Goal: Transaction & Acquisition: Book appointment/travel/reservation

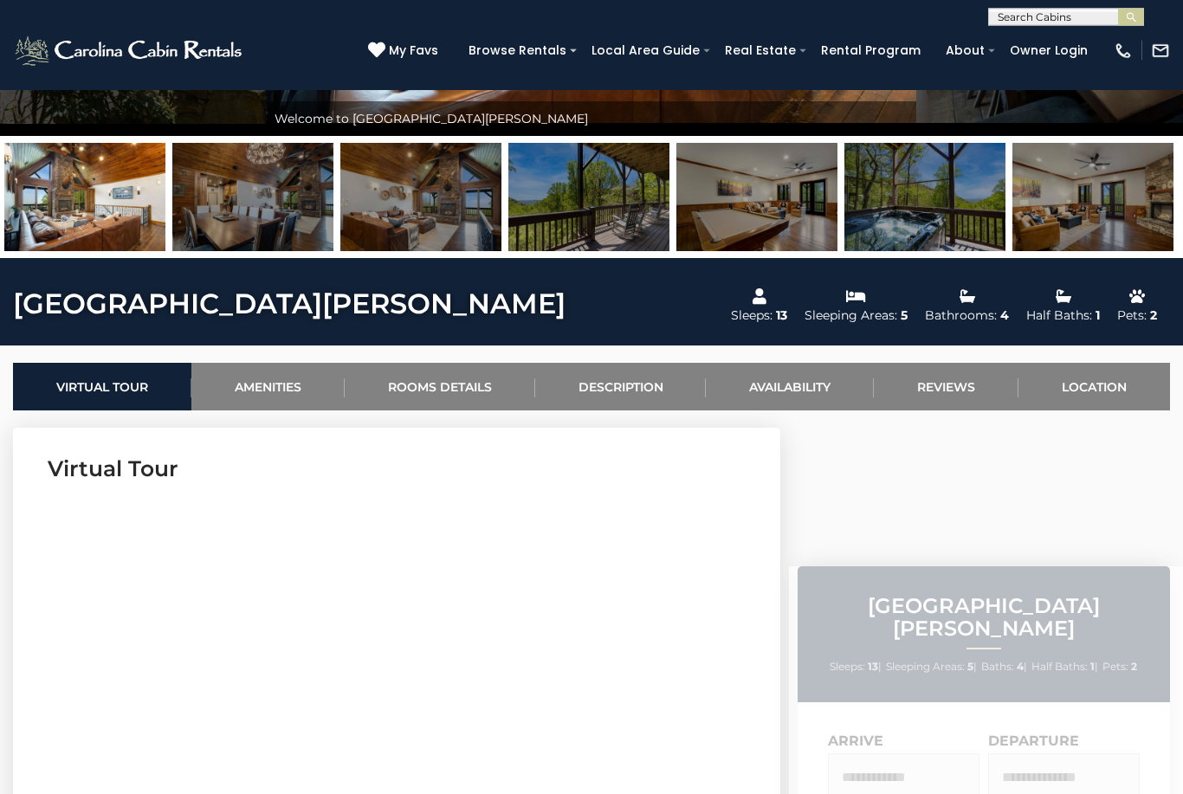
scroll to position [414, 0]
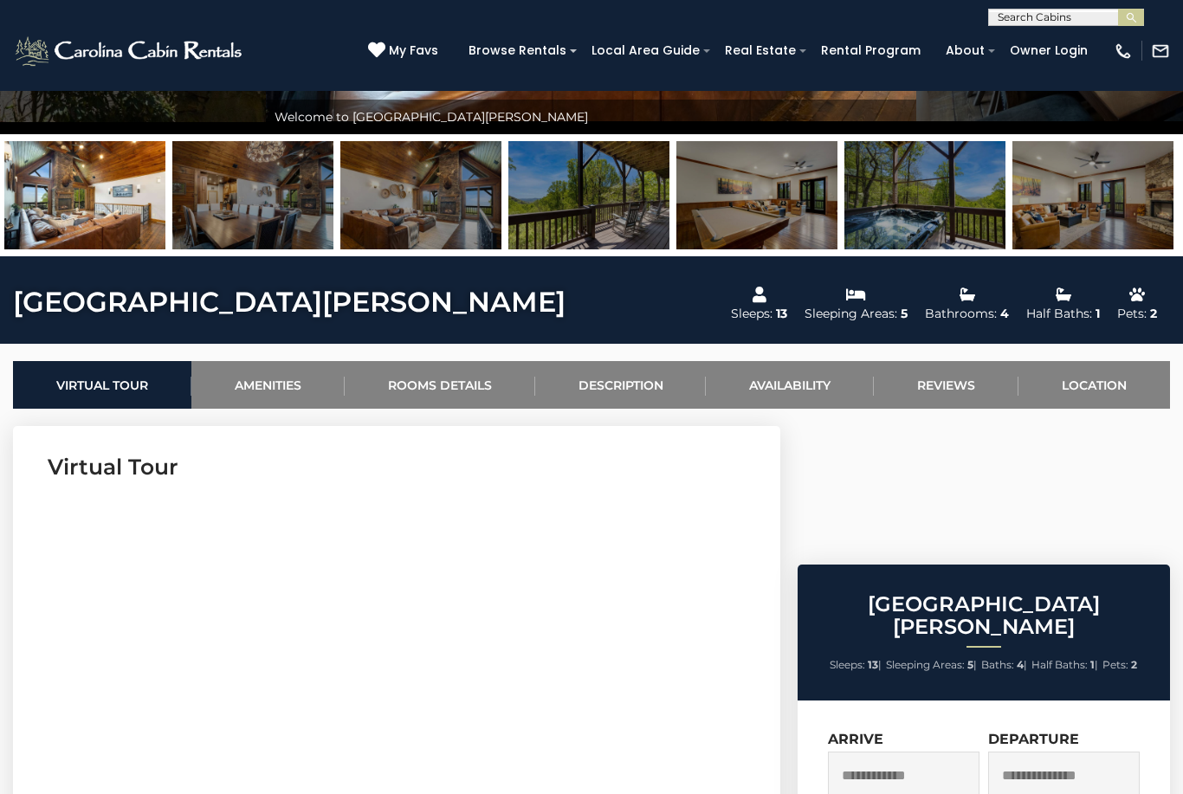
click at [906, 752] on input "text" at bounding box center [904, 776] width 152 height 48
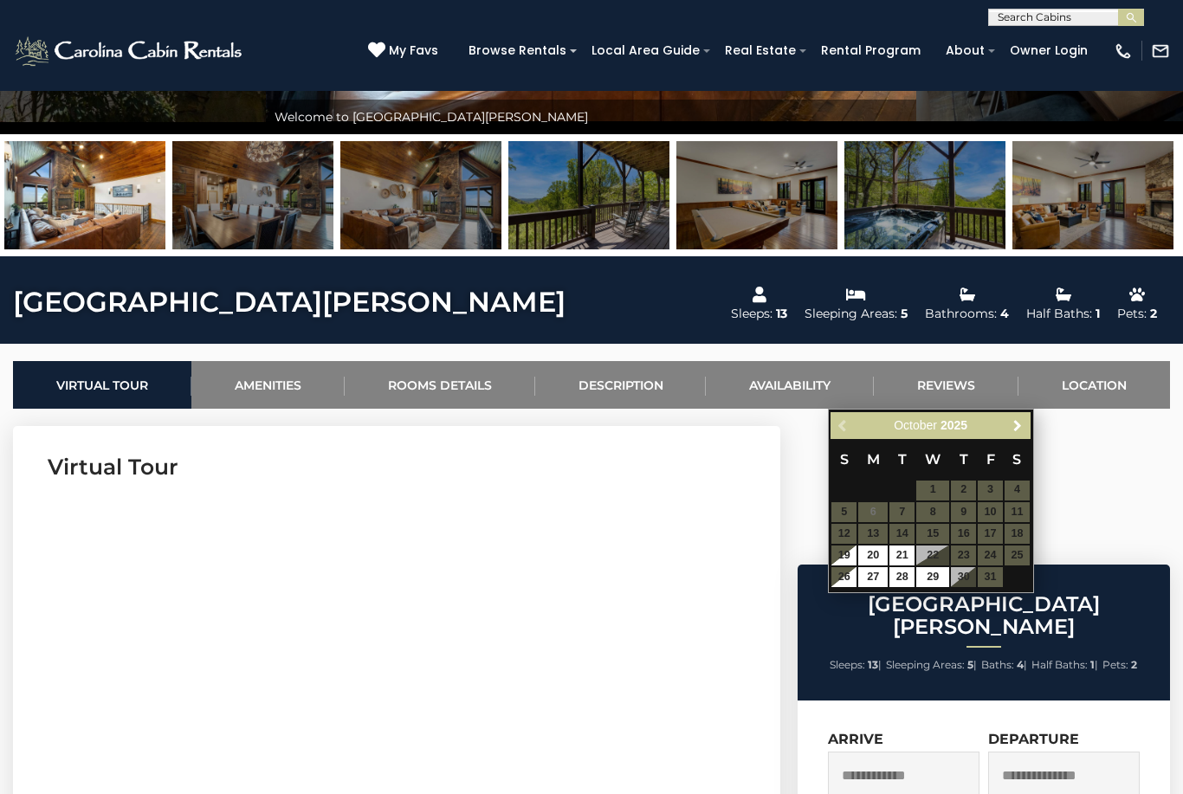
click at [1019, 434] on link "Next" at bounding box center [1018, 426] width 22 height 22
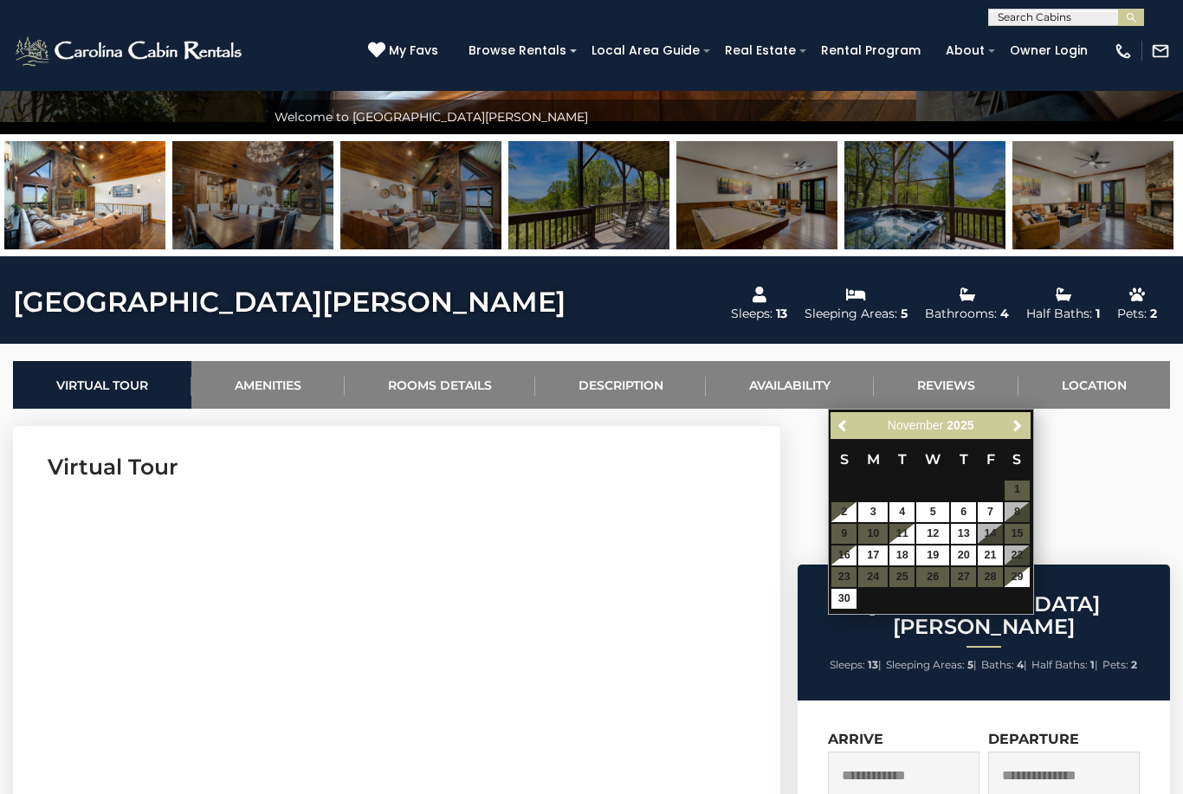
click at [1022, 427] on span "Next" at bounding box center [1017, 425] width 14 height 14
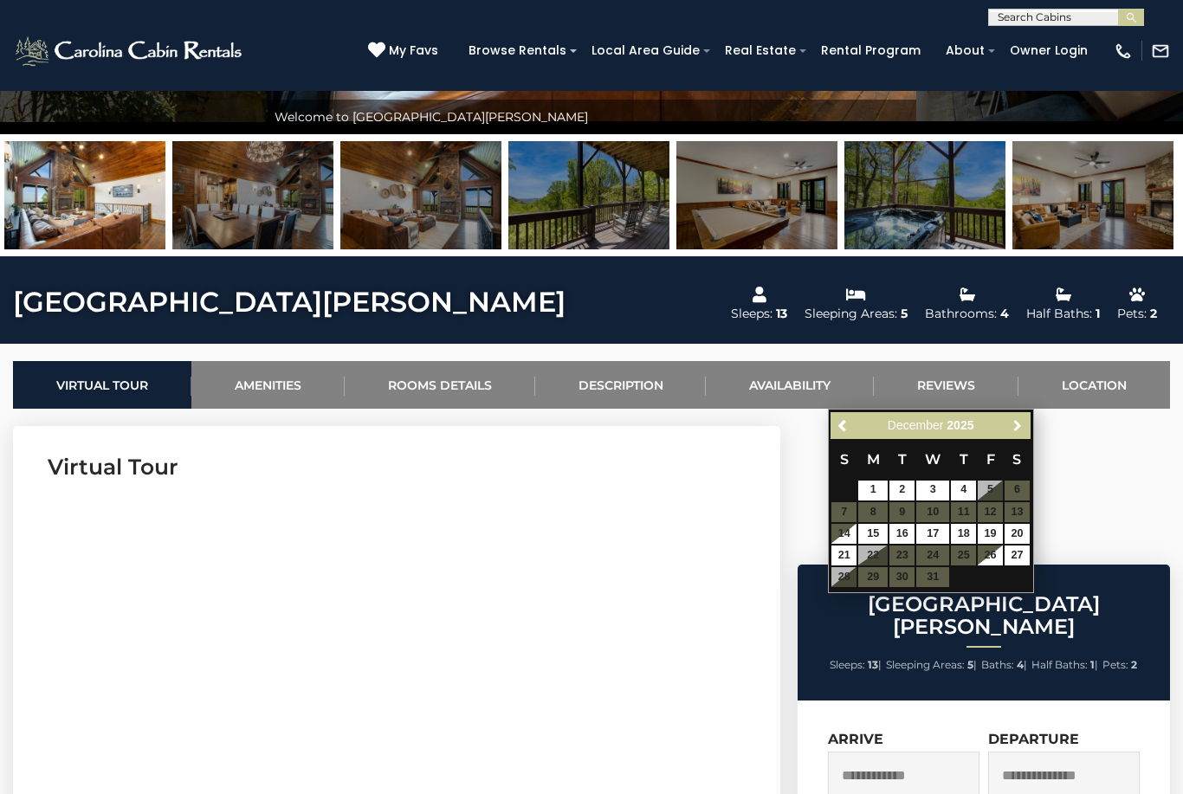
click at [1012, 430] on span "Next" at bounding box center [1017, 425] width 14 height 14
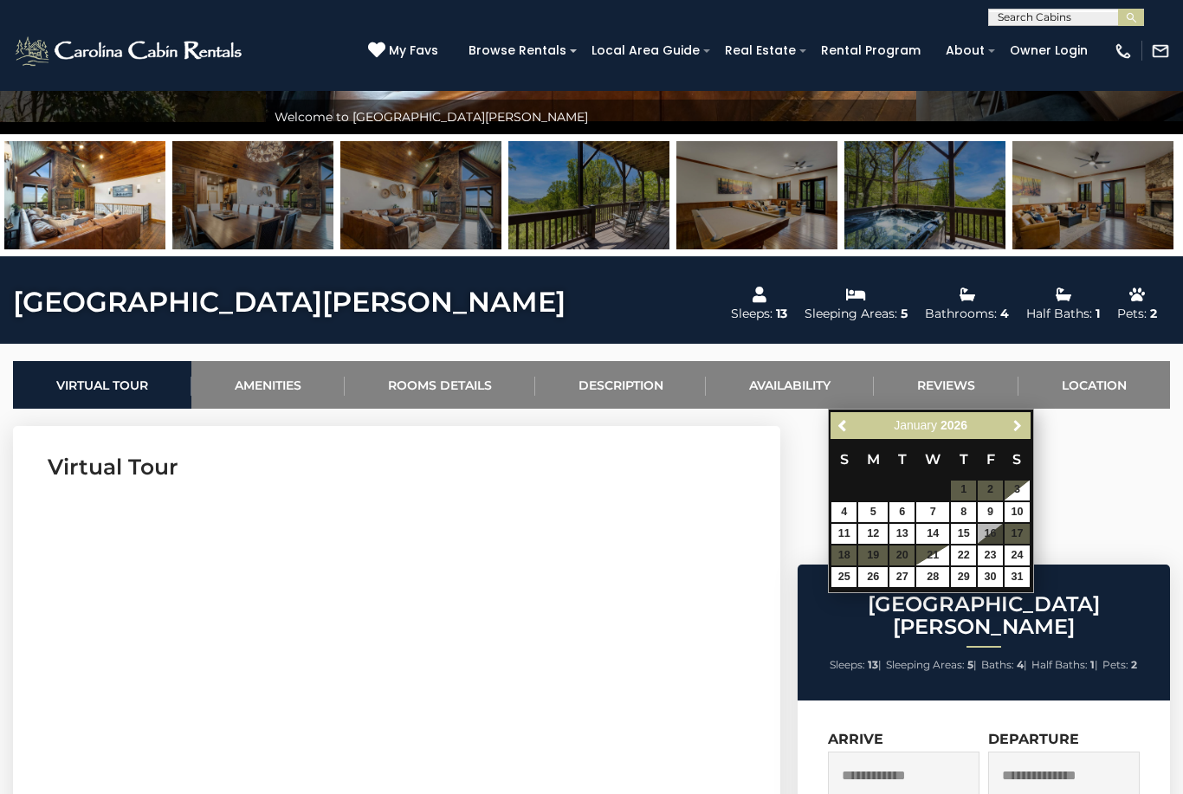
click at [1020, 425] on span "Next" at bounding box center [1017, 425] width 14 height 14
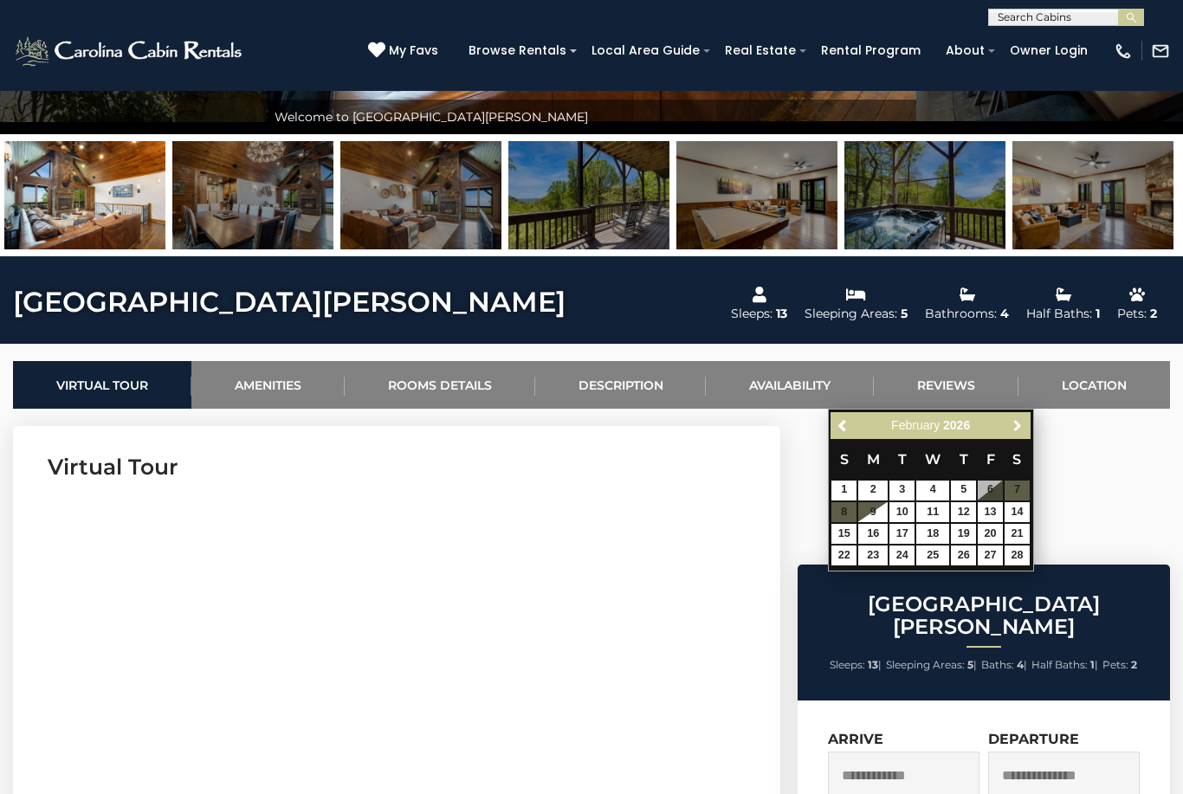
click at [1016, 435] on link "Next" at bounding box center [1018, 426] width 22 height 22
click at [1012, 435] on link "Next" at bounding box center [1018, 426] width 22 height 22
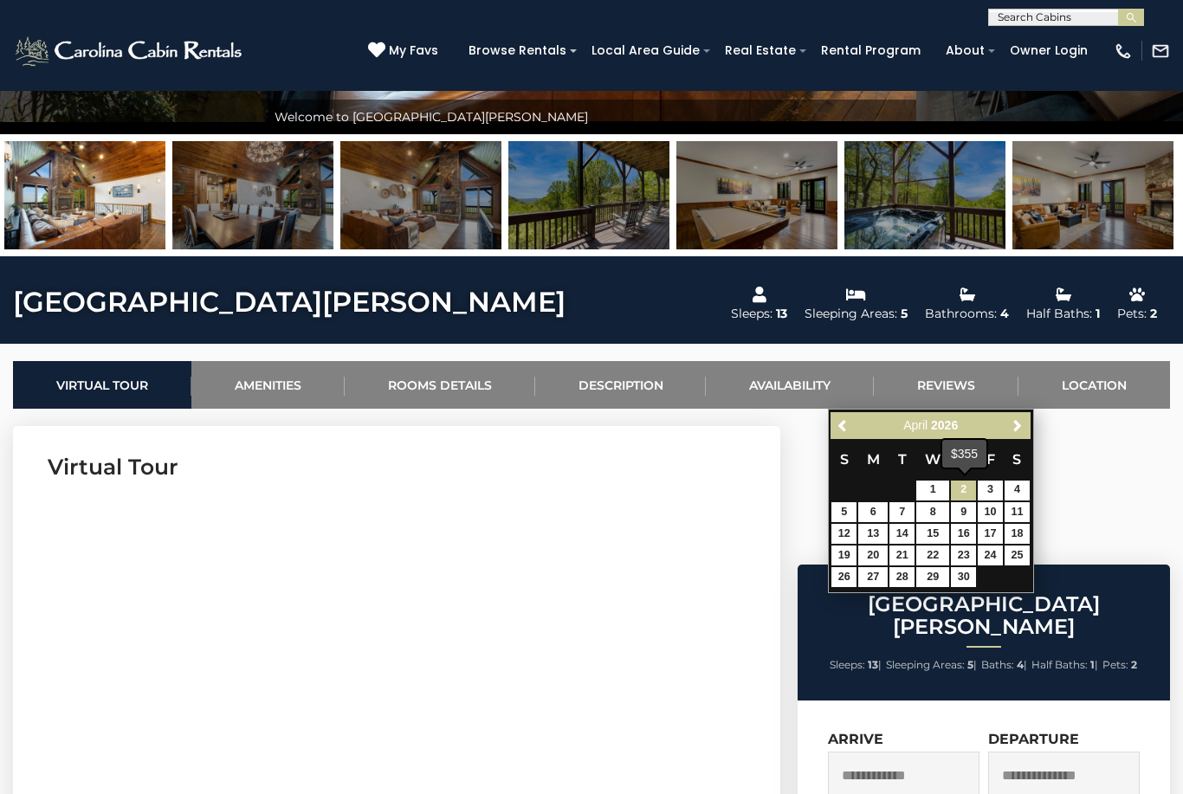
click at [964, 493] on link "2" at bounding box center [963, 491] width 25 height 20
type input "**********"
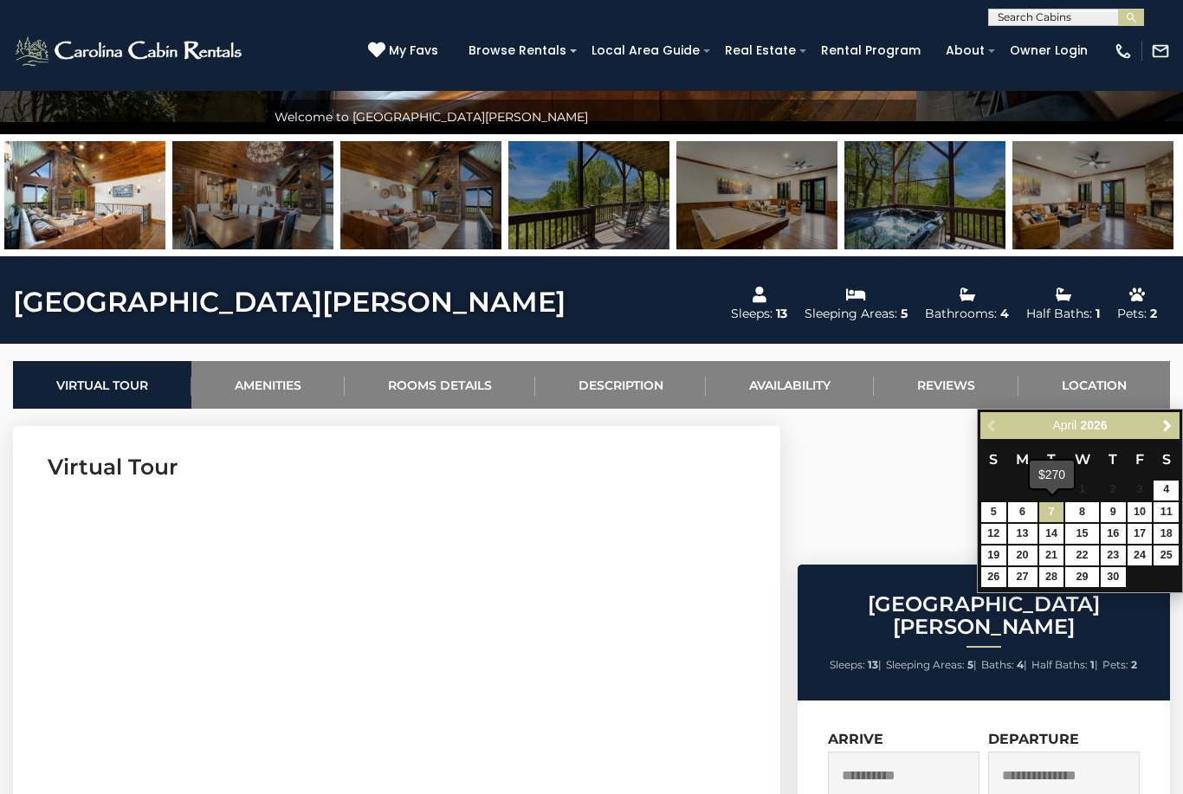
click at [1048, 515] on link "7" at bounding box center [1051, 512] width 25 height 20
type input "**********"
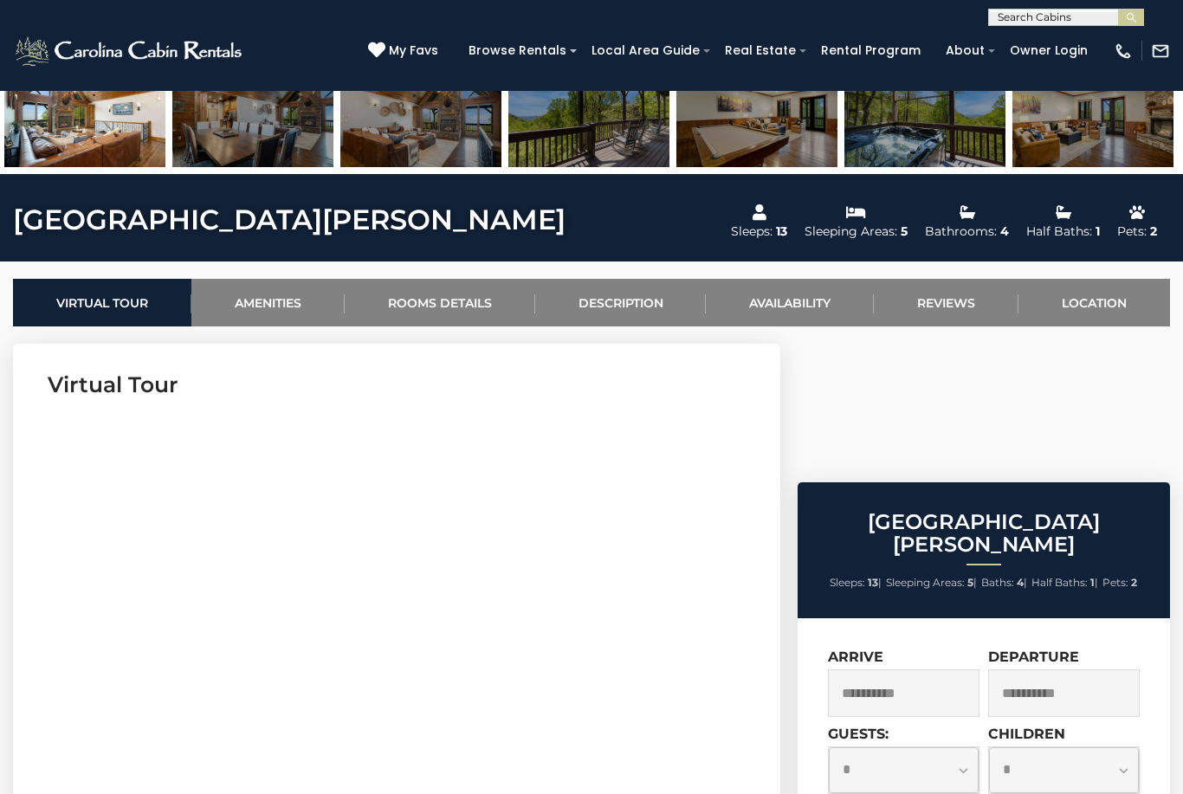
scroll to position [0, 0]
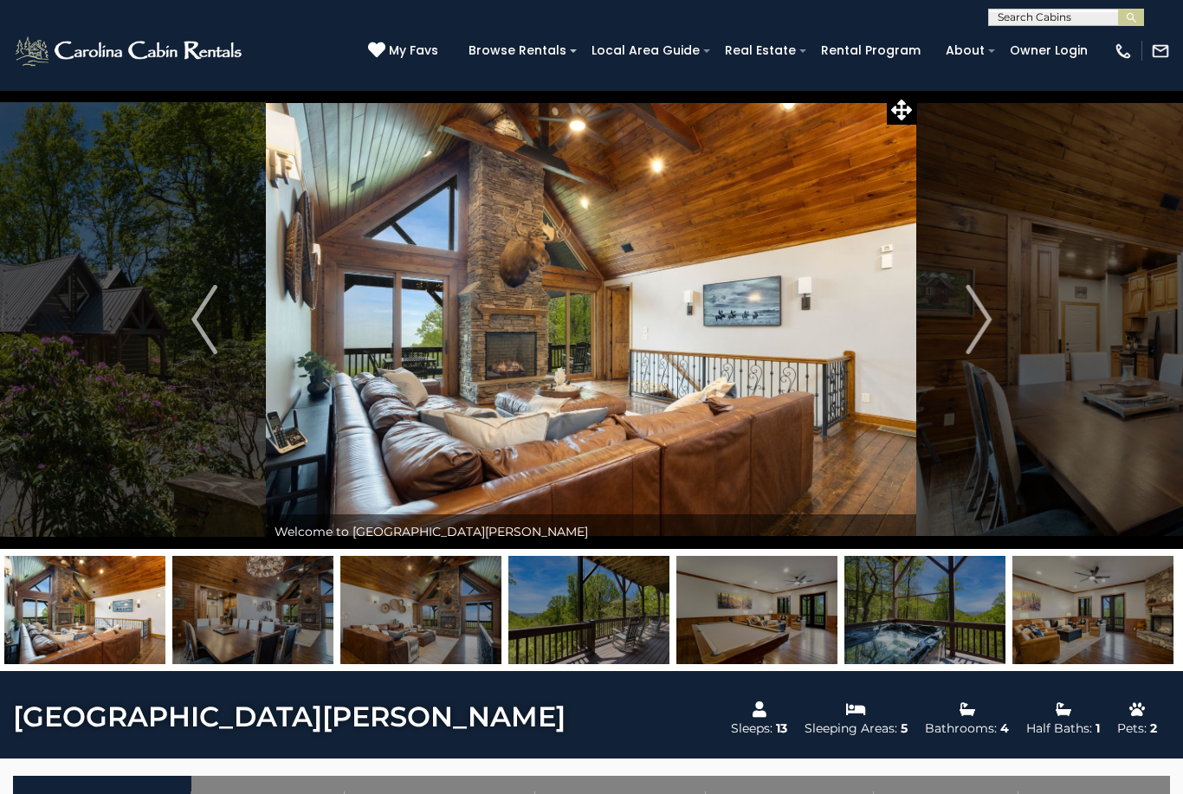
click at [971, 323] on img "Next" at bounding box center [978, 319] width 26 height 69
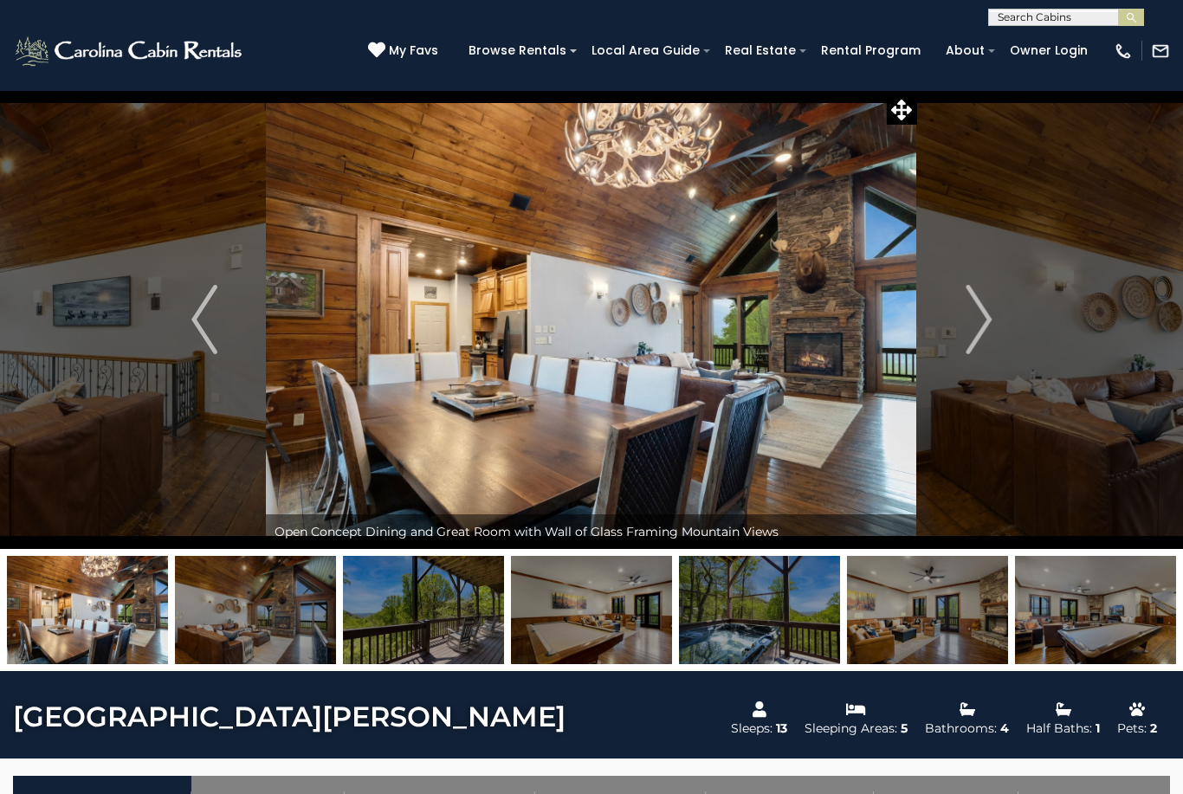
click at [984, 331] on img "Next" at bounding box center [978, 319] width 26 height 69
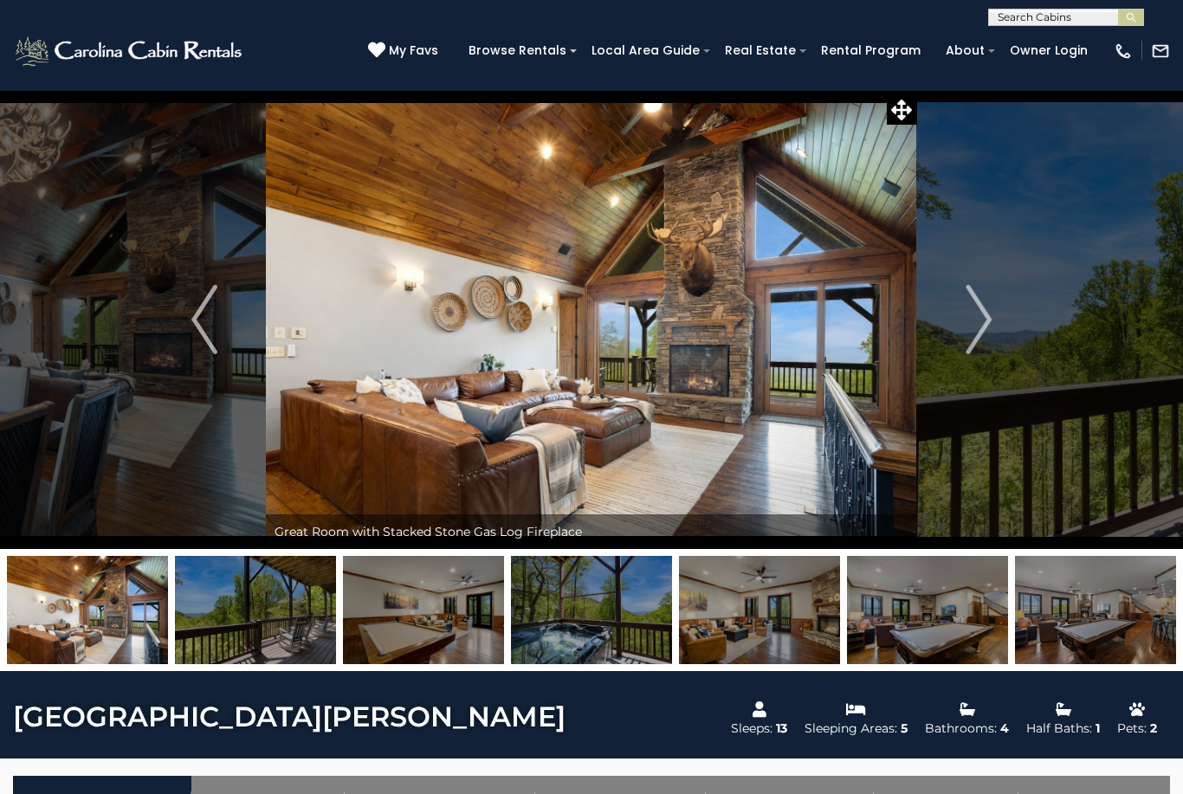
click at [149, 50] on img at bounding box center [130, 51] width 234 height 35
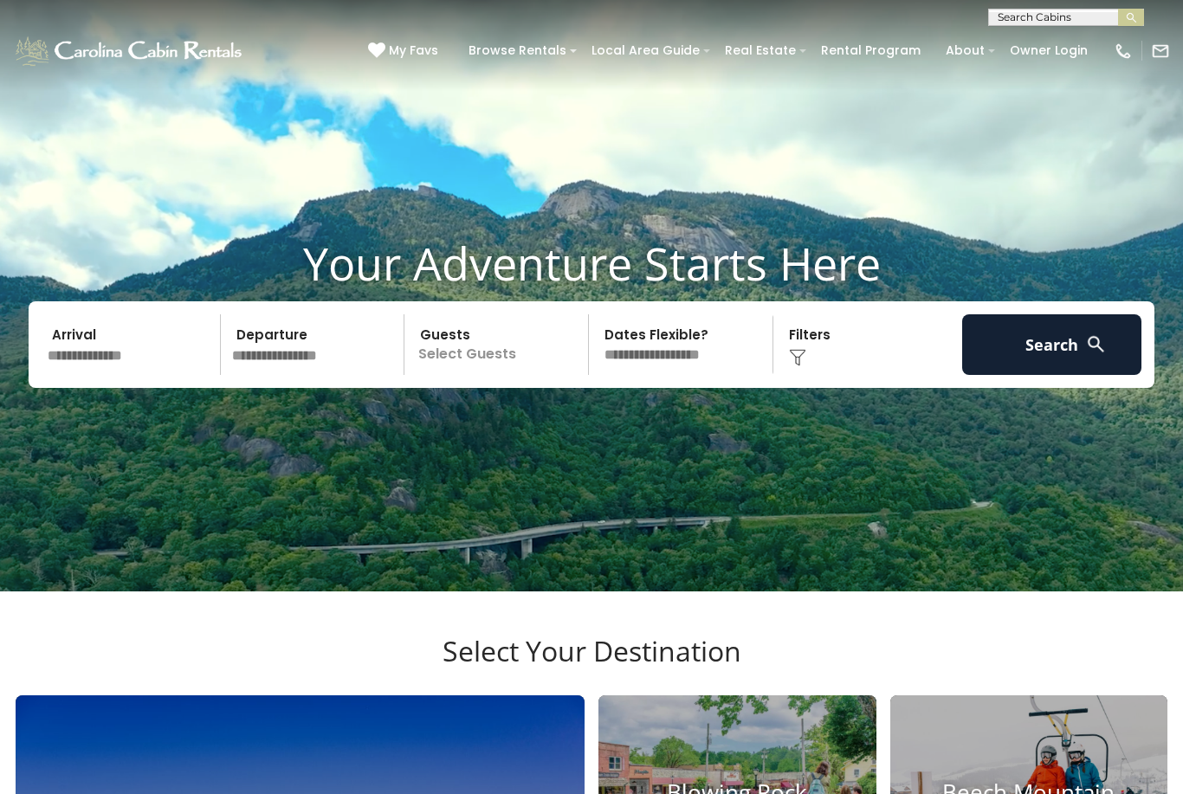
click at [150, 373] on input "text" at bounding box center [131, 344] width 179 height 61
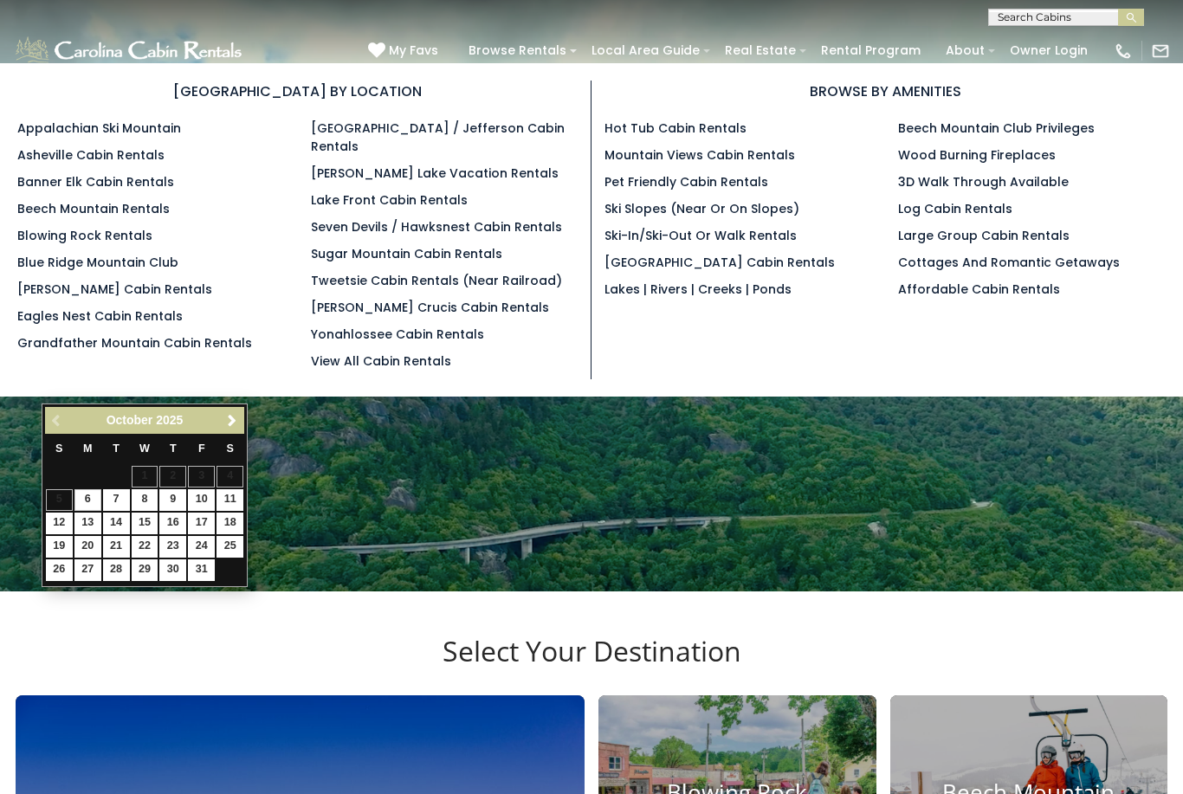
click at [183, 351] on link "Grandfather Mountain Cabin Rentals" at bounding box center [134, 342] width 235 height 17
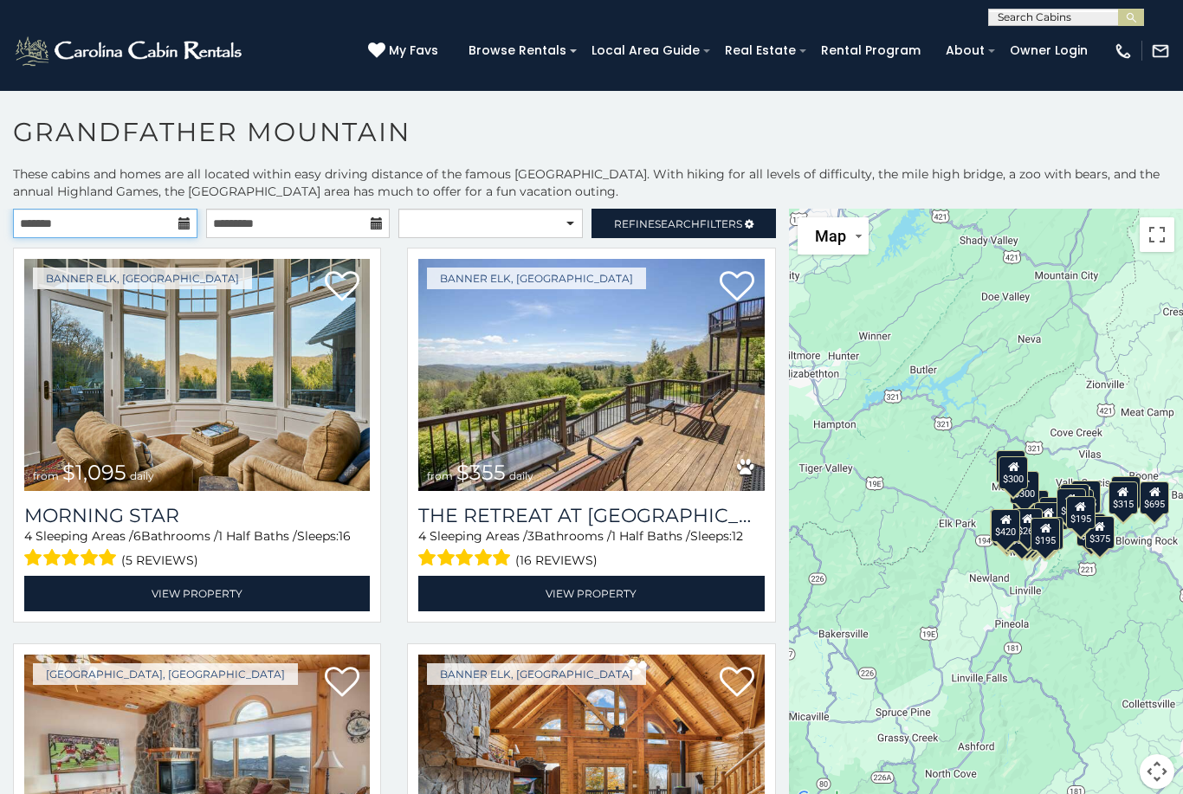
click at [191, 232] on input "text" at bounding box center [105, 223] width 184 height 29
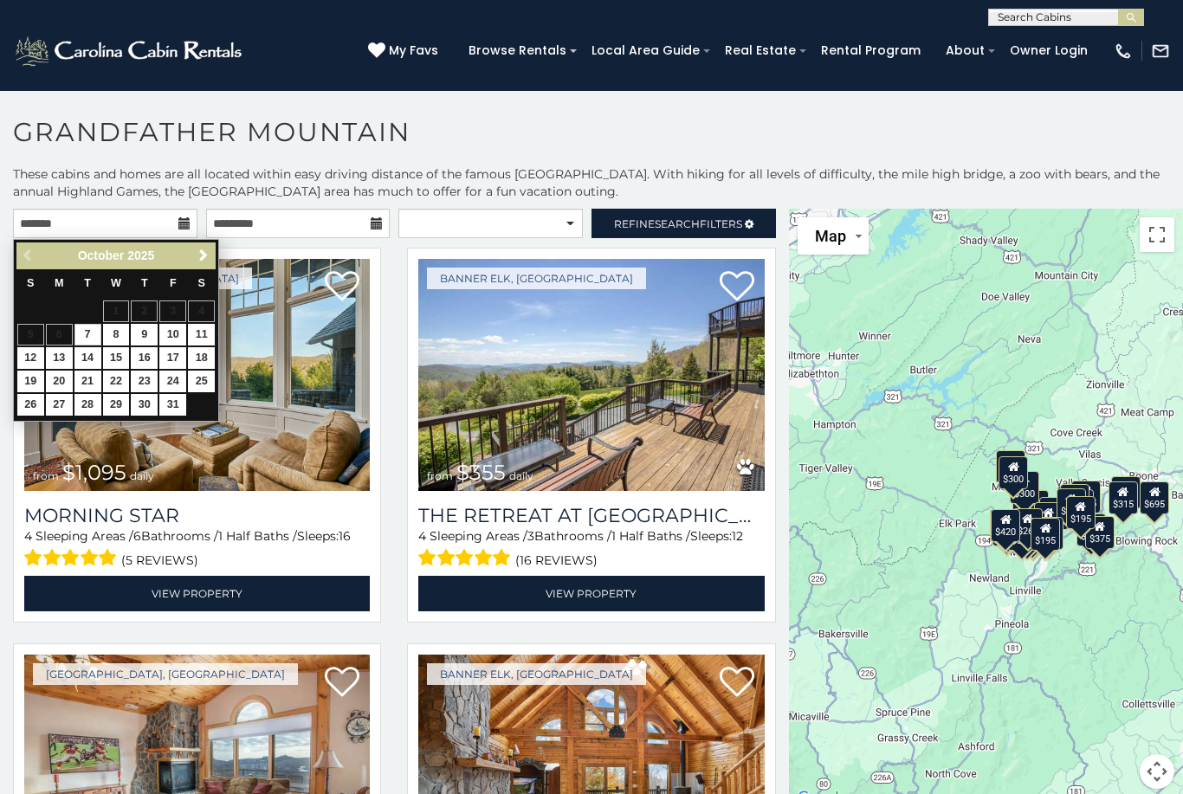
click at [205, 261] on span "Next" at bounding box center [204, 255] width 14 height 14
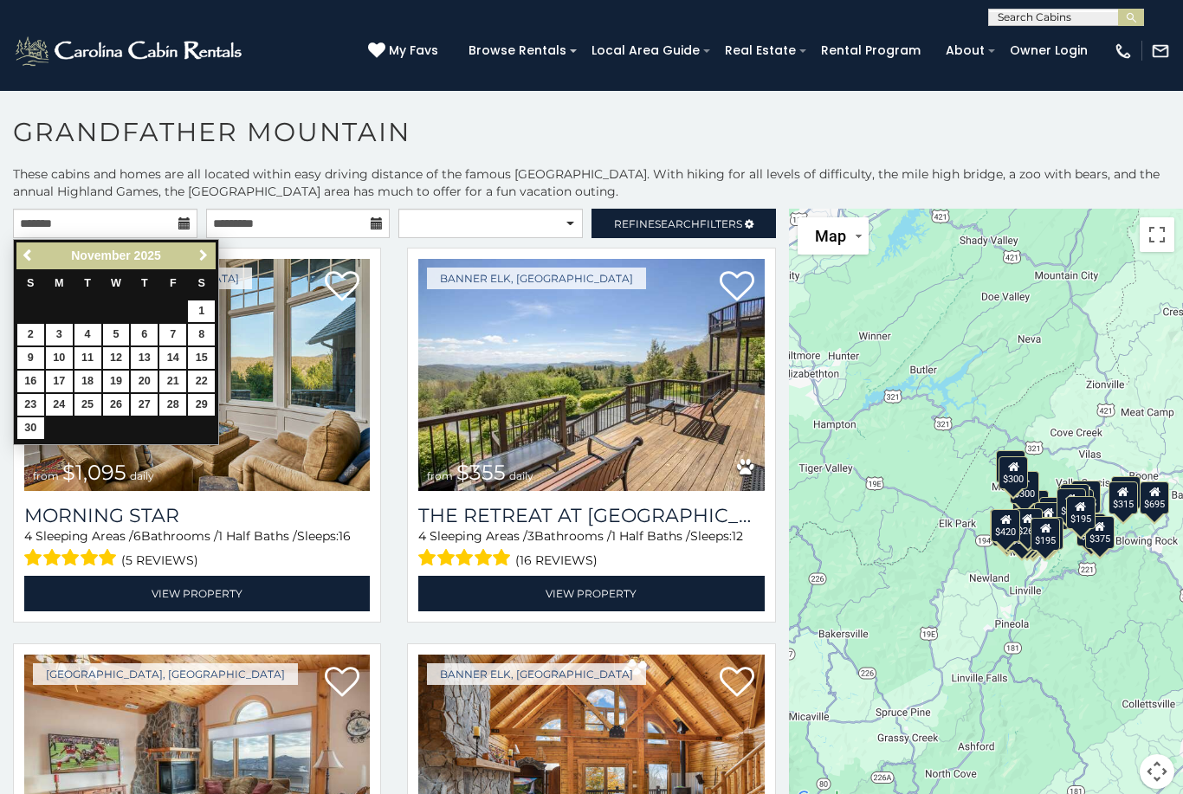
click at [205, 264] on link "Next" at bounding box center [203, 256] width 22 height 22
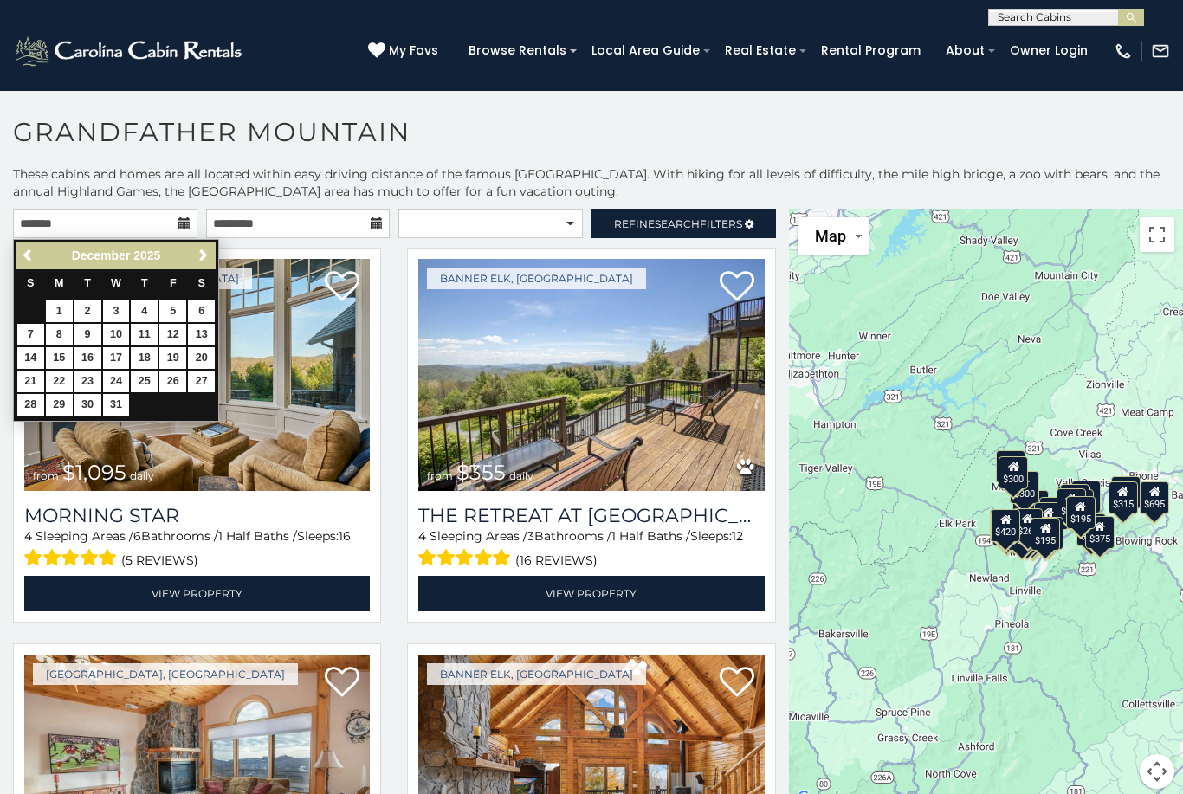
click at [227, 288] on img at bounding box center [196, 375] width 345 height 232
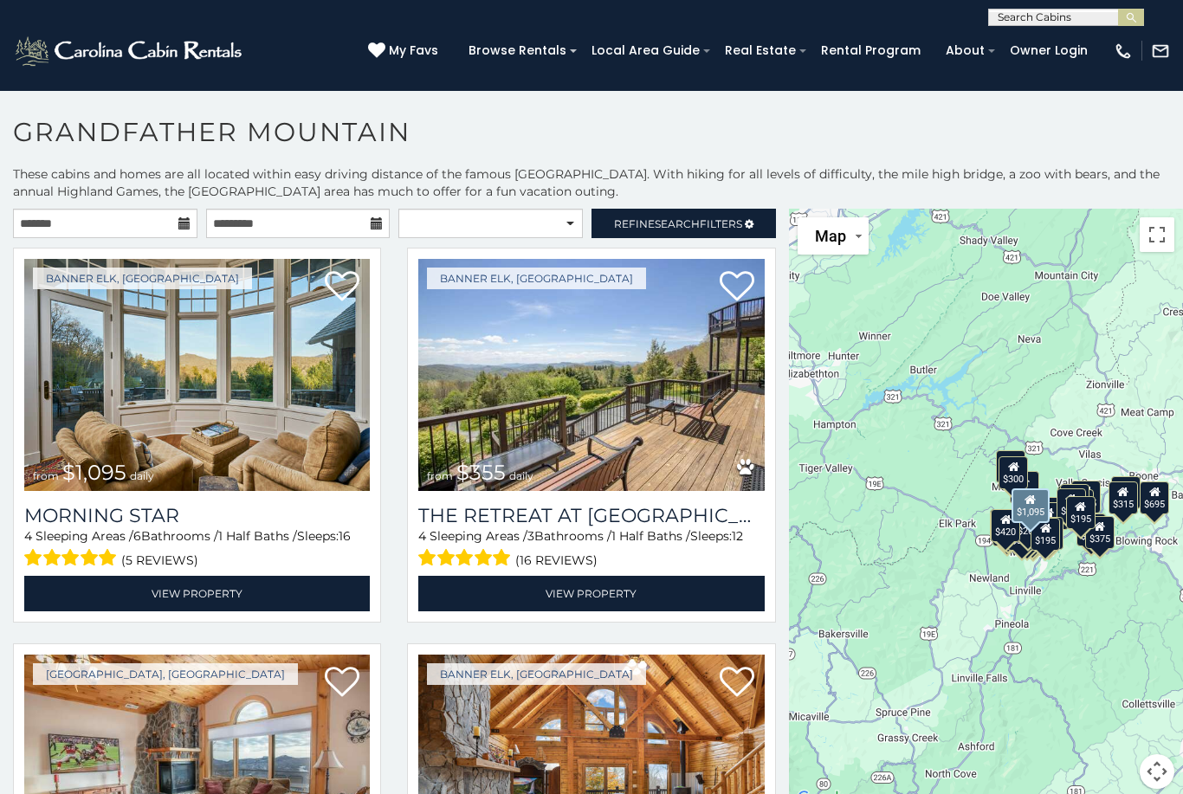
click at [234, 297] on img at bounding box center [196, 375] width 345 height 232
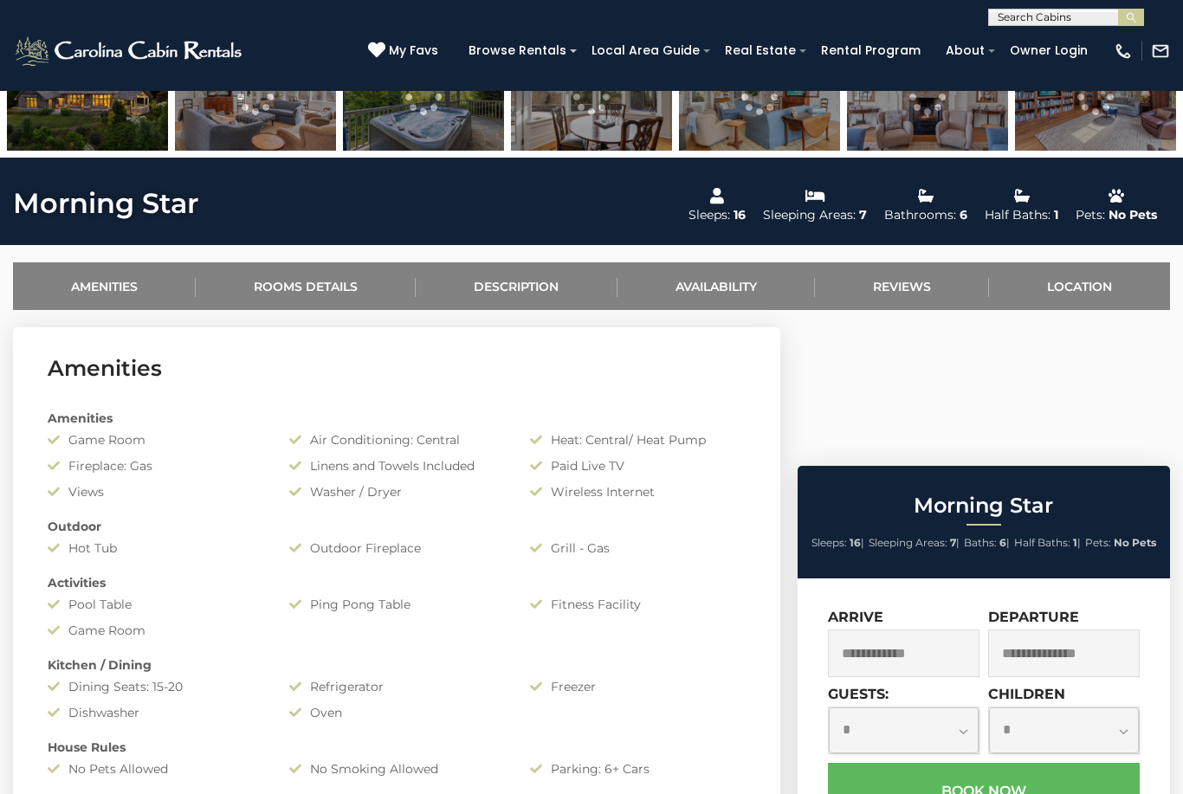
scroll to position [516, 0]
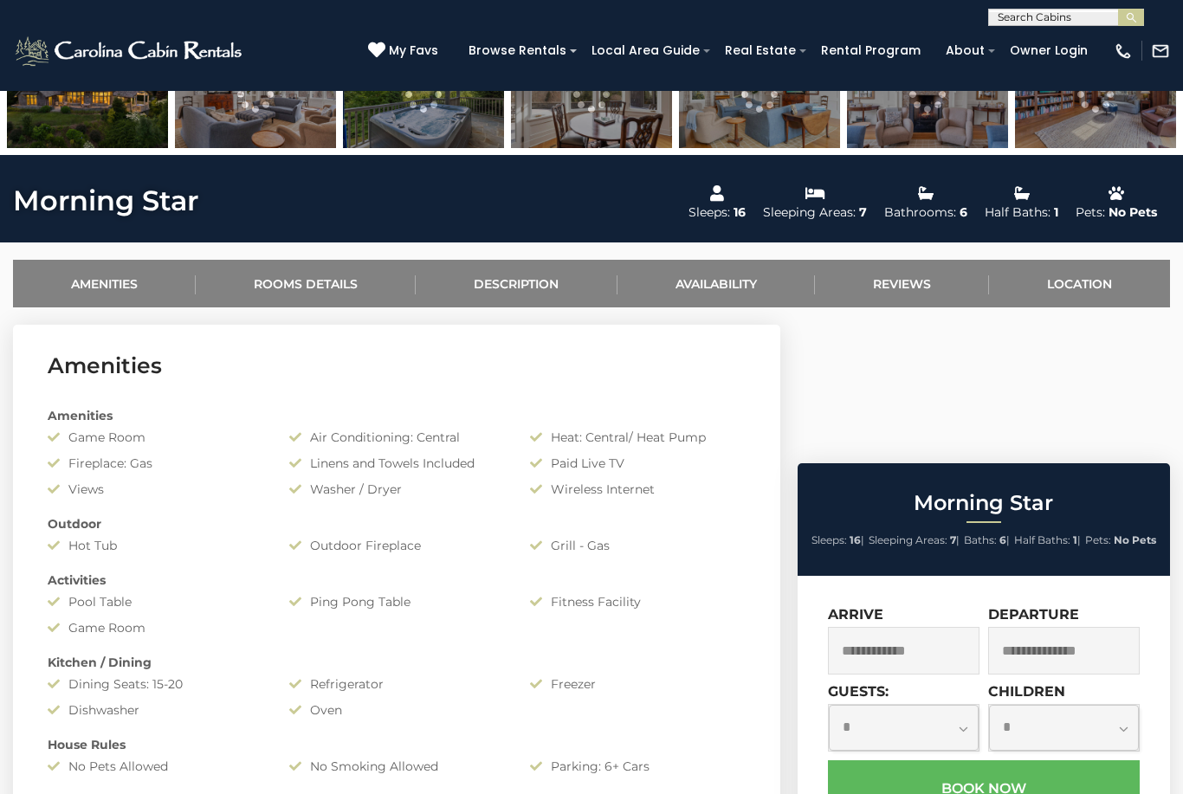
click at [932, 627] on input "text" at bounding box center [904, 651] width 152 height 48
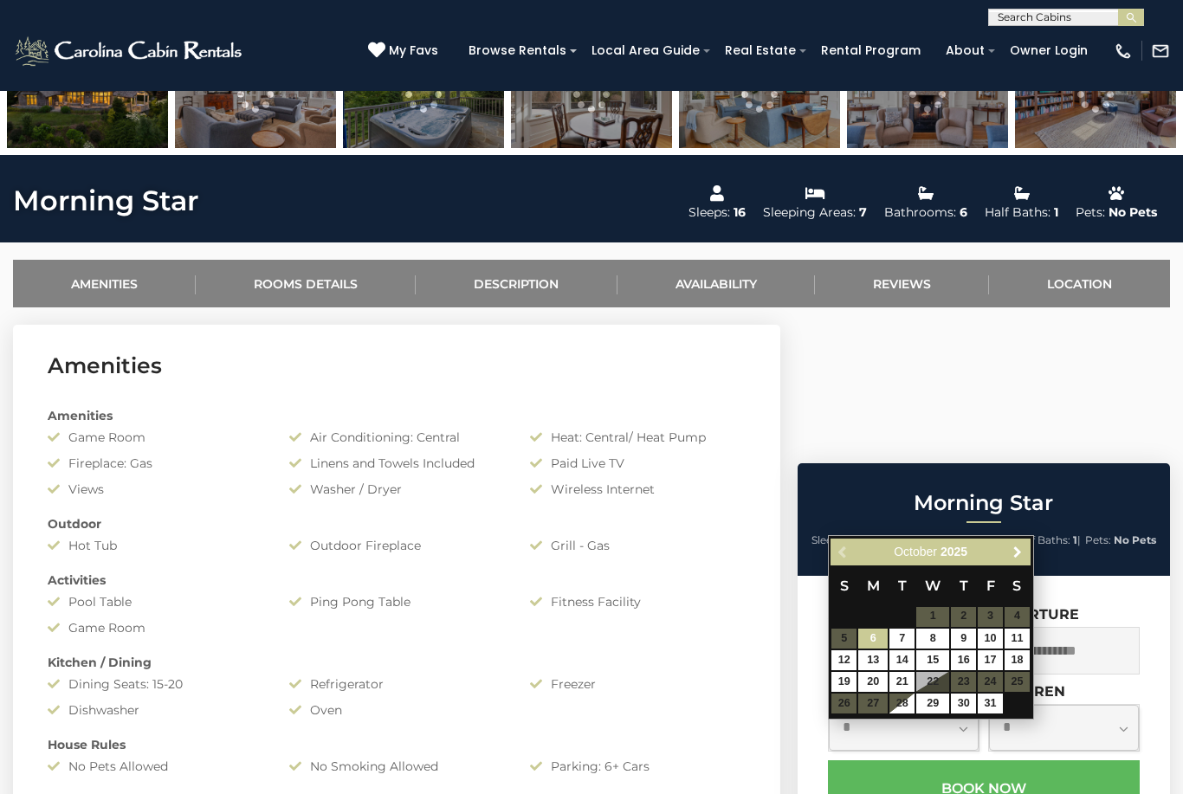
click at [1022, 552] on span "Next" at bounding box center [1017, 552] width 14 height 14
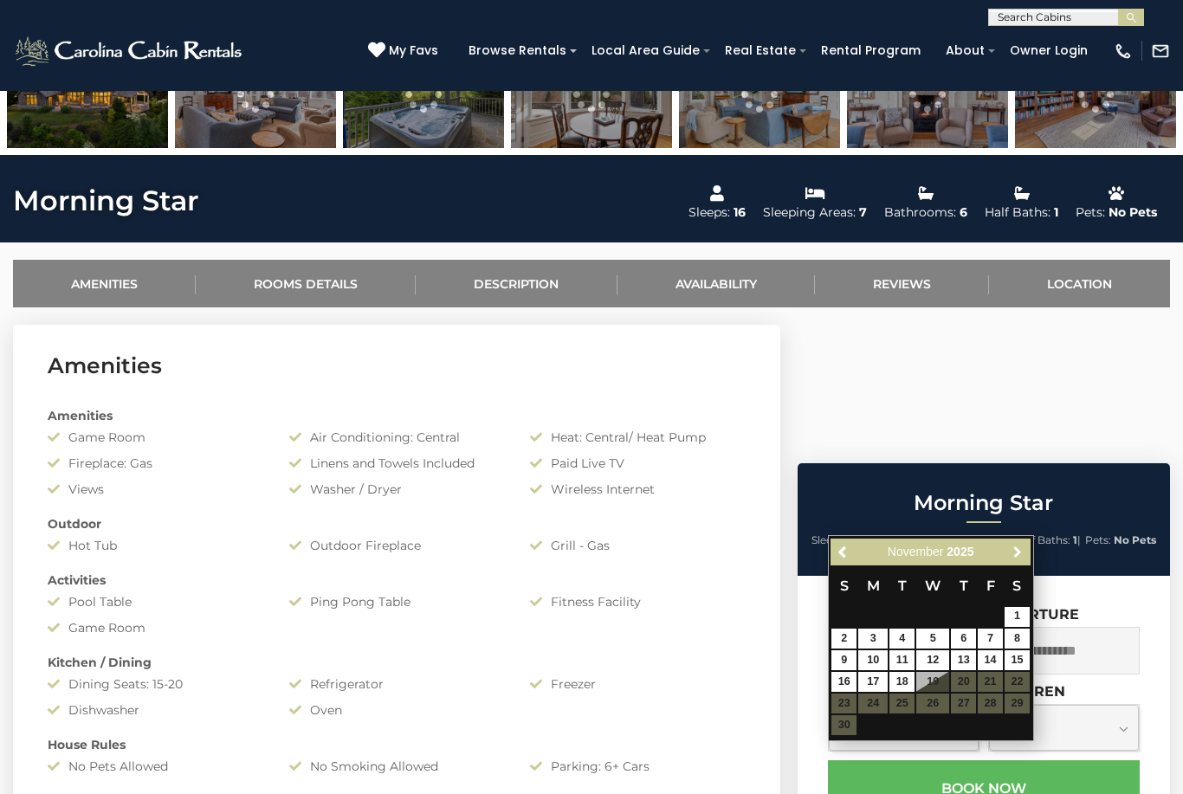
click at [1021, 554] on span "Next" at bounding box center [1017, 552] width 14 height 14
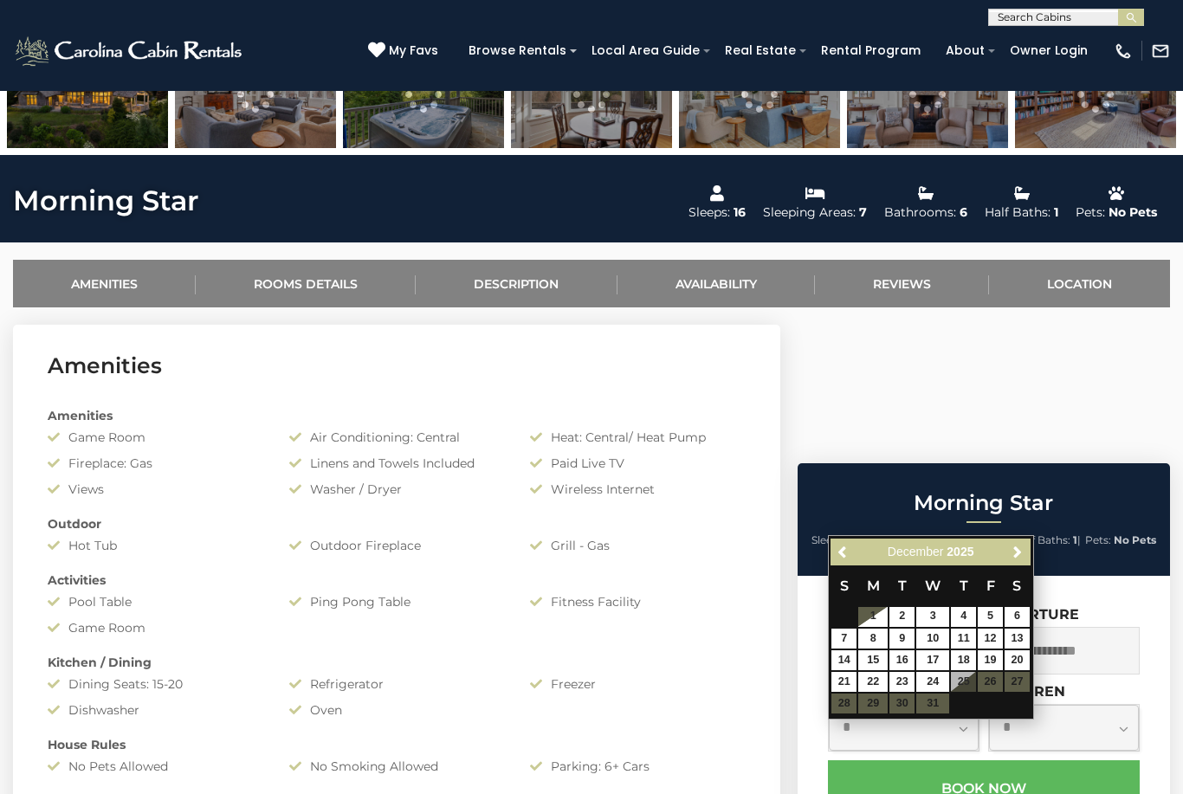
click at [1018, 551] on span "Next" at bounding box center [1017, 552] width 14 height 14
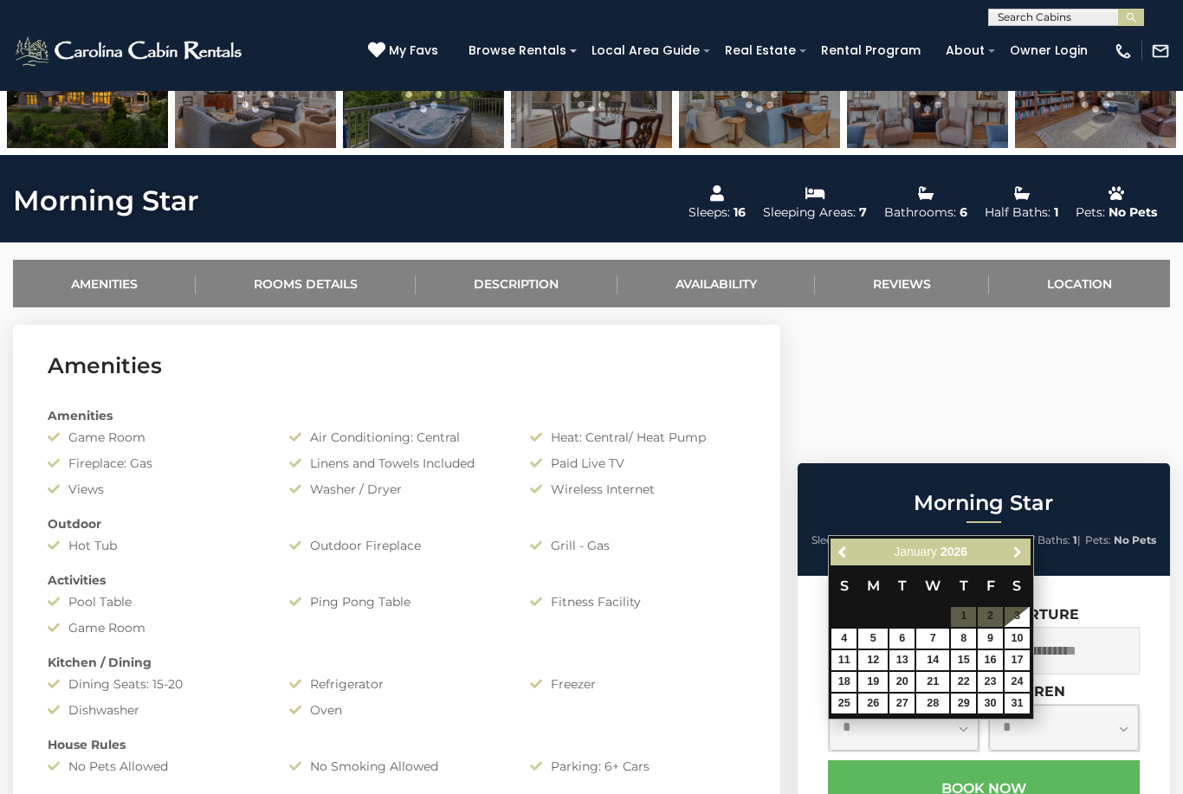
click at [1016, 551] on span "Next" at bounding box center [1017, 552] width 14 height 14
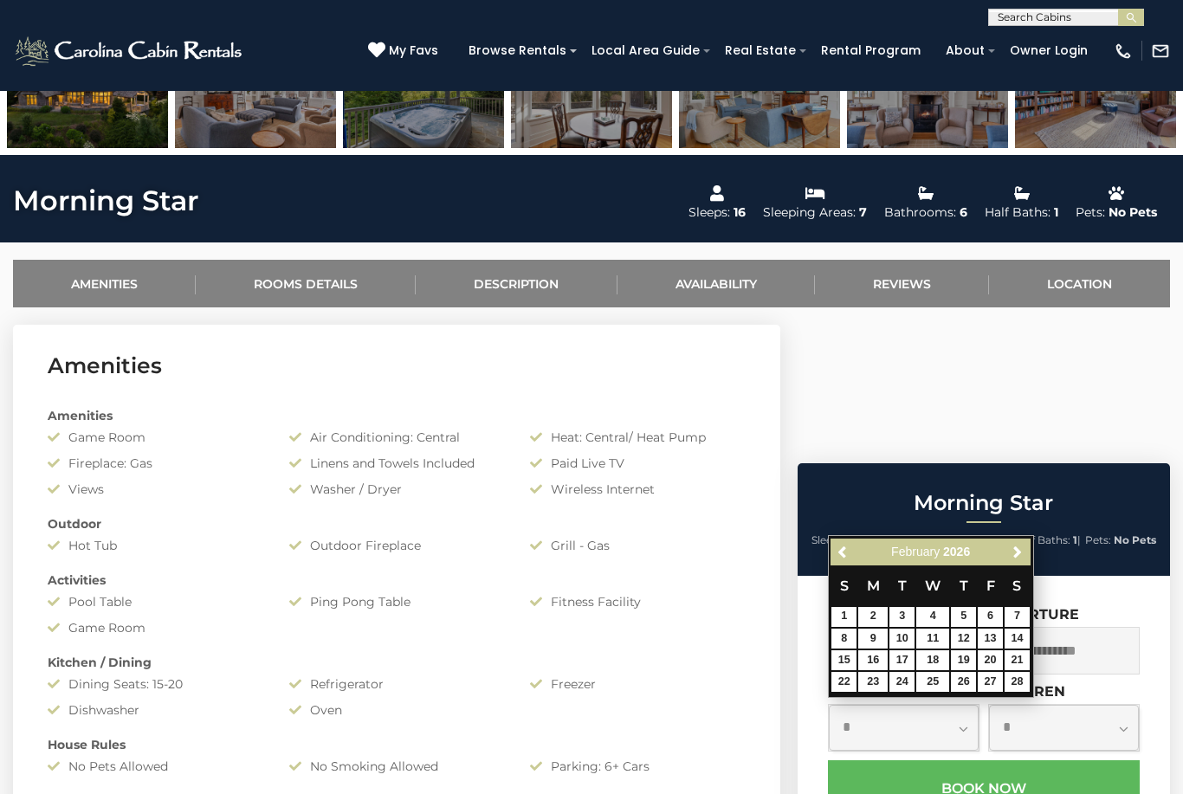
click at [1014, 555] on span "Next" at bounding box center [1017, 552] width 14 height 14
click at [1016, 558] on span "Next" at bounding box center [1017, 552] width 14 height 14
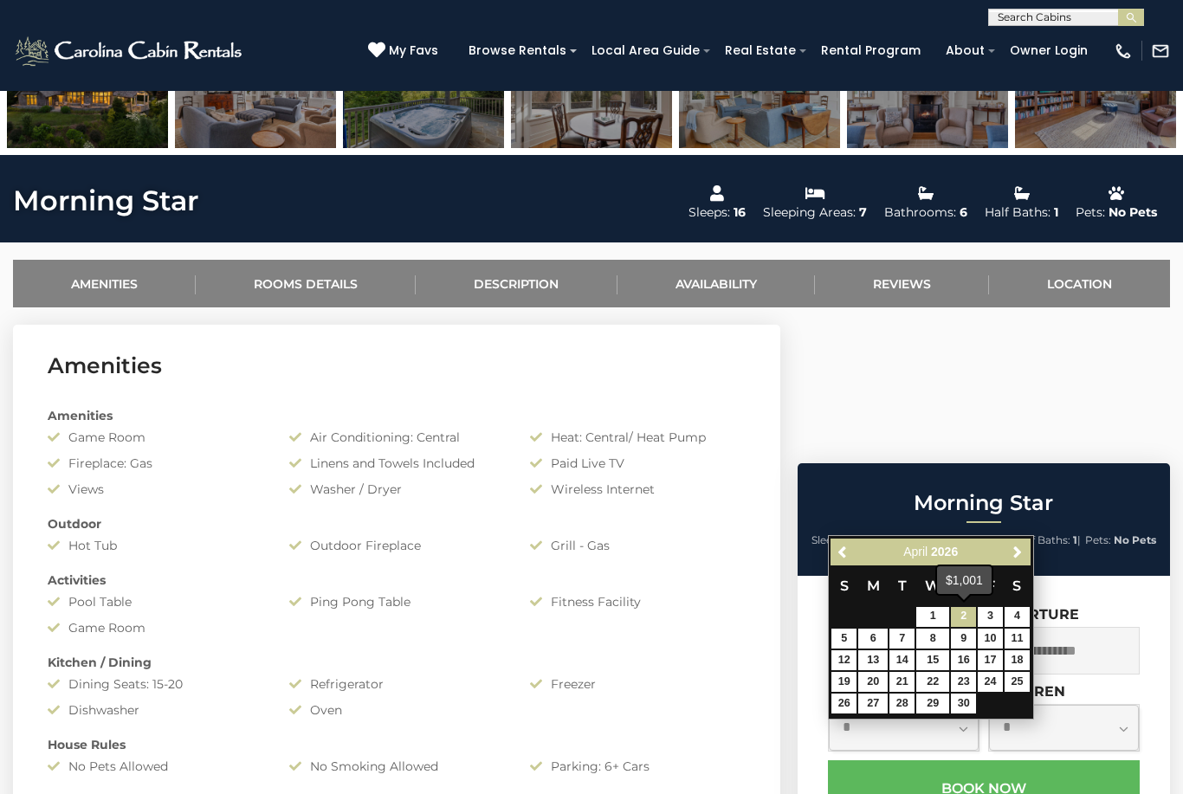
click at [963, 616] on link "2" at bounding box center [963, 617] width 25 height 20
type input "**********"
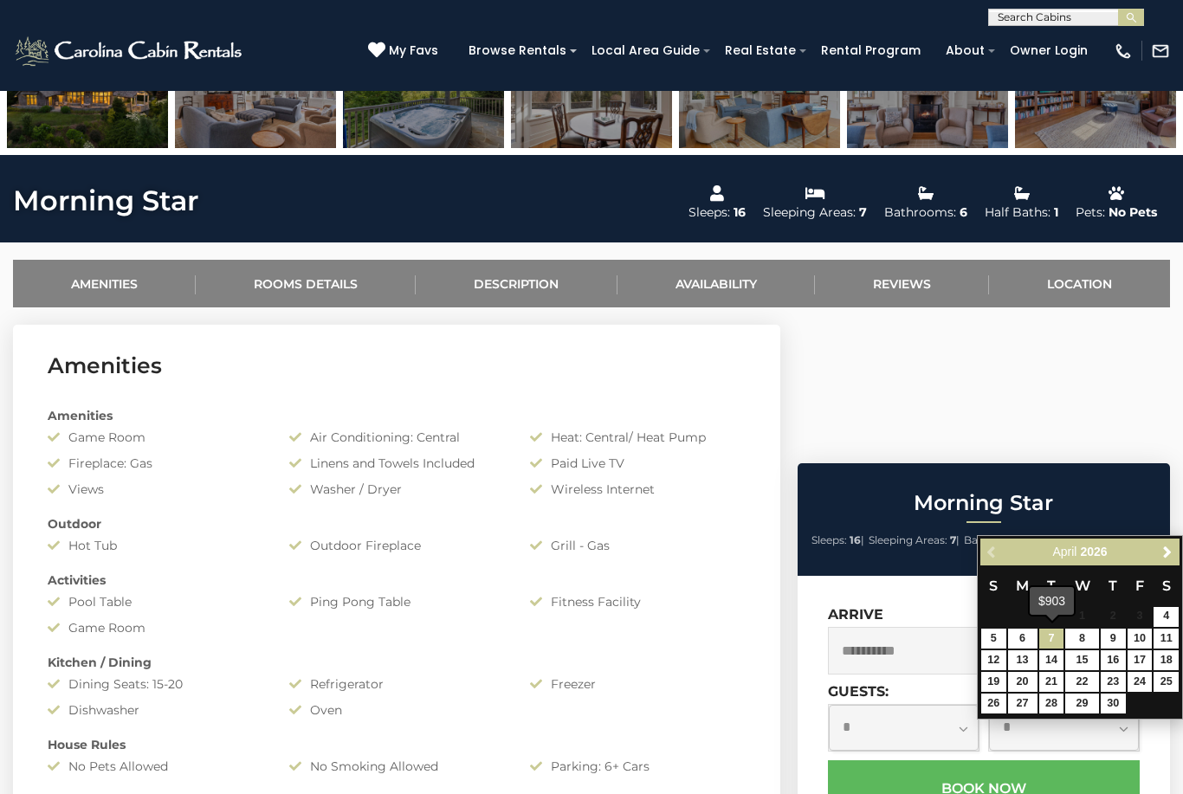
click at [1055, 646] on link "7" at bounding box center [1051, 639] width 25 height 20
type input "**********"
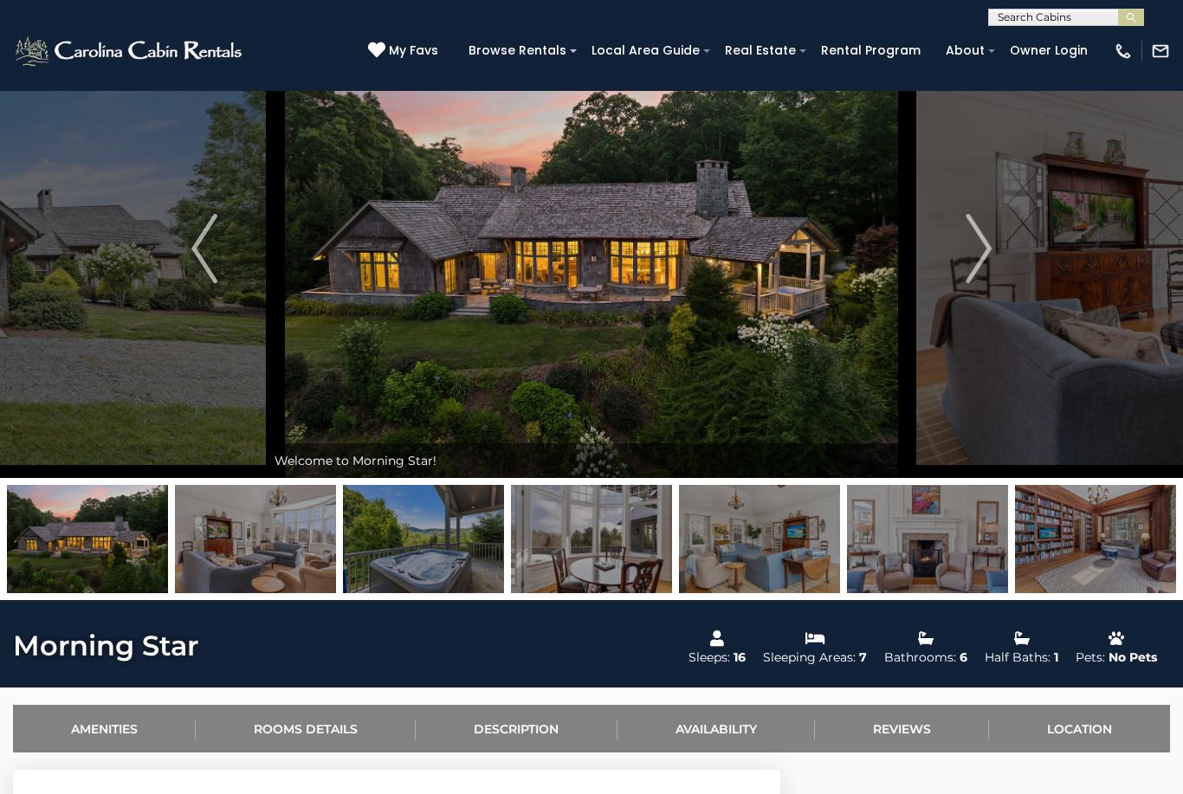
scroll to position [0, 0]
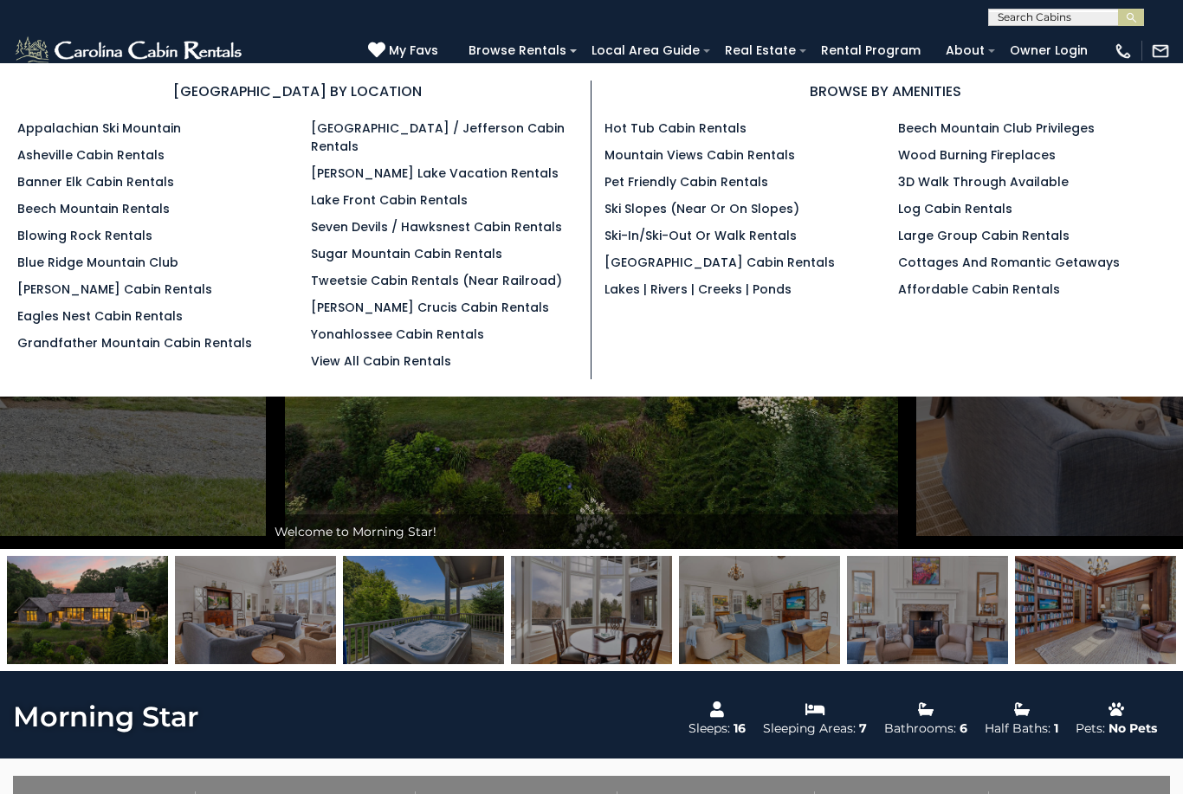
click at [177, 352] on link "Grandfather Mountain Cabin Rentals" at bounding box center [134, 342] width 235 height 17
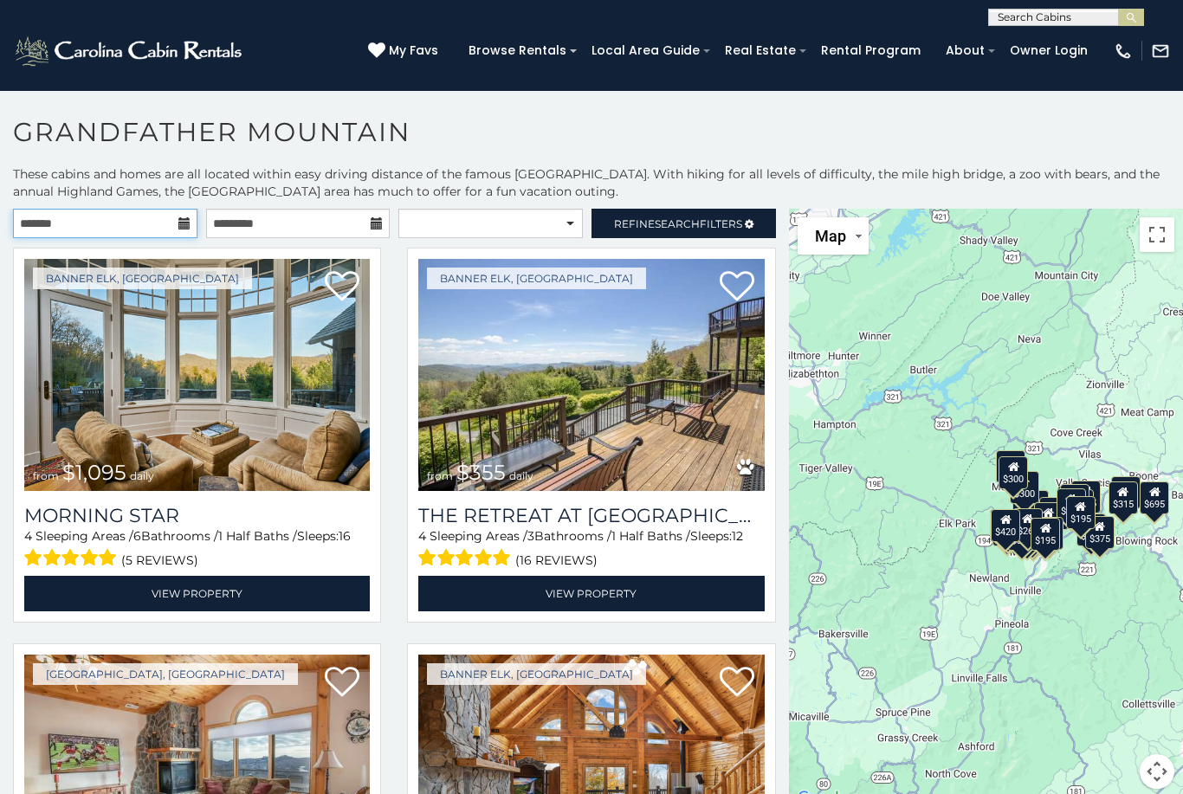
click at [176, 220] on input "text" at bounding box center [105, 223] width 184 height 29
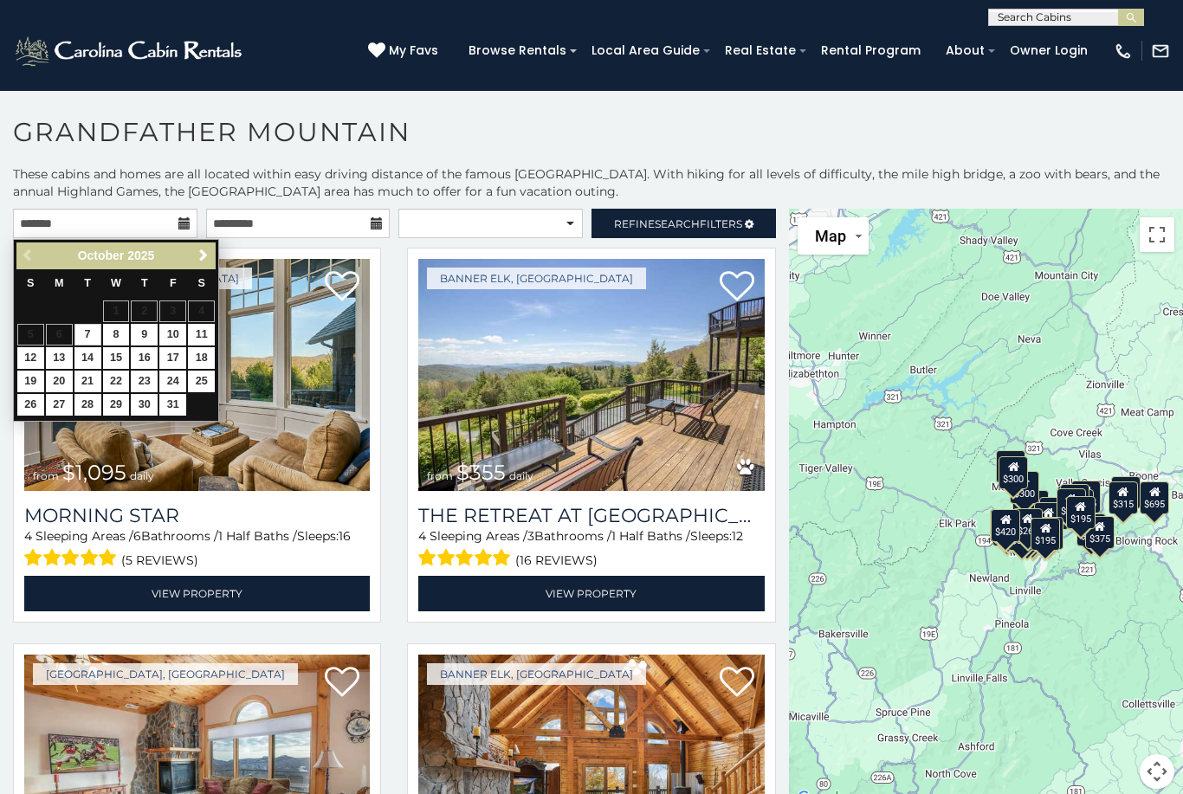
click at [210, 265] on link "Next" at bounding box center [203, 256] width 22 height 22
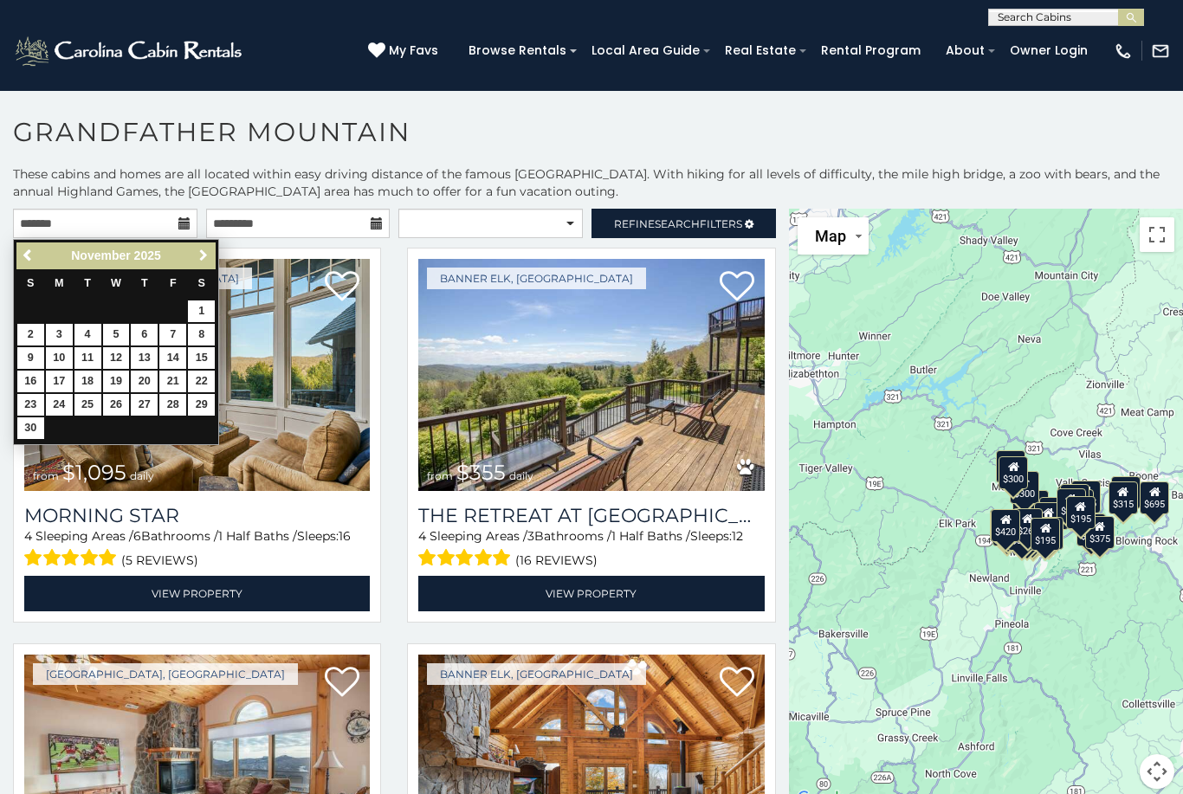
click at [209, 262] on span "Next" at bounding box center [204, 255] width 14 height 14
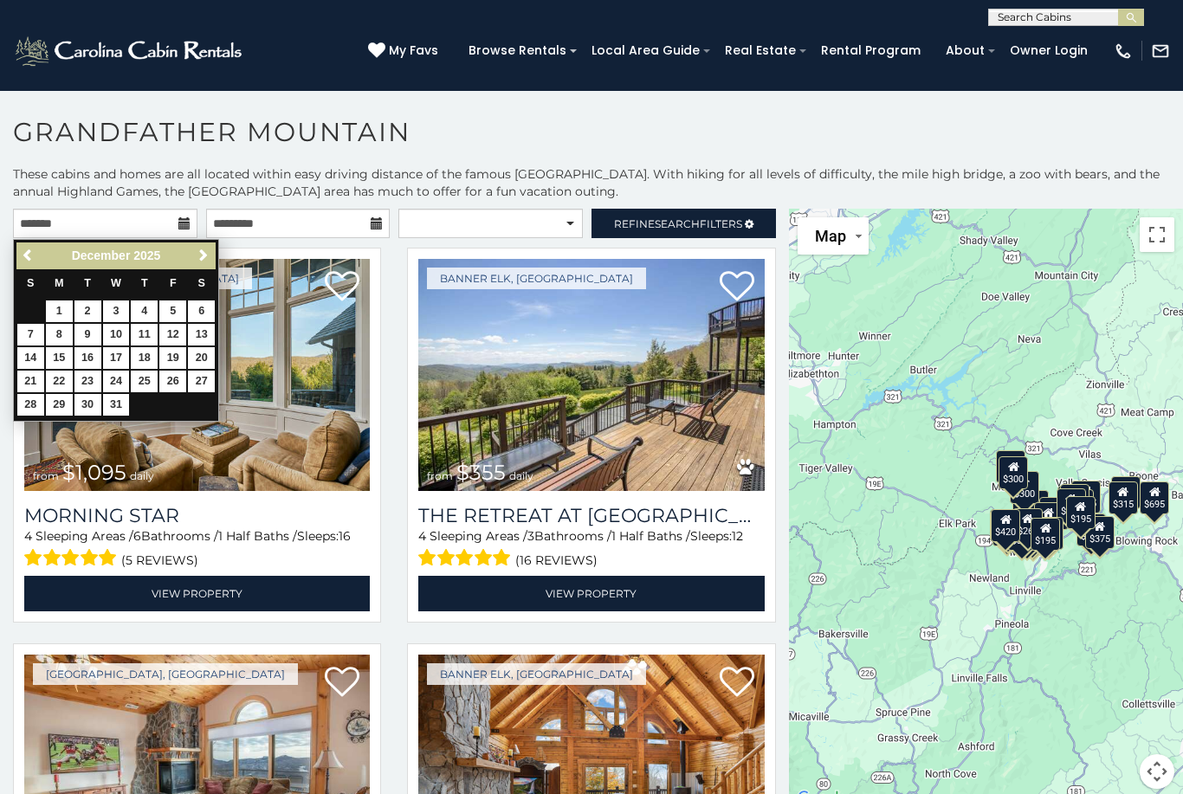
click at [210, 259] on span "Next" at bounding box center [204, 255] width 14 height 14
click at [211, 257] on link "Next" at bounding box center [203, 256] width 22 height 22
click at [207, 256] on span "Next" at bounding box center [204, 255] width 14 height 14
click at [212, 261] on link "Next" at bounding box center [203, 256] width 22 height 22
click at [145, 308] on link "2" at bounding box center [144, 311] width 27 height 22
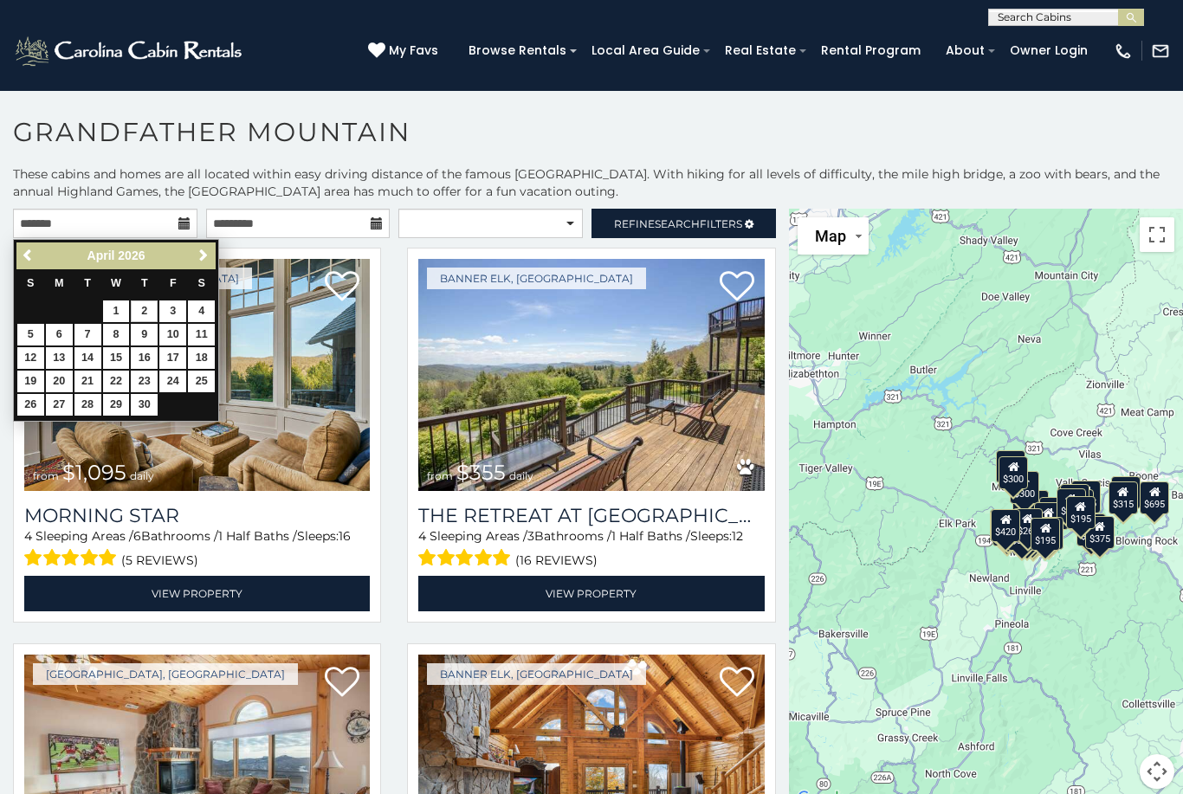
type input "**********"
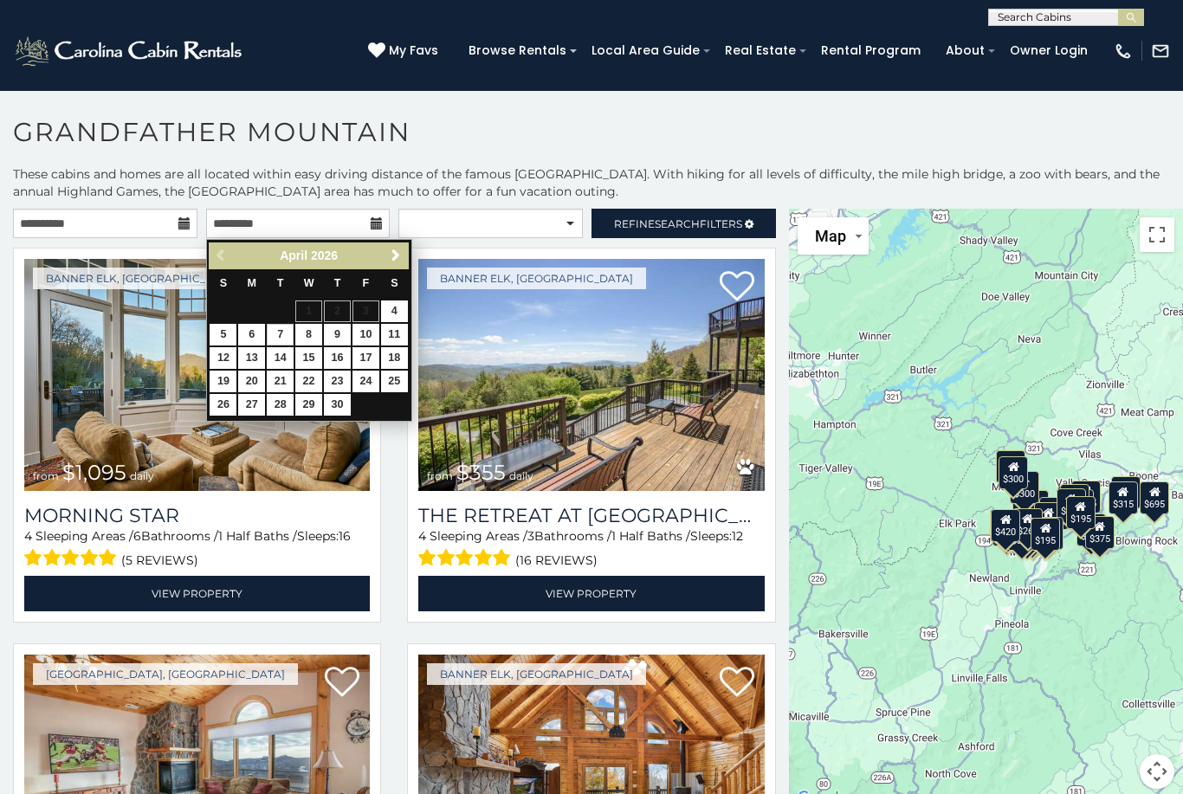
click at [283, 333] on link "7" at bounding box center [280, 335] width 27 height 22
type input "**********"
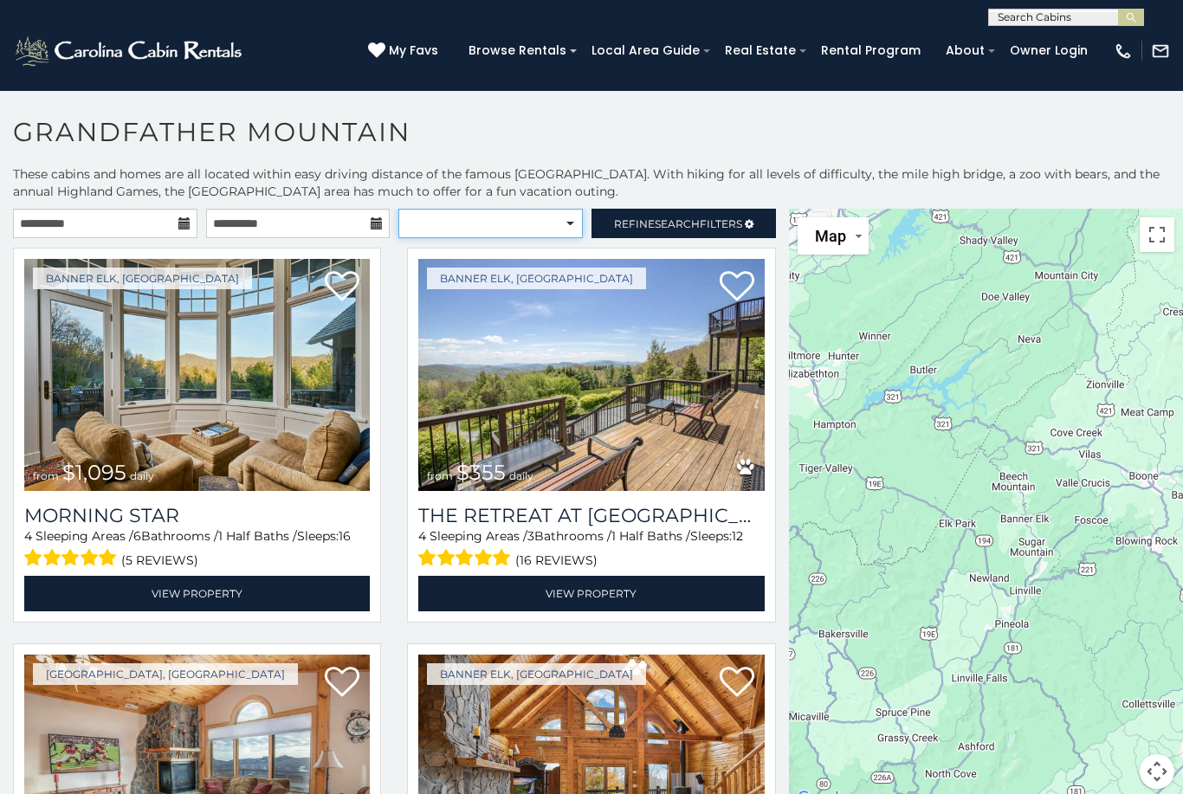
click at [561, 228] on select "**********" at bounding box center [490, 223] width 184 height 29
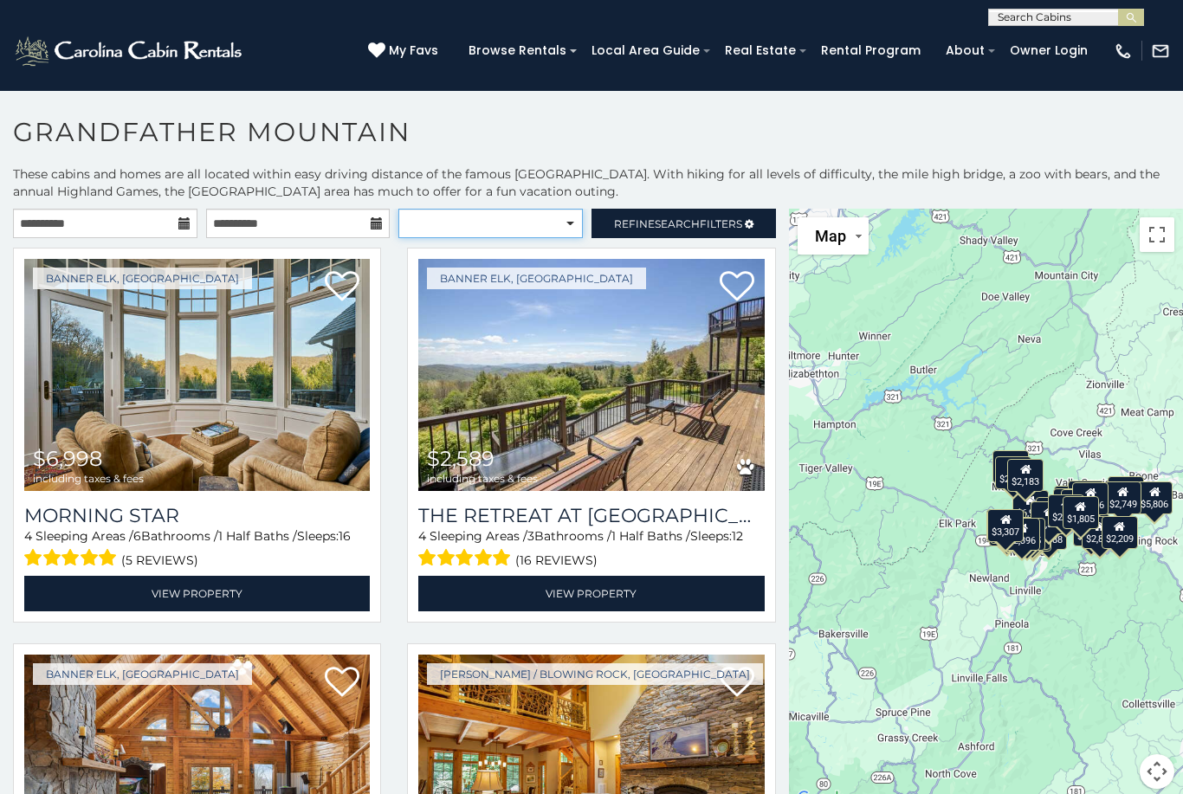
select select "**********"
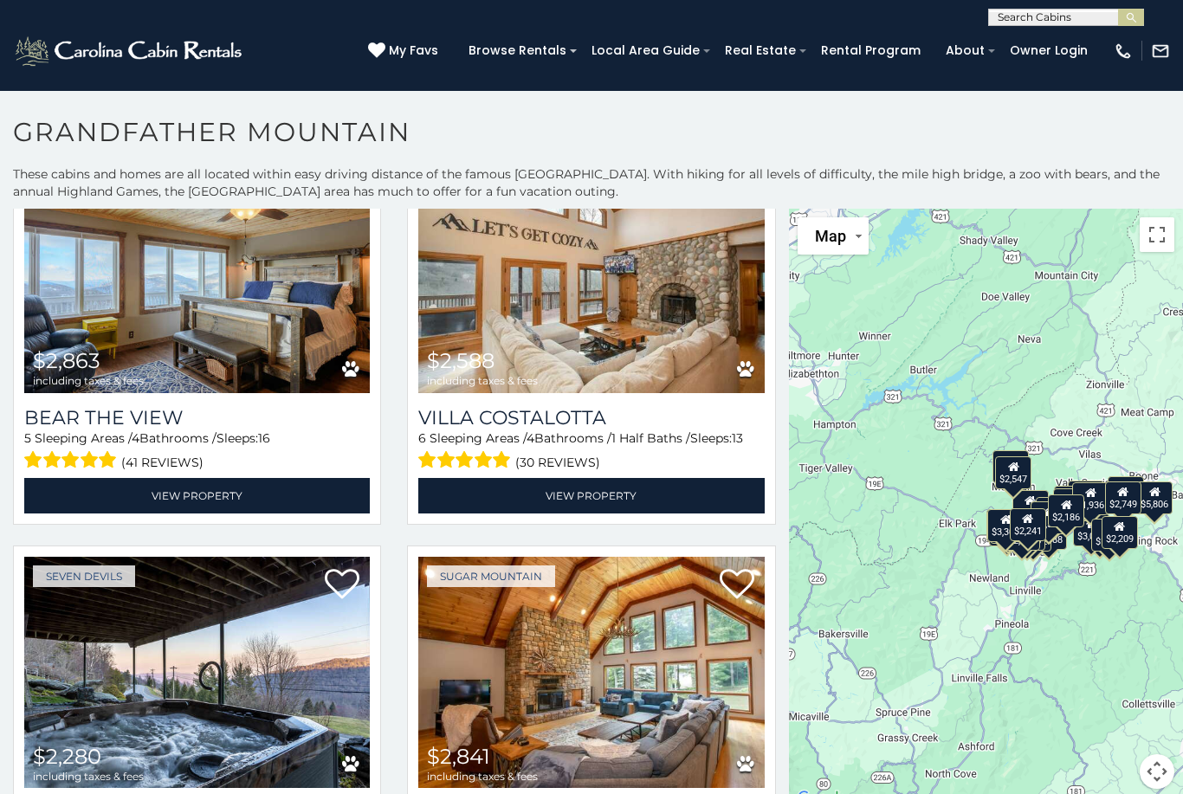
scroll to position [1232, 0]
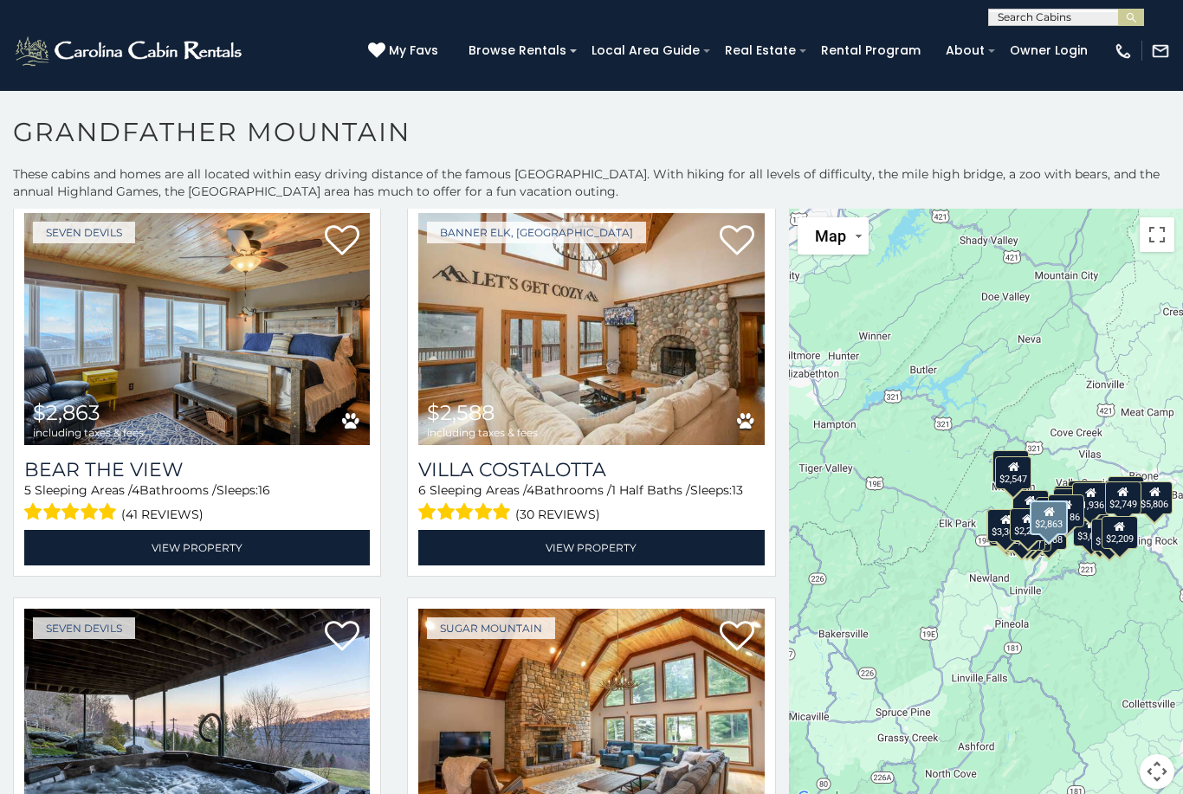
click at [213, 408] on img at bounding box center [196, 329] width 345 height 232
click at [221, 562] on link "View Property" at bounding box center [196, 547] width 345 height 35
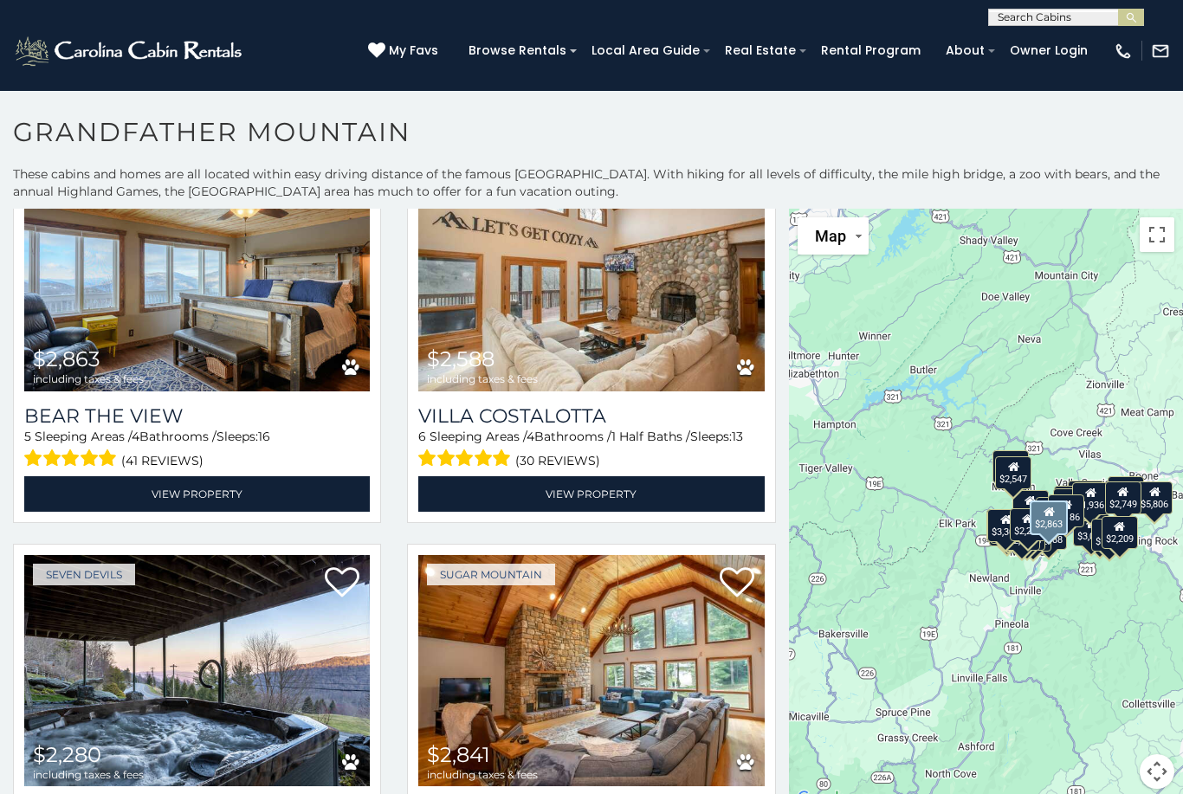
scroll to position [1287, 0]
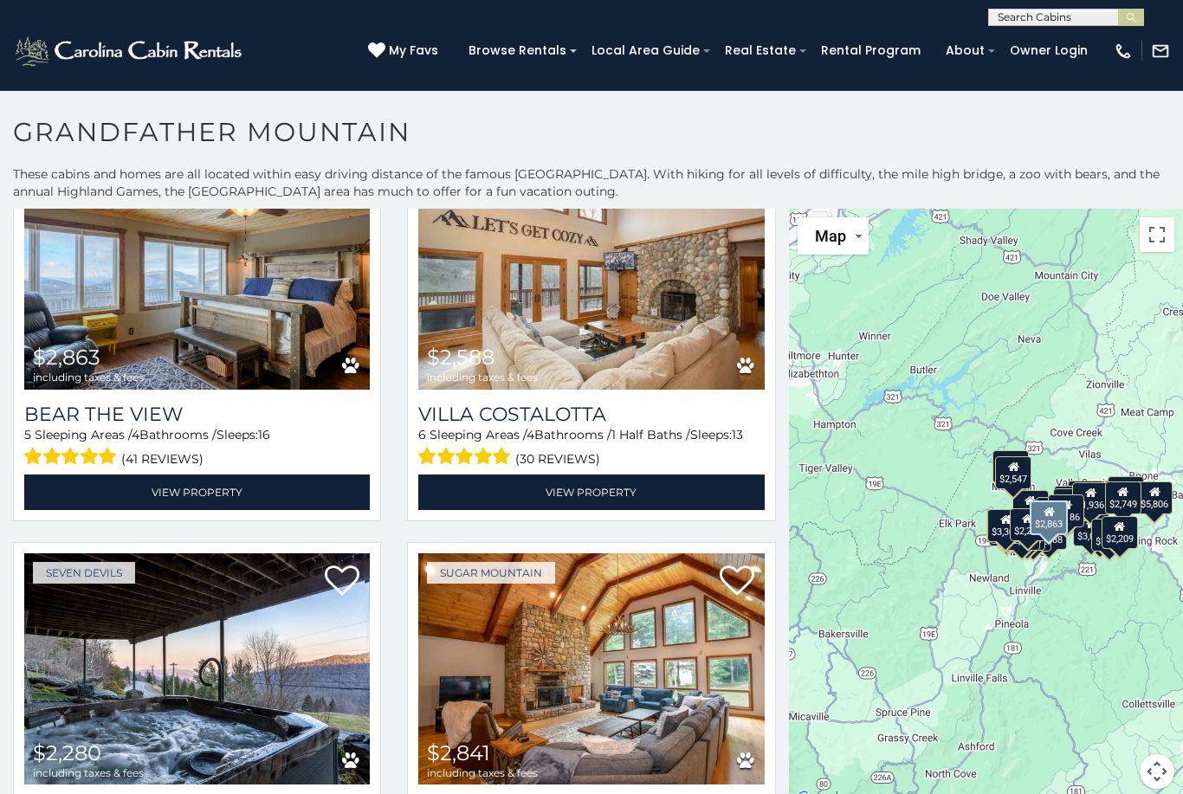
click at [668, 354] on img at bounding box center [590, 274] width 345 height 232
click at [613, 486] on link "View Property" at bounding box center [590, 491] width 345 height 35
click at [594, 495] on link "View Property" at bounding box center [590, 491] width 345 height 35
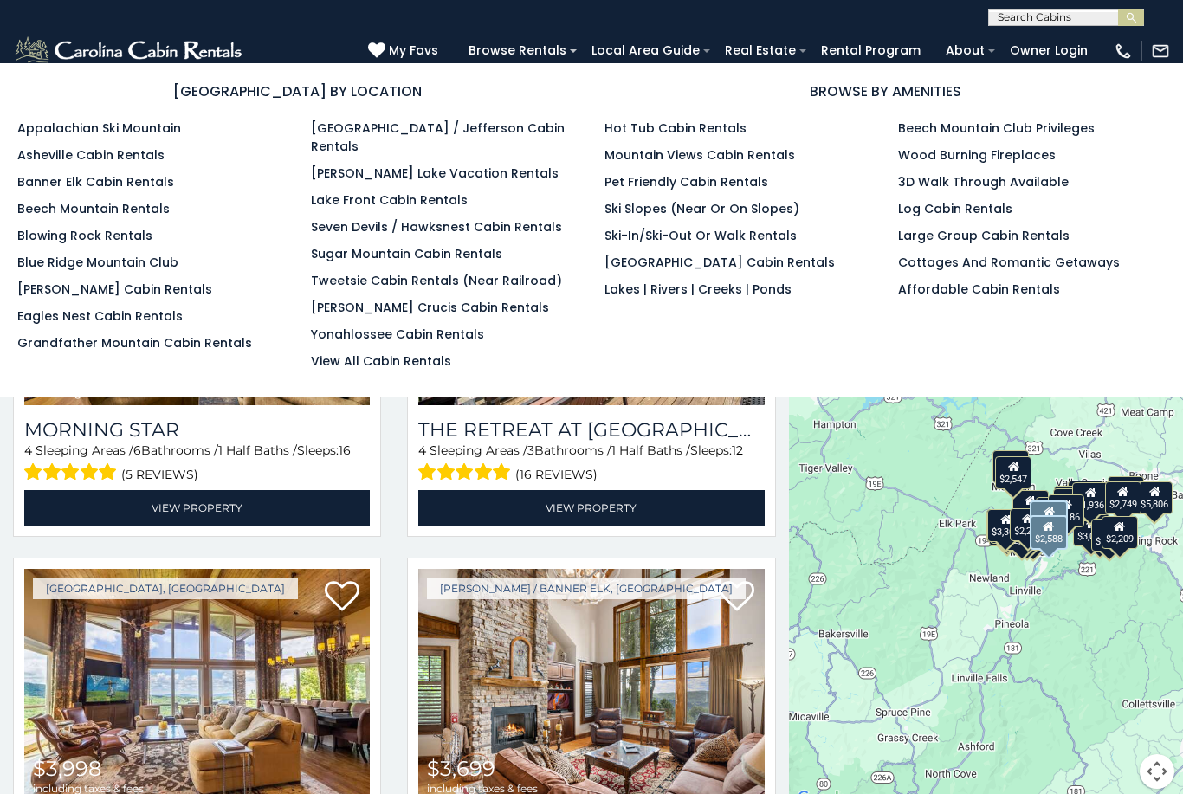
scroll to position [83, 0]
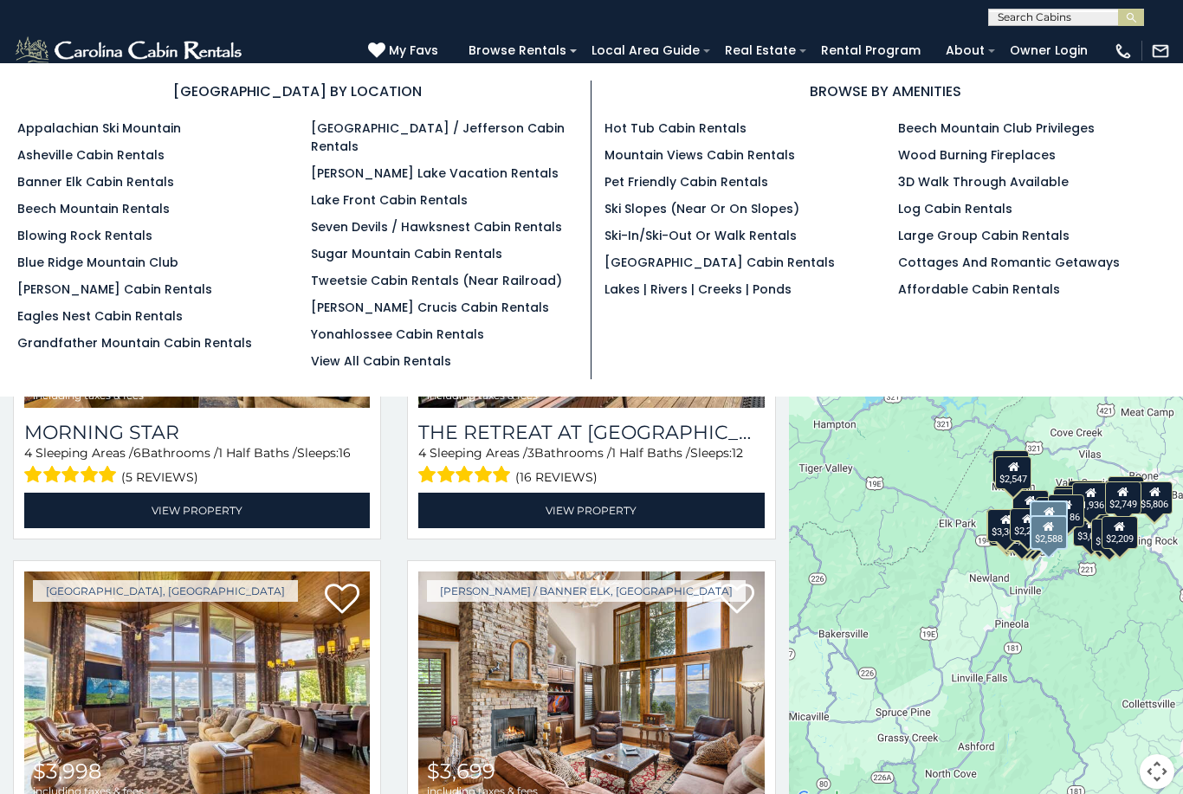
click at [428, 191] on link "Lake Front Cabin Rentals" at bounding box center [389, 199] width 157 height 17
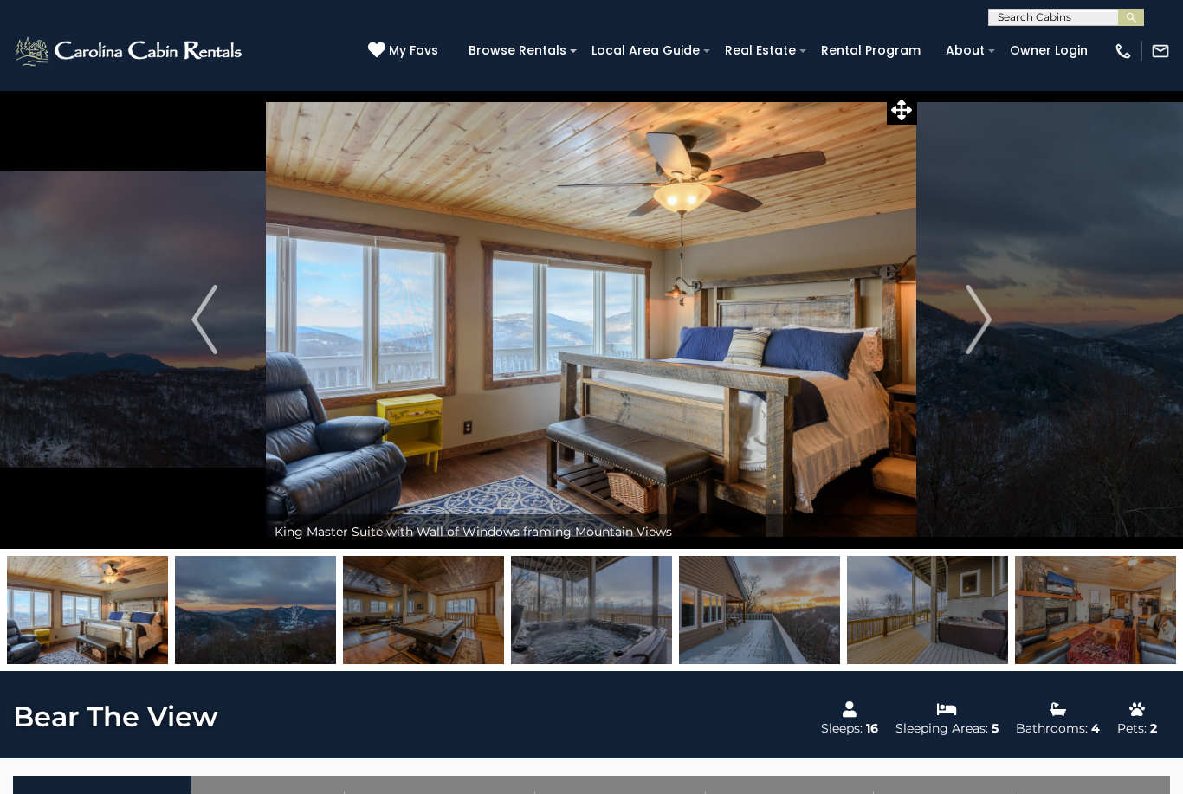
click at [968, 336] on img "Next" at bounding box center [978, 319] width 26 height 69
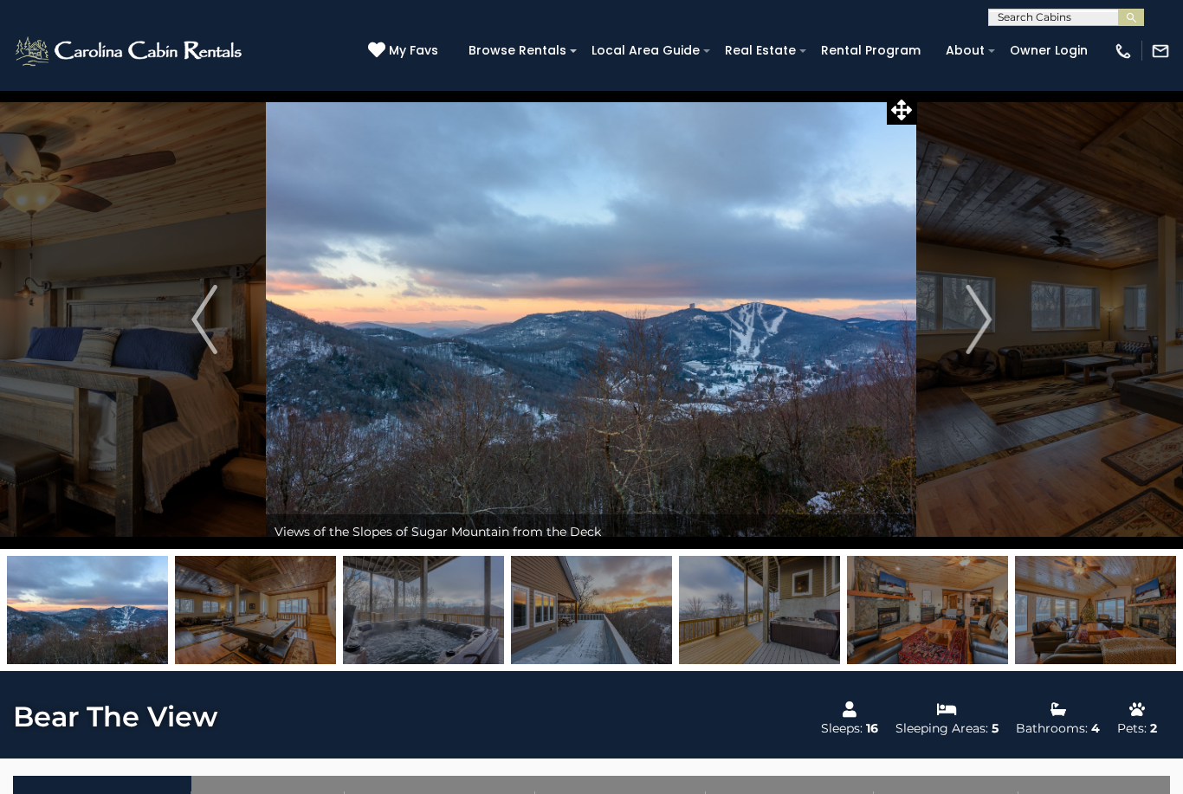
click at [975, 323] on img "Next" at bounding box center [978, 319] width 26 height 69
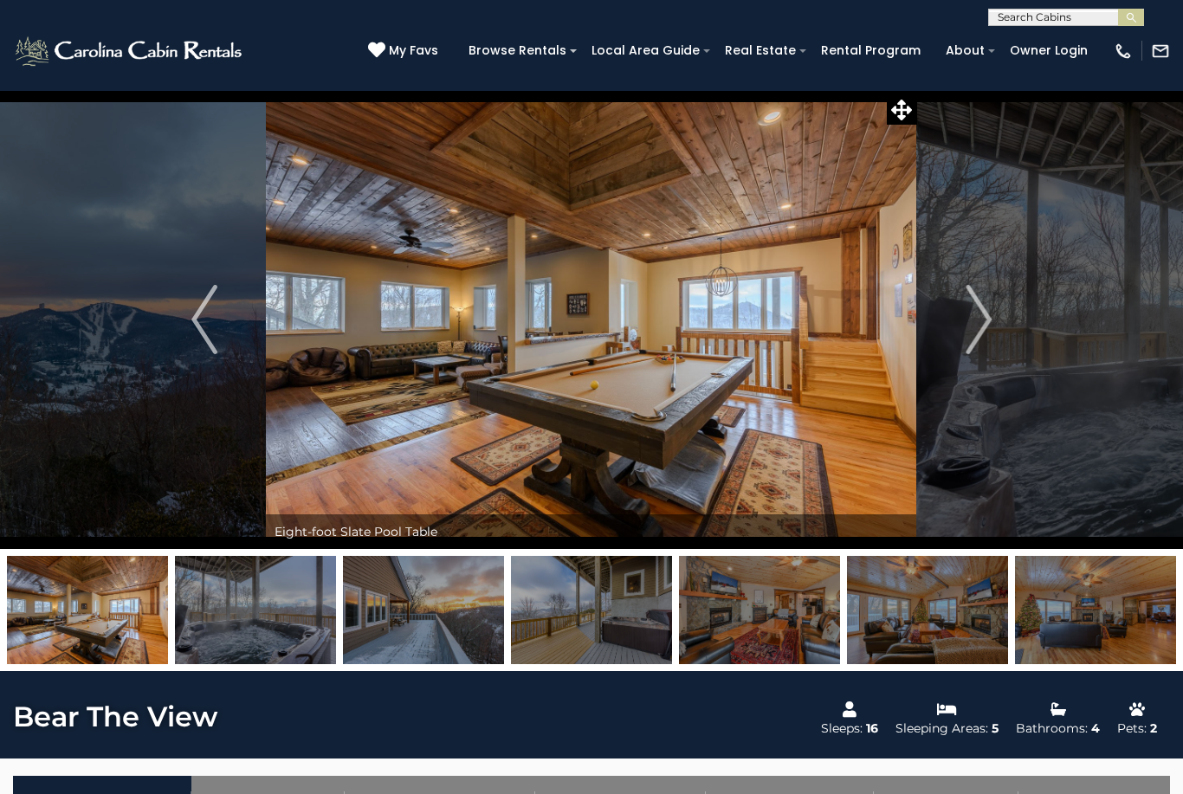
click at [977, 322] on img "Next" at bounding box center [978, 319] width 26 height 69
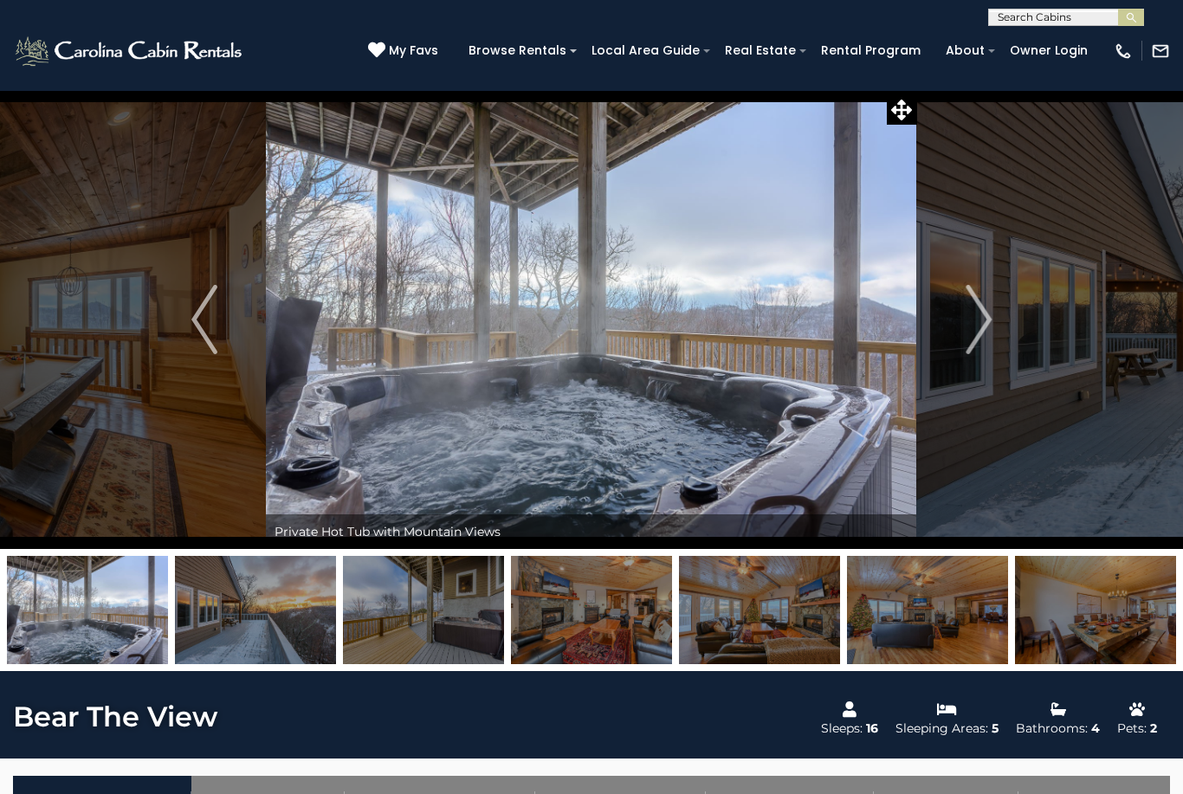
click at [987, 325] on img "Next" at bounding box center [978, 319] width 26 height 69
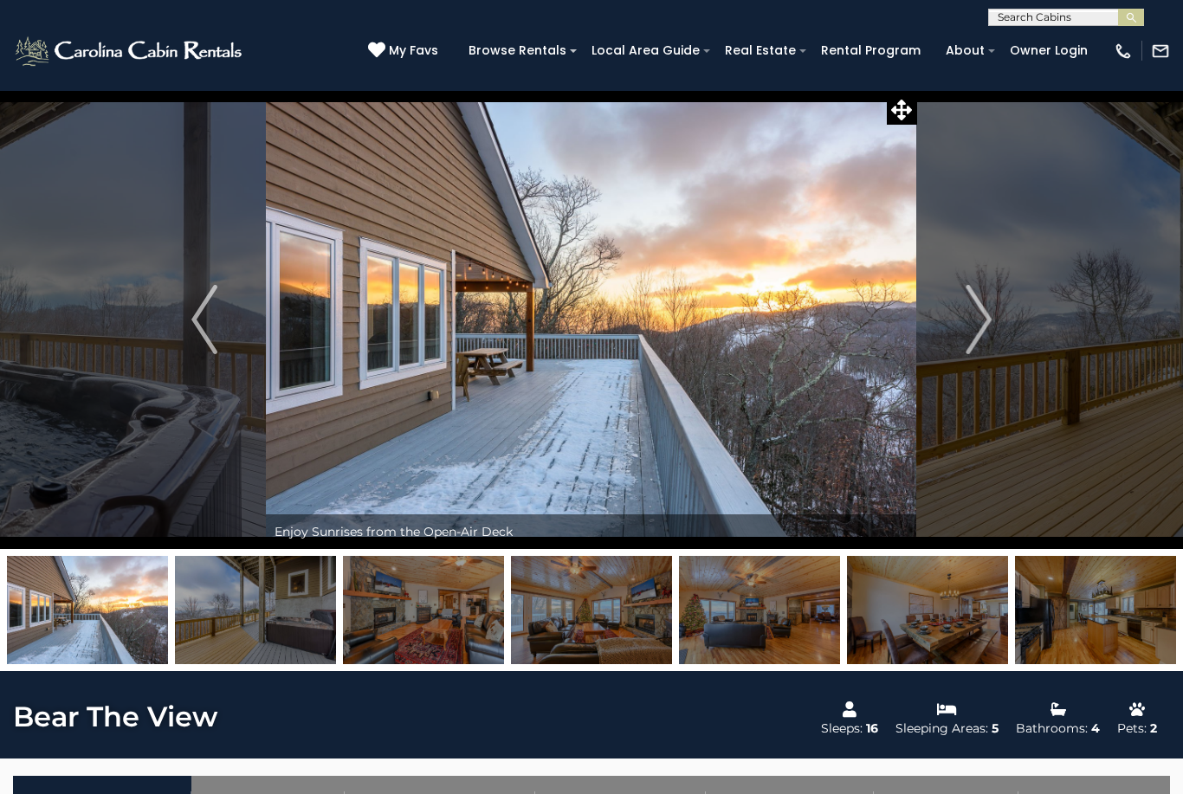
click at [989, 323] on img "Next" at bounding box center [978, 319] width 26 height 69
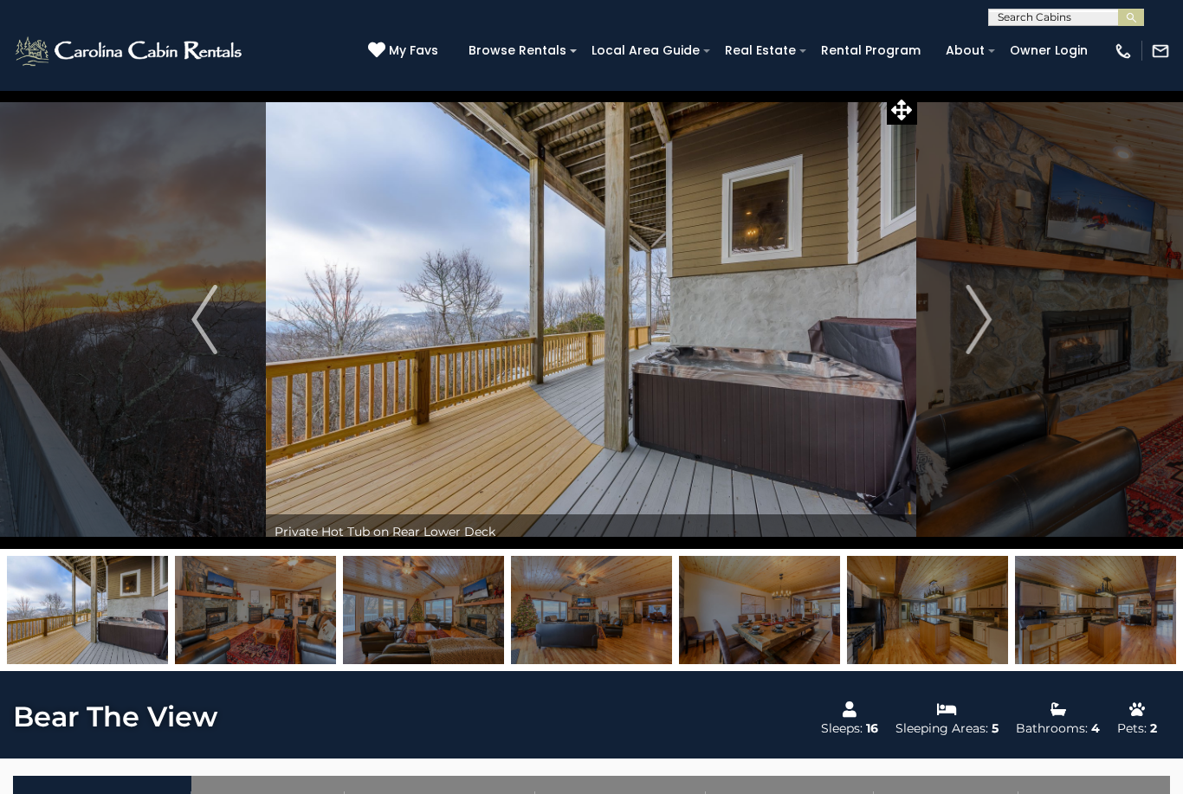
click at [997, 319] on button "Next" at bounding box center [978, 319] width 123 height 459
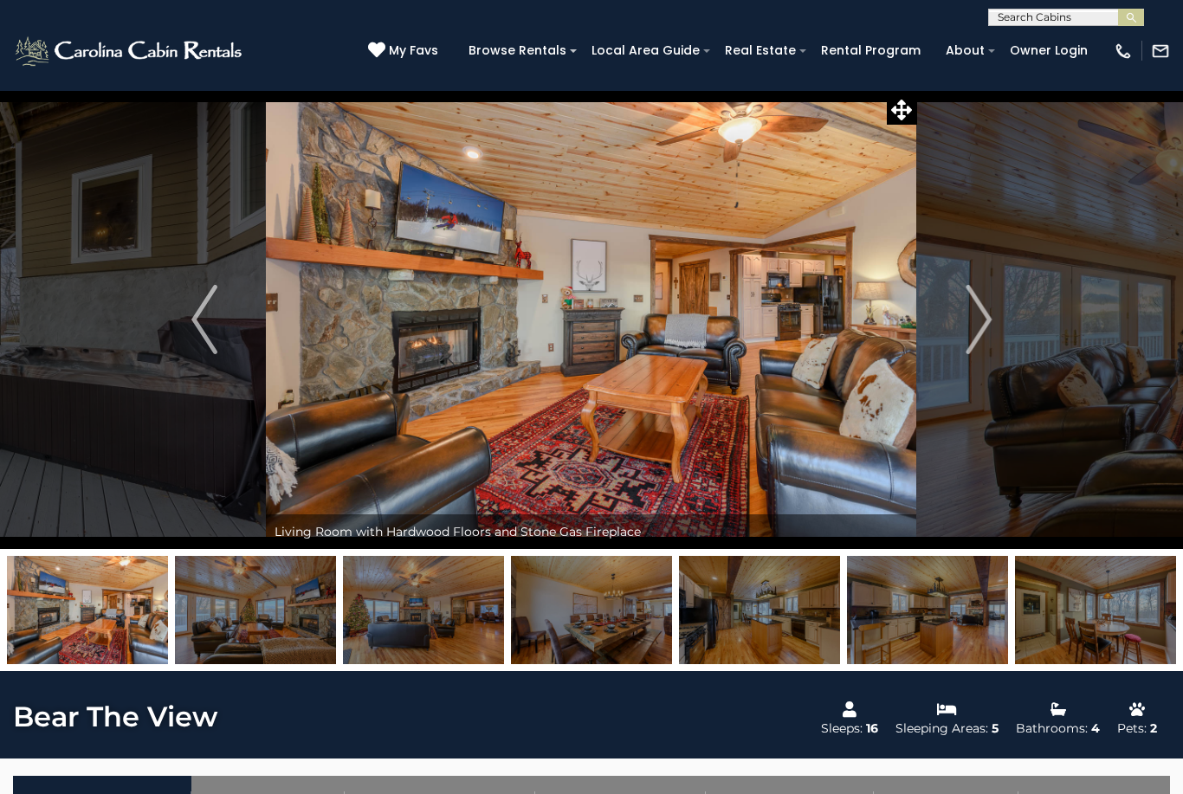
click at [993, 318] on button "Next" at bounding box center [978, 319] width 123 height 459
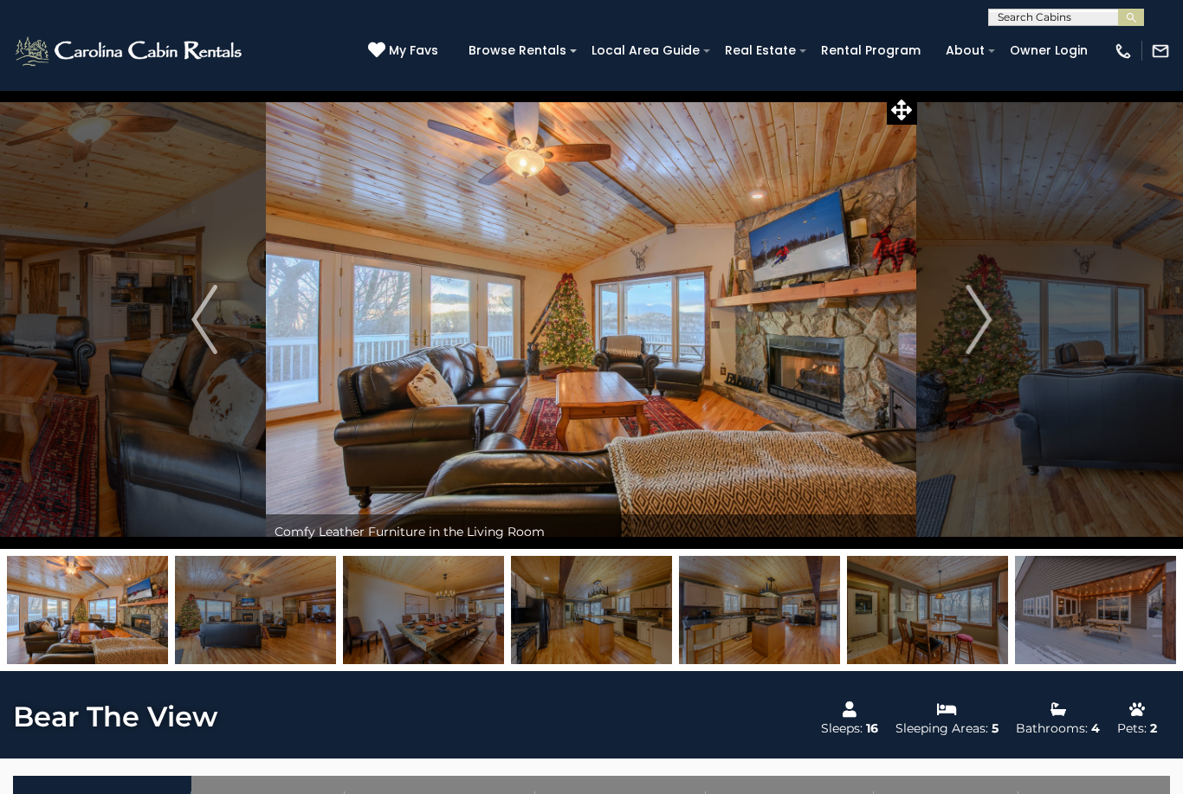
click at [993, 318] on button "Next" at bounding box center [978, 319] width 123 height 459
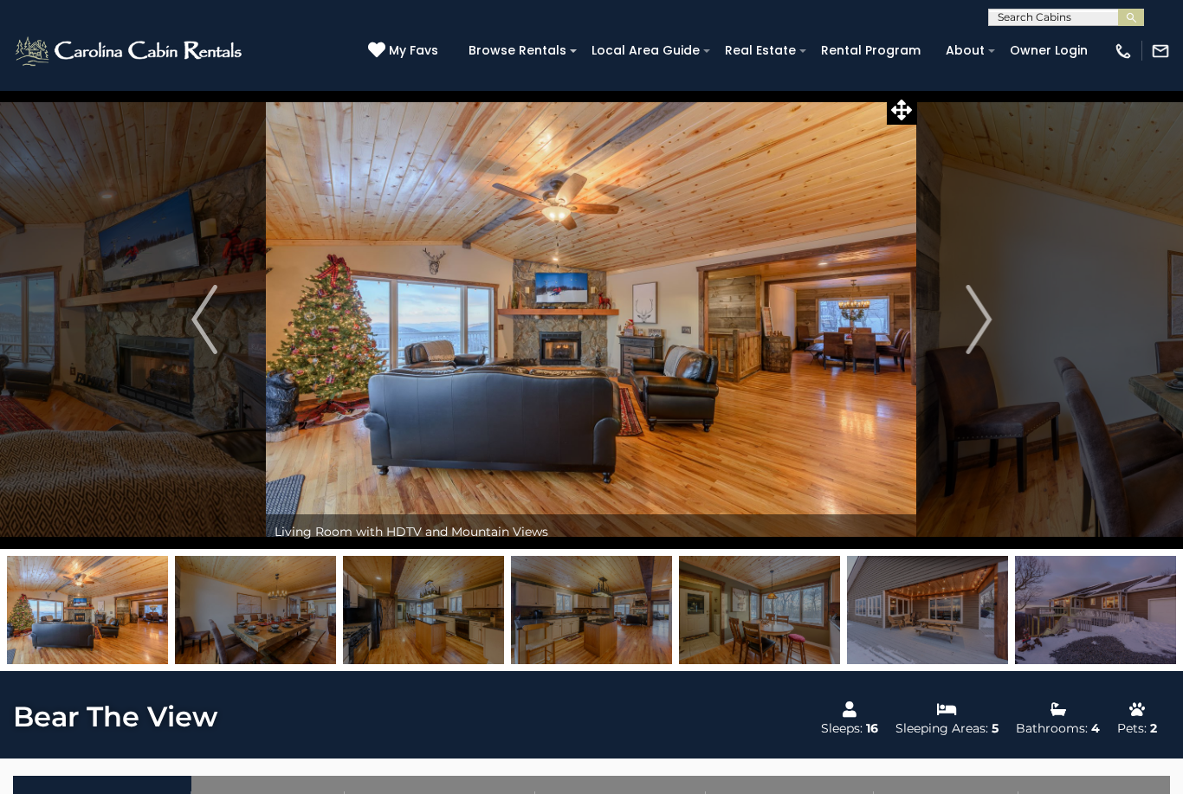
click at [991, 325] on img "Next" at bounding box center [978, 319] width 26 height 69
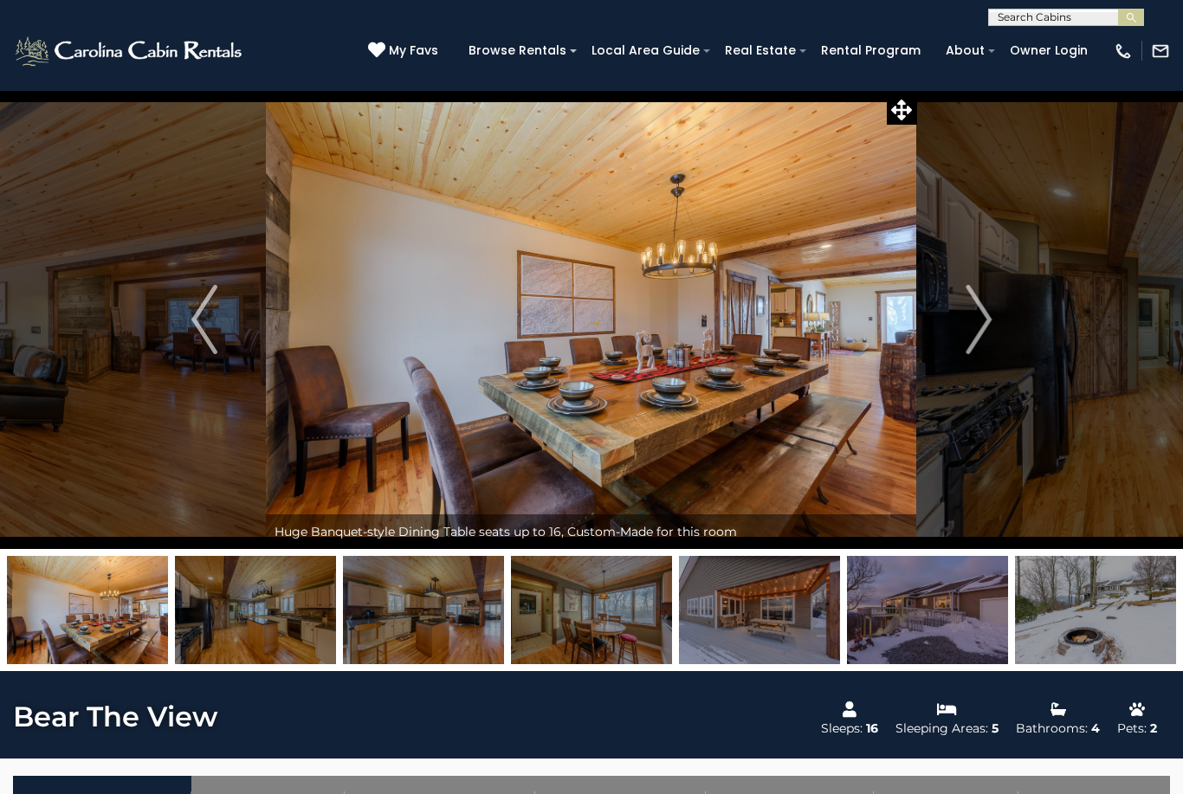
click at [972, 329] on img "Next" at bounding box center [978, 319] width 26 height 69
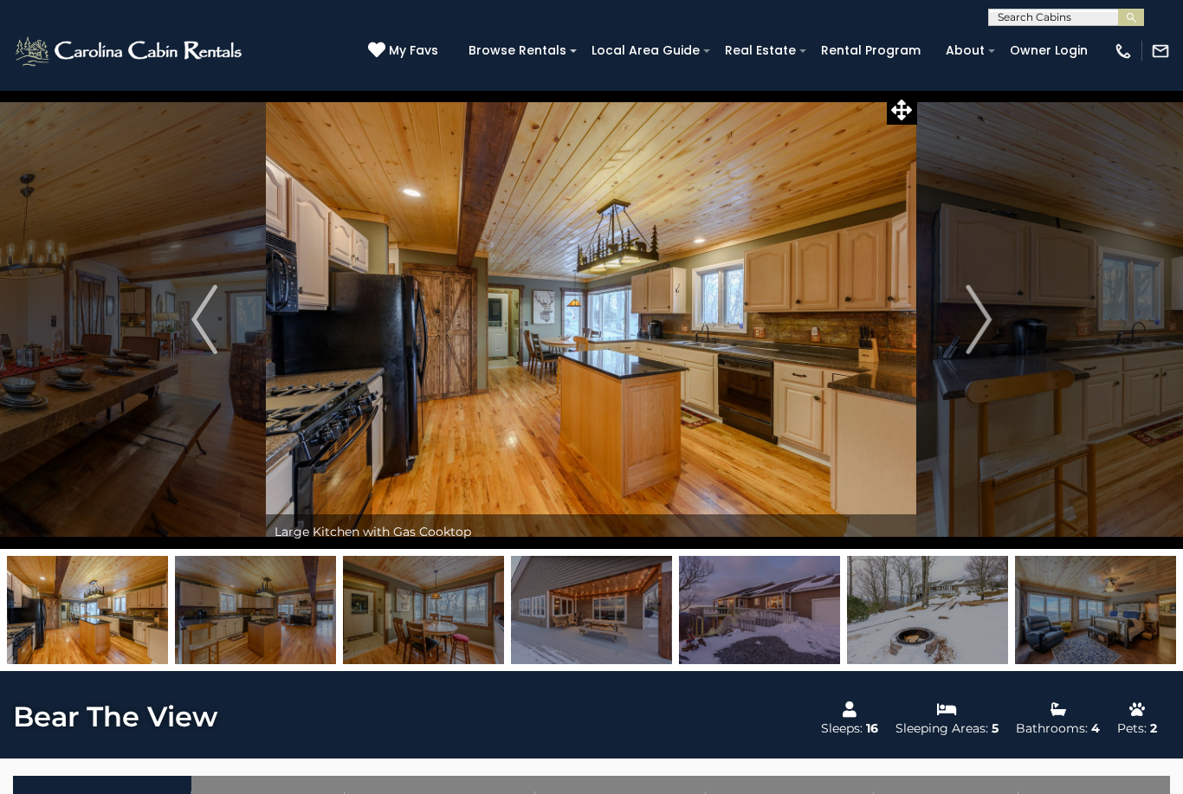
click at [987, 325] on img "Next" at bounding box center [978, 319] width 26 height 69
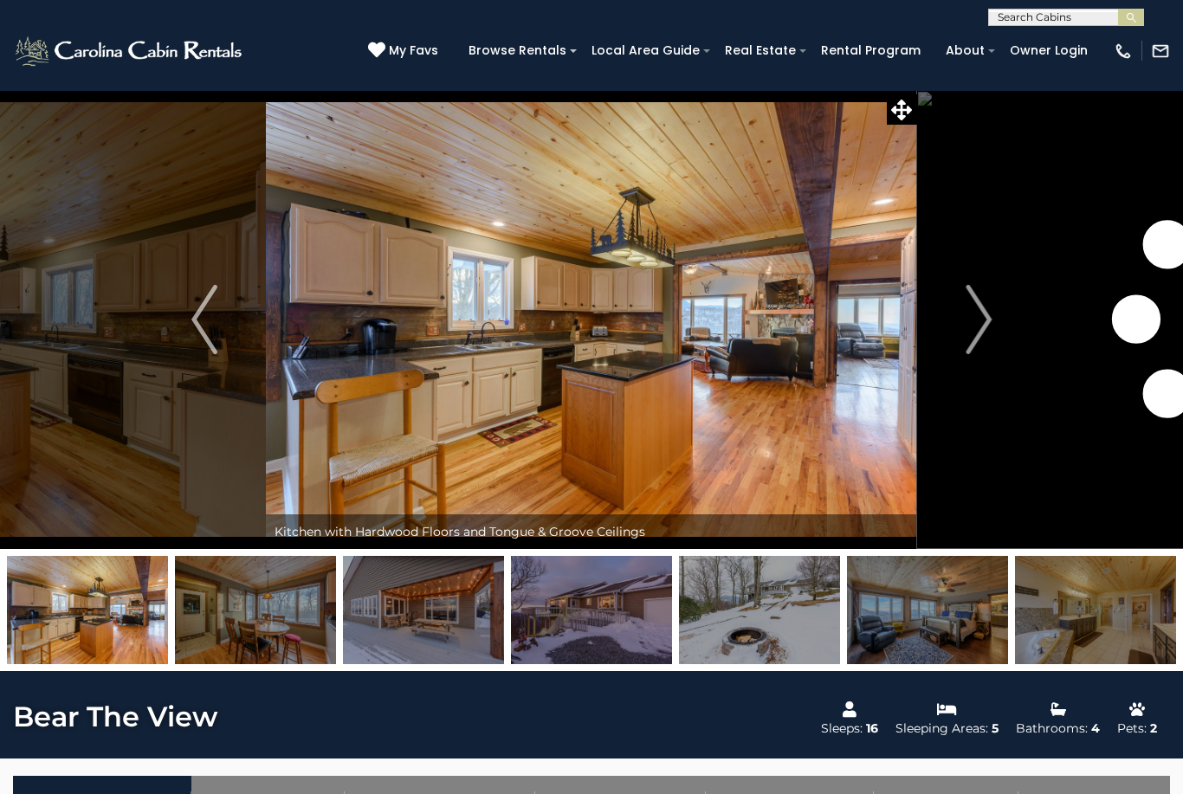
click at [980, 326] on img "Next" at bounding box center [978, 319] width 26 height 69
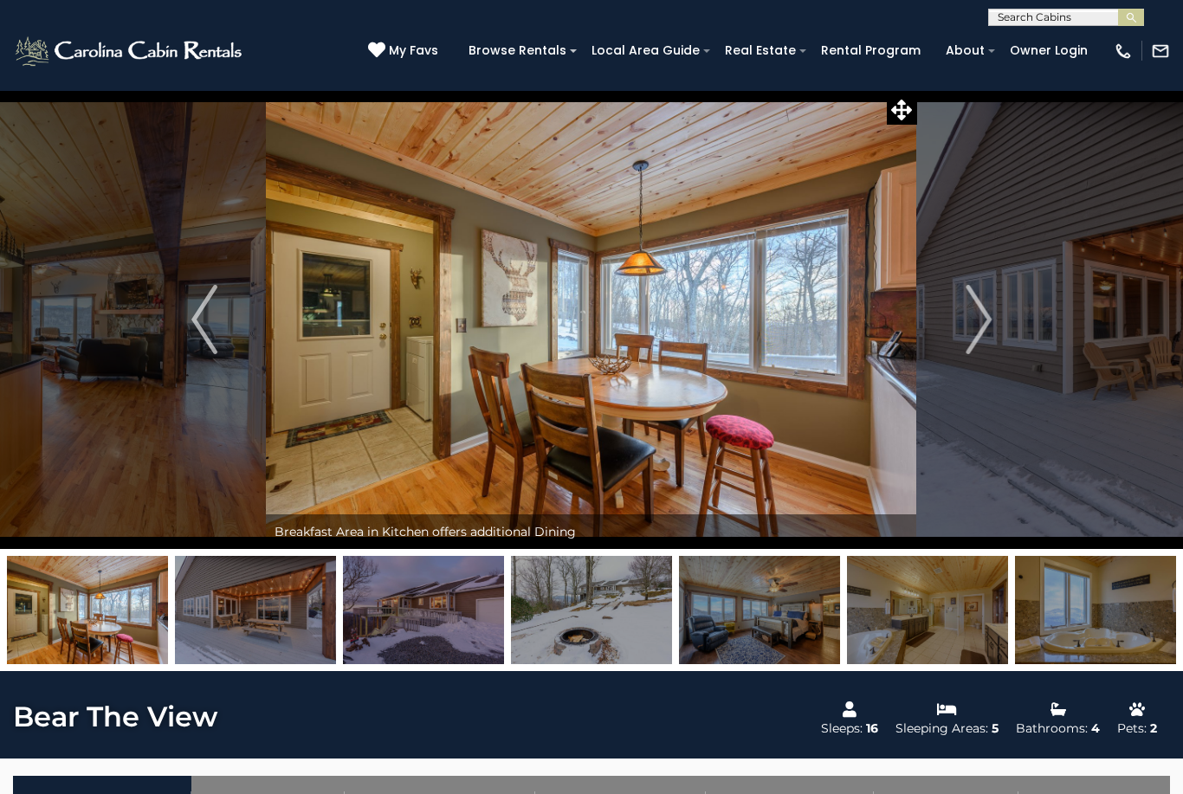
click at [986, 322] on img "Next" at bounding box center [978, 319] width 26 height 69
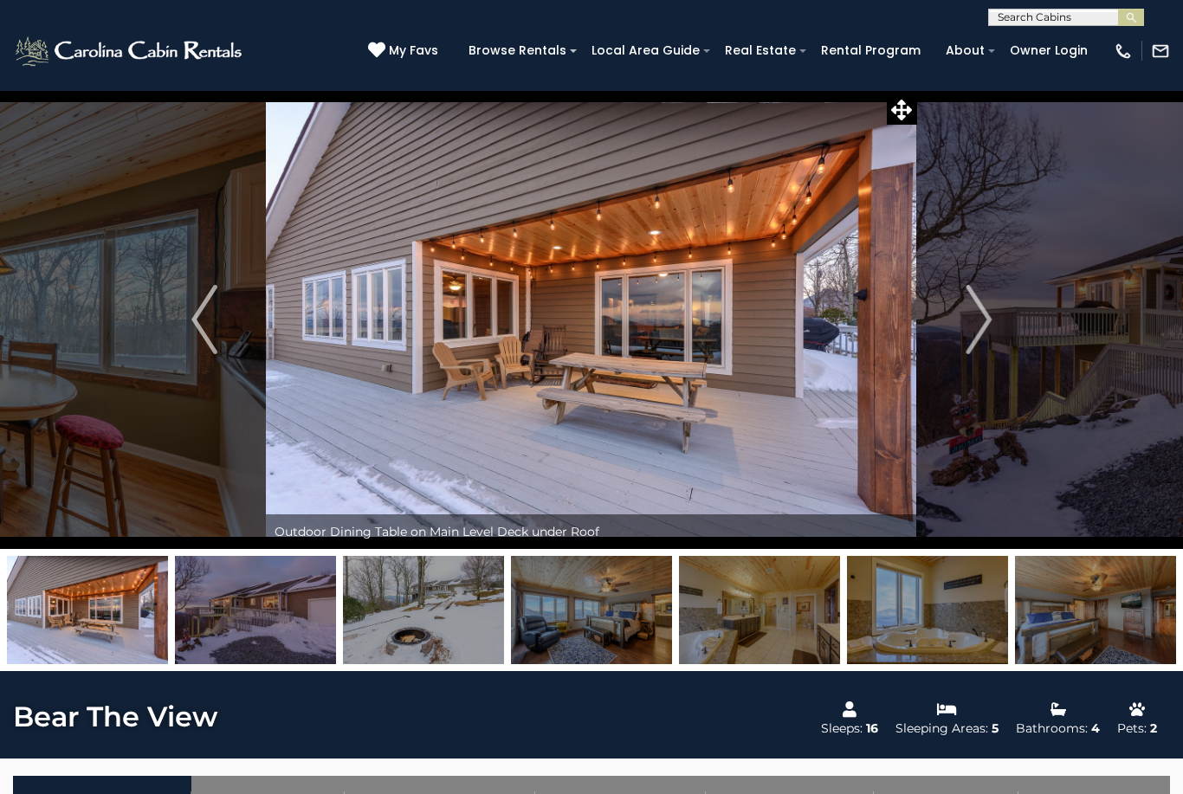
click at [983, 323] on img "Next" at bounding box center [978, 319] width 26 height 69
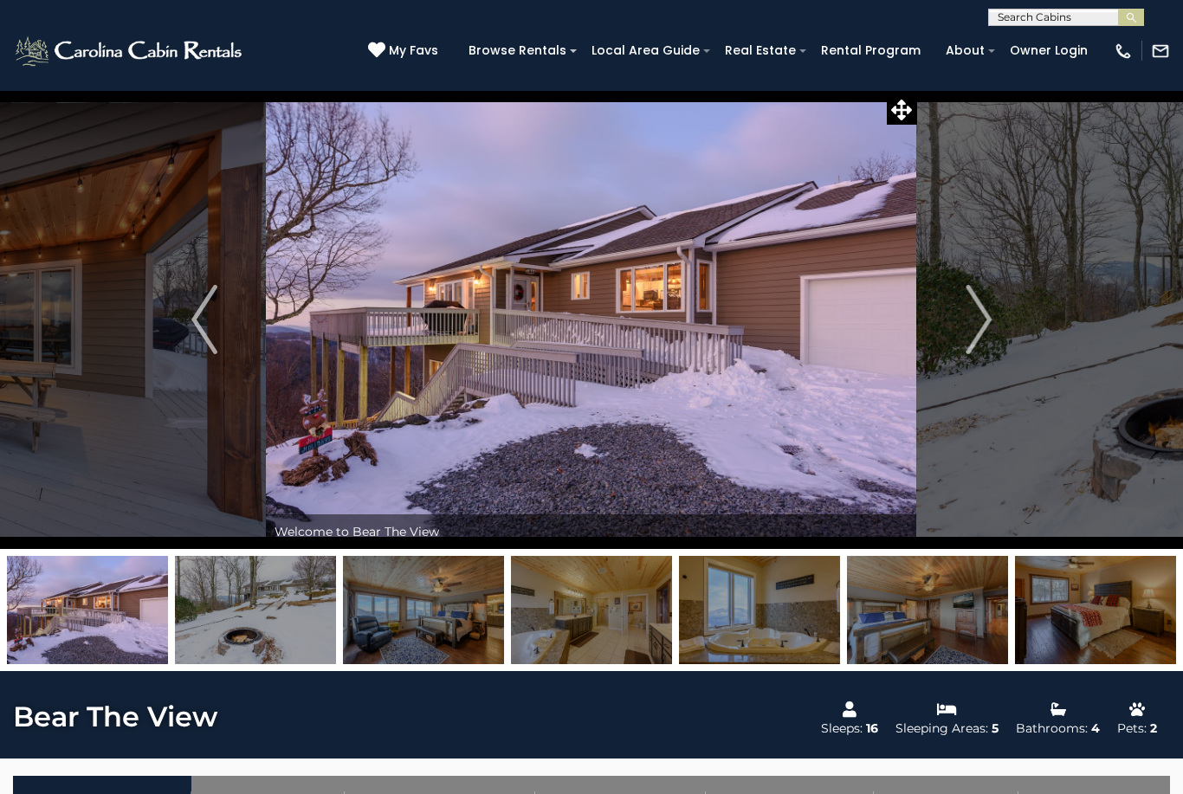
click at [981, 323] on img "Next" at bounding box center [978, 319] width 26 height 69
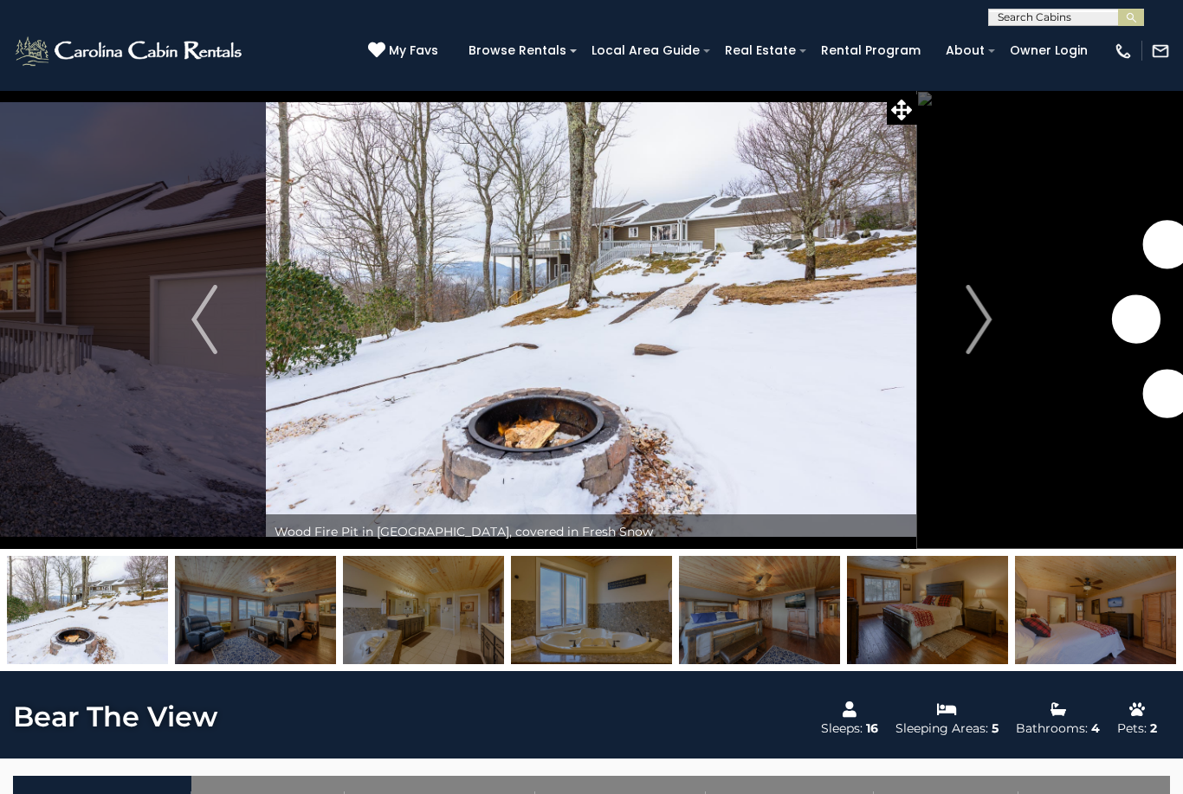
click at [982, 322] on img "Next" at bounding box center [978, 319] width 26 height 69
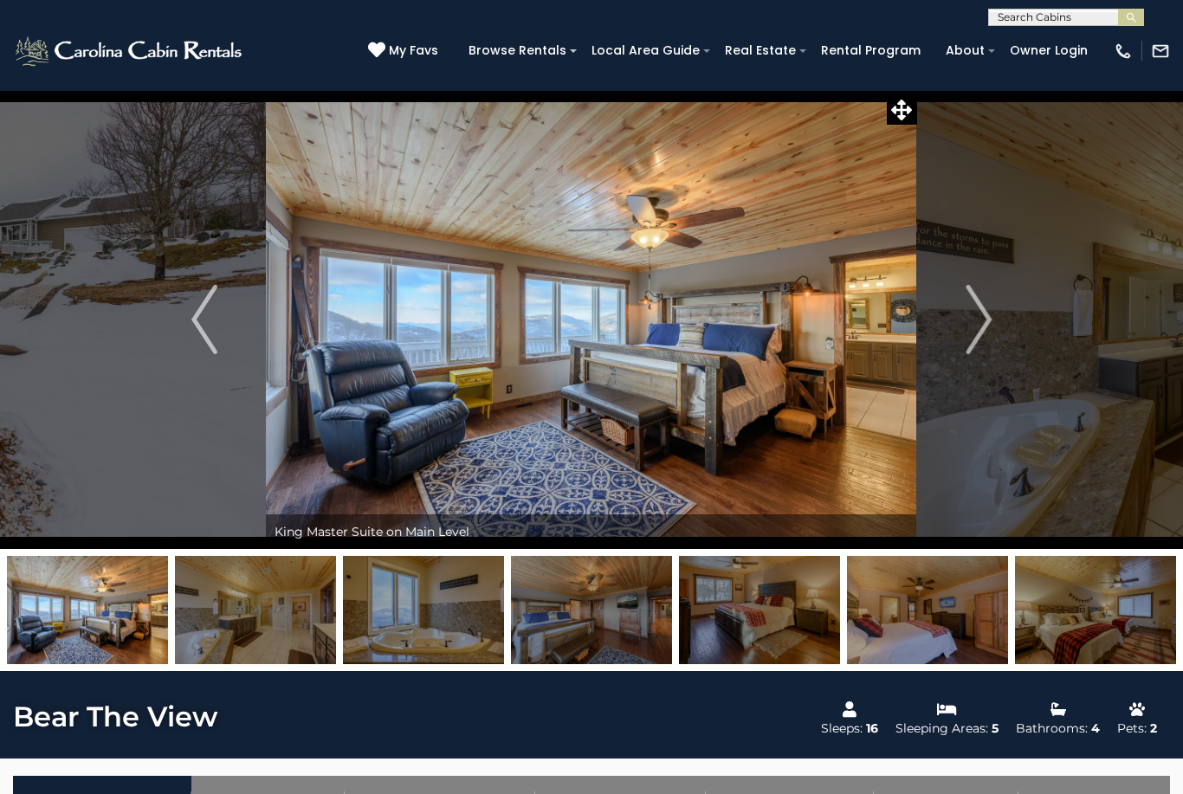
click at [979, 326] on img "Next" at bounding box center [978, 319] width 26 height 69
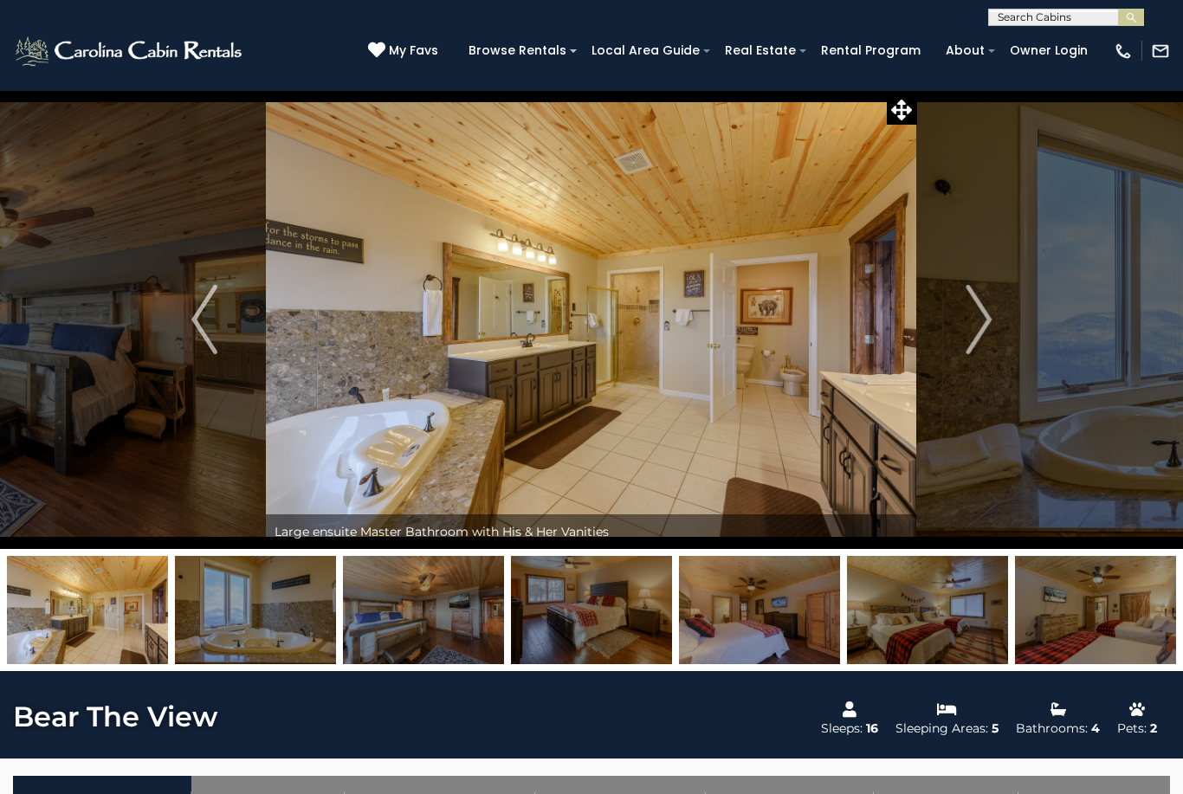
click at [984, 323] on img "Next" at bounding box center [978, 319] width 26 height 69
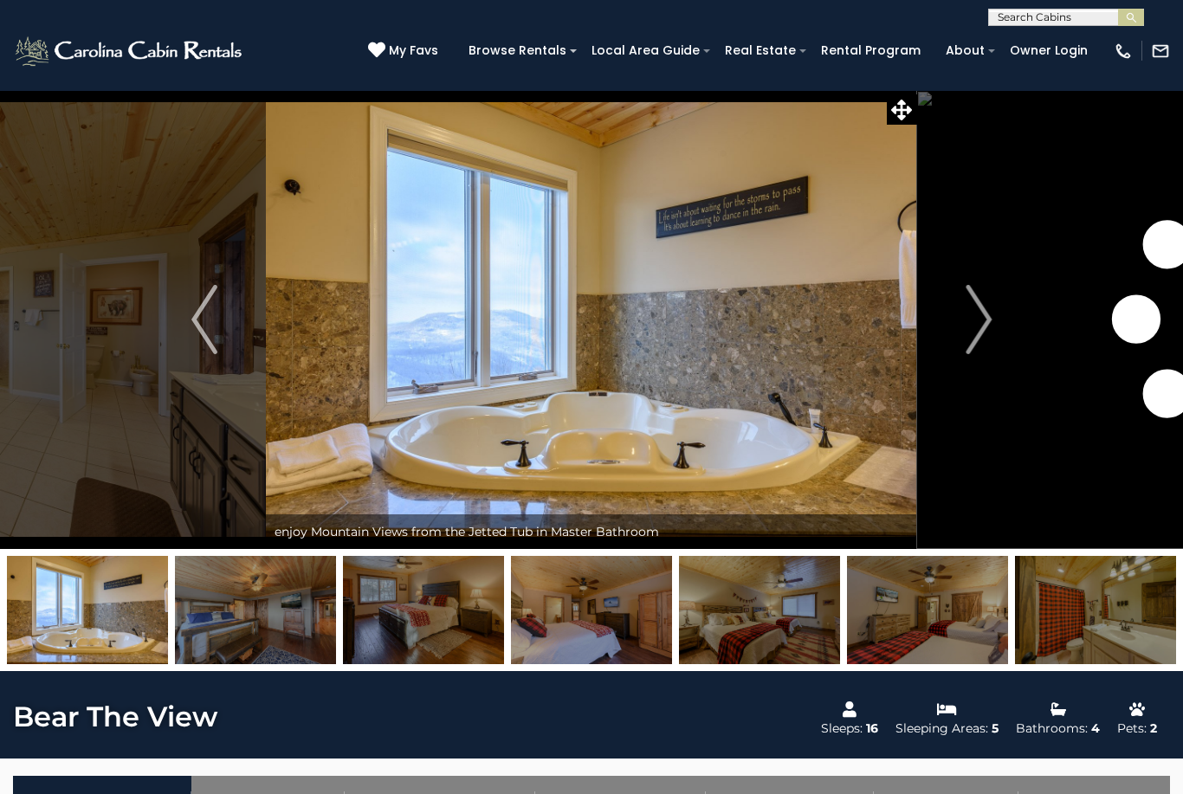
click at [984, 326] on img "Next" at bounding box center [978, 319] width 26 height 69
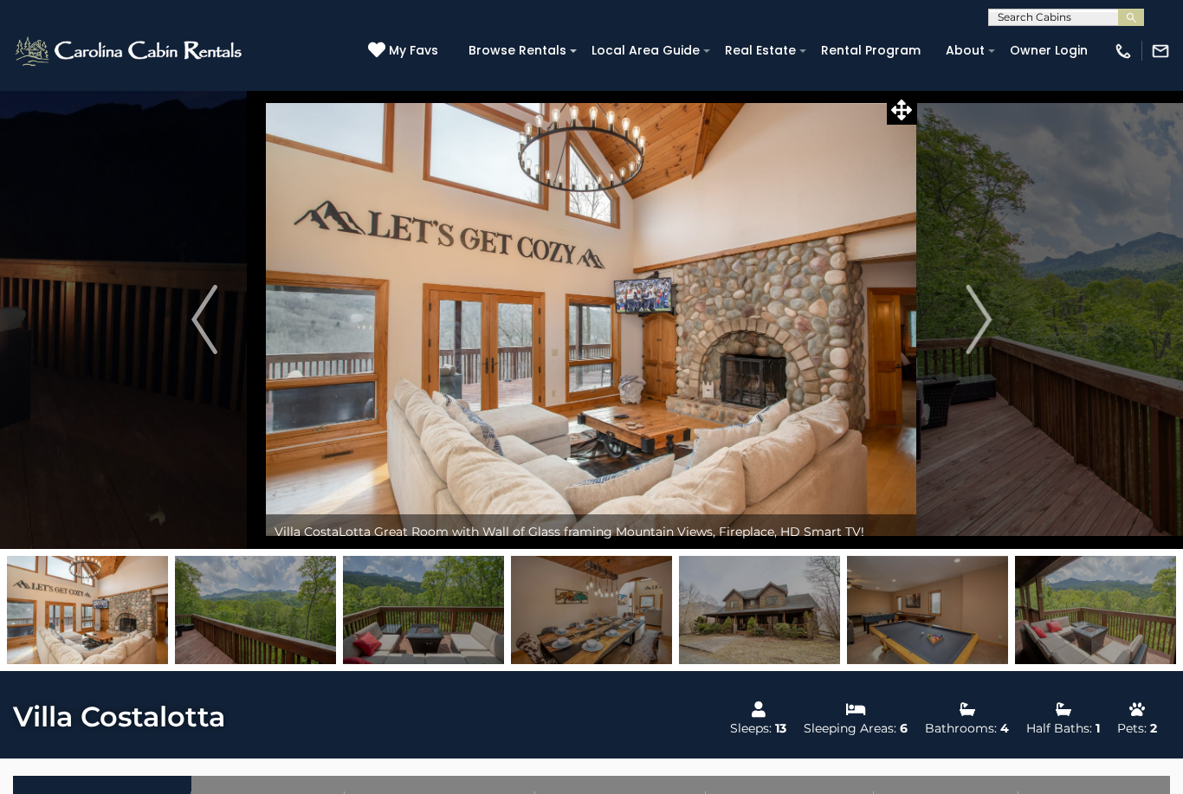
click at [985, 336] on img "Next" at bounding box center [978, 319] width 26 height 69
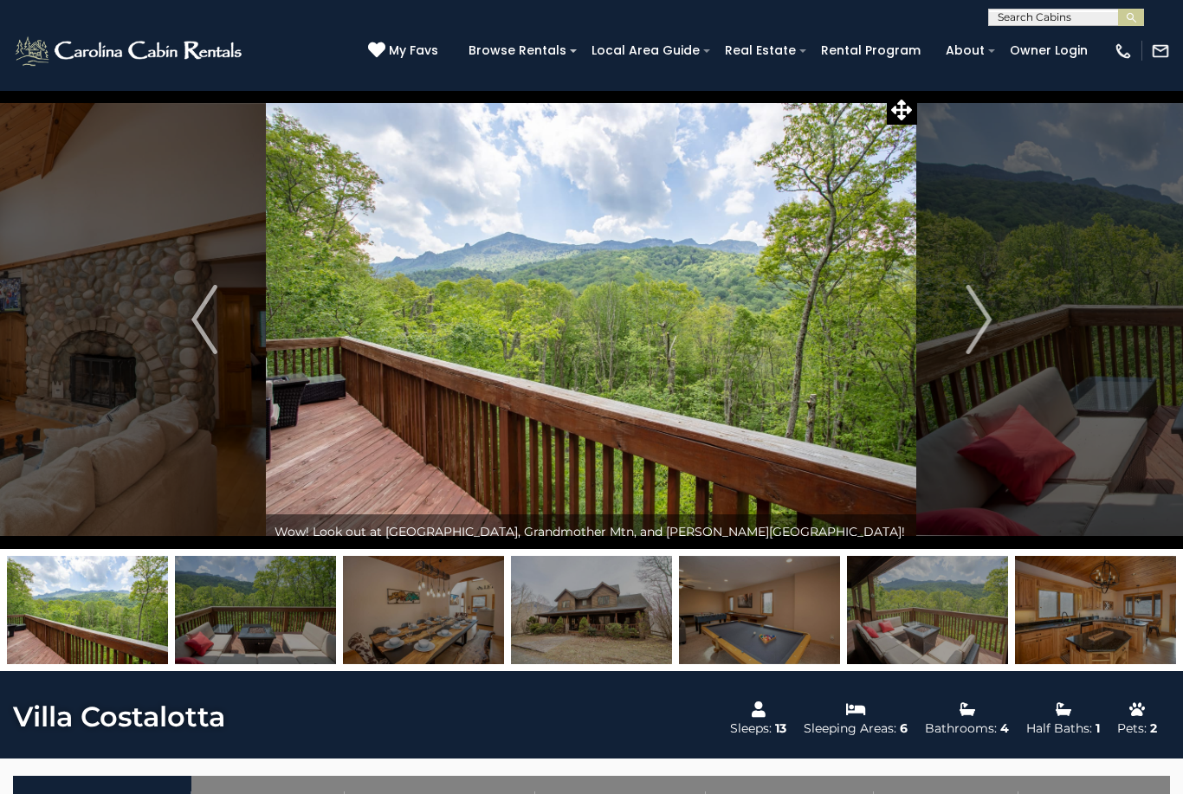
click at [981, 321] on img "Next" at bounding box center [978, 319] width 26 height 69
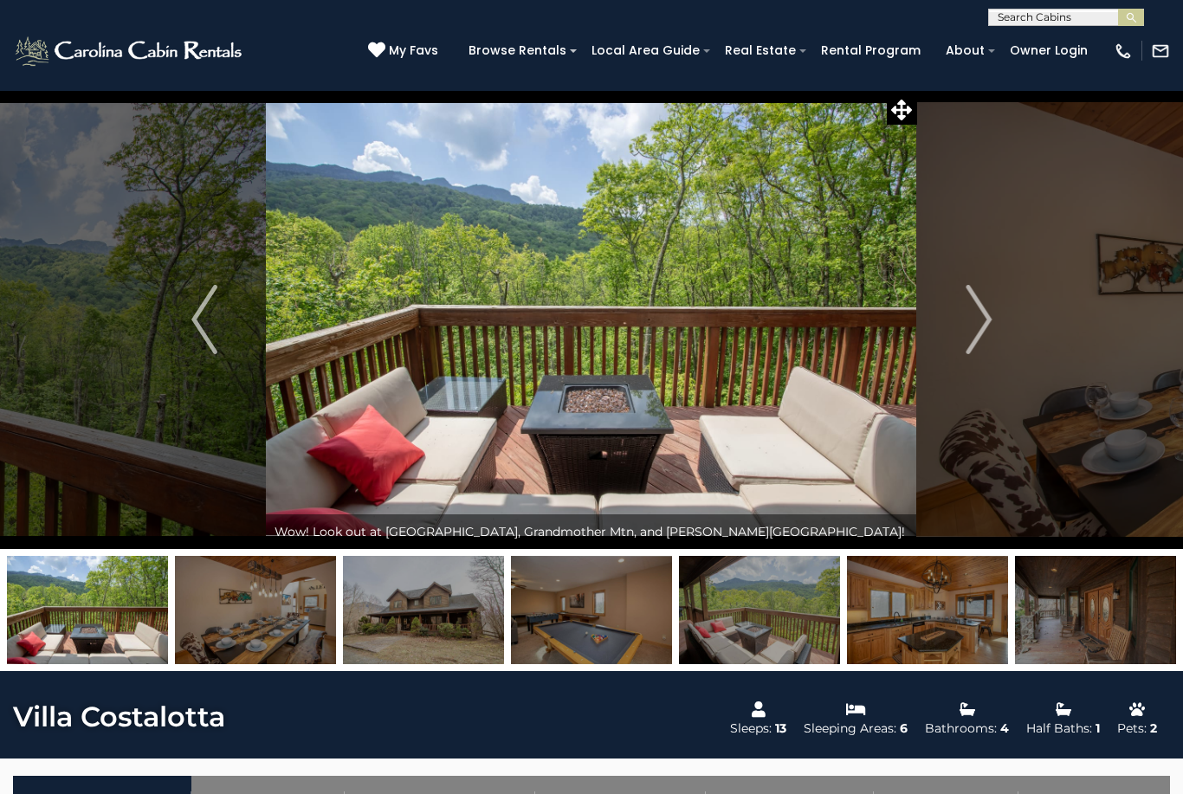
click at [986, 320] on img "Next" at bounding box center [978, 319] width 26 height 69
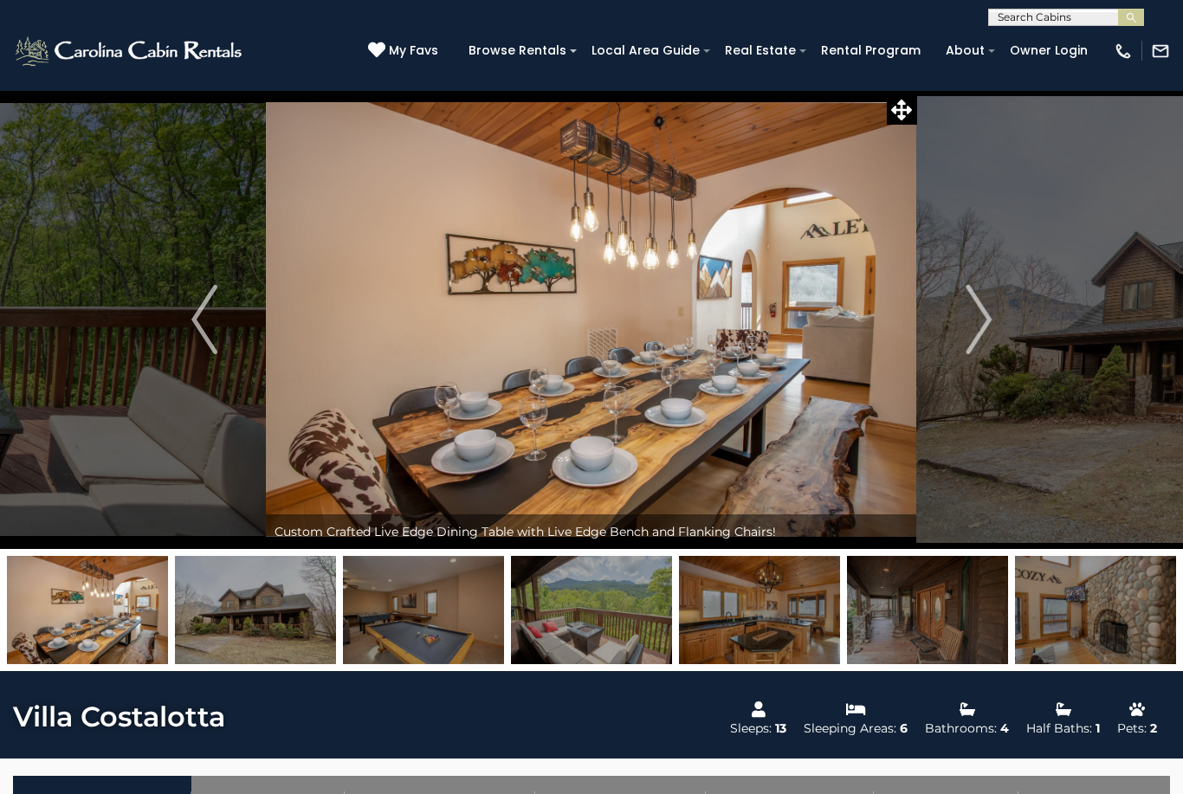
click at [990, 323] on img "Next" at bounding box center [978, 319] width 26 height 69
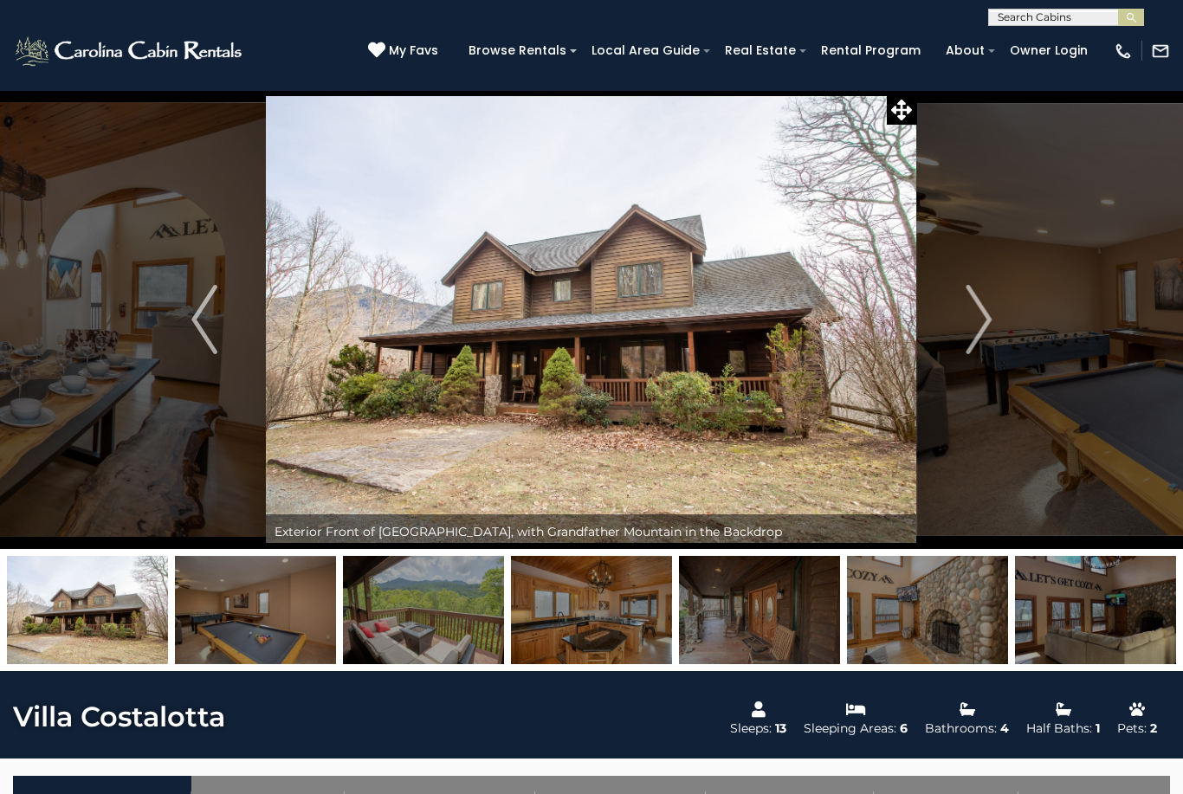
click at [984, 324] on img "Next" at bounding box center [978, 319] width 26 height 69
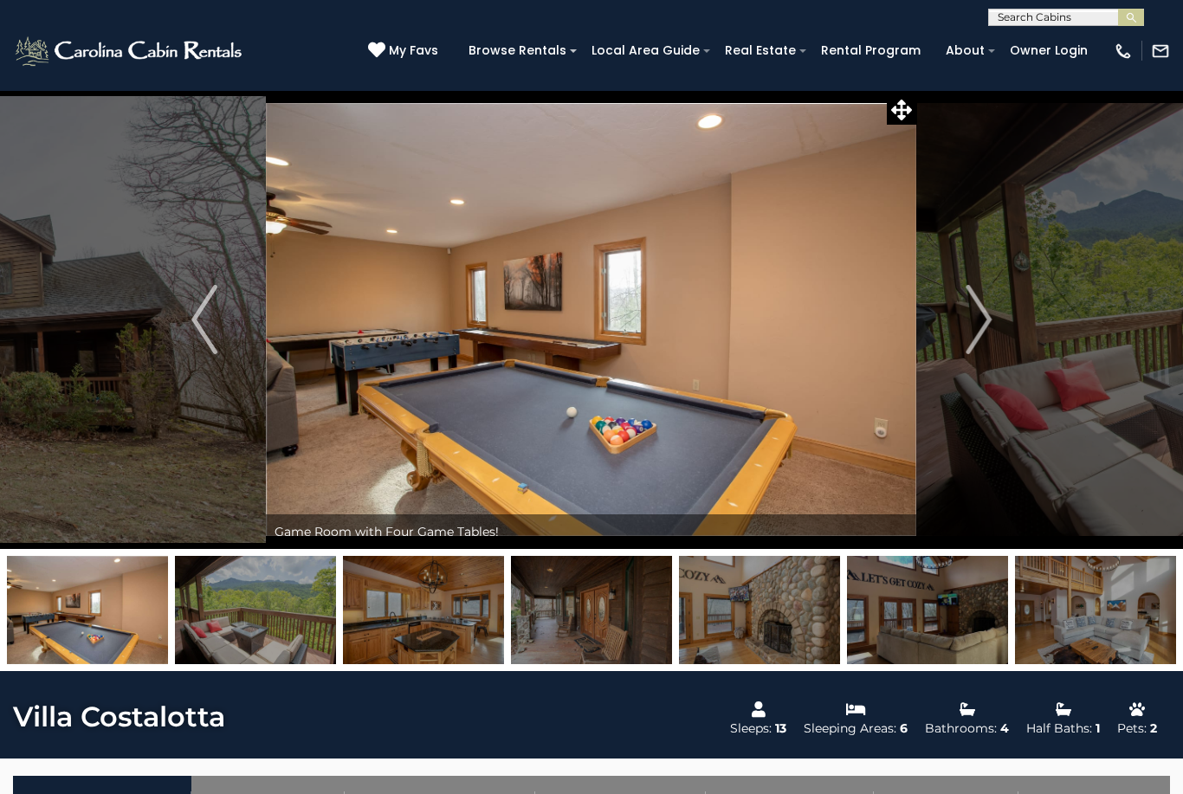
click at [981, 321] on img "Next" at bounding box center [978, 319] width 26 height 69
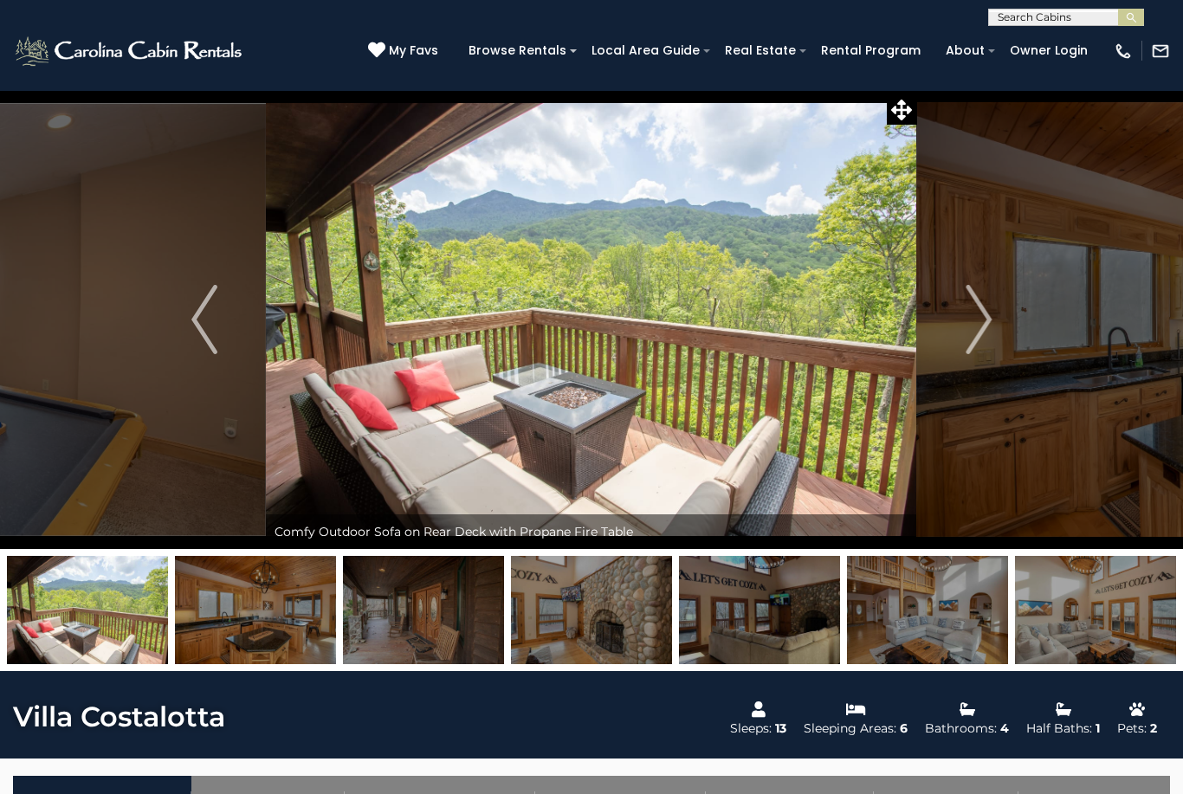
click at [977, 325] on img "Next" at bounding box center [978, 319] width 26 height 69
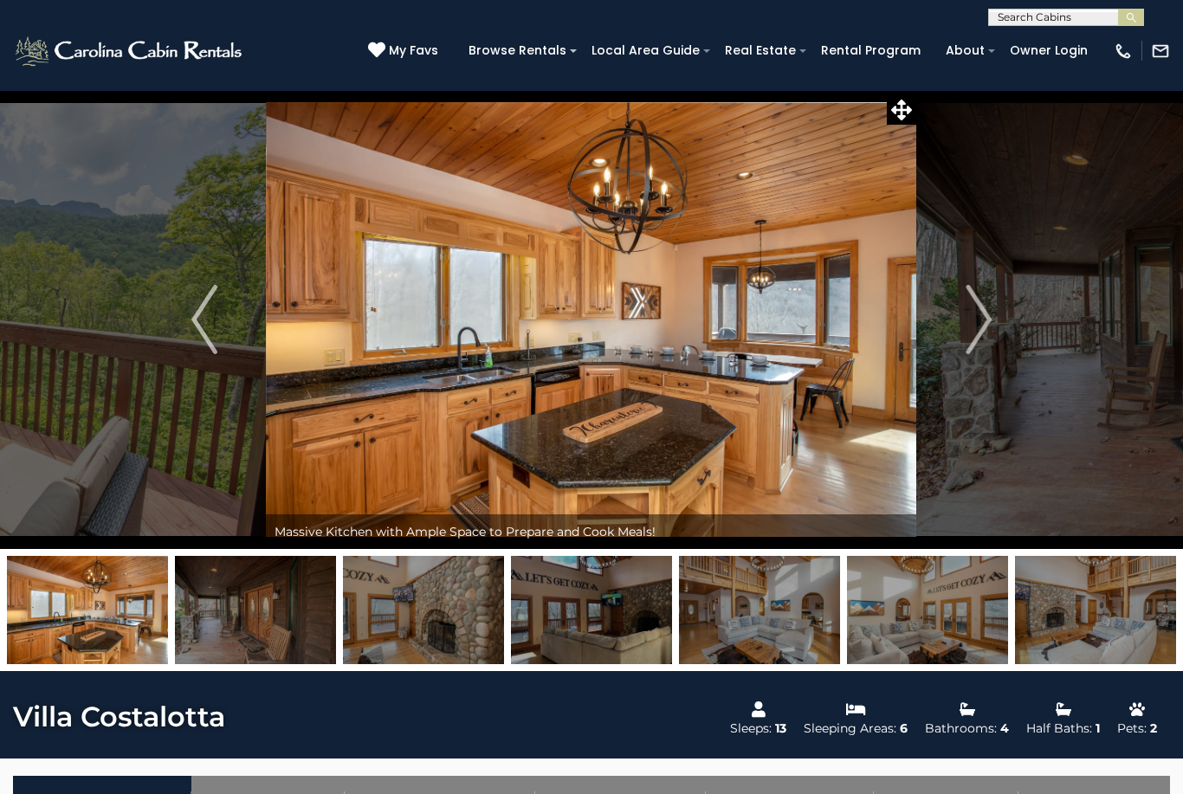
click at [974, 326] on img "Next" at bounding box center [978, 319] width 26 height 69
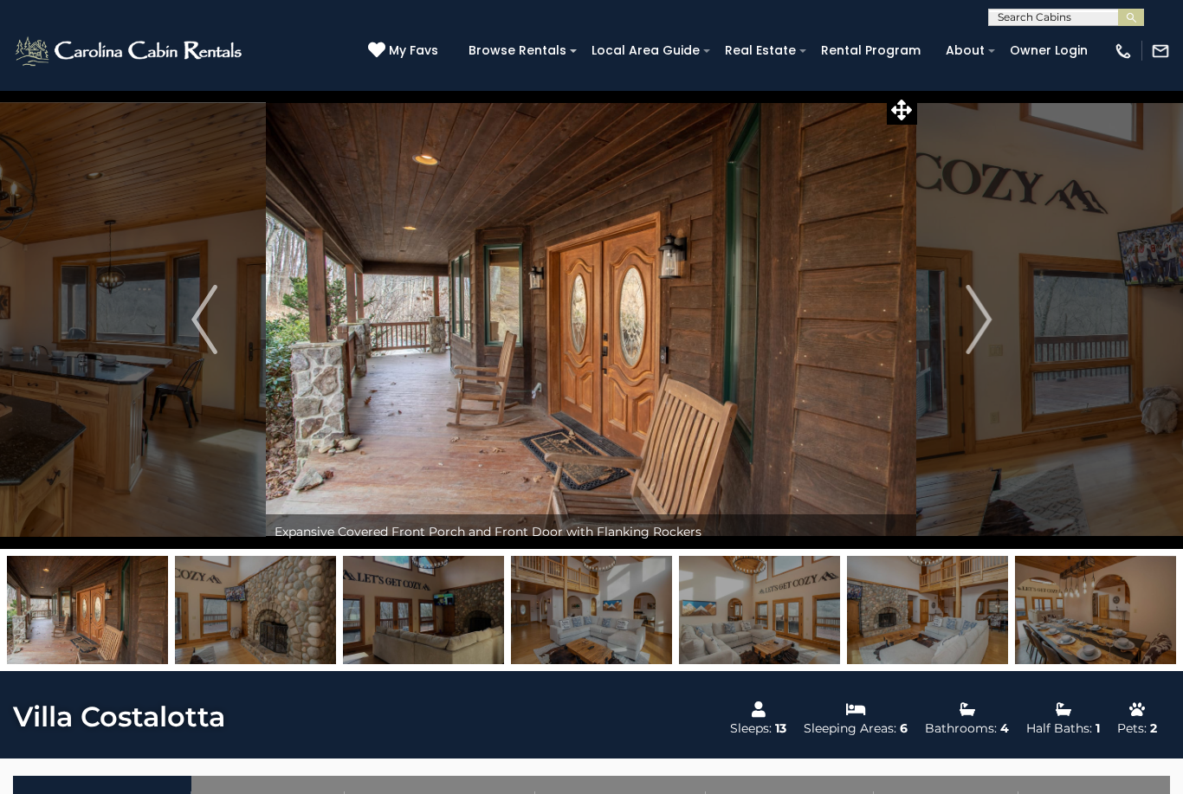
click at [989, 336] on img "Next" at bounding box center [978, 319] width 26 height 69
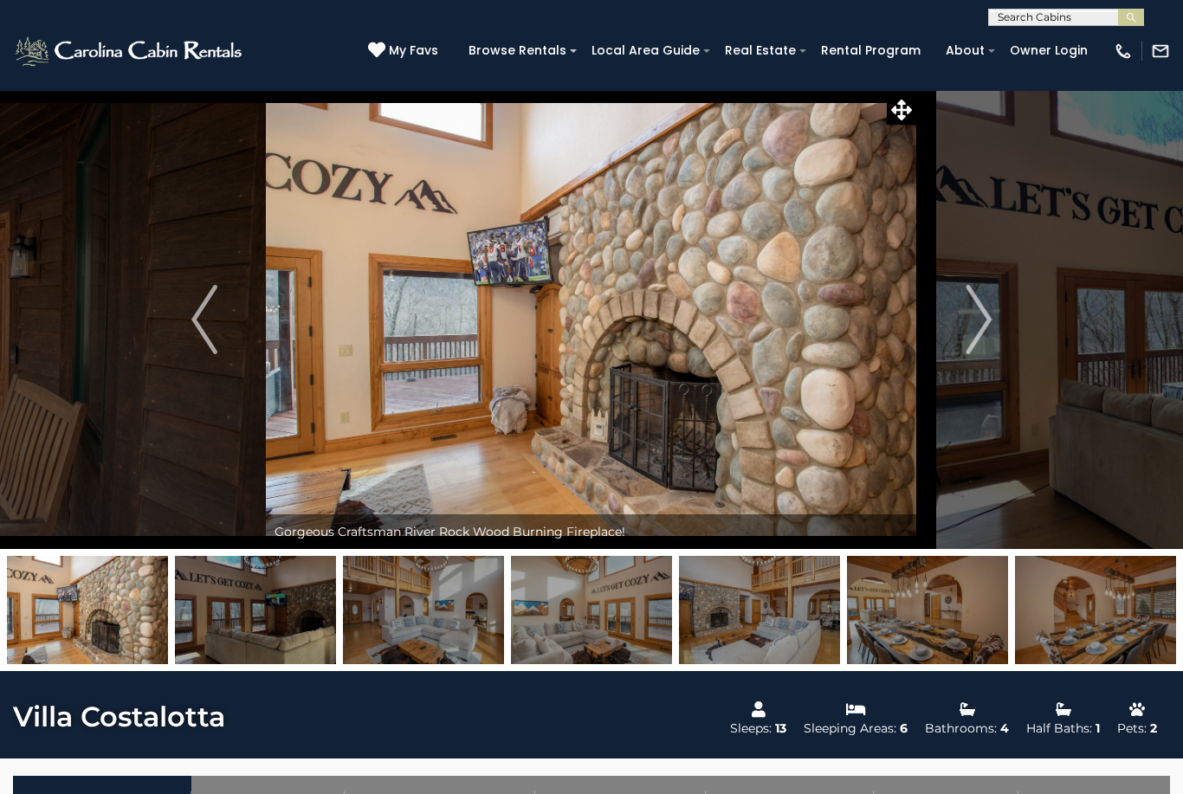
click at [979, 326] on img "Next" at bounding box center [978, 319] width 26 height 69
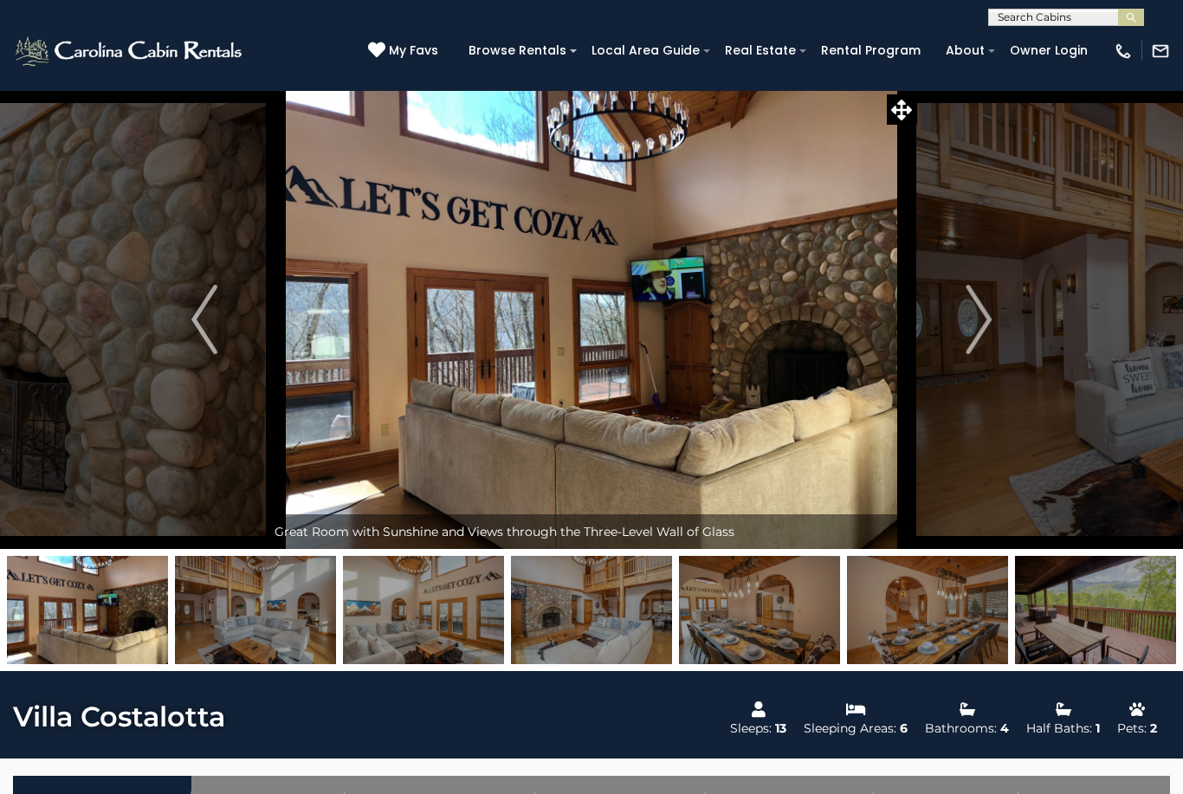
click at [968, 330] on img "Next" at bounding box center [978, 319] width 26 height 69
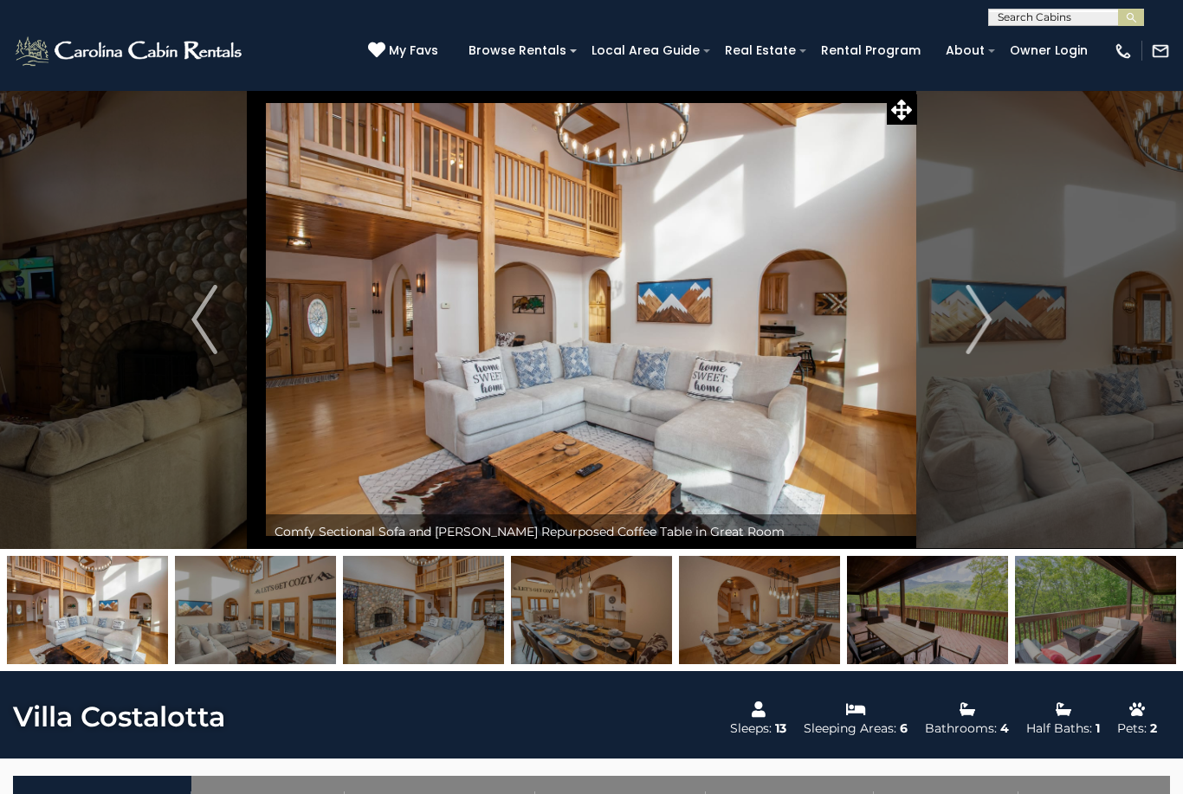
click at [973, 334] on img "Next" at bounding box center [978, 319] width 26 height 69
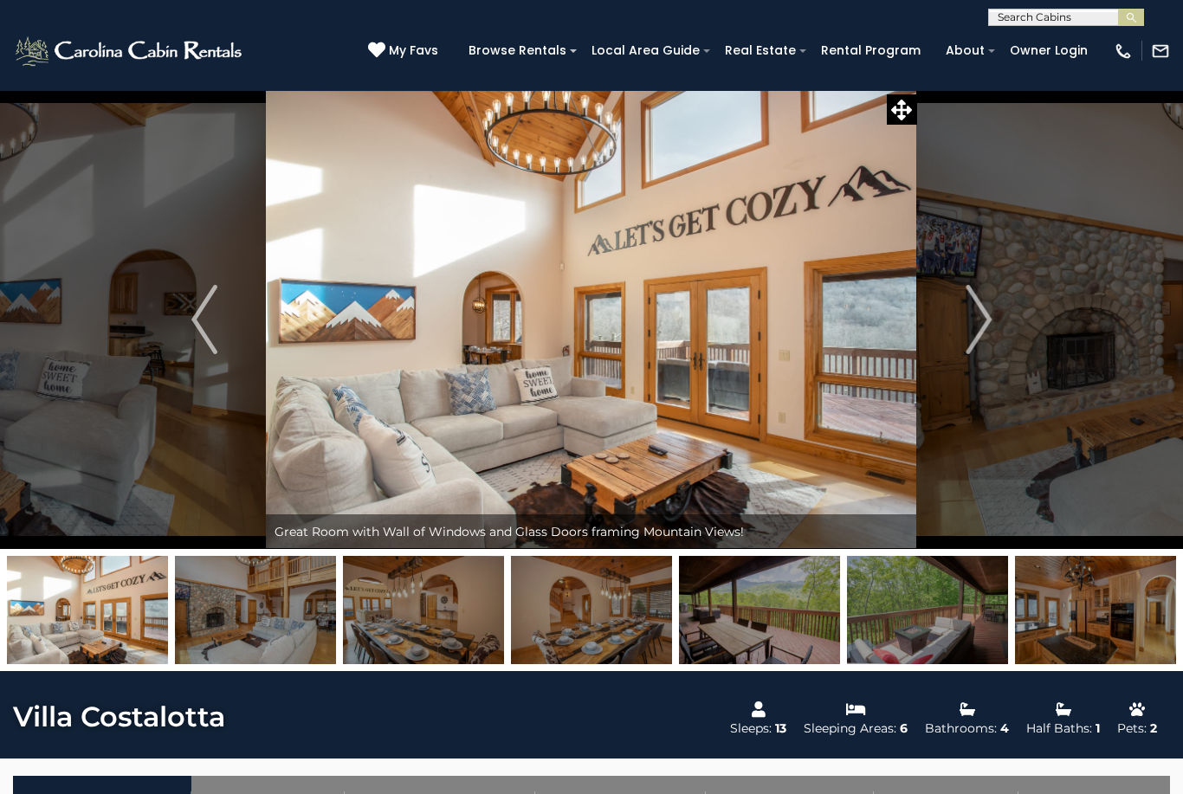
click at [977, 329] on img "Next" at bounding box center [978, 319] width 26 height 69
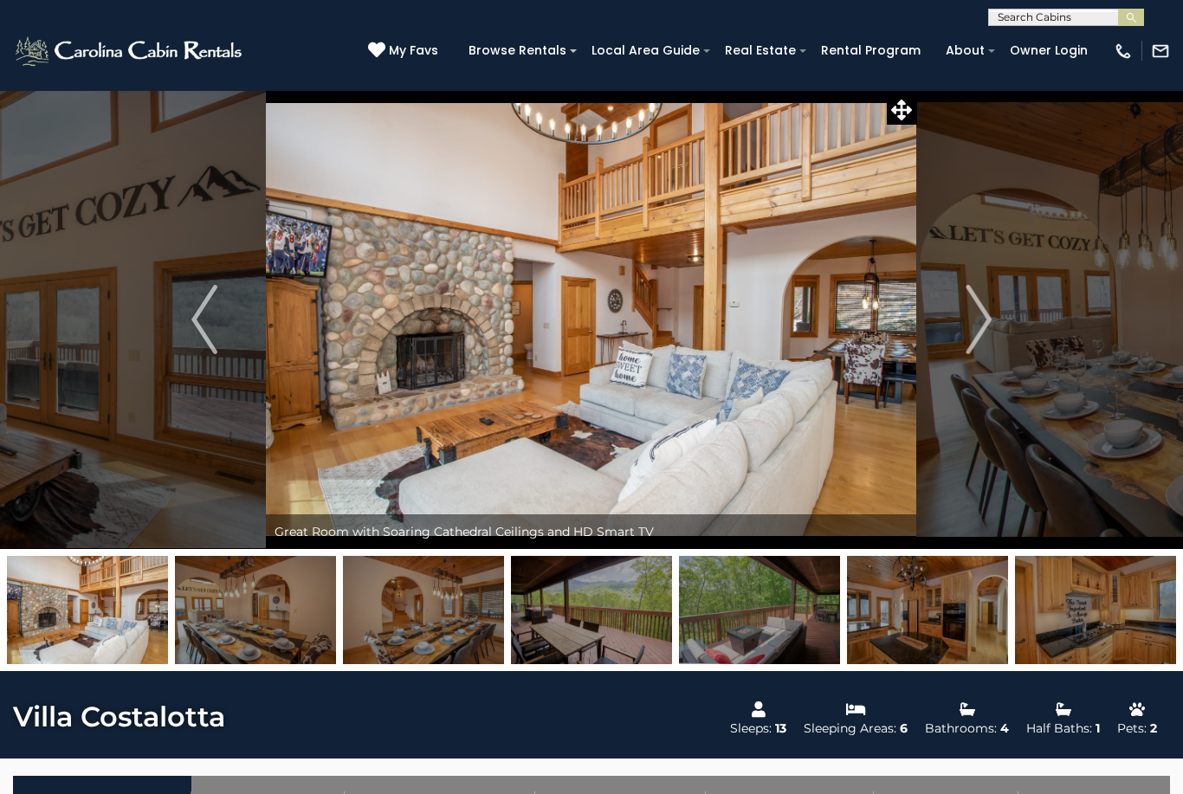
click at [981, 329] on img "Next" at bounding box center [978, 319] width 26 height 69
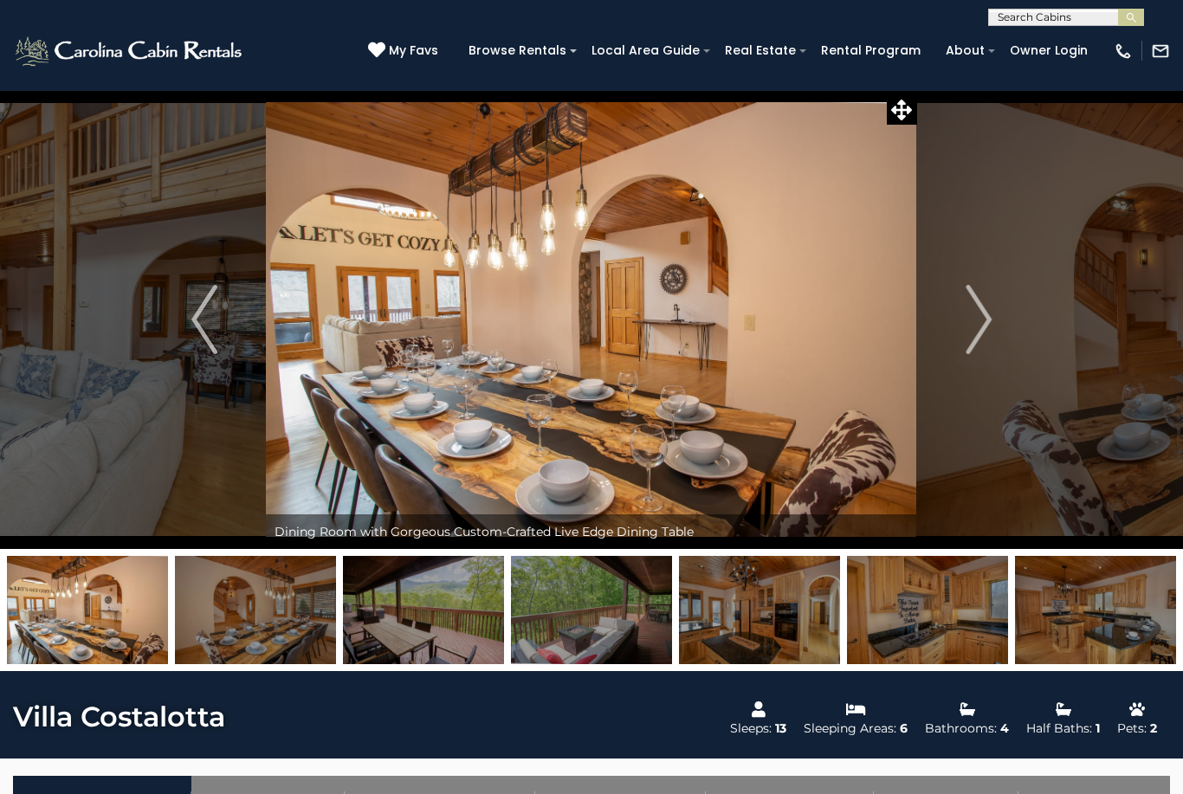
click at [978, 331] on img "Next" at bounding box center [978, 319] width 26 height 69
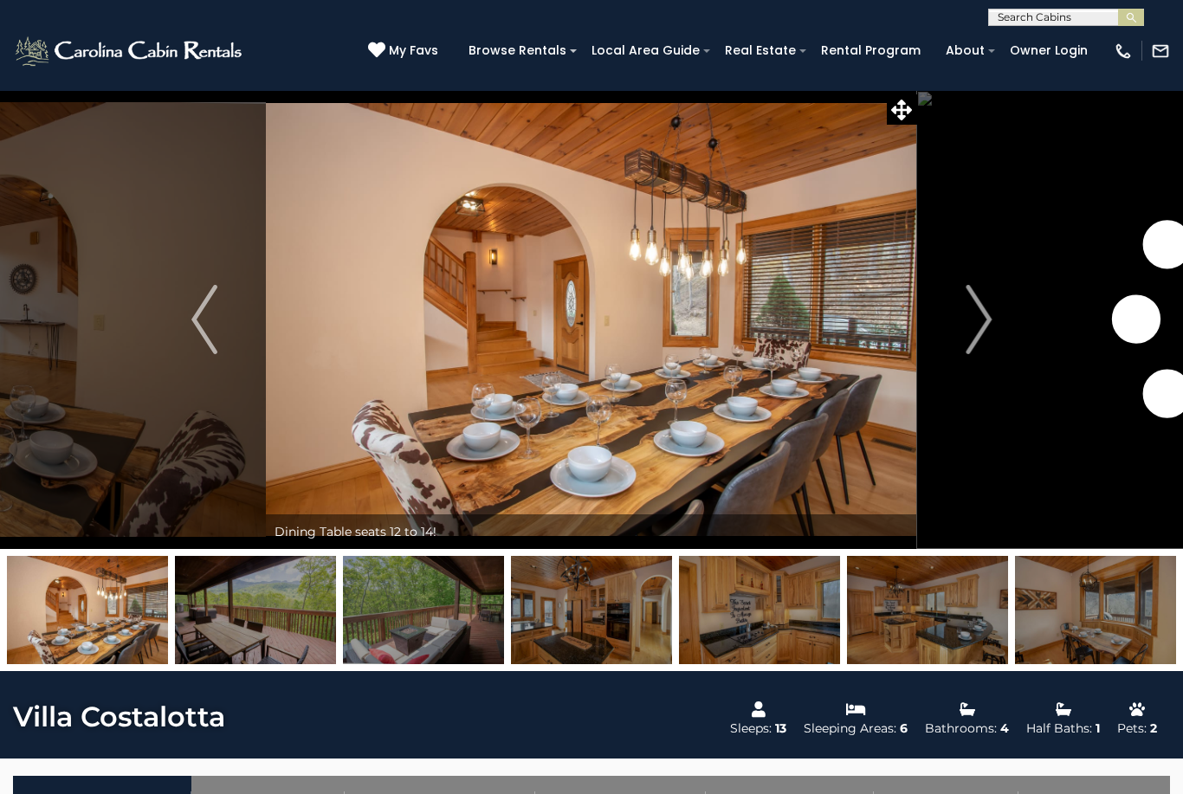
click at [977, 336] on img "Next" at bounding box center [978, 319] width 26 height 69
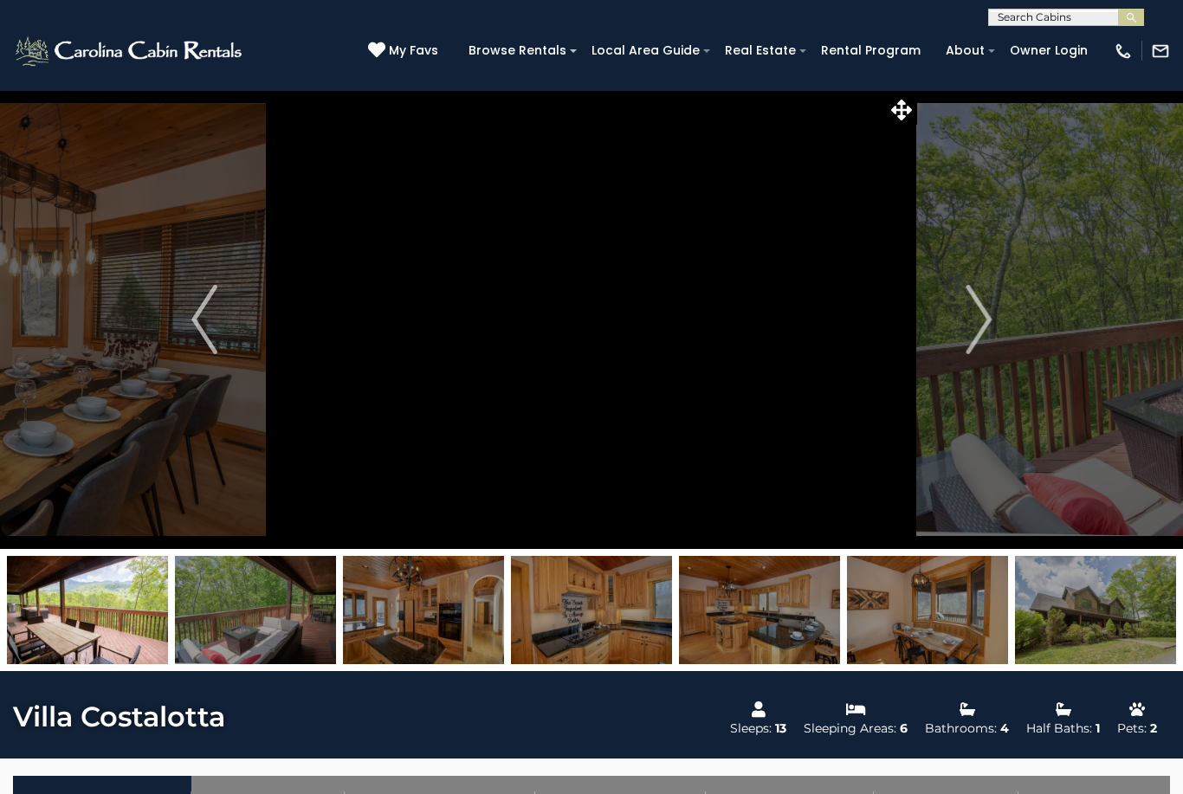
click at [974, 336] on img "Next" at bounding box center [978, 319] width 26 height 69
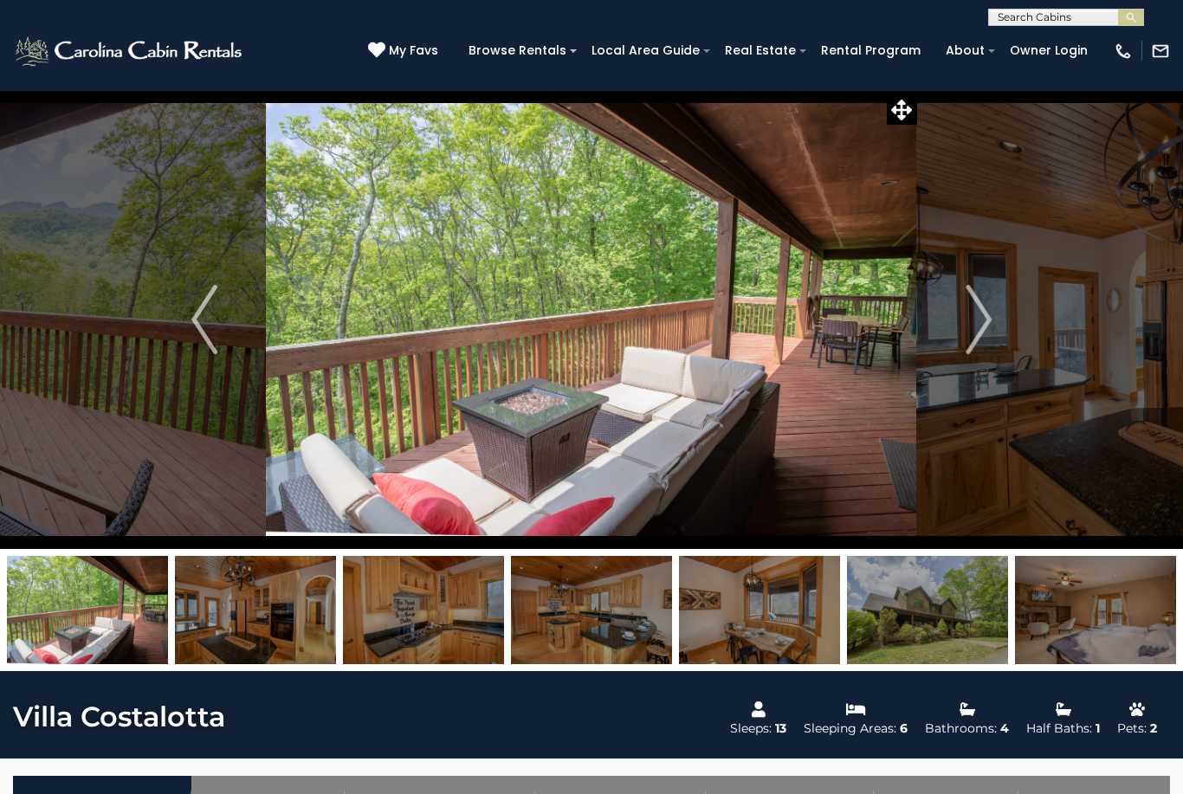
click at [975, 333] on img "Next" at bounding box center [978, 319] width 26 height 69
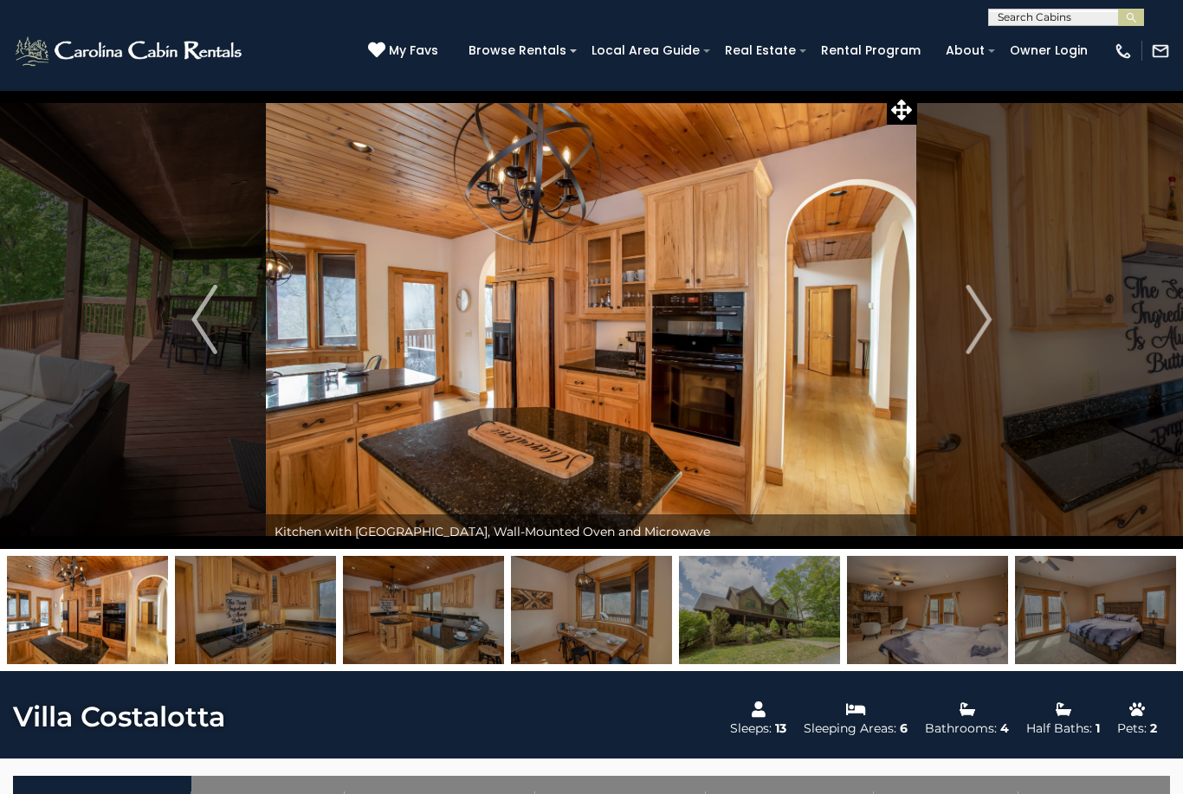
click at [977, 334] on img "Next" at bounding box center [978, 319] width 26 height 69
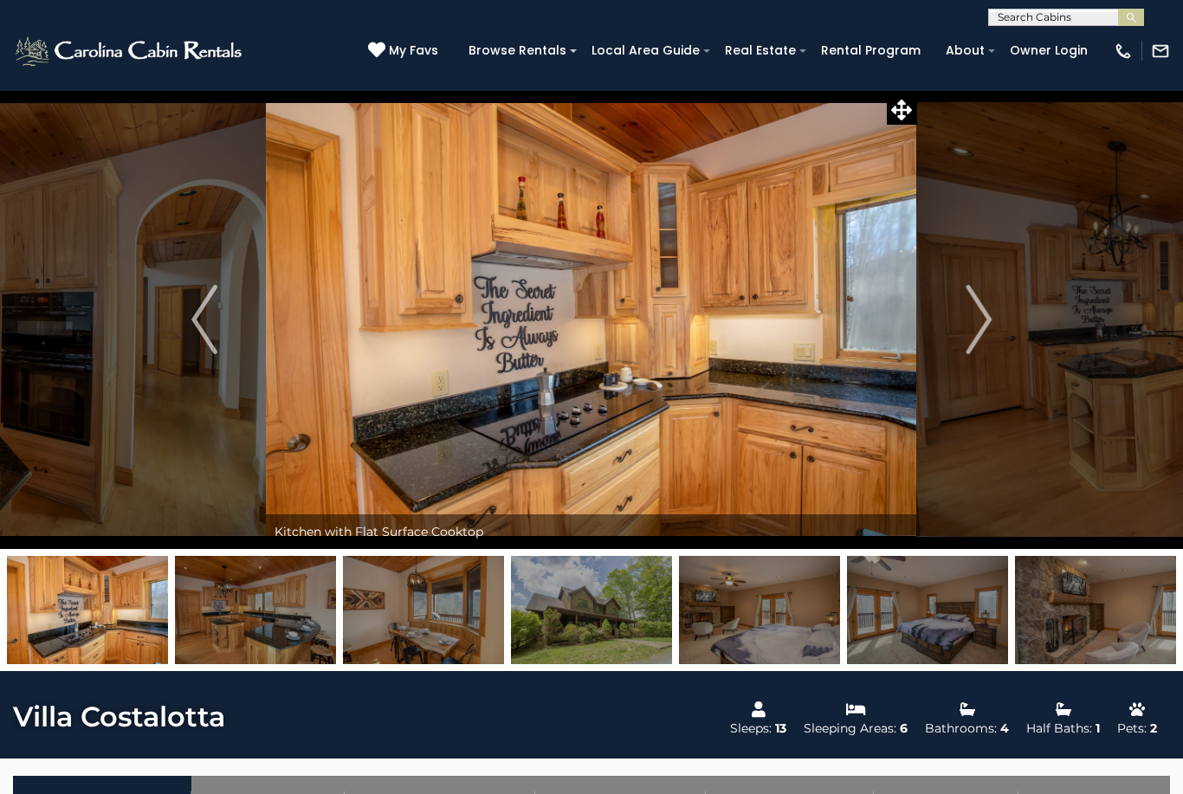
click at [972, 335] on img "Next" at bounding box center [978, 319] width 26 height 69
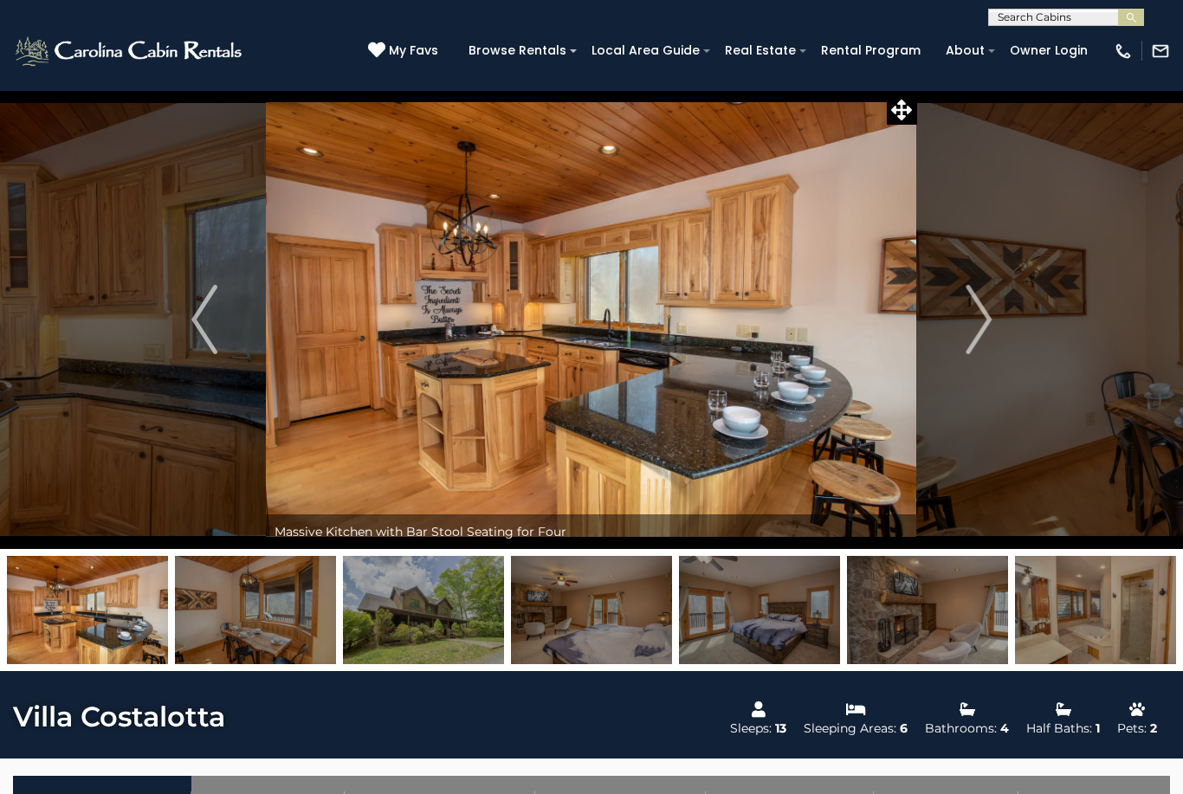
click at [984, 333] on img "Next" at bounding box center [978, 319] width 26 height 69
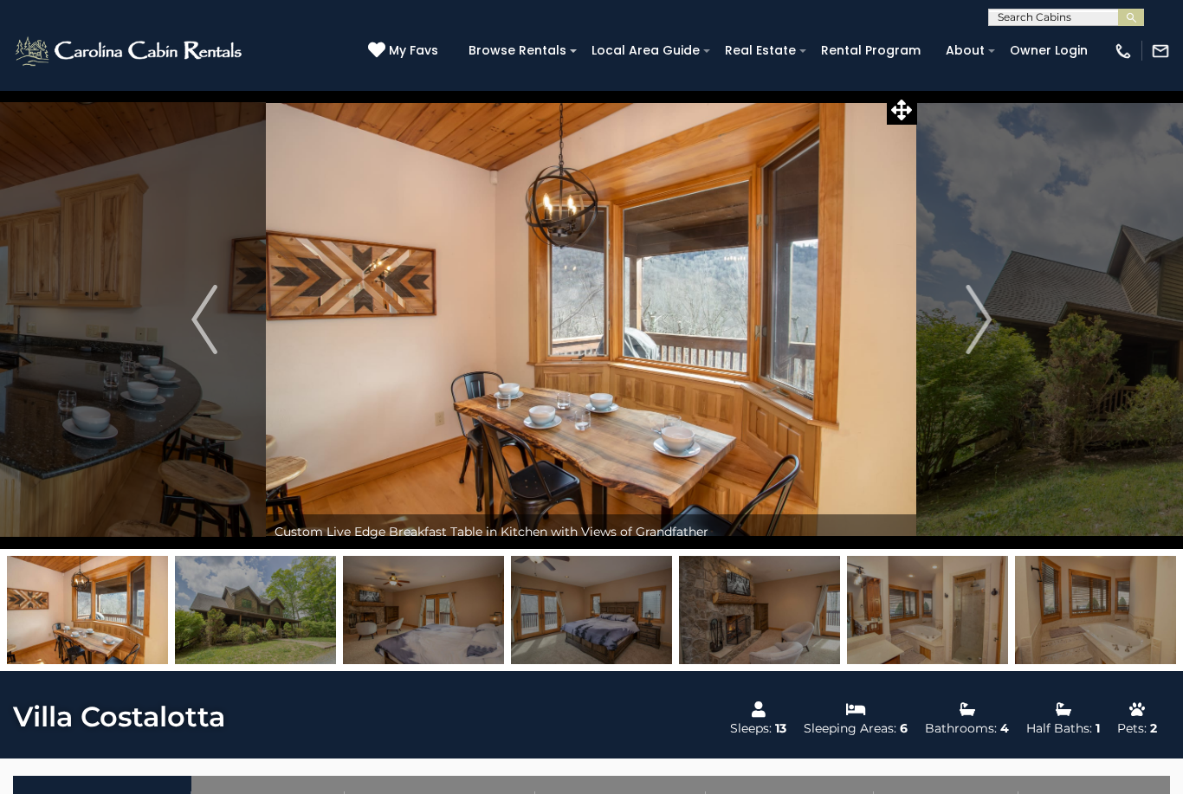
click at [976, 336] on img "Next" at bounding box center [978, 319] width 26 height 69
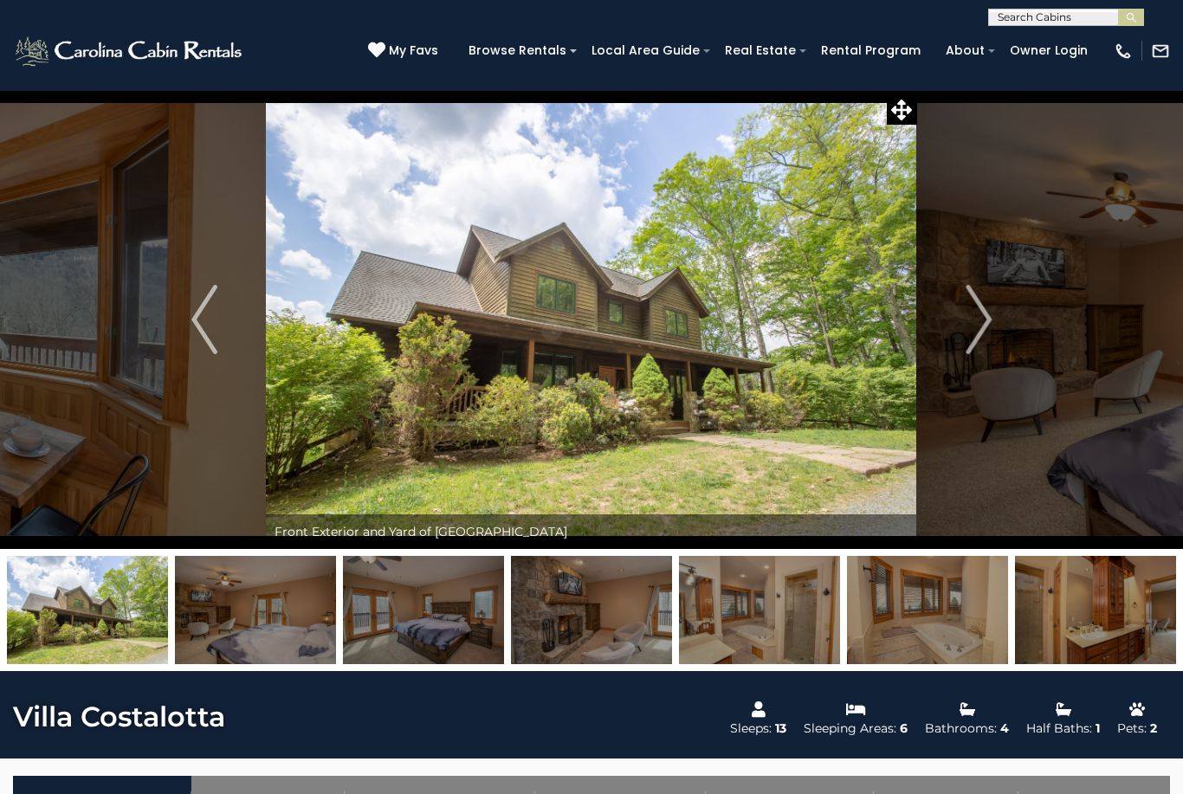
click at [980, 333] on img "Next" at bounding box center [978, 319] width 26 height 69
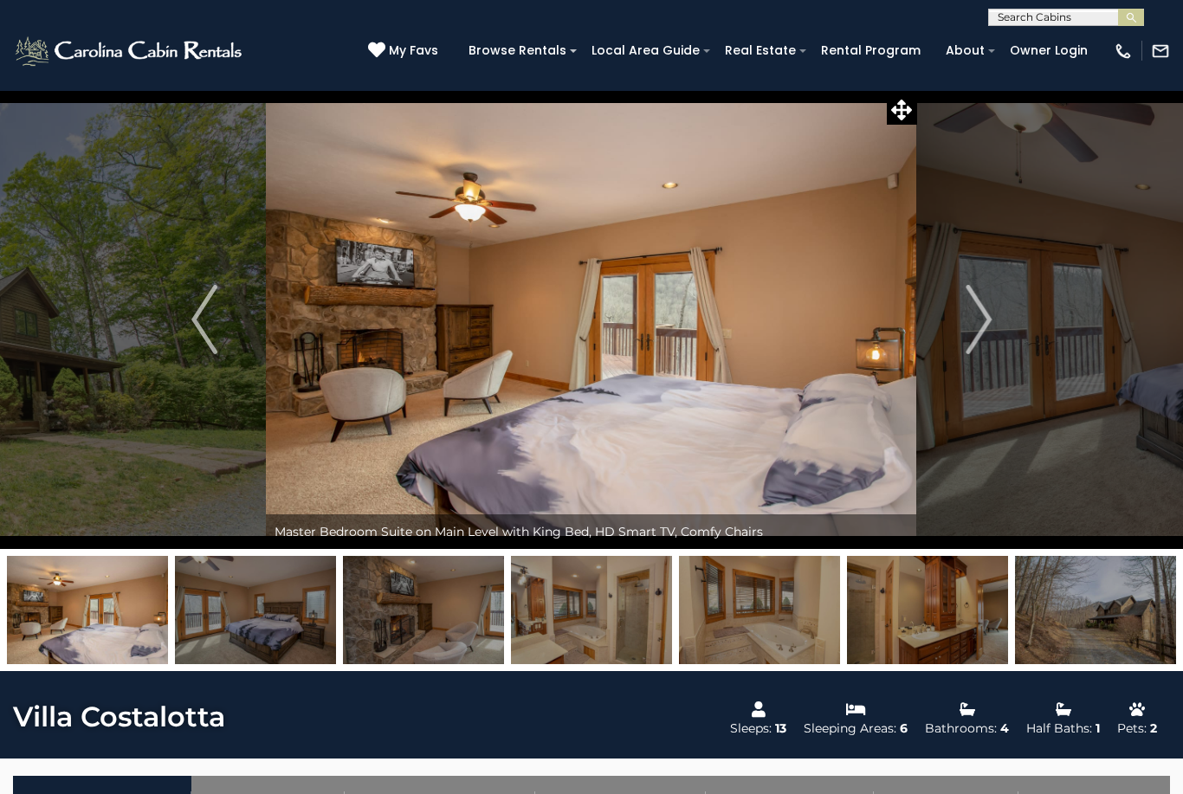
click at [976, 336] on img "Next" at bounding box center [978, 319] width 26 height 69
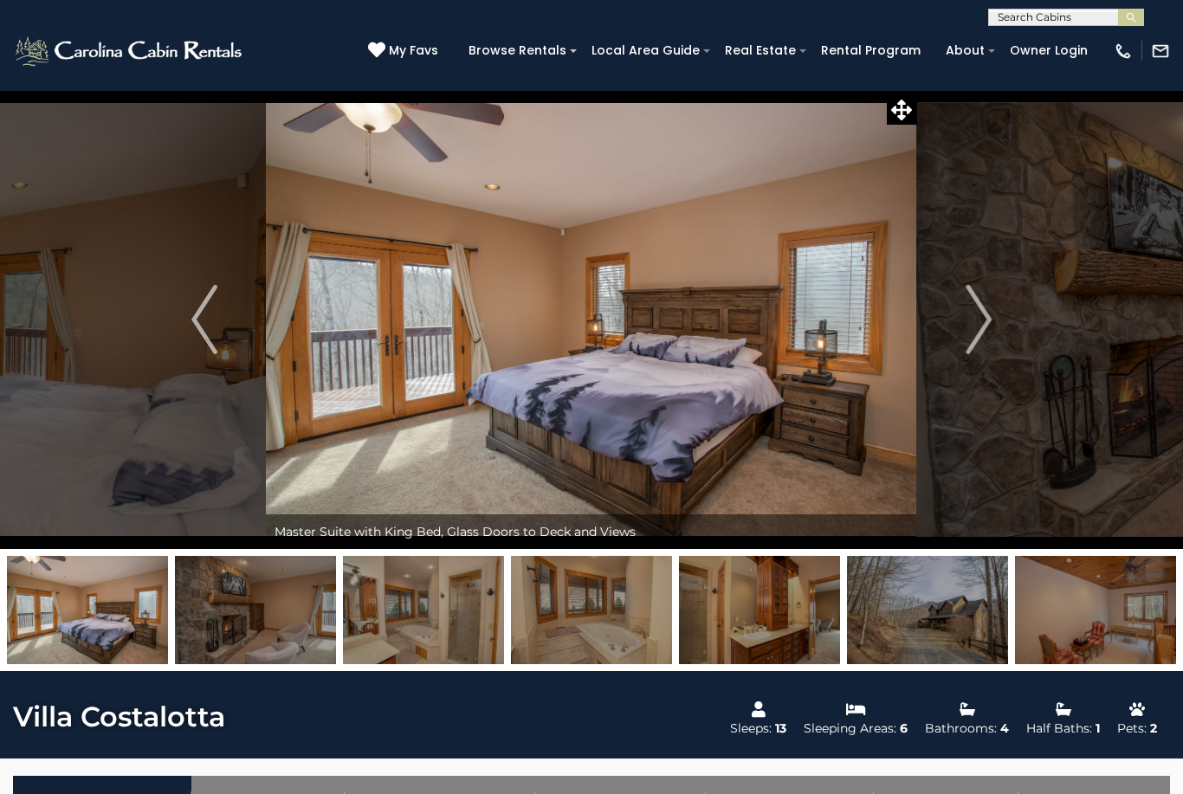
click at [972, 333] on img "Next" at bounding box center [978, 319] width 26 height 69
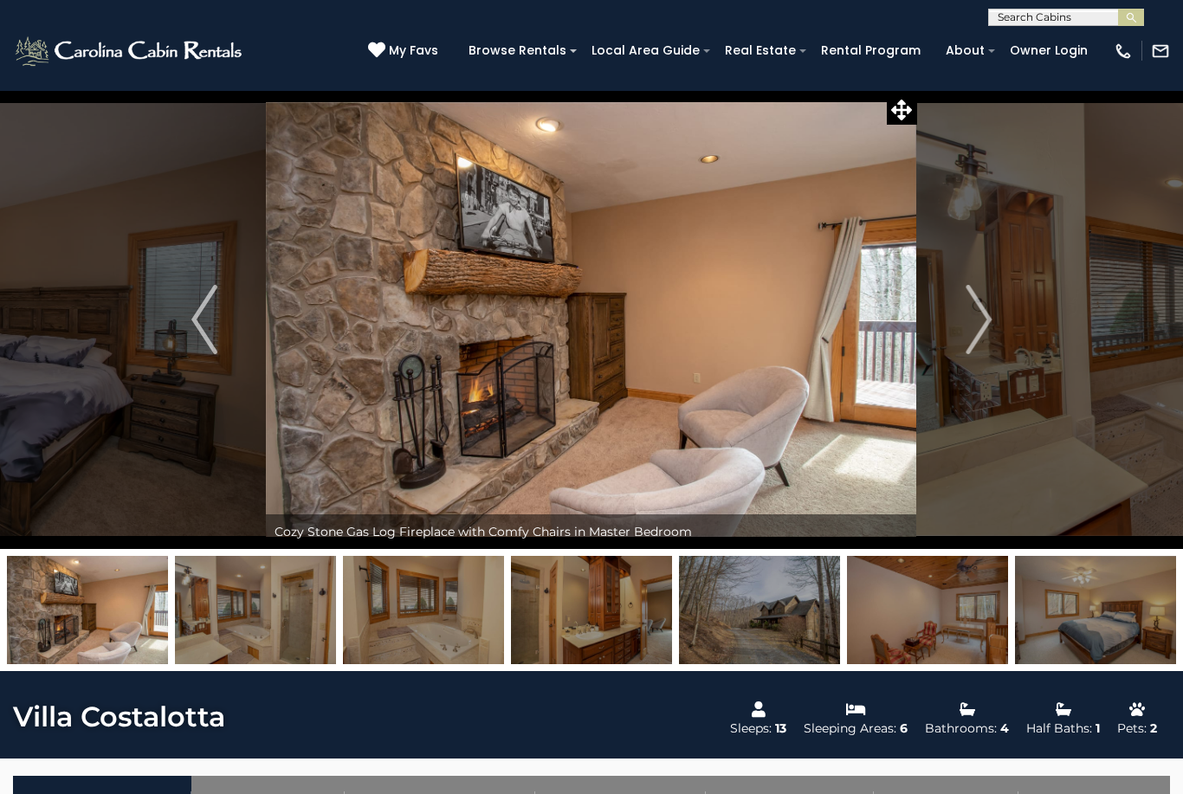
click at [973, 335] on img "Next" at bounding box center [978, 319] width 26 height 69
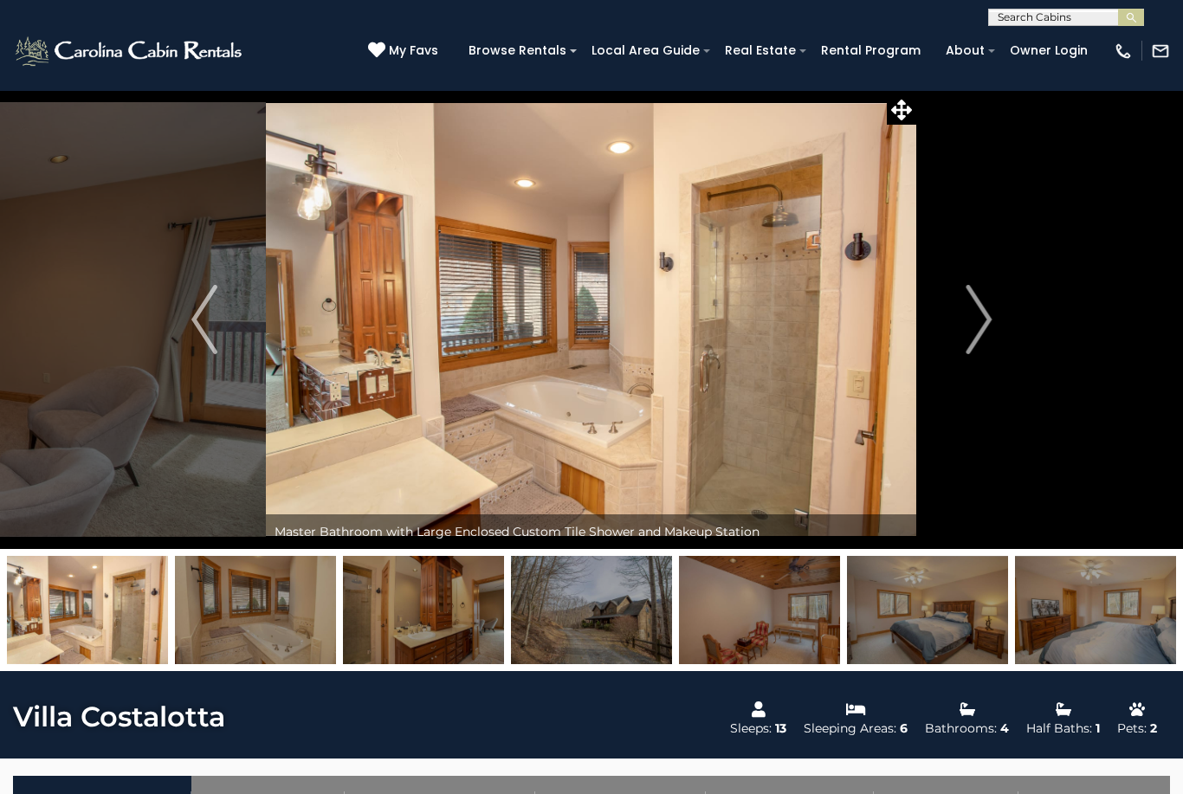
click at [972, 334] on img "Next" at bounding box center [978, 319] width 26 height 69
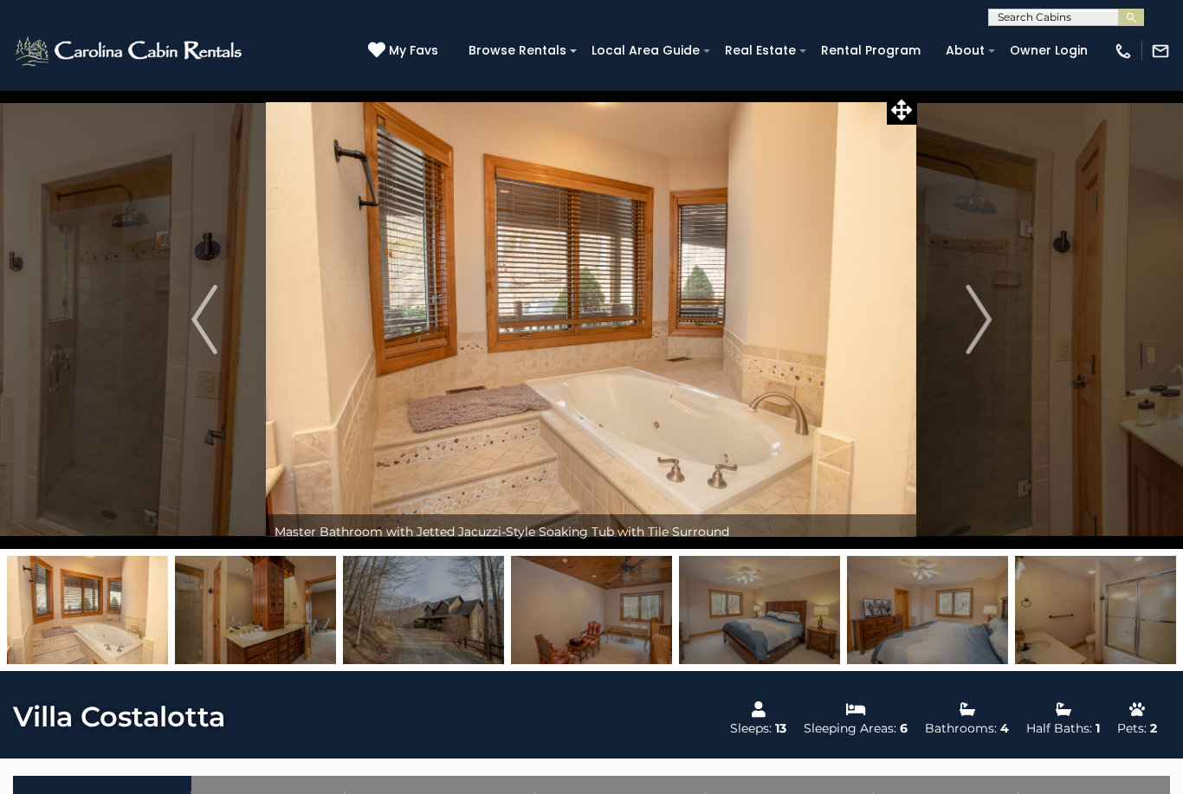
click at [964, 331] on button "Next" at bounding box center [978, 319] width 123 height 459
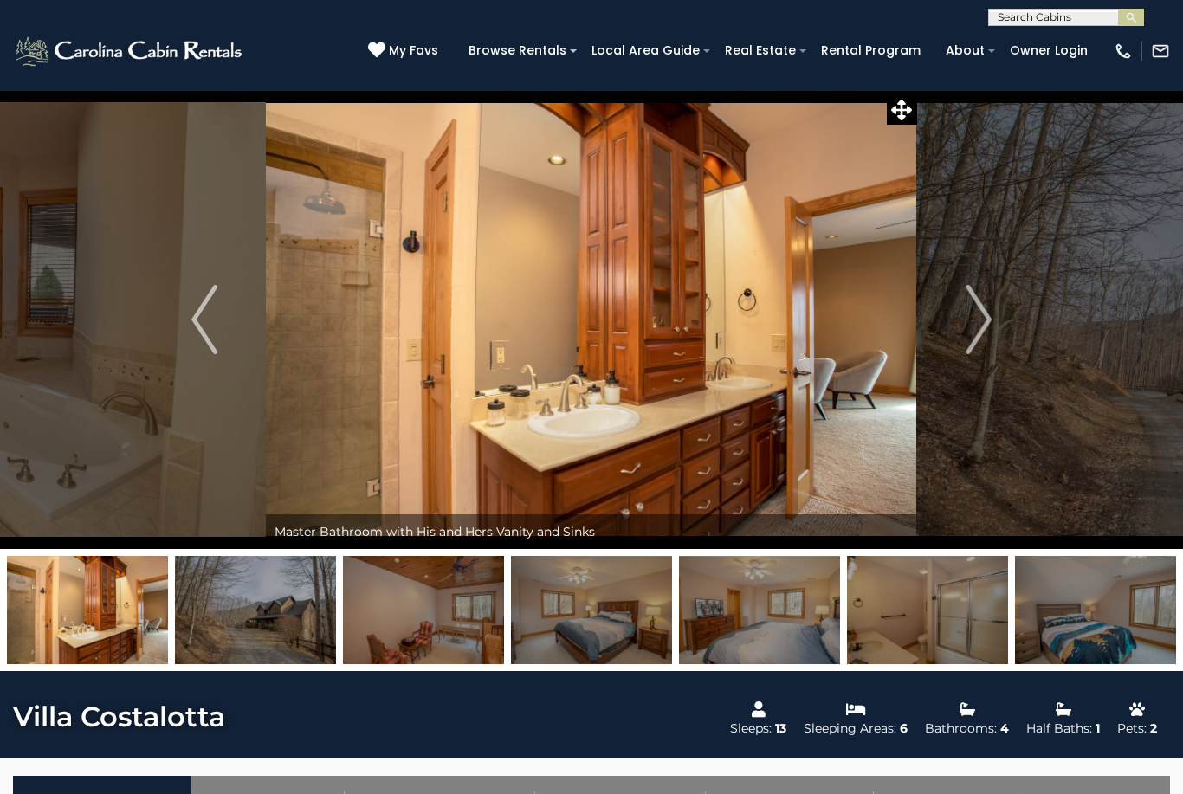
click at [968, 329] on img "Next" at bounding box center [978, 319] width 26 height 69
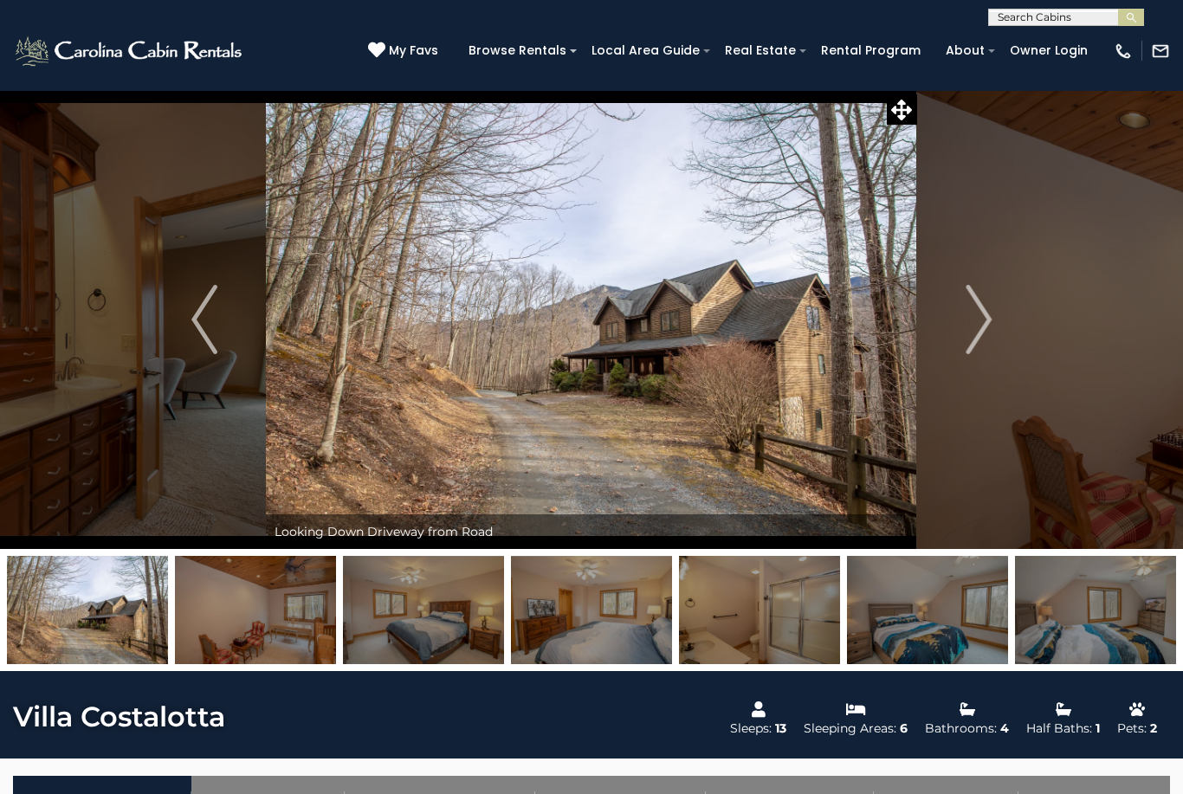
click at [980, 332] on img "Next" at bounding box center [978, 319] width 26 height 69
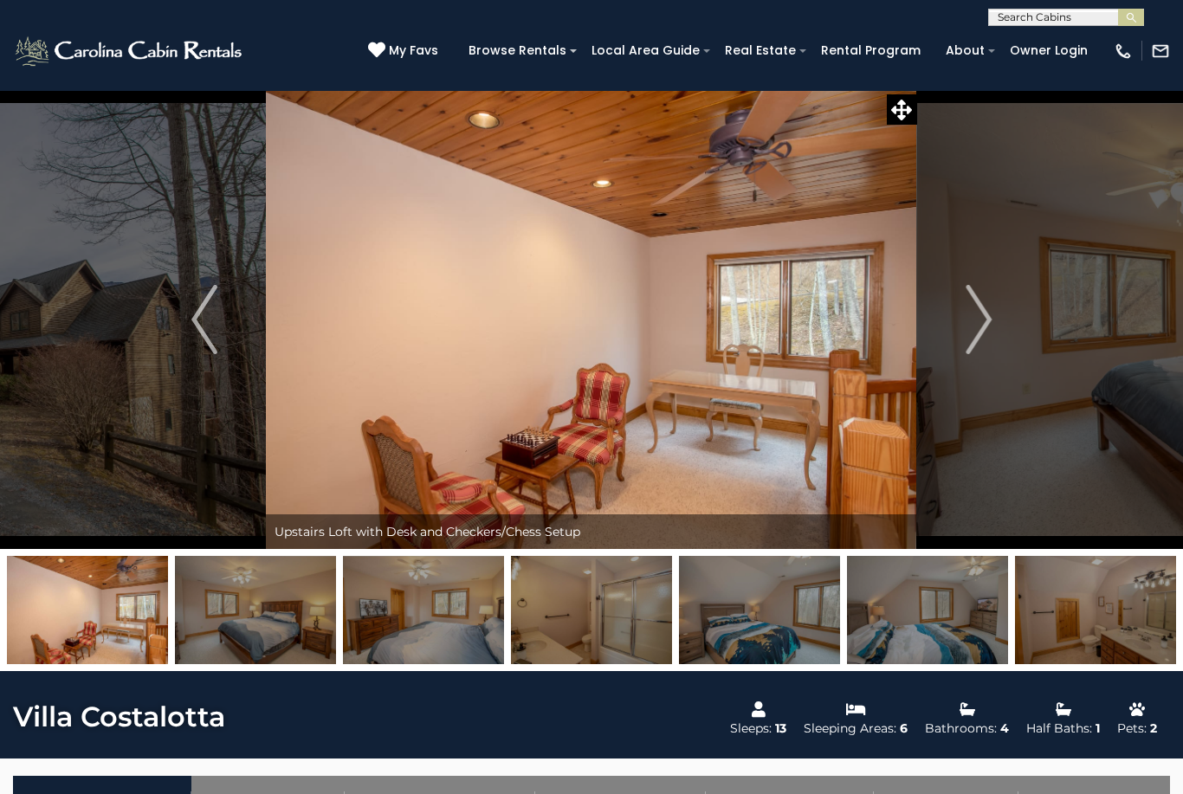
click at [985, 330] on img "Next" at bounding box center [978, 319] width 26 height 69
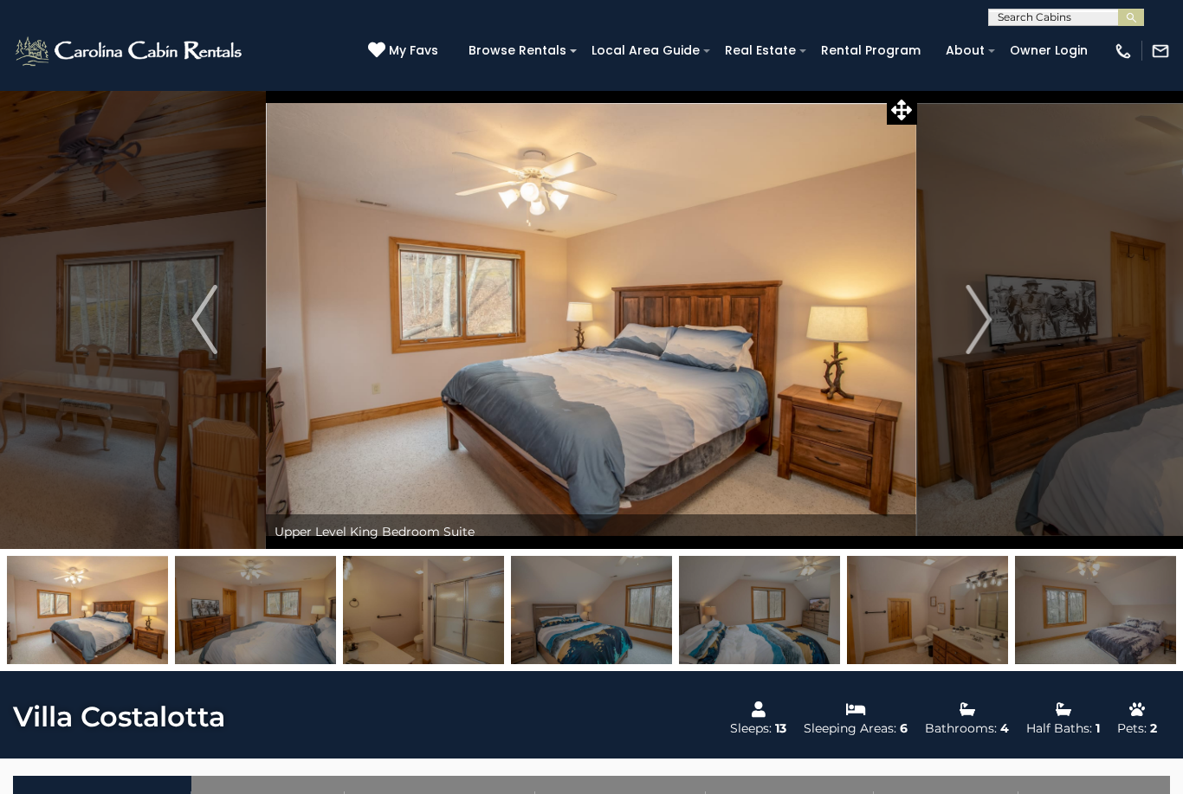
click at [971, 328] on img "Next" at bounding box center [978, 319] width 26 height 69
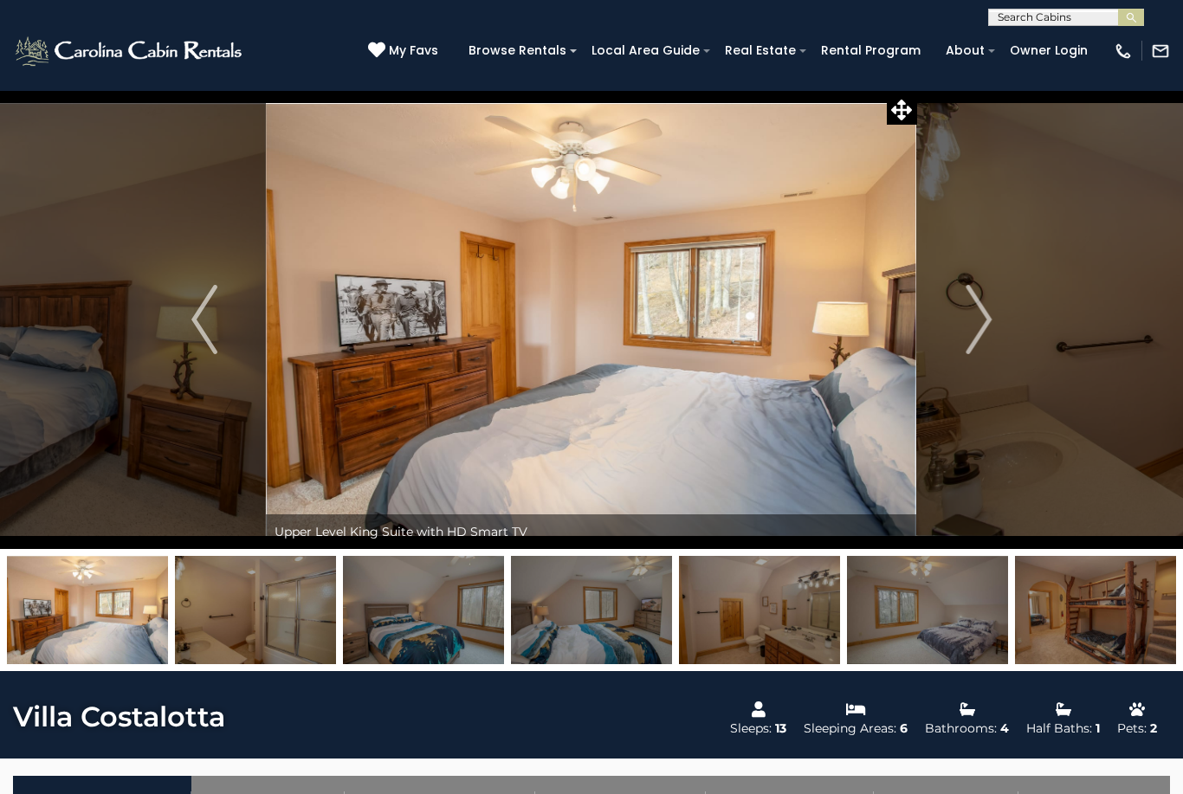
click at [977, 330] on img "Next" at bounding box center [978, 319] width 26 height 69
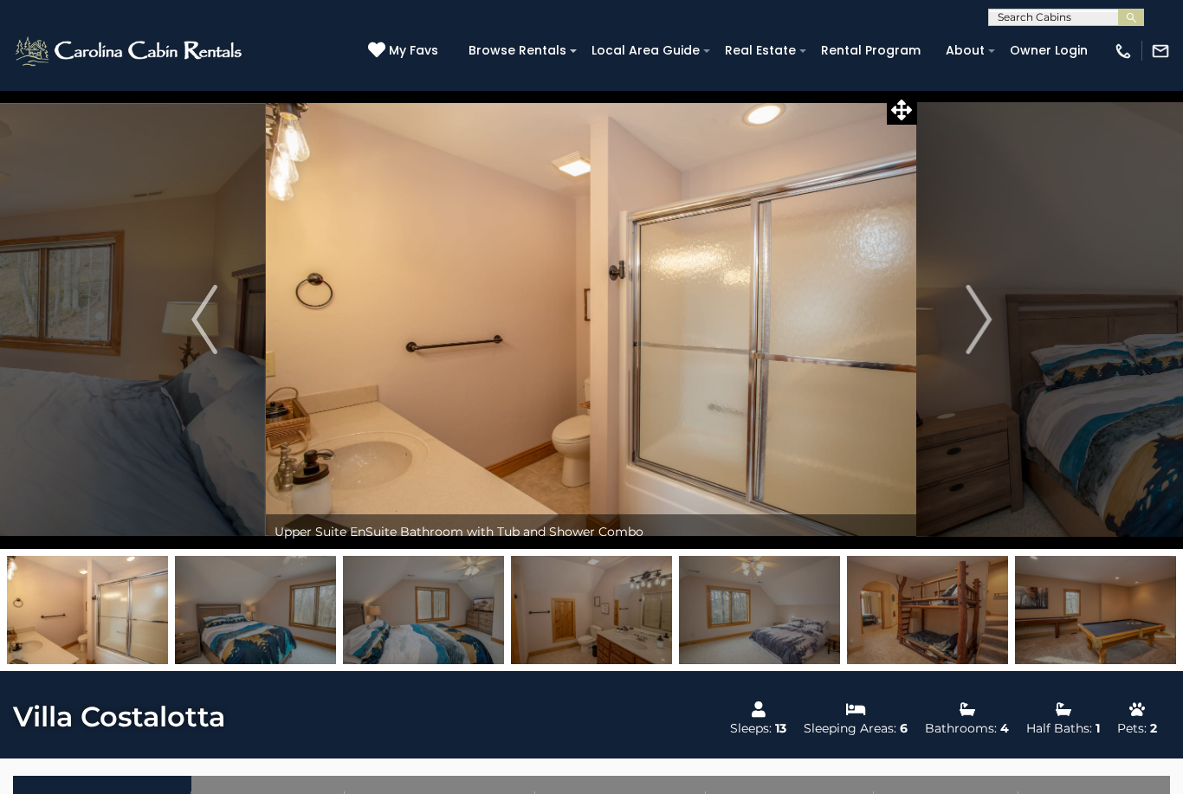
click at [978, 329] on img "Next" at bounding box center [978, 319] width 26 height 69
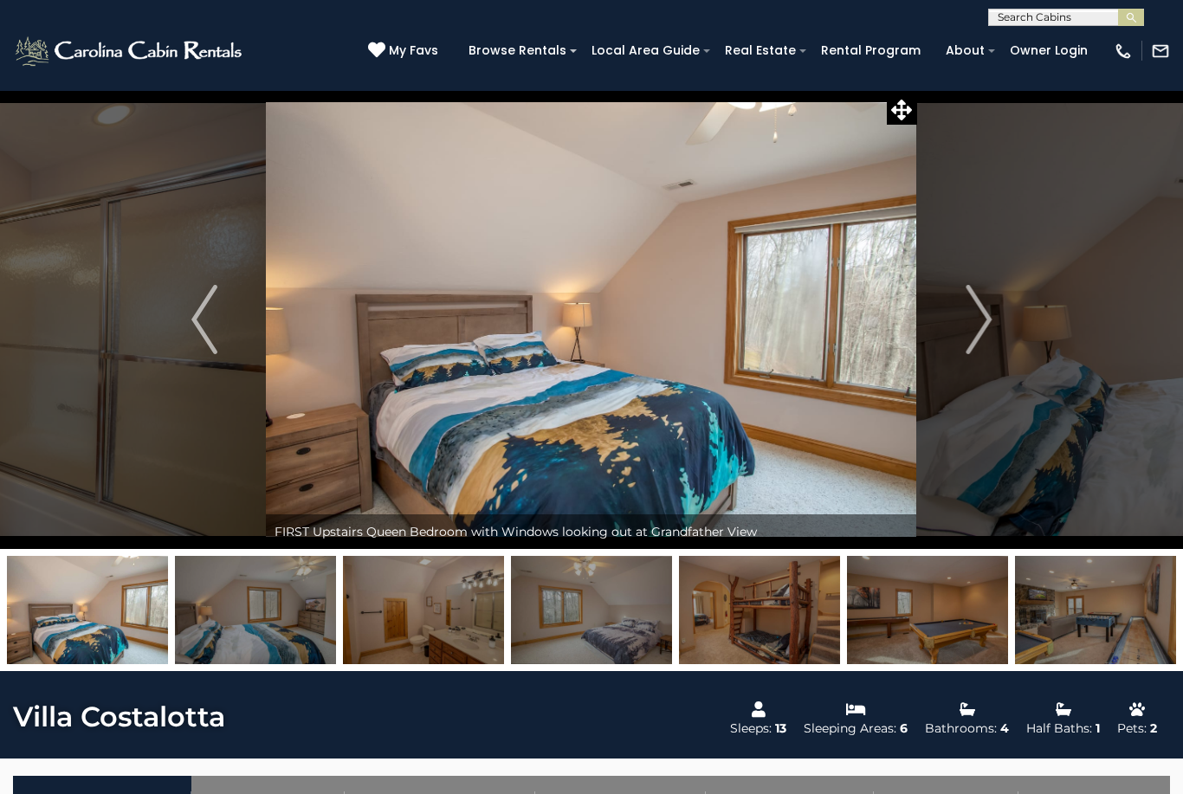
click at [977, 329] on img "Next" at bounding box center [978, 319] width 26 height 69
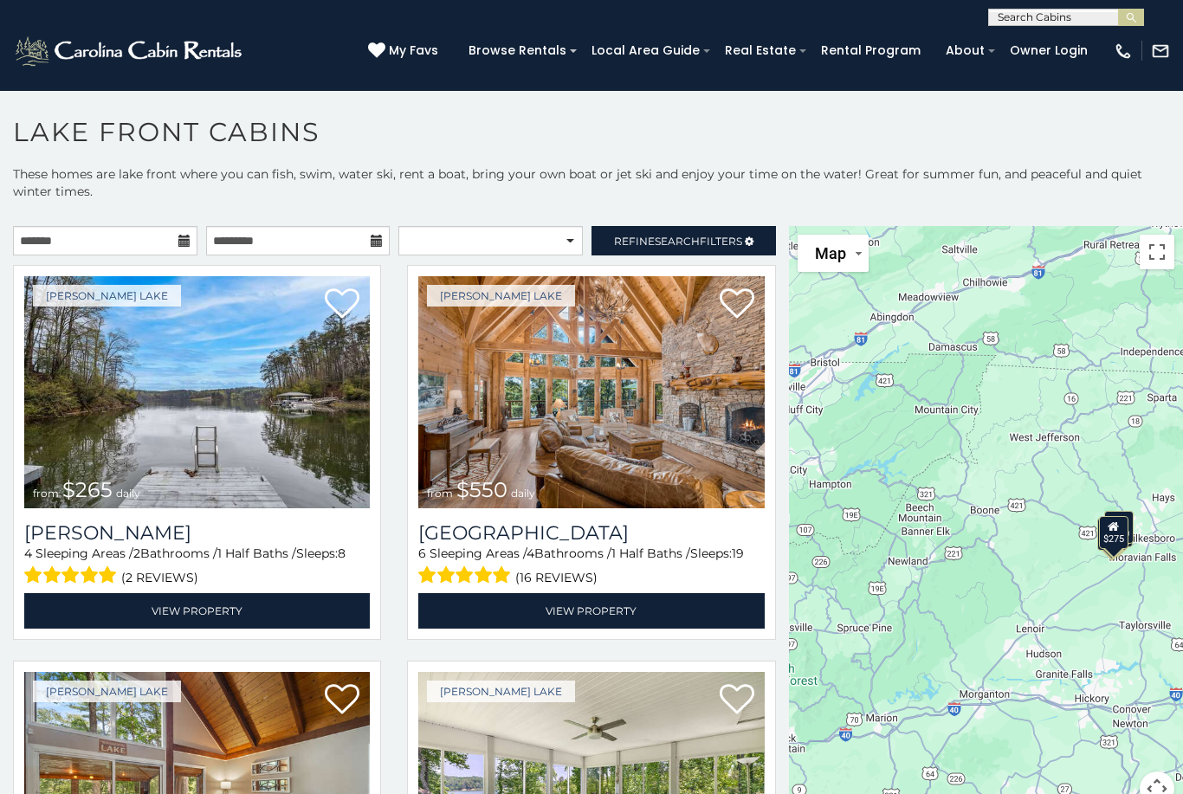
click at [634, 616] on link "View Property" at bounding box center [590, 610] width 345 height 35
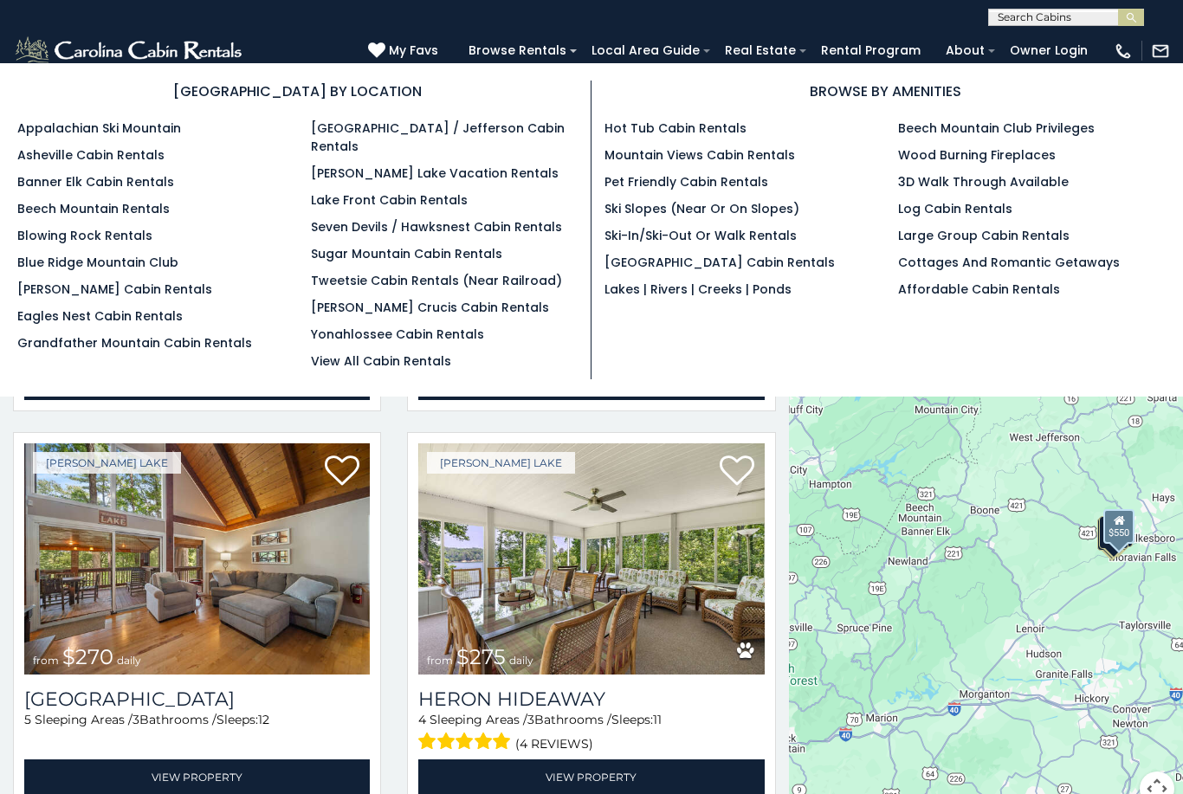
click at [101, 323] on link "Eagles Nest Cabin Rentals" at bounding box center [99, 315] width 165 height 17
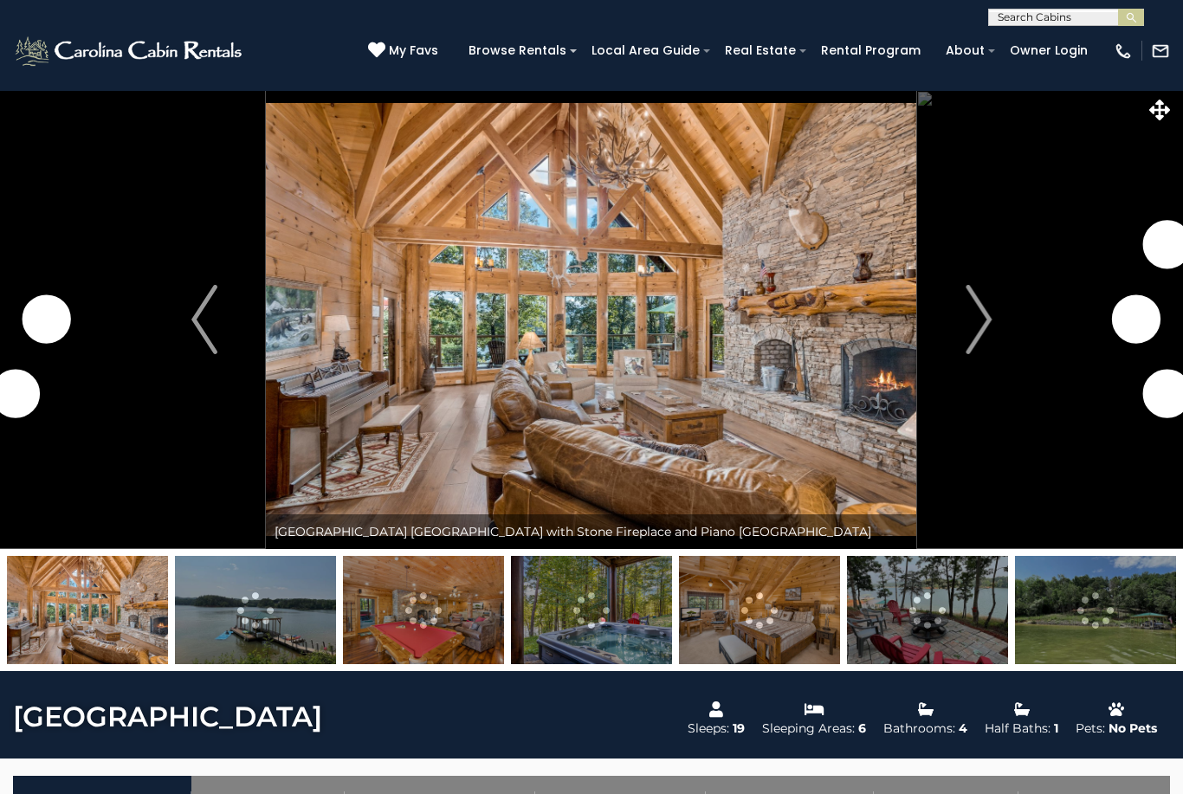
click at [964, 334] on button "Next" at bounding box center [978, 319] width 123 height 459
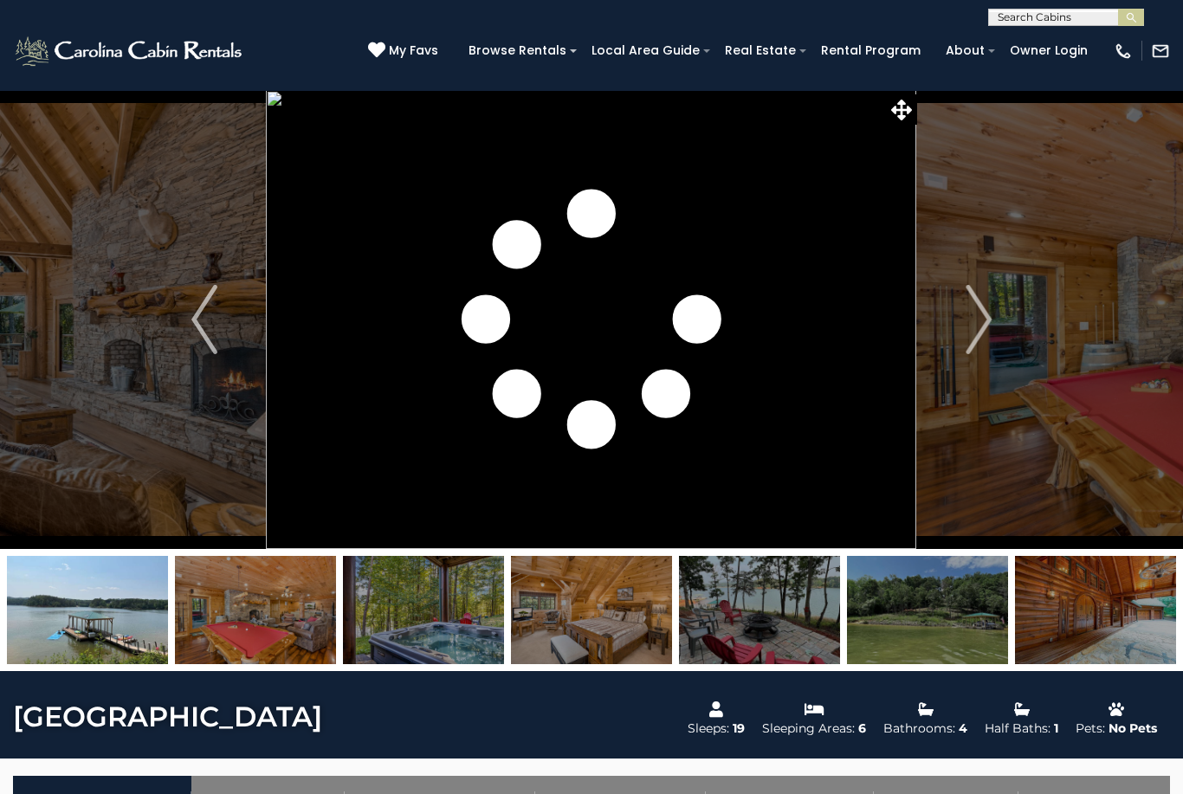
click at [964, 319] on button "Next" at bounding box center [978, 319] width 123 height 459
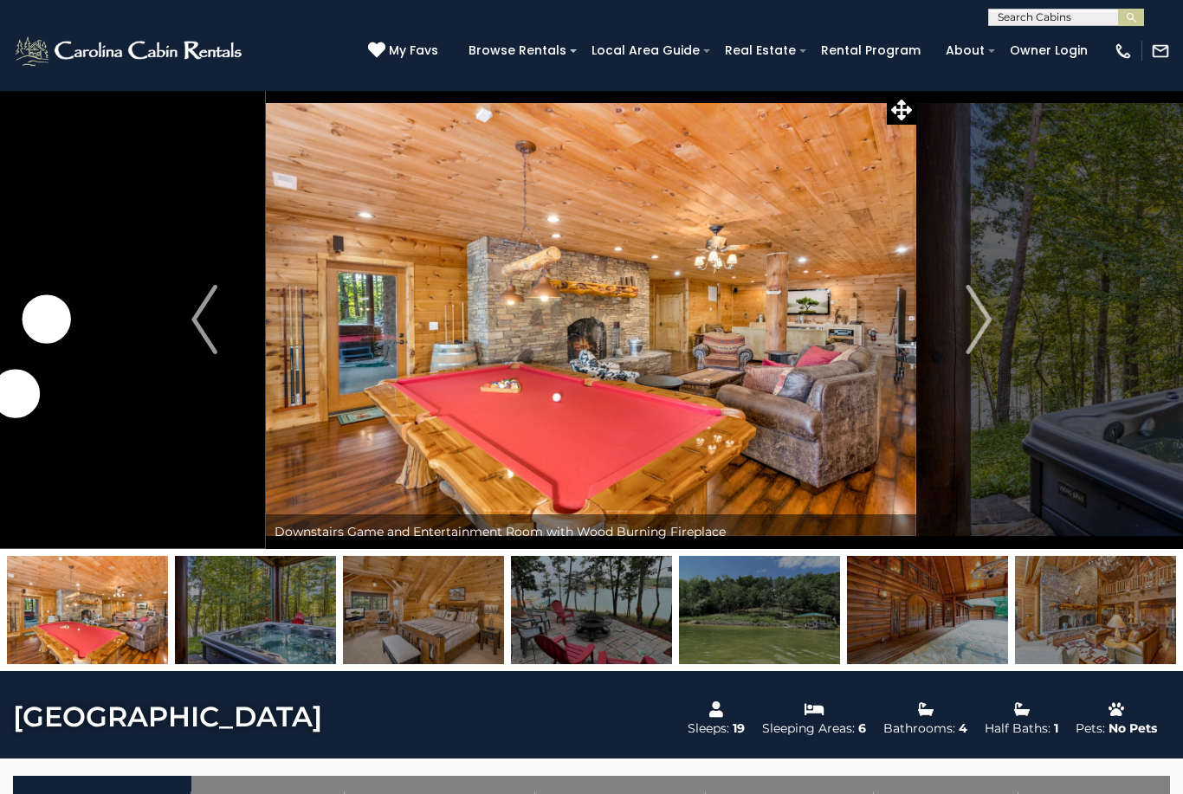
click at [969, 322] on img "Next" at bounding box center [978, 319] width 26 height 69
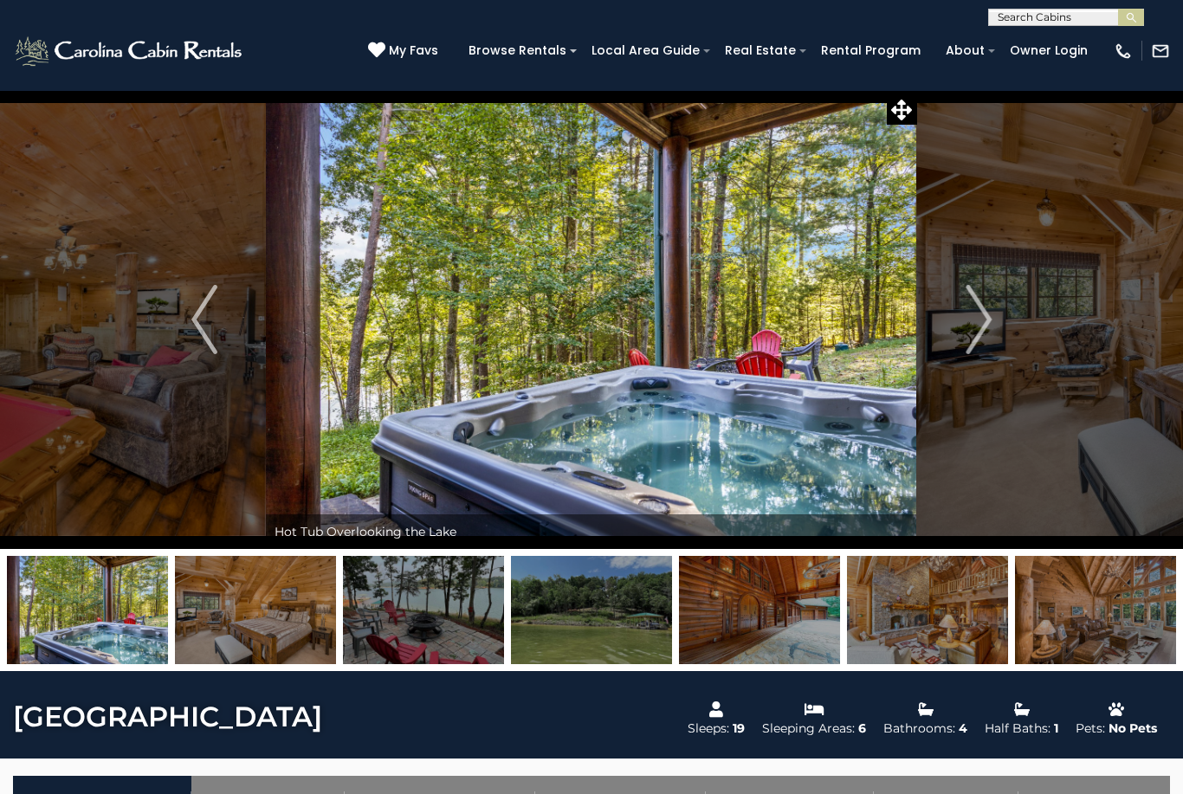
click at [968, 330] on img "Next" at bounding box center [978, 319] width 26 height 69
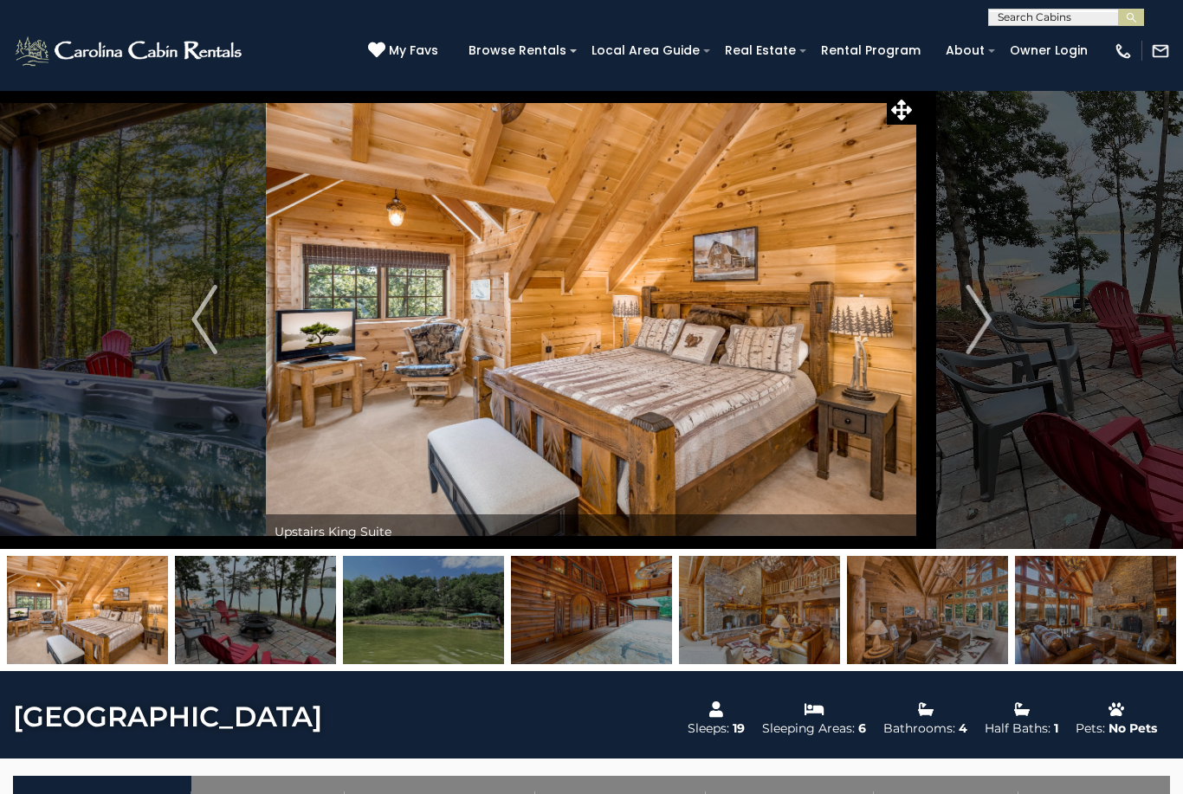
click at [984, 319] on img "Next" at bounding box center [978, 319] width 26 height 69
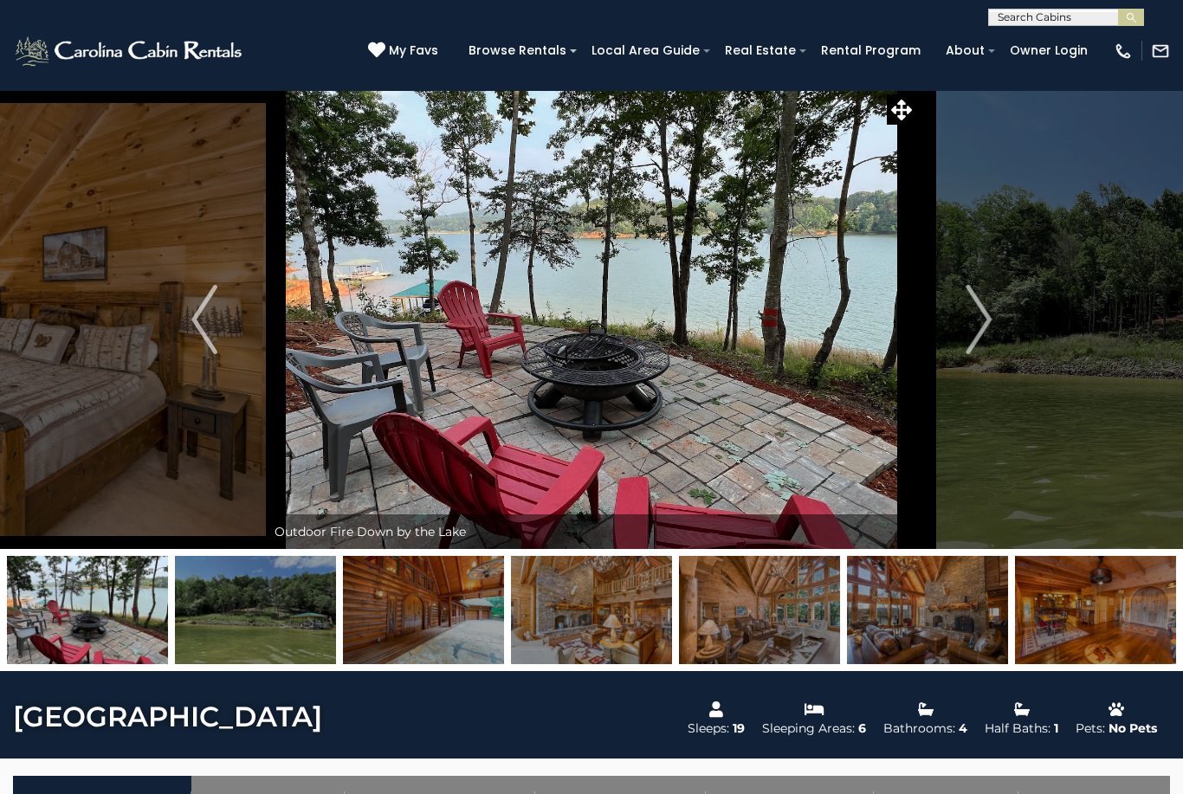
click at [974, 323] on img "Next" at bounding box center [978, 319] width 26 height 69
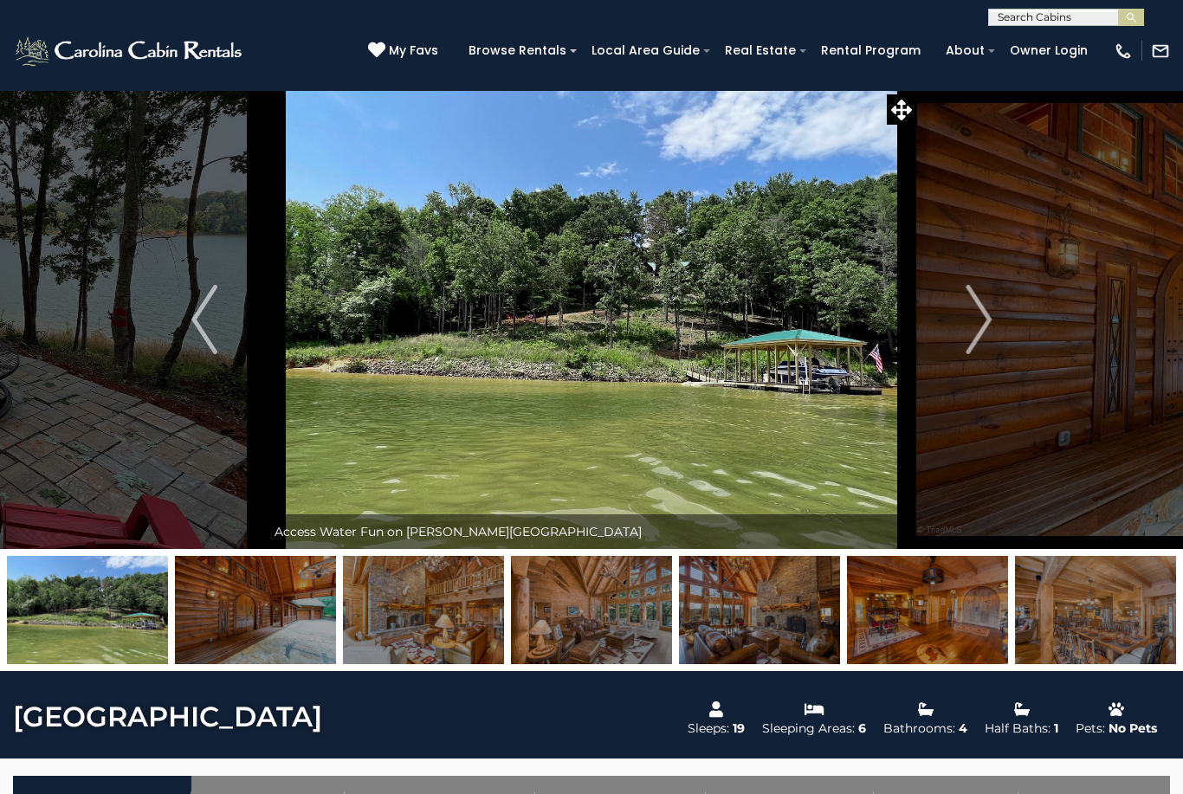
click at [972, 324] on img "Next" at bounding box center [978, 319] width 26 height 69
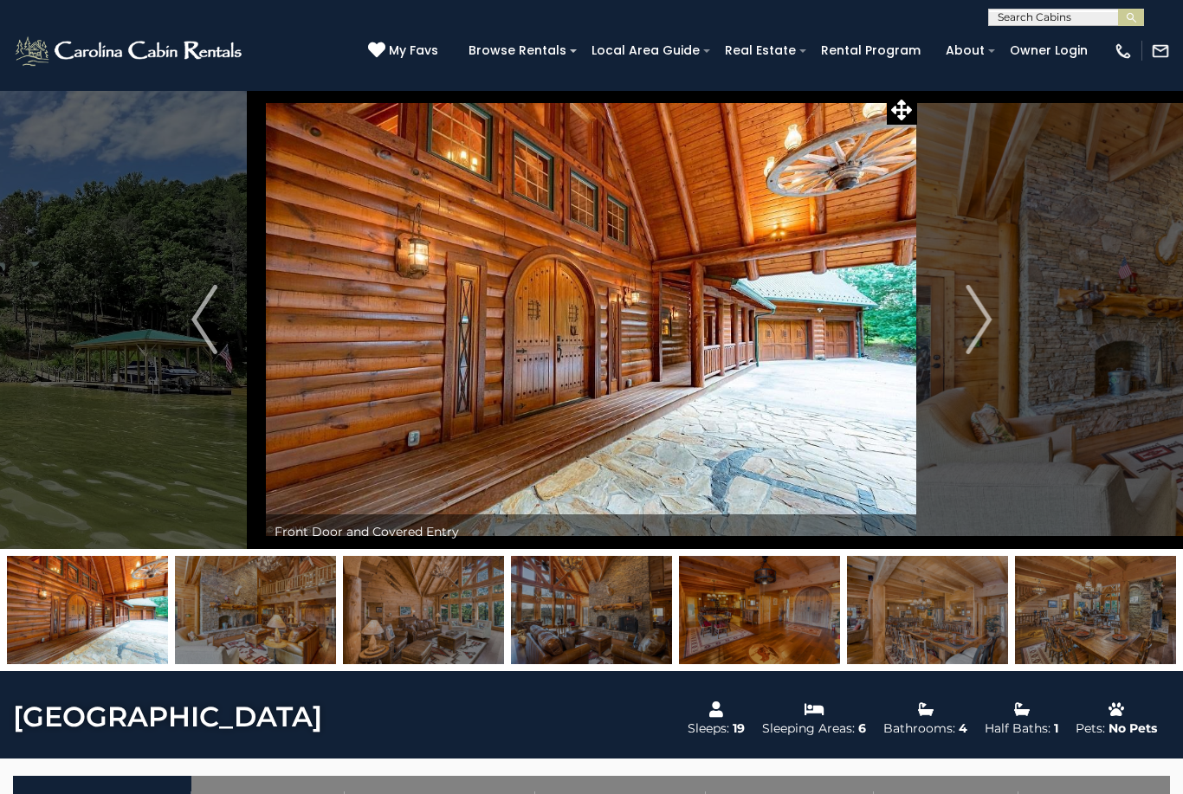
click at [983, 316] on img "Next" at bounding box center [978, 319] width 26 height 69
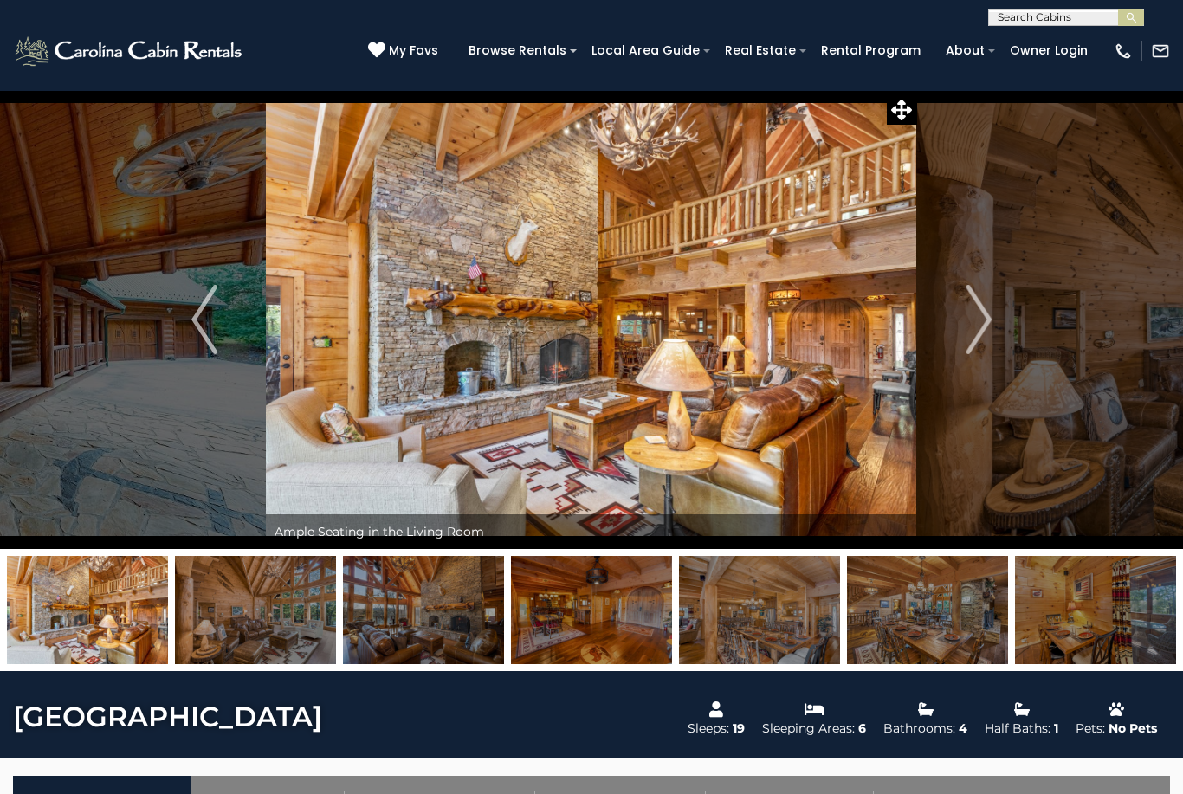
click at [985, 315] on img "Next" at bounding box center [978, 319] width 26 height 69
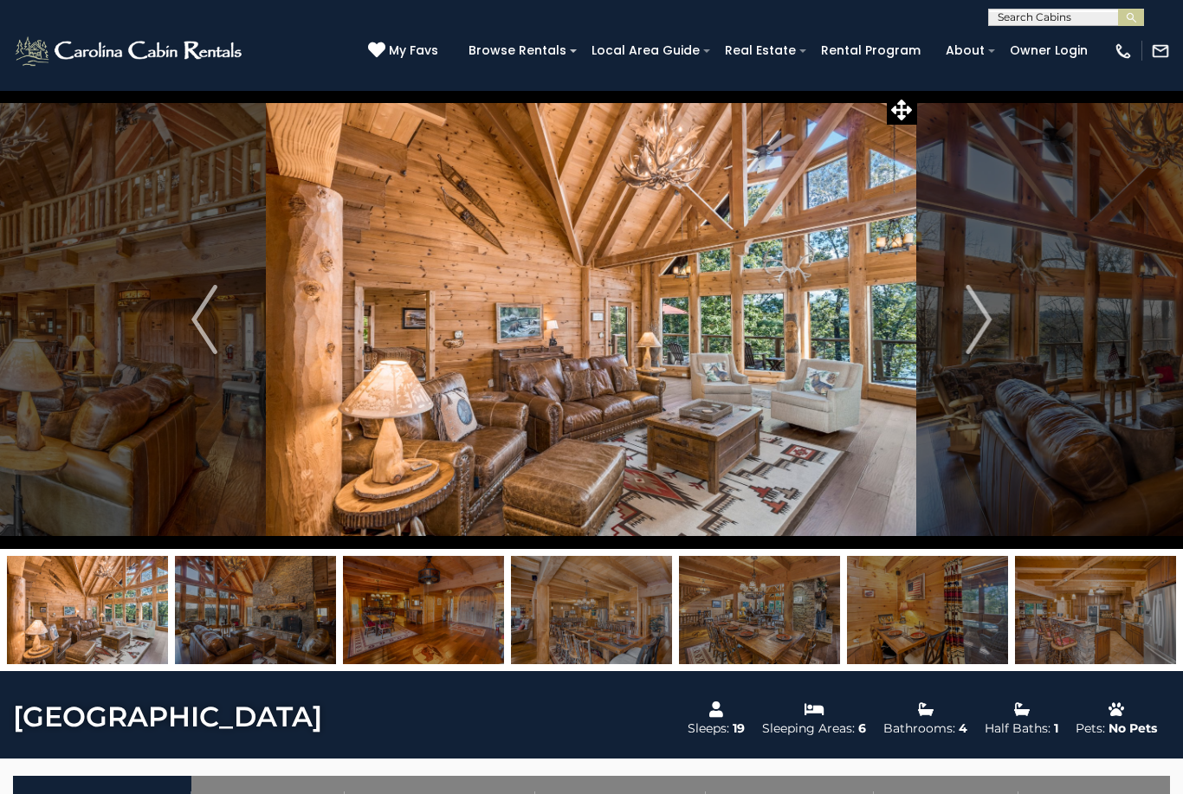
click at [981, 325] on img "Next" at bounding box center [978, 319] width 26 height 69
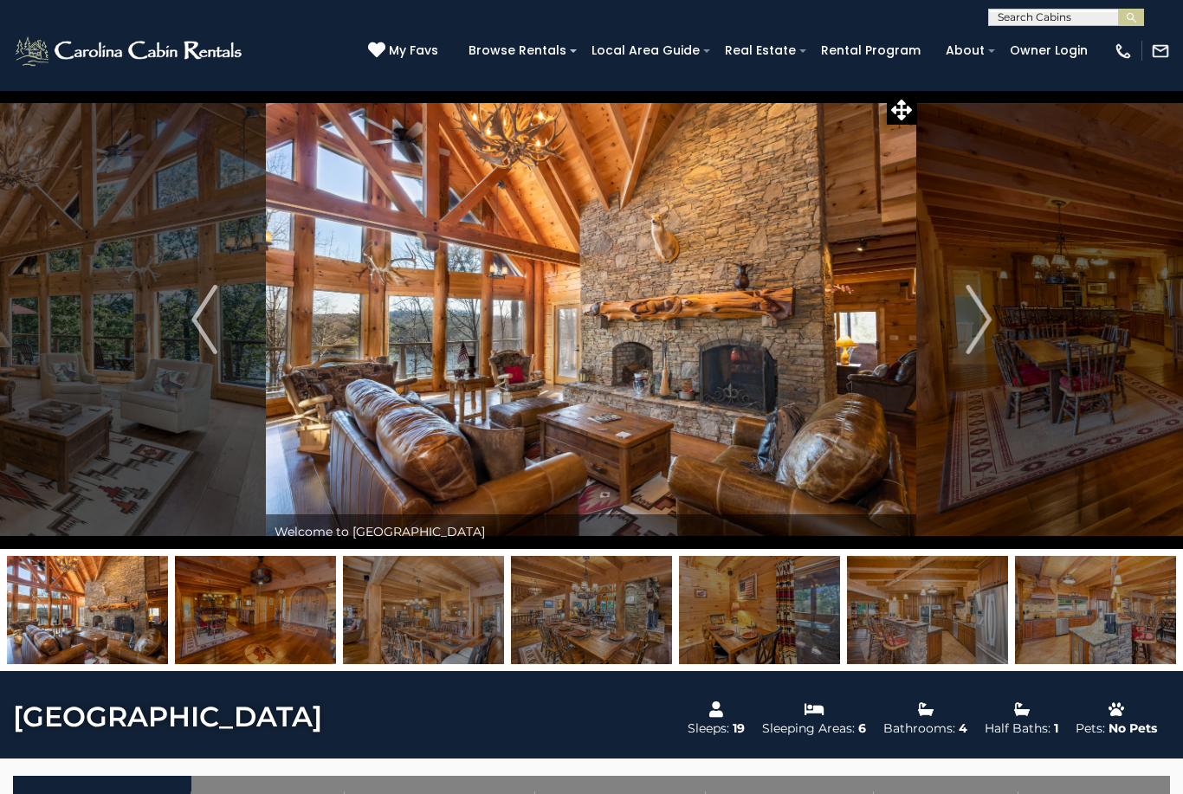
click at [984, 319] on img "Next" at bounding box center [978, 319] width 26 height 69
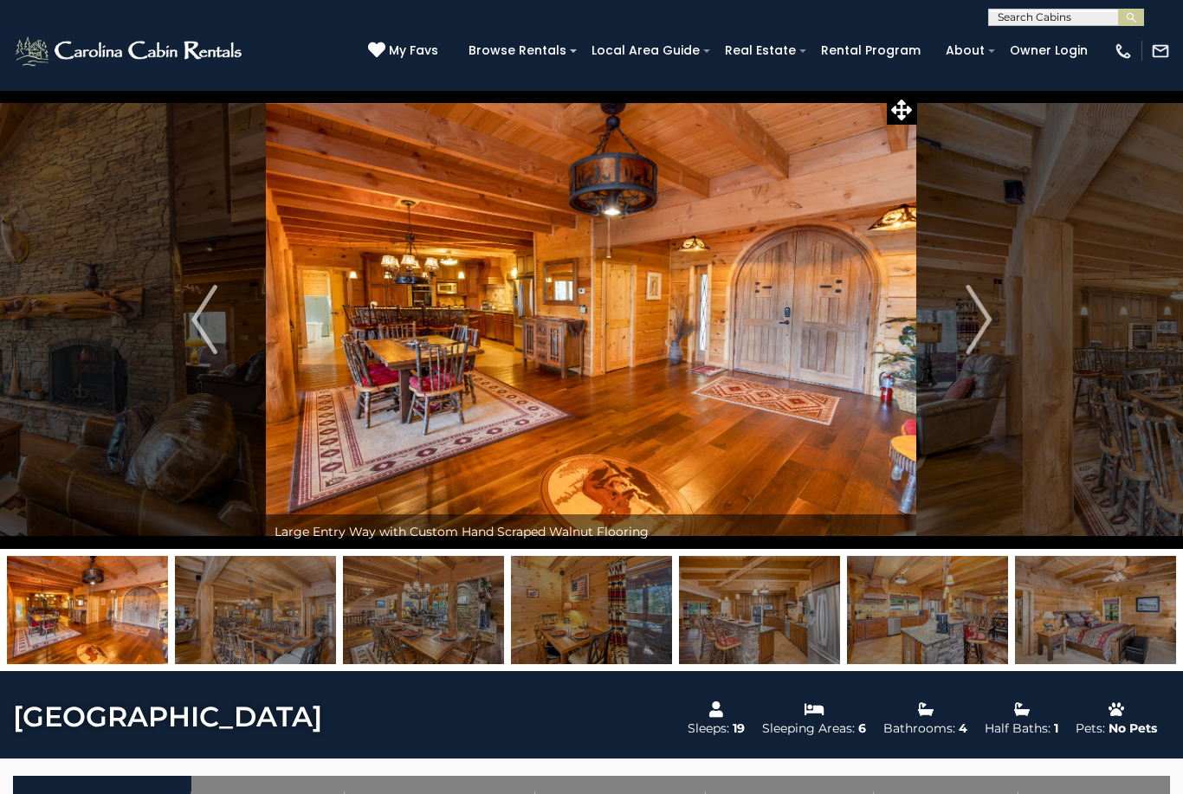
click at [983, 318] on img "Next" at bounding box center [978, 319] width 26 height 69
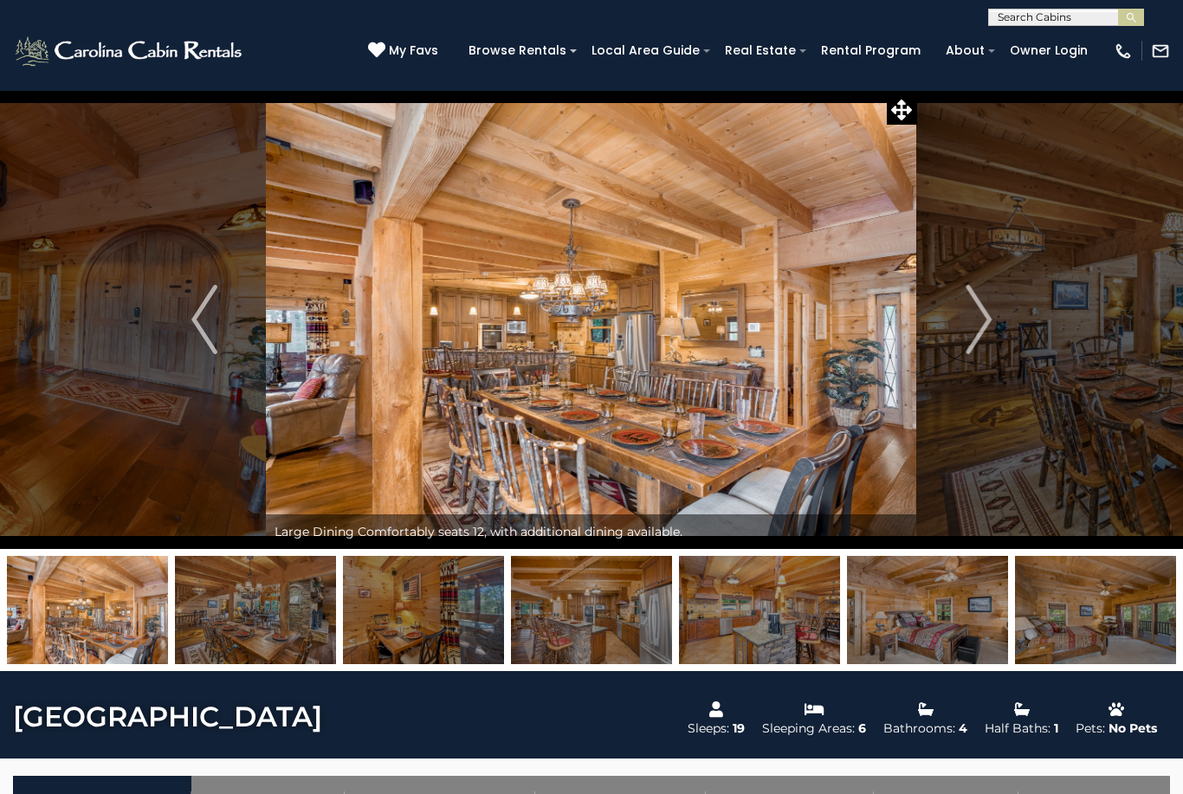
click at [984, 318] on img "Next" at bounding box center [978, 319] width 26 height 69
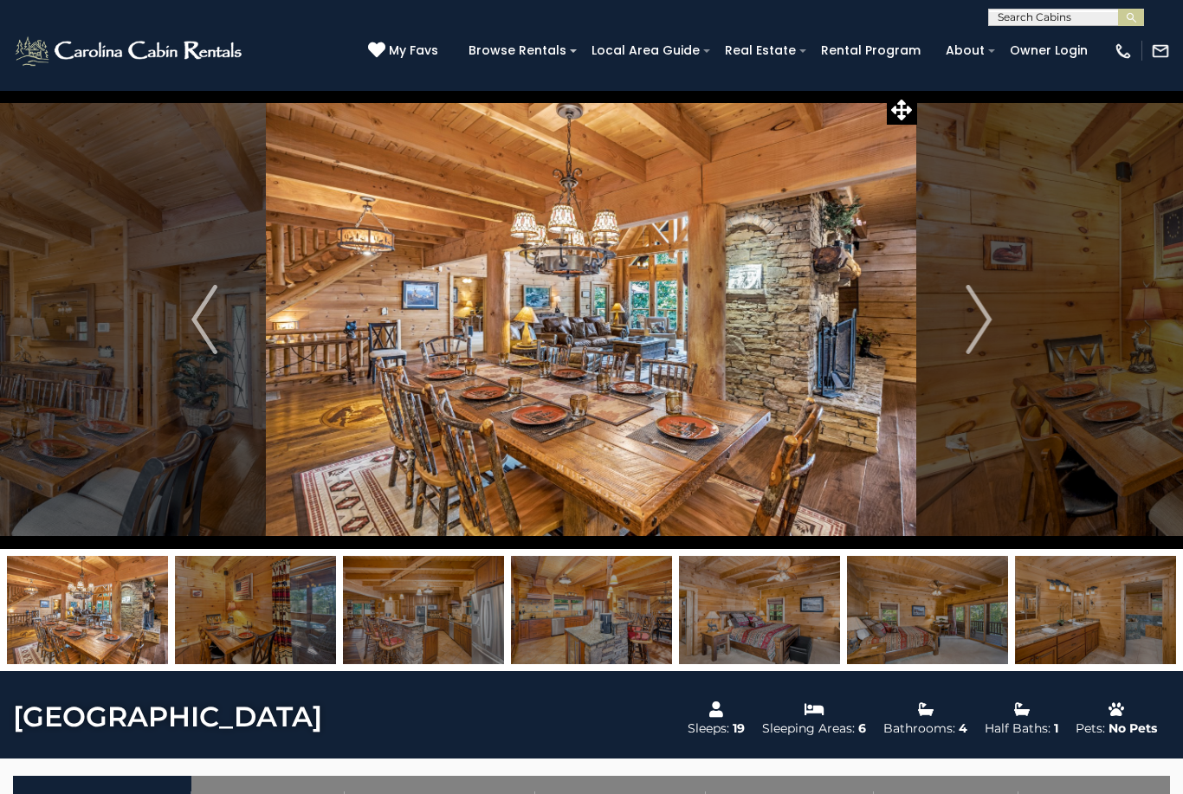
click at [983, 319] on img "Next" at bounding box center [978, 319] width 26 height 69
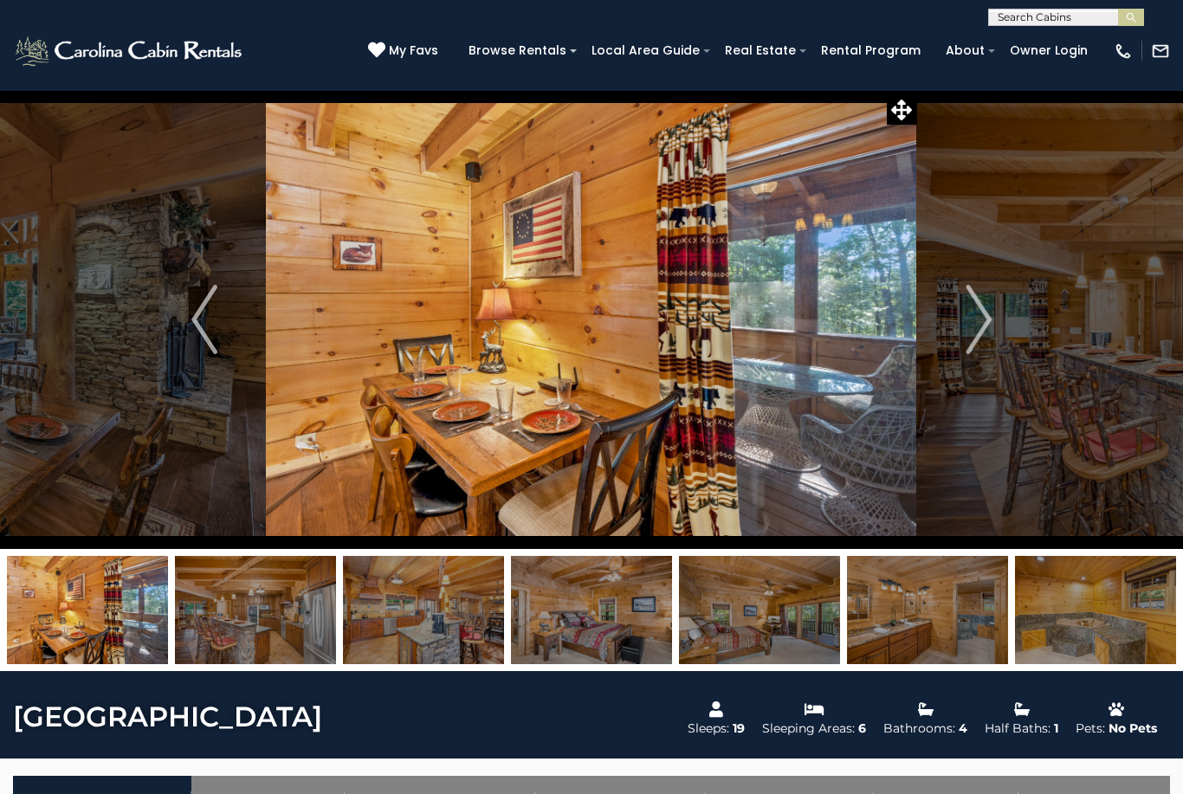
click at [982, 320] on img "Next" at bounding box center [978, 319] width 26 height 69
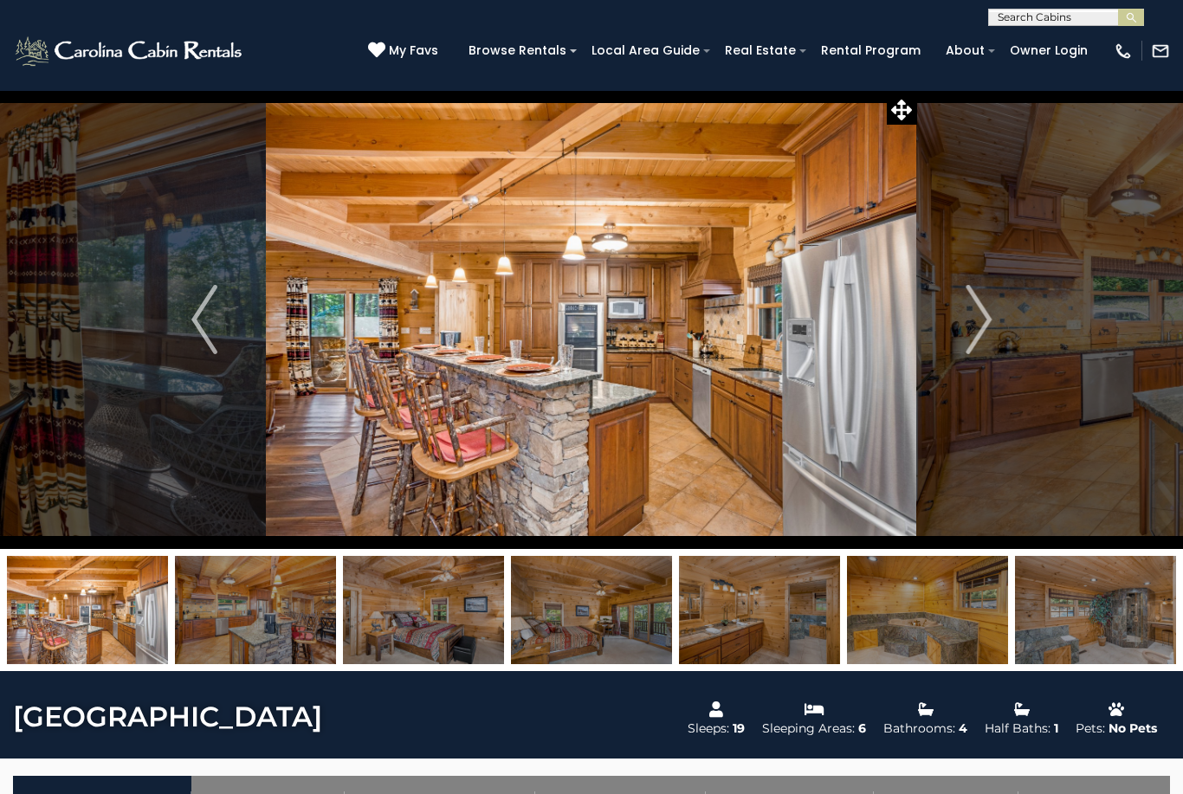
click at [984, 323] on img "Next" at bounding box center [978, 319] width 26 height 69
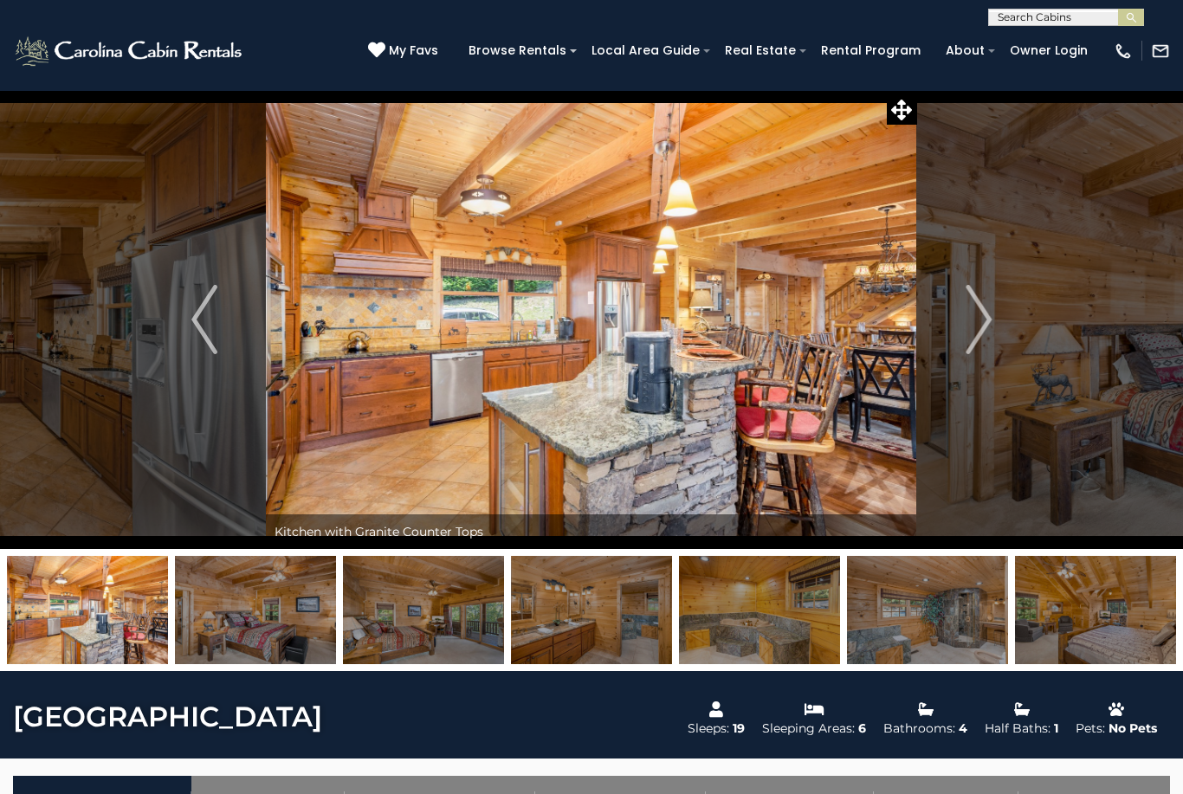
click at [991, 323] on img "Next" at bounding box center [978, 319] width 26 height 69
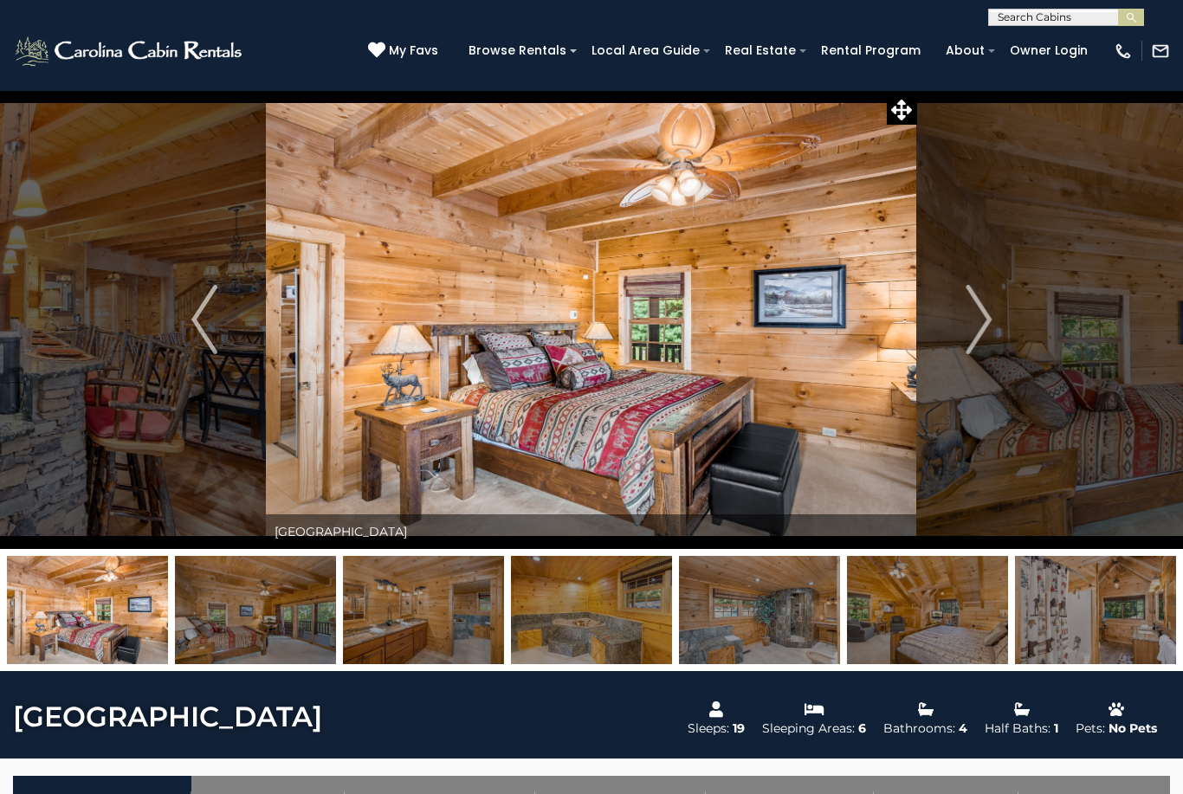
click at [990, 326] on img "Next" at bounding box center [978, 319] width 26 height 69
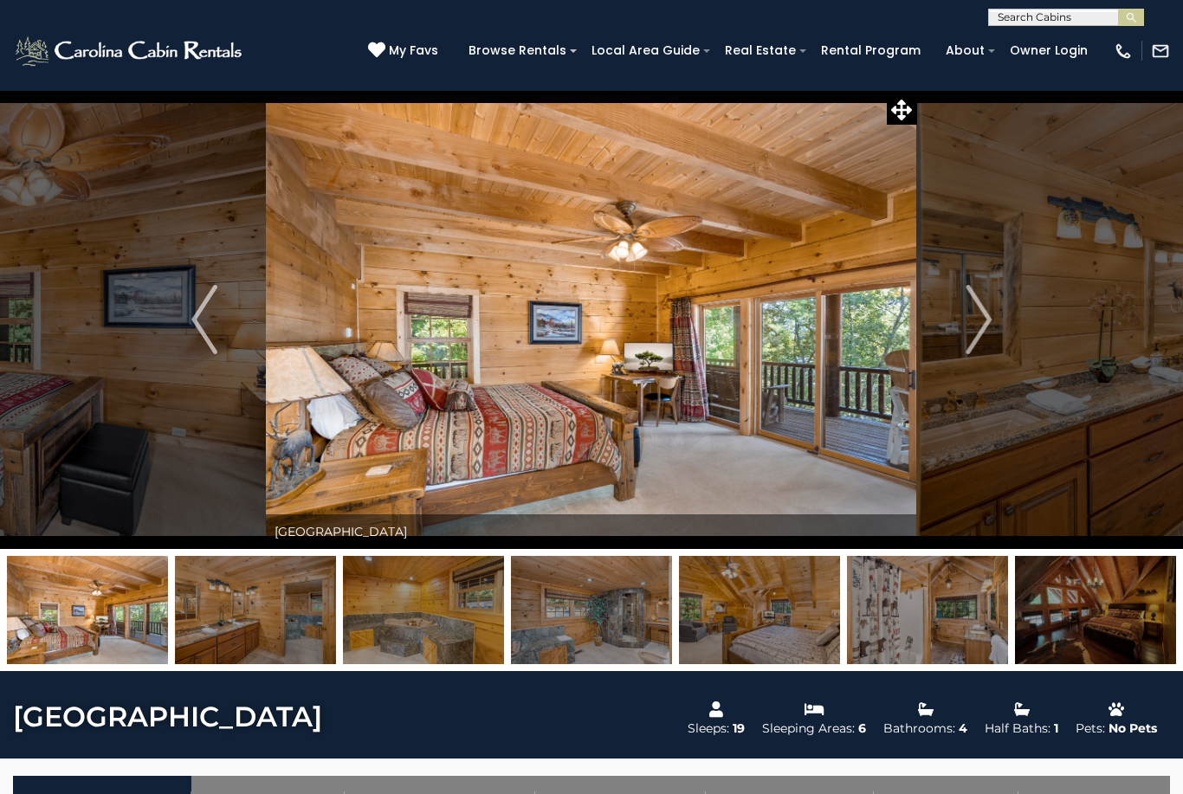
click at [985, 325] on img "Next" at bounding box center [978, 319] width 26 height 69
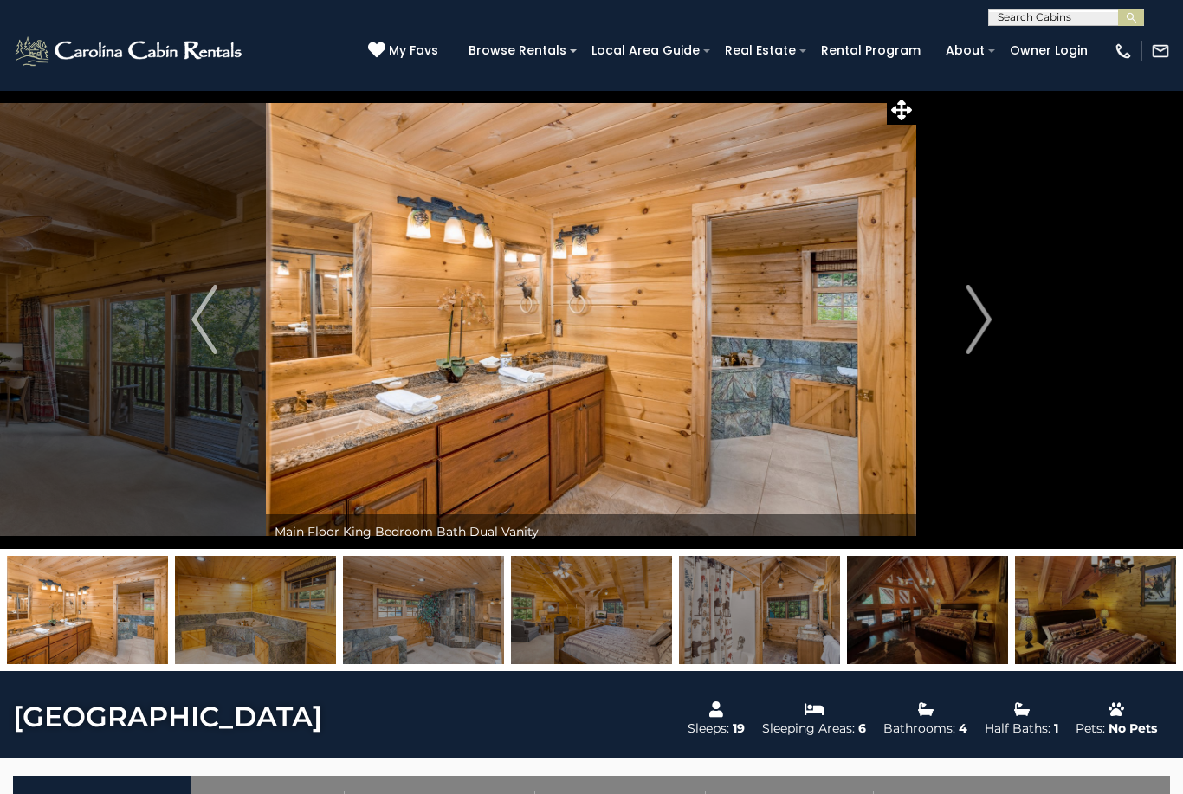
click at [988, 325] on img "Next" at bounding box center [978, 319] width 26 height 69
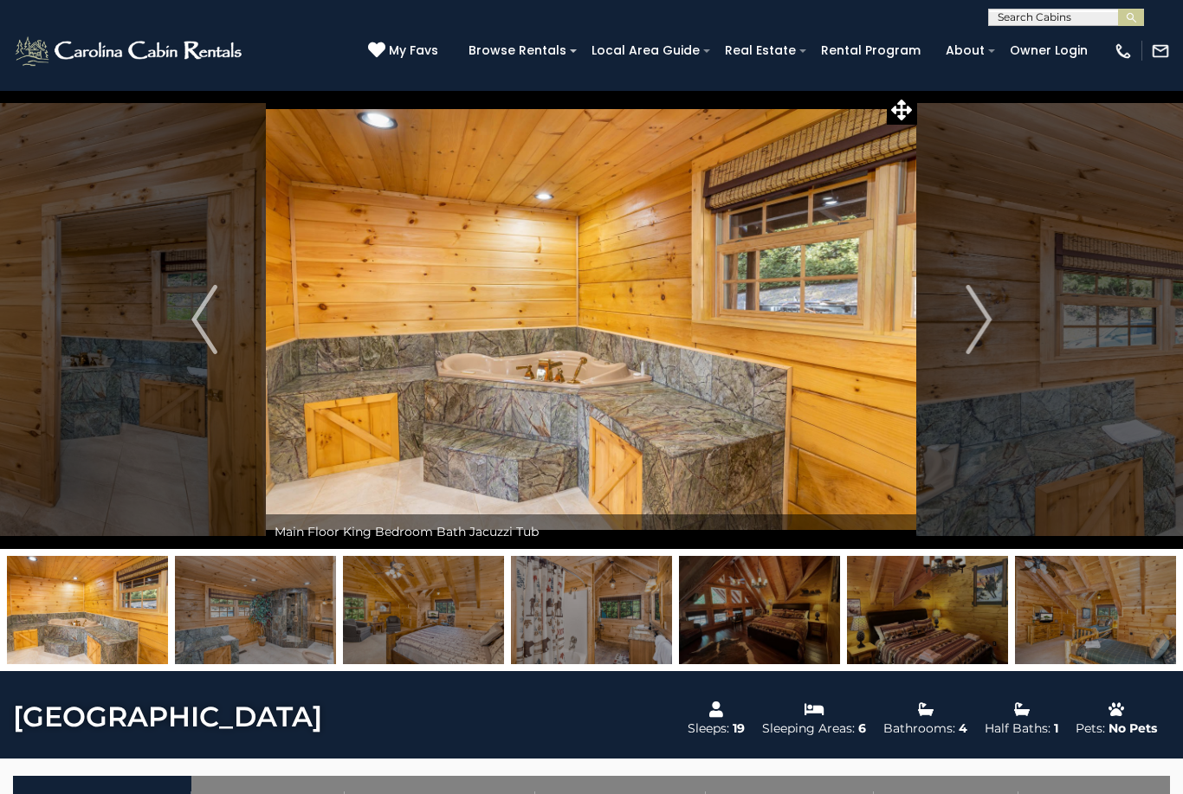
click at [984, 323] on img "Next" at bounding box center [978, 319] width 26 height 69
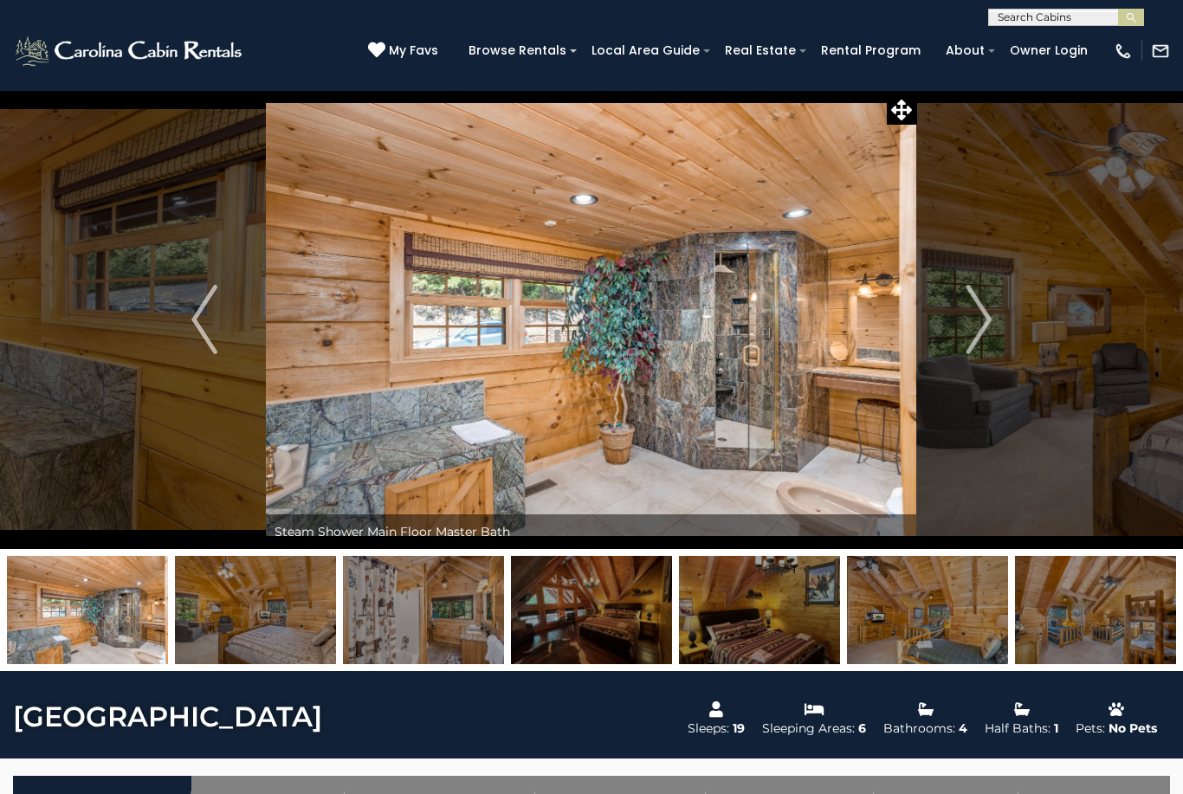
click at [990, 320] on img "Next" at bounding box center [978, 319] width 26 height 69
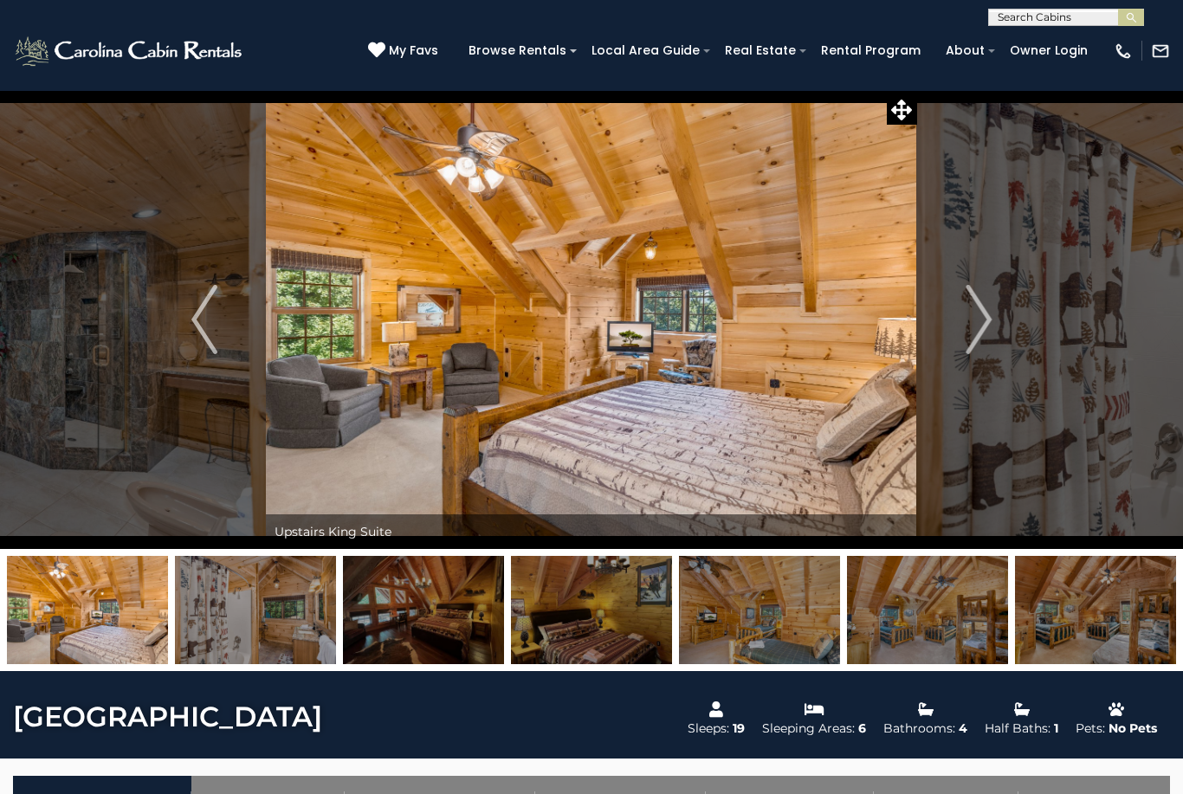
click at [990, 321] on img "Next" at bounding box center [978, 319] width 26 height 69
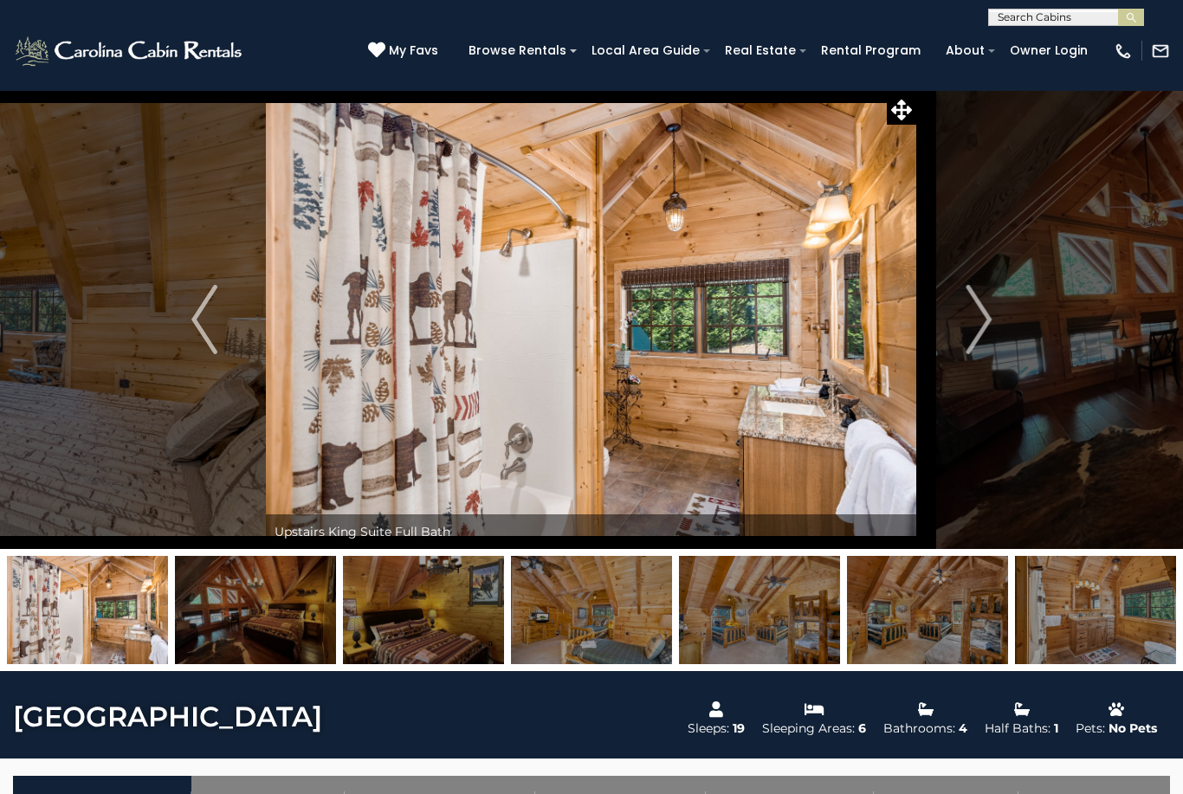
click at [993, 318] on button "Next" at bounding box center [978, 319] width 123 height 459
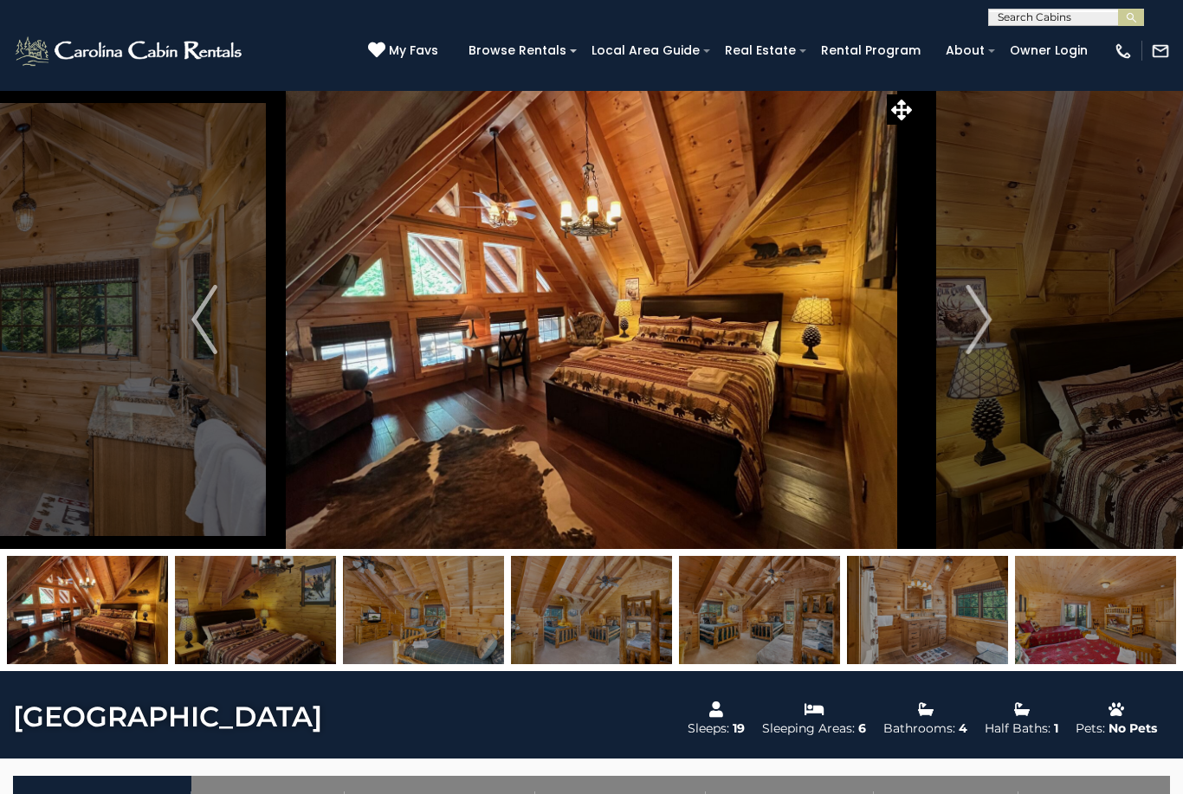
click at [997, 316] on button "Next" at bounding box center [978, 319] width 123 height 459
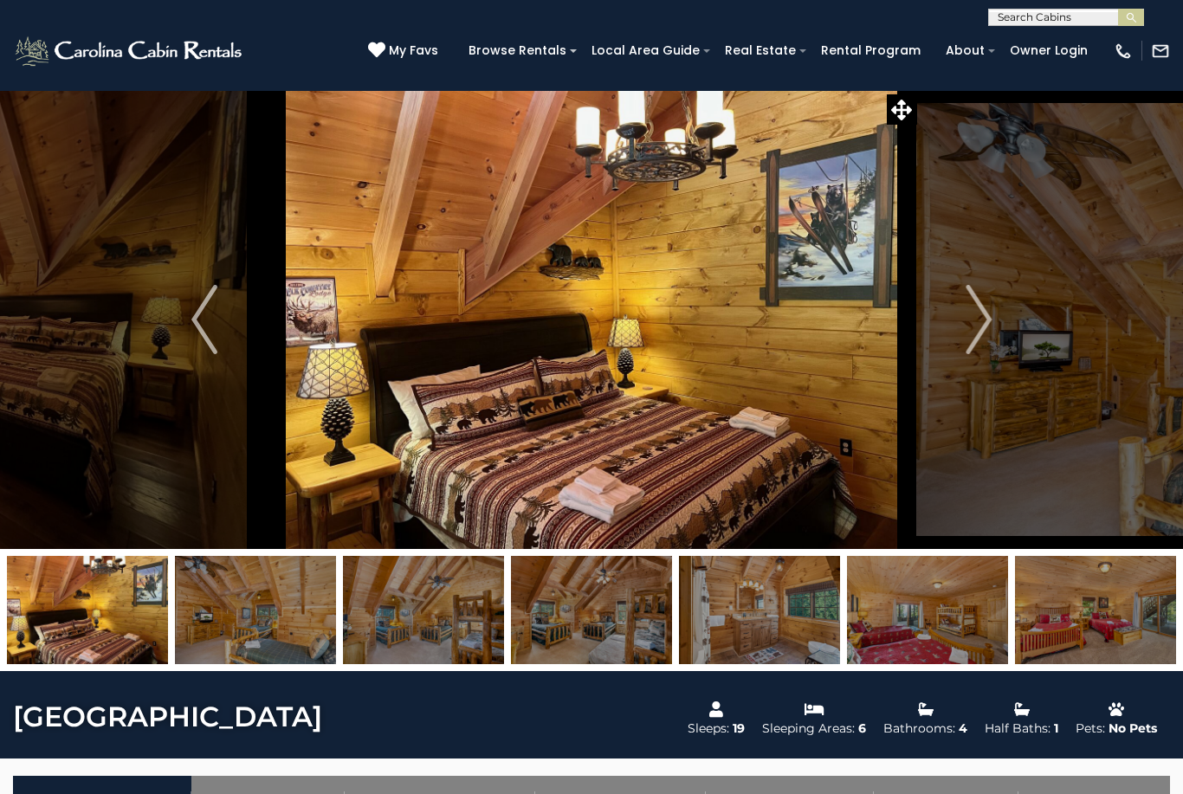
click at [987, 322] on img "Next" at bounding box center [978, 319] width 26 height 69
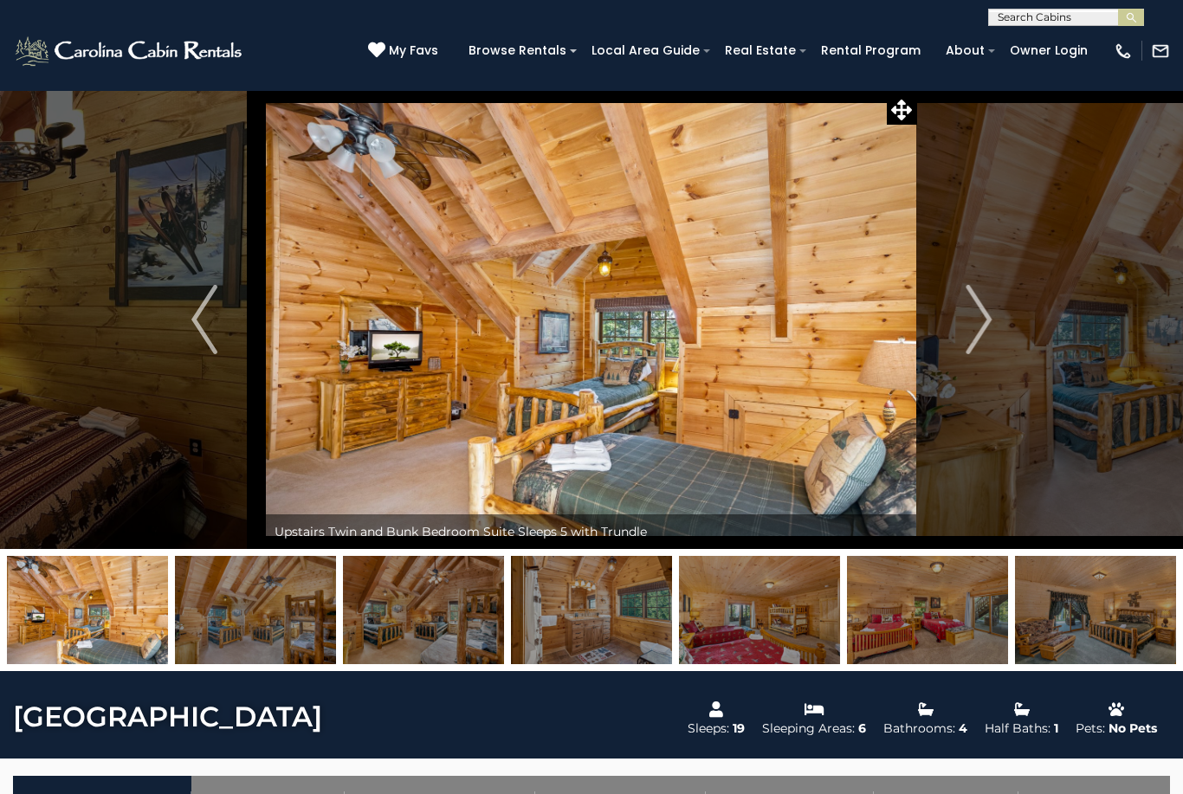
click at [985, 324] on img "Next" at bounding box center [978, 319] width 26 height 69
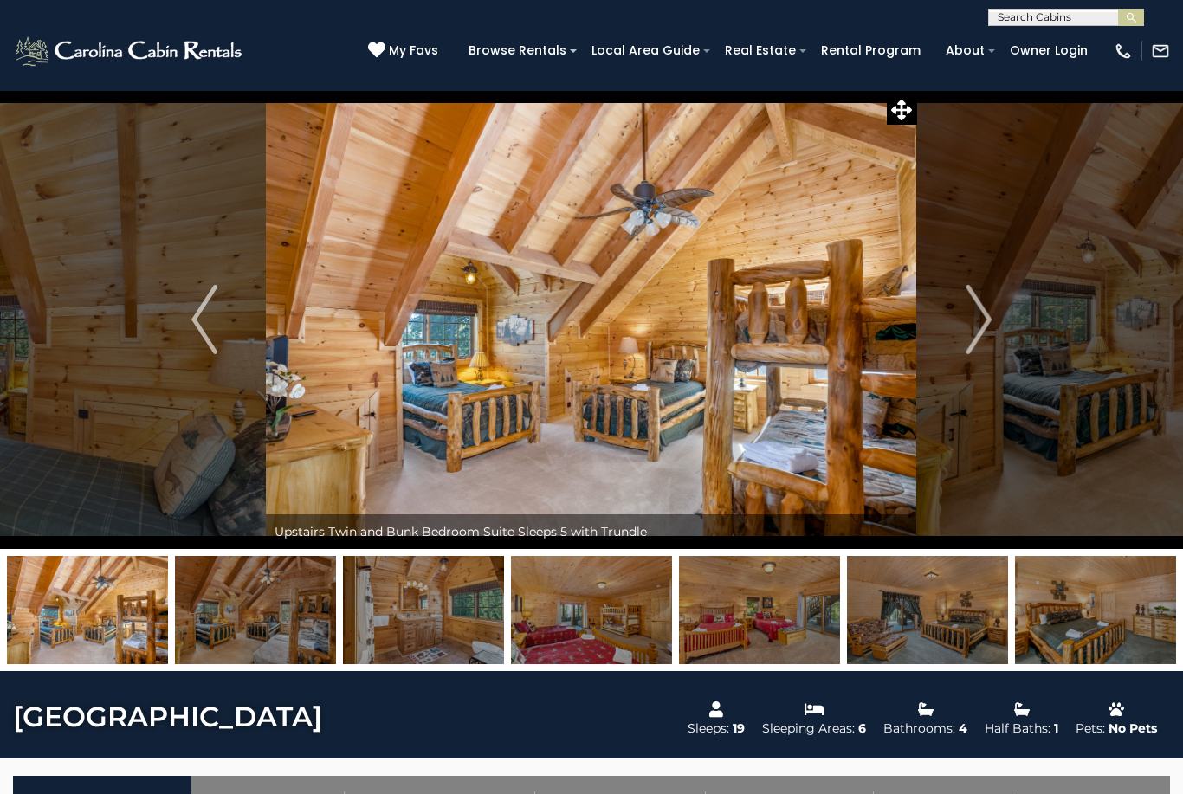
click at [995, 319] on button "Next" at bounding box center [978, 319] width 123 height 459
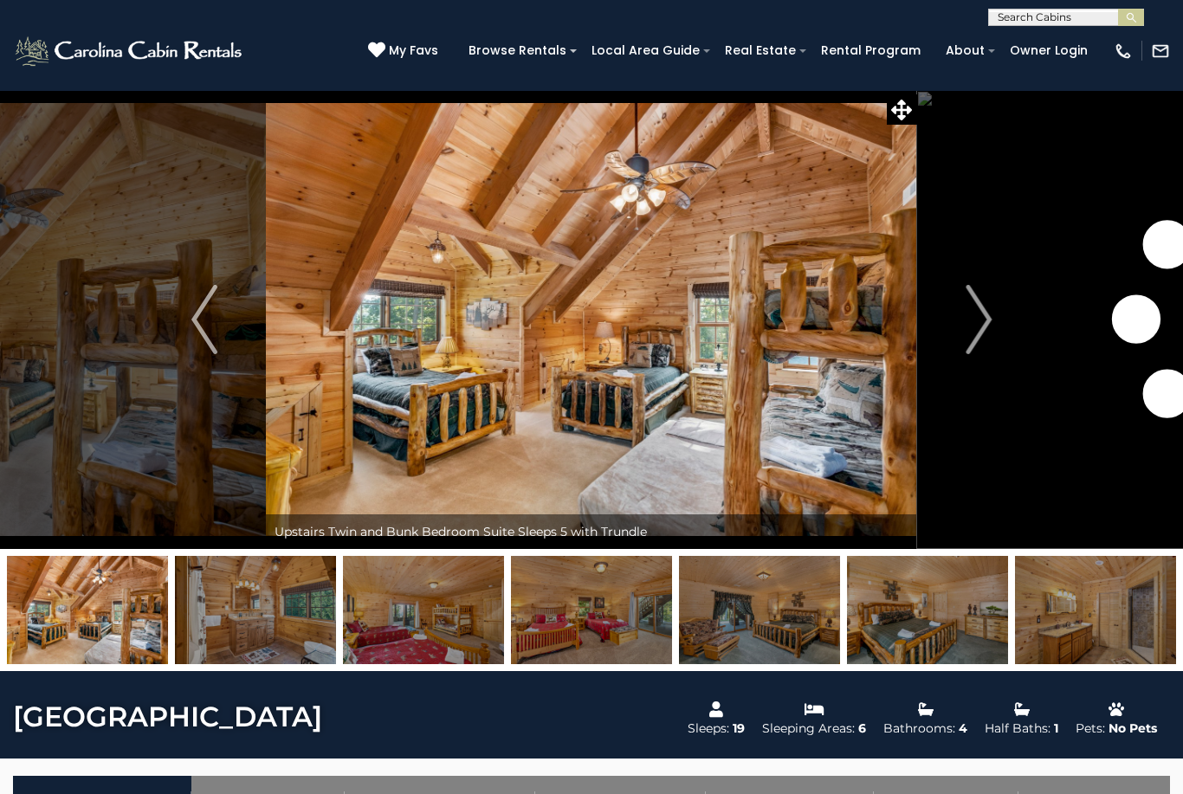
click at [991, 325] on img "Next" at bounding box center [978, 319] width 26 height 69
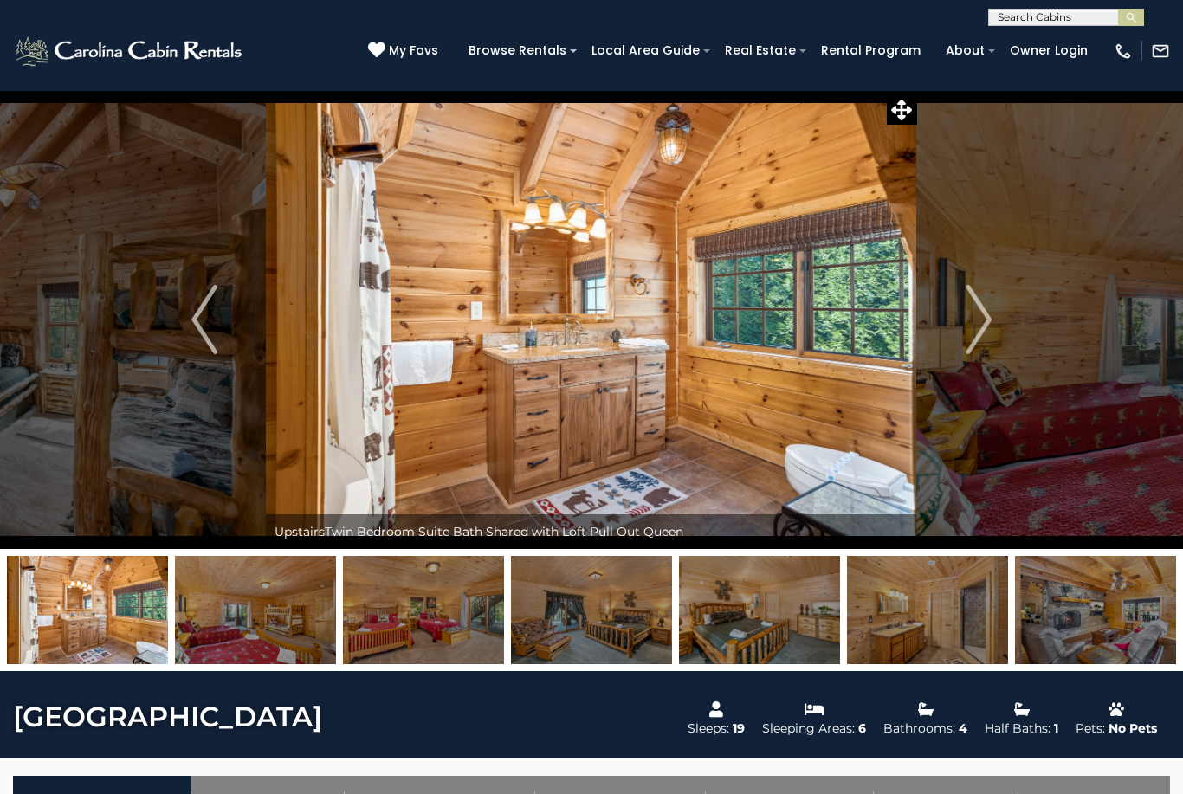
click at [987, 323] on img "Next" at bounding box center [978, 319] width 26 height 69
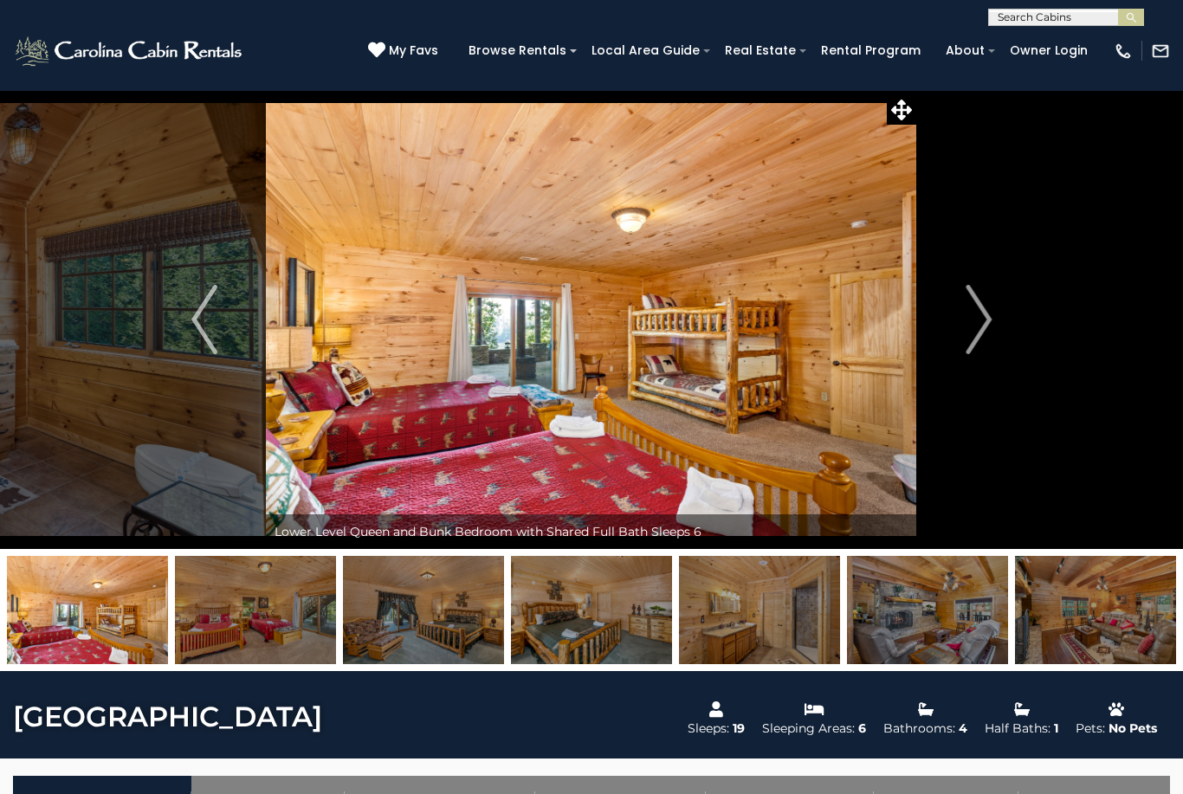
click at [981, 327] on img "Next" at bounding box center [978, 319] width 26 height 69
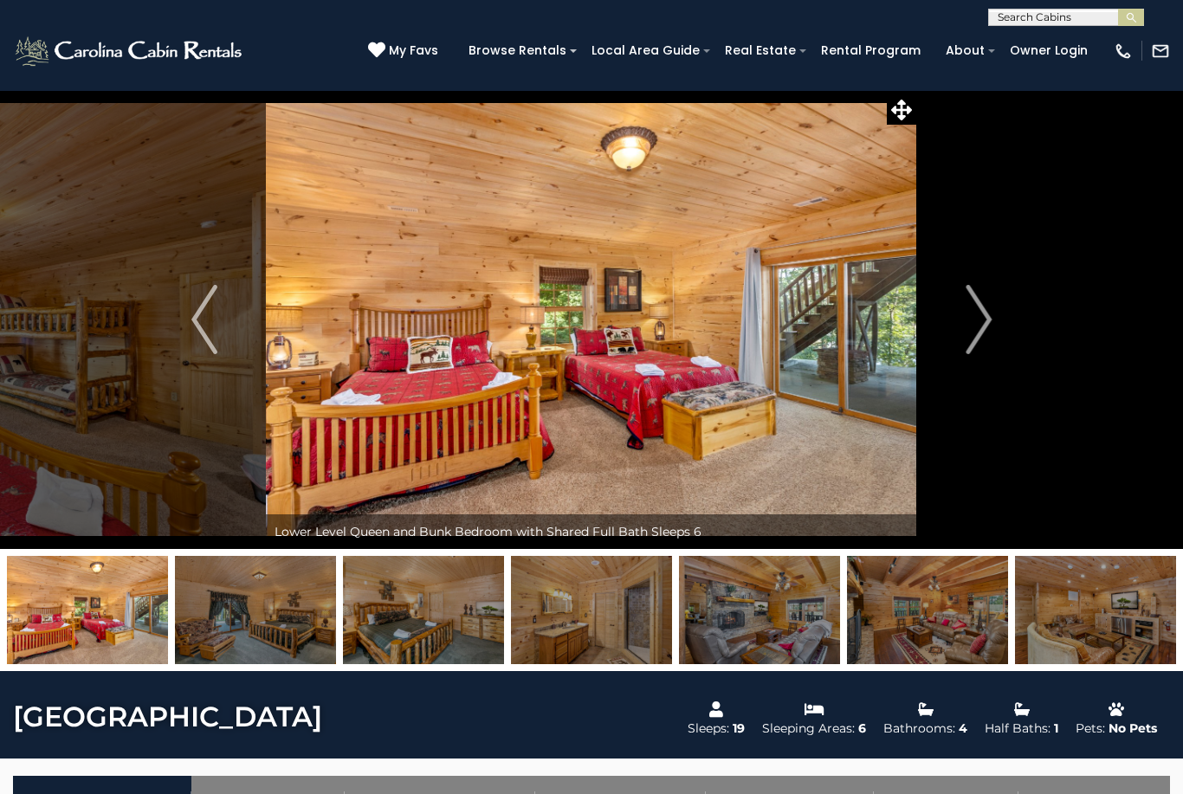
click at [984, 324] on img "Next" at bounding box center [978, 319] width 26 height 69
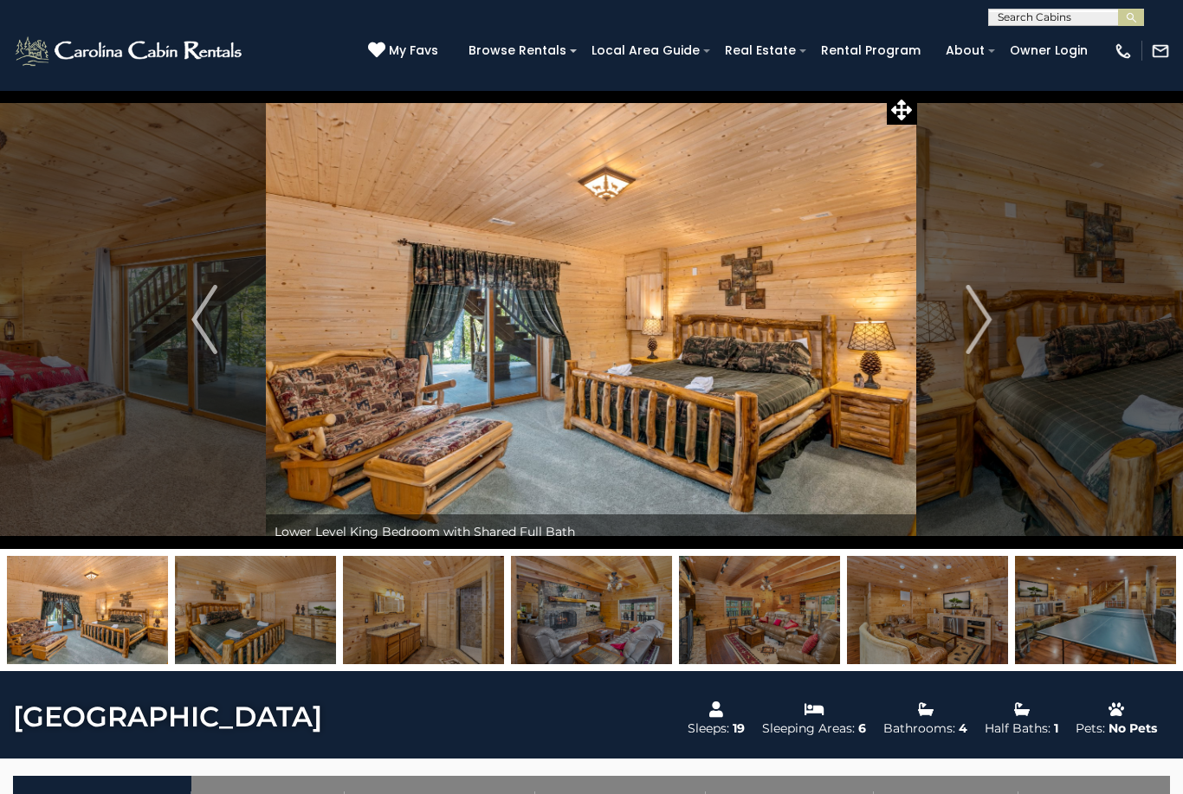
click at [981, 325] on img "Next" at bounding box center [978, 319] width 26 height 69
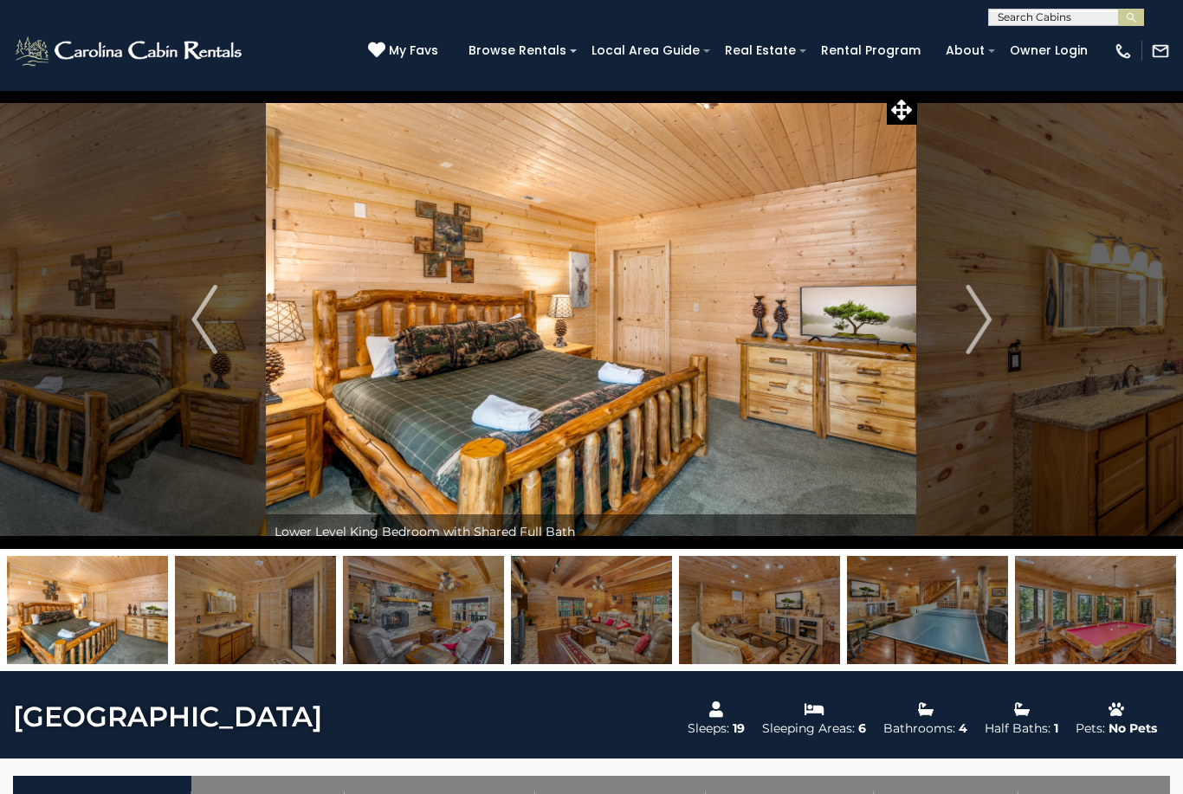
click at [989, 327] on img "Next" at bounding box center [978, 319] width 26 height 69
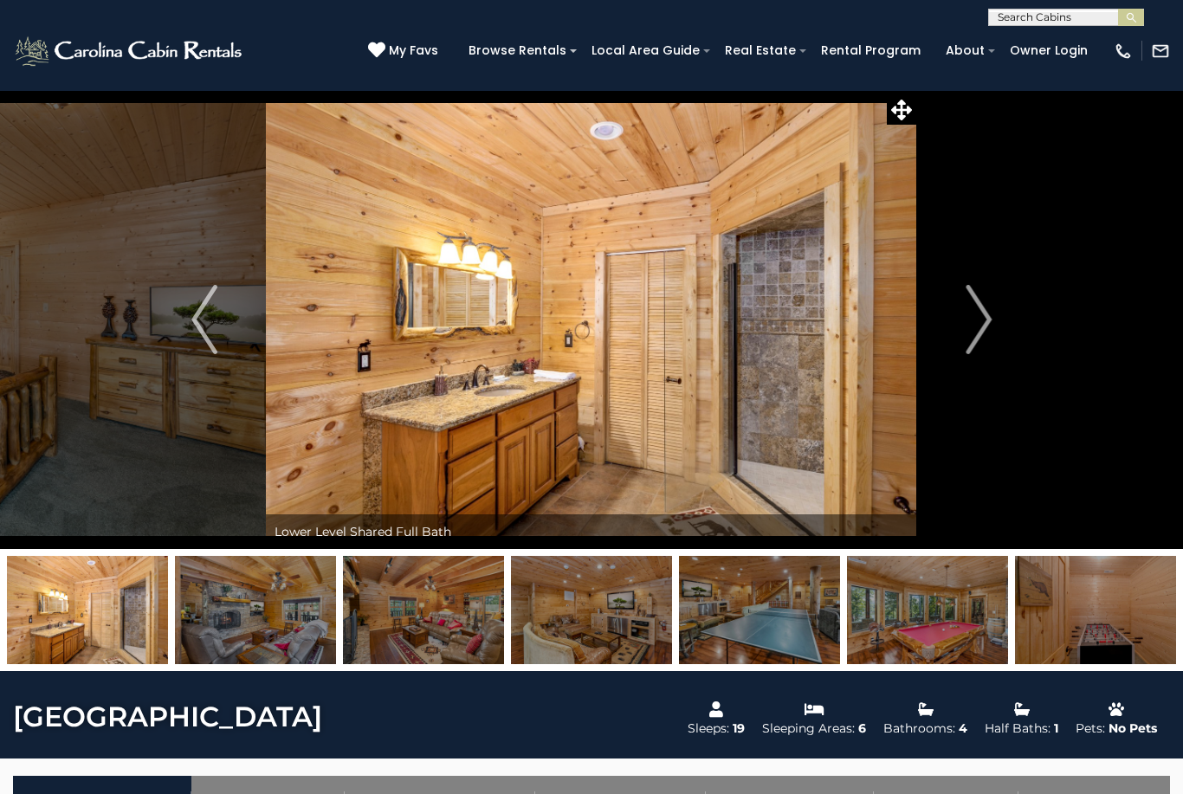
click at [1006, 319] on button "Next" at bounding box center [978, 319] width 123 height 459
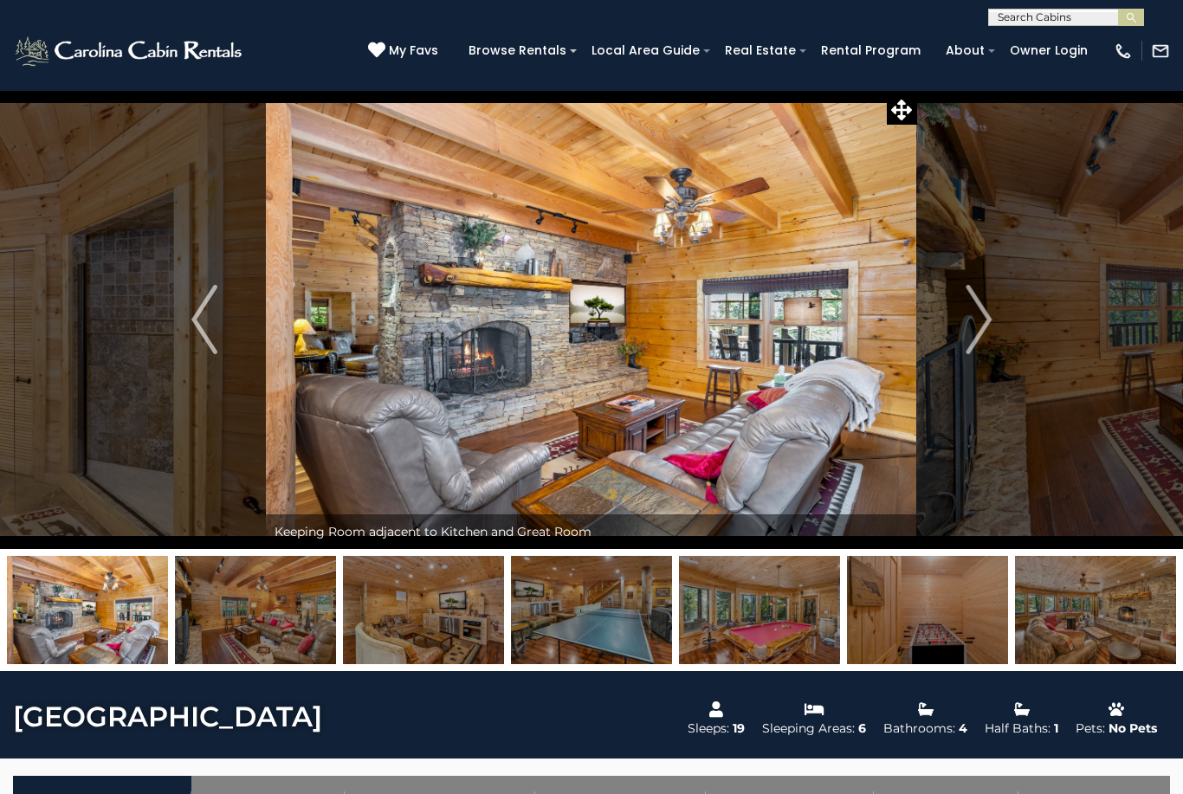
click at [991, 320] on img "Next" at bounding box center [978, 319] width 26 height 69
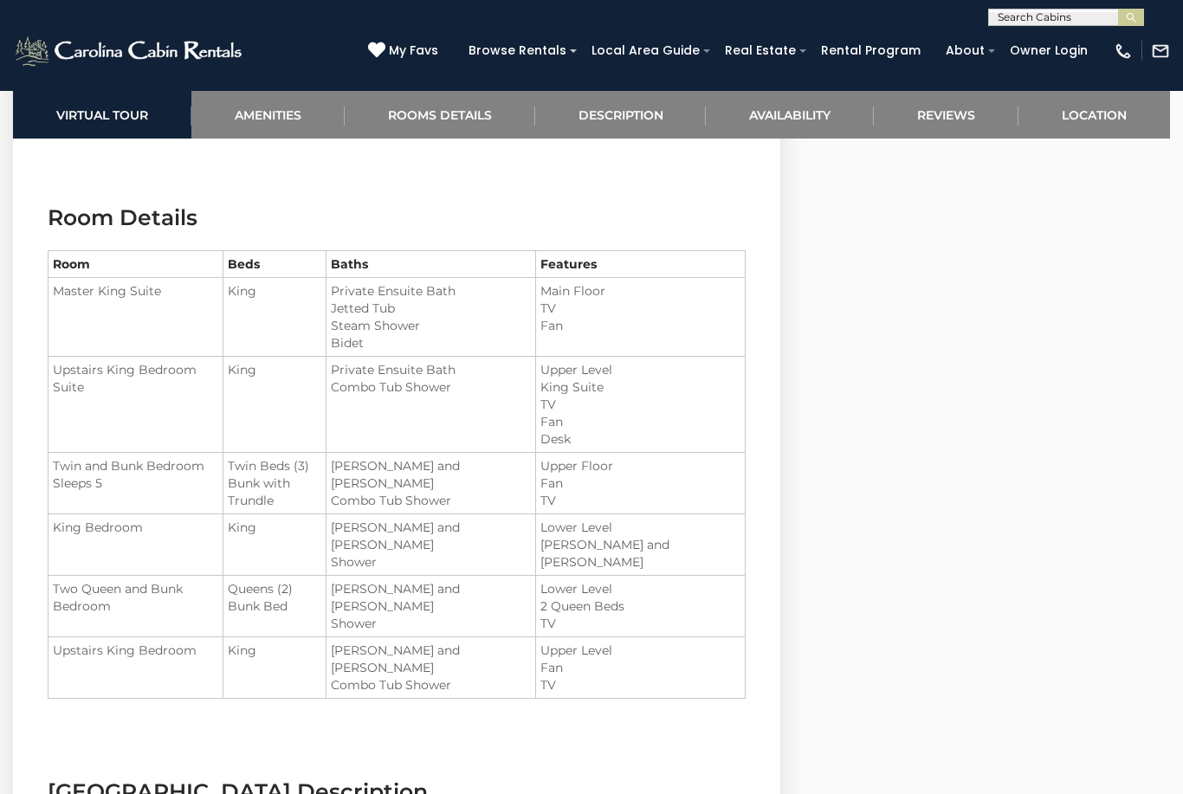
scroll to position [1955, 0]
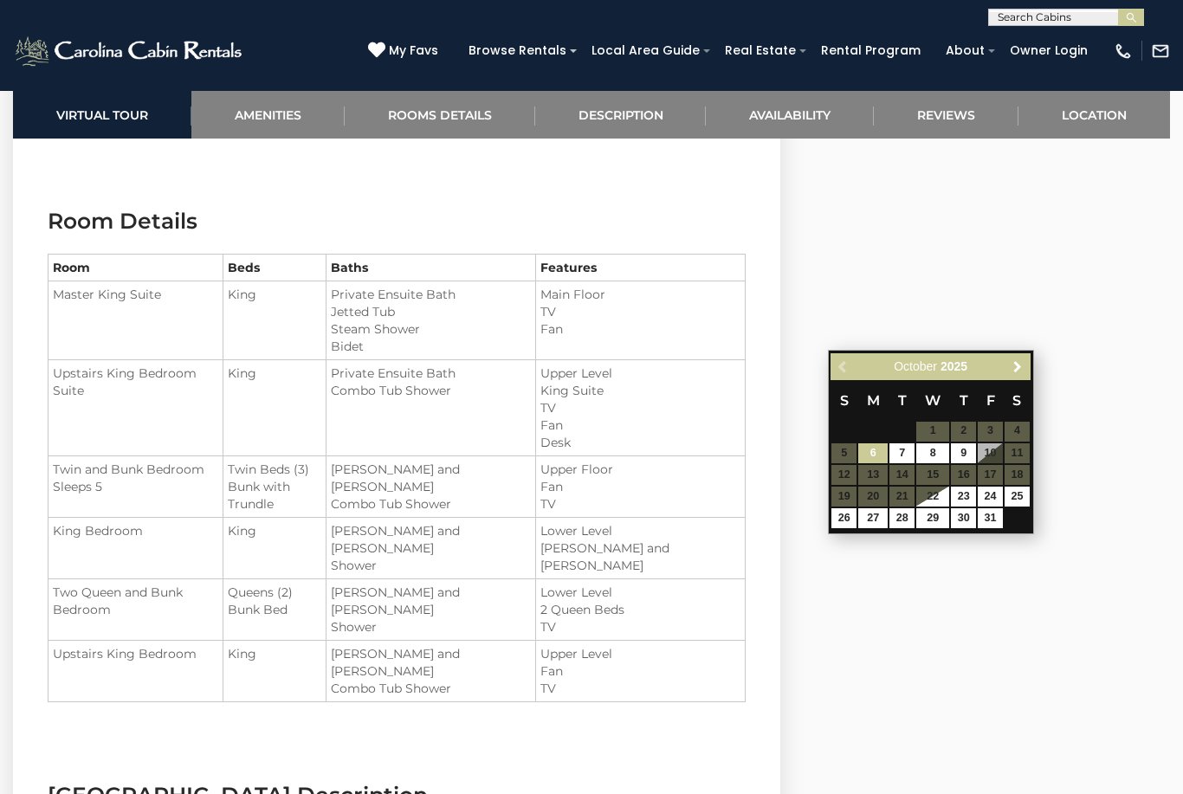
click at [1027, 369] on link "Next" at bounding box center [1018, 367] width 22 height 22
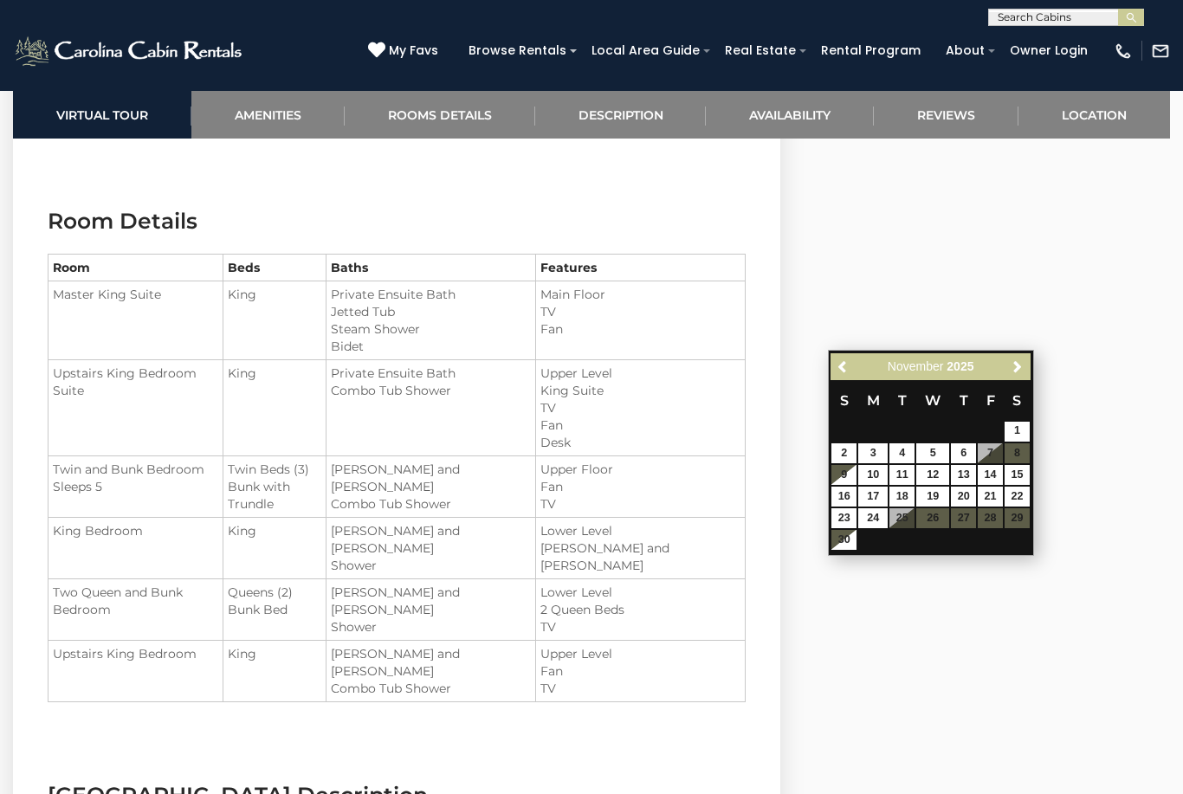
click at [1024, 372] on span "Next" at bounding box center [1017, 366] width 14 height 14
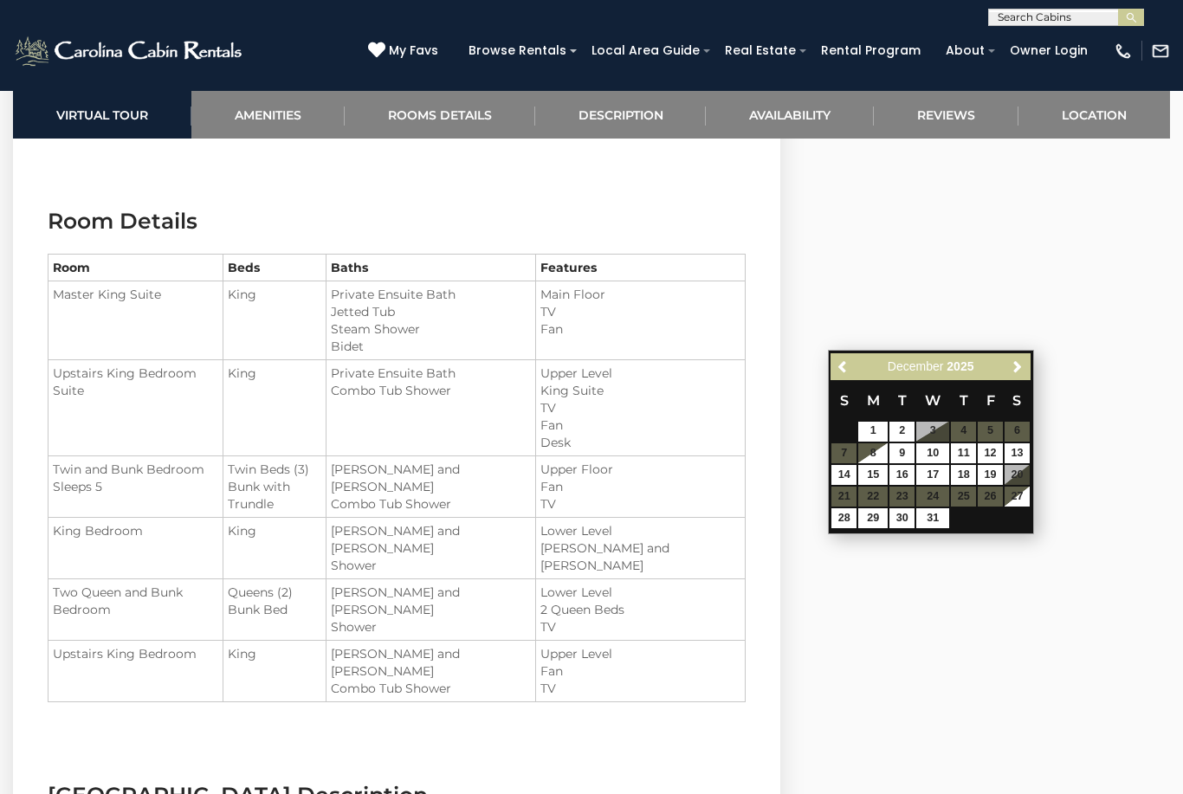
click at [1026, 373] on link "Next" at bounding box center [1018, 367] width 22 height 22
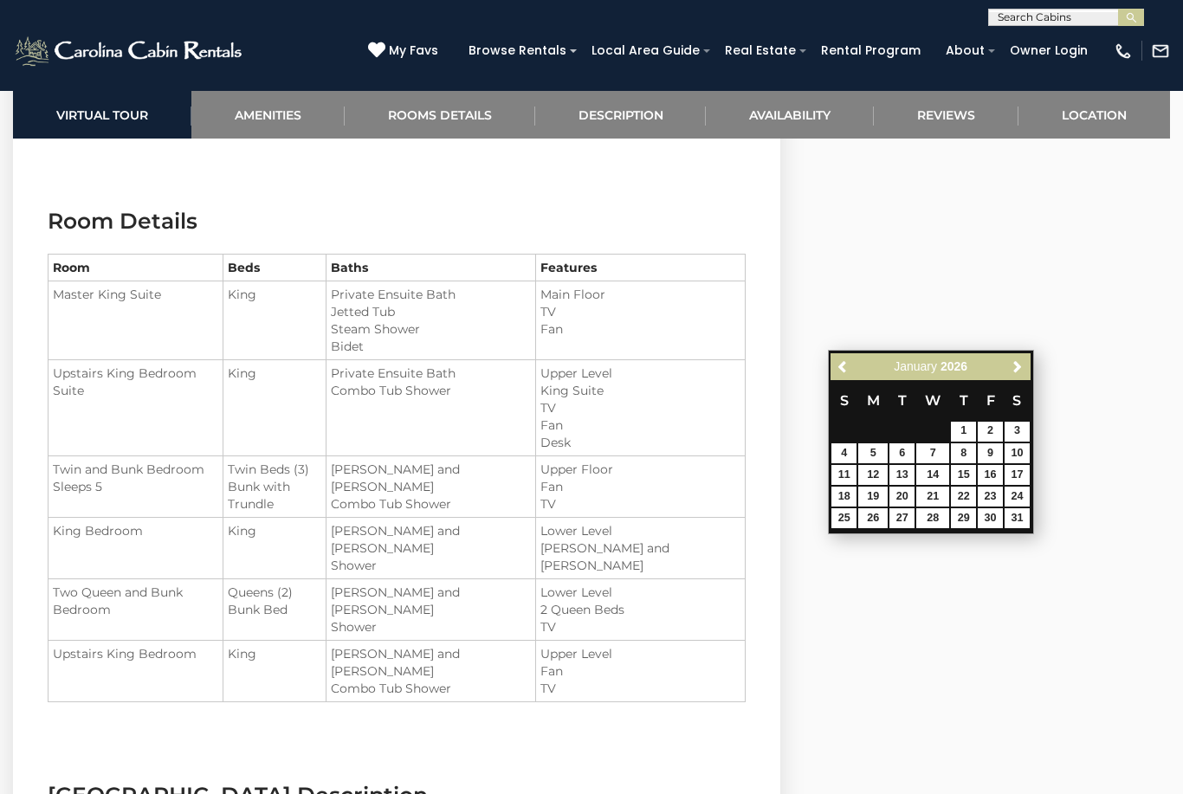
click at [1027, 374] on link "Next" at bounding box center [1018, 367] width 22 height 22
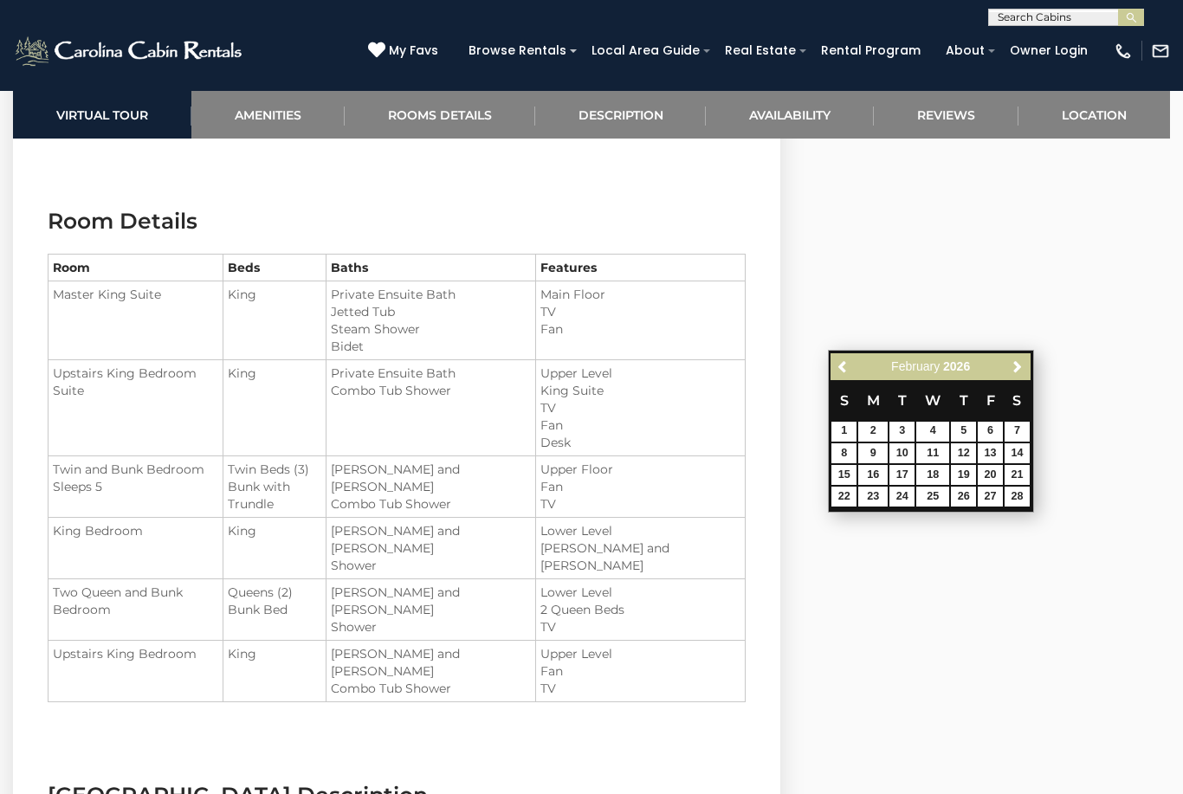
click at [1020, 377] on link "Next" at bounding box center [1018, 367] width 22 height 22
click at [1024, 369] on span "Next" at bounding box center [1017, 366] width 14 height 14
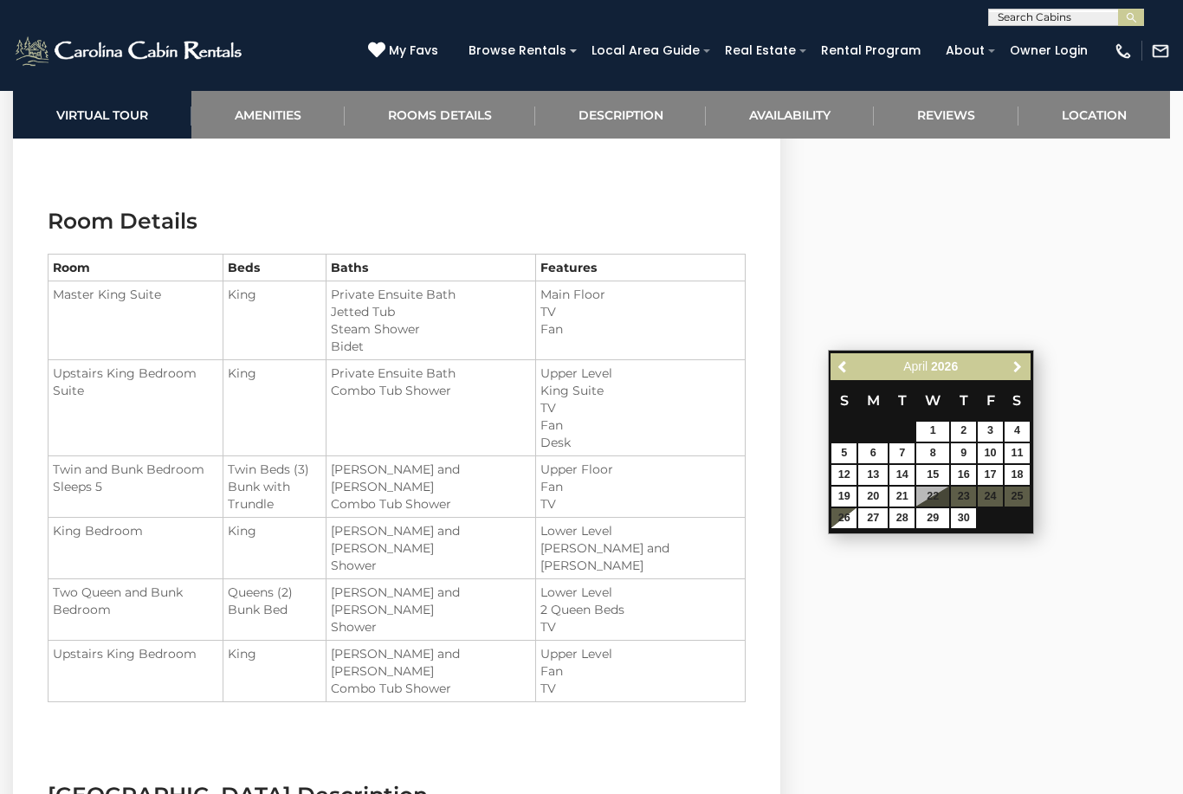
click at [1022, 371] on span "Next" at bounding box center [1017, 366] width 14 height 14
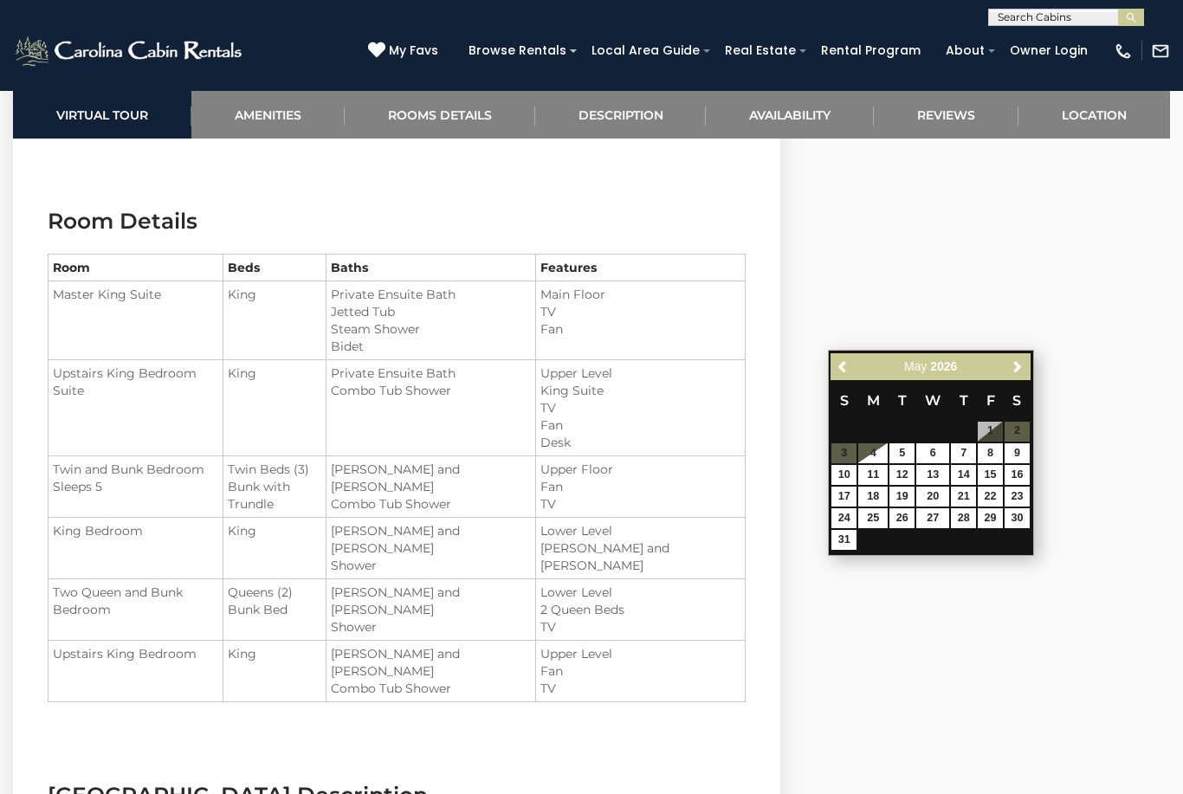
click at [853, 376] on link "Previous" at bounding box center [843, 367] width 22 height 22
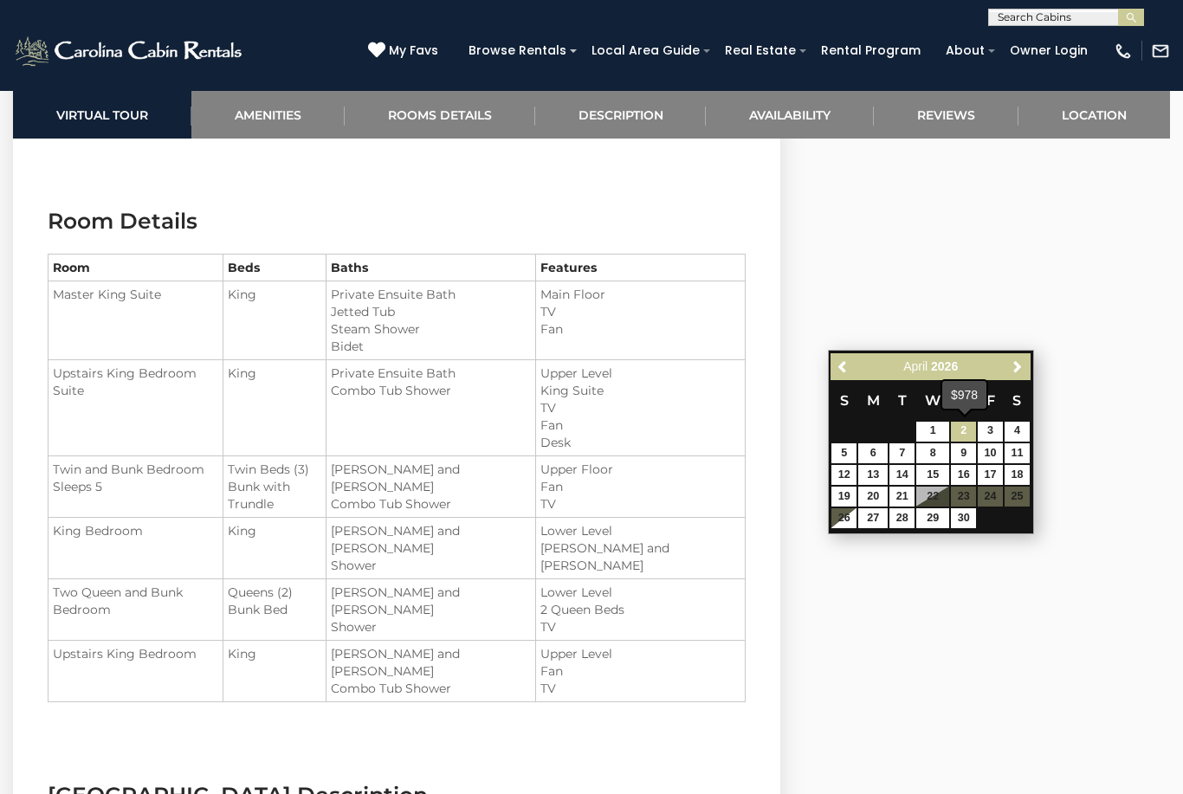
click at [963, 439] on link "2" at bounding box center [963, 432] width 25 height 20
type input "**********"
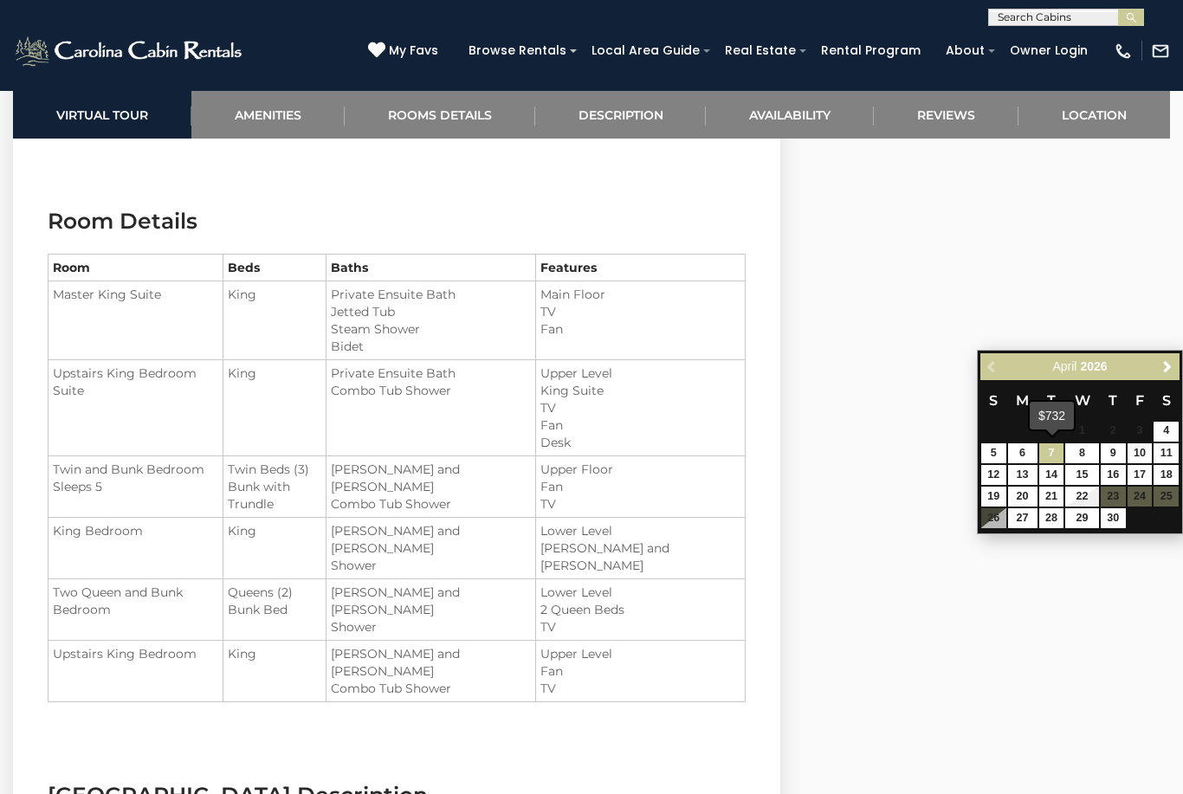
click at [1054, 457] on link "7" at bounding box center [1051, 453] width 25 height 20
type input "**********"
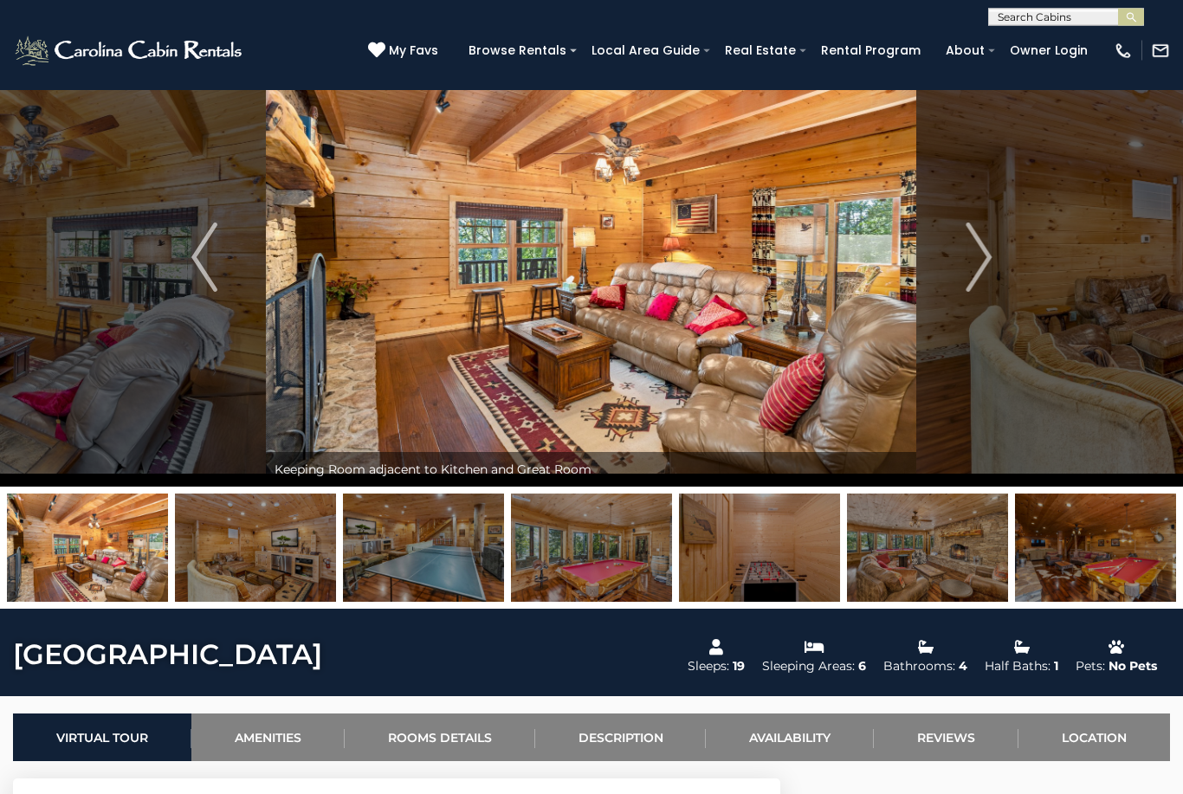
scroll to position [48, 0]
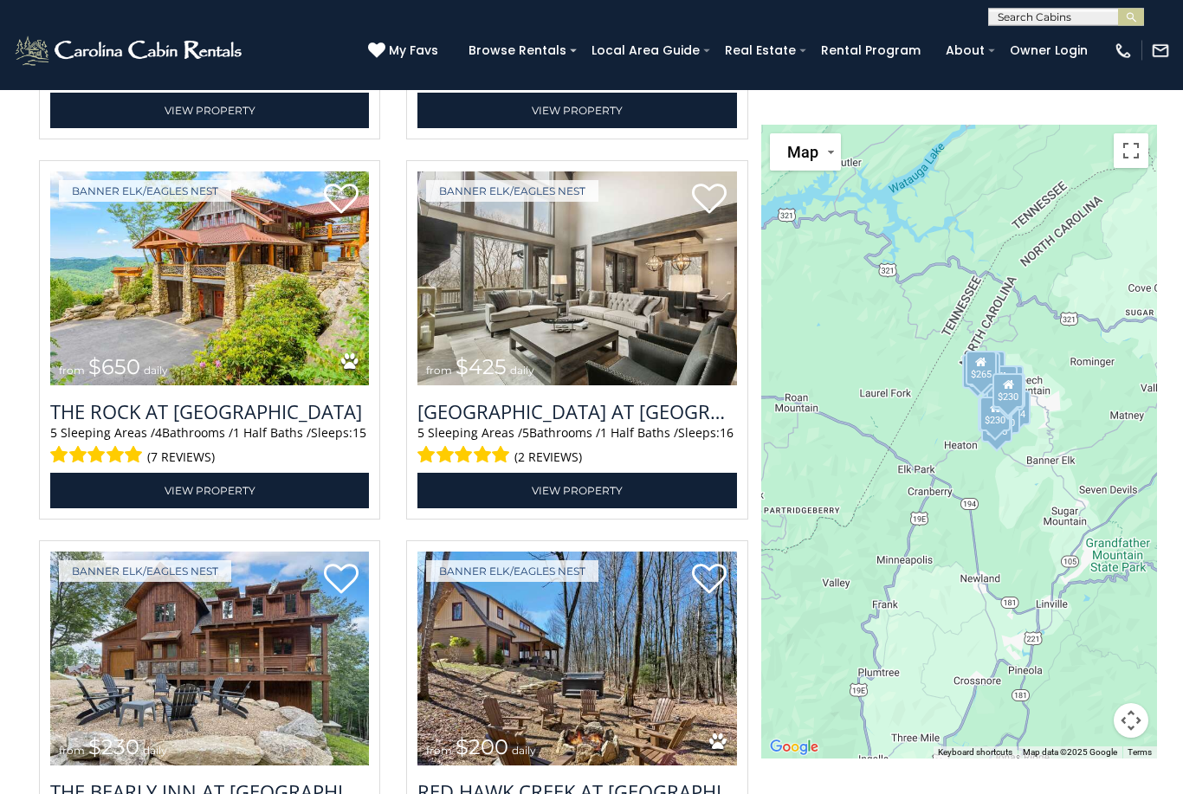
scroll to position [2316, 0]
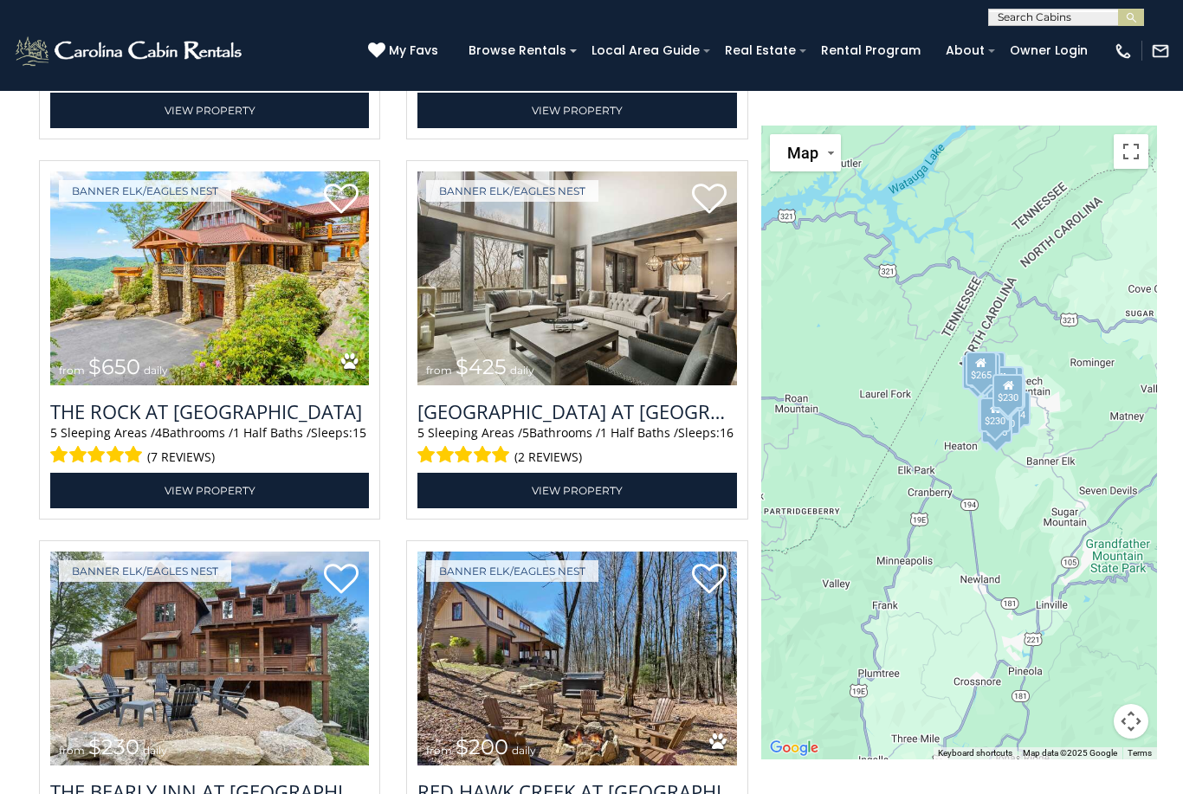
click at [613, 508] on link "View Property" at bounding box center [576, 490] width 319 height 35
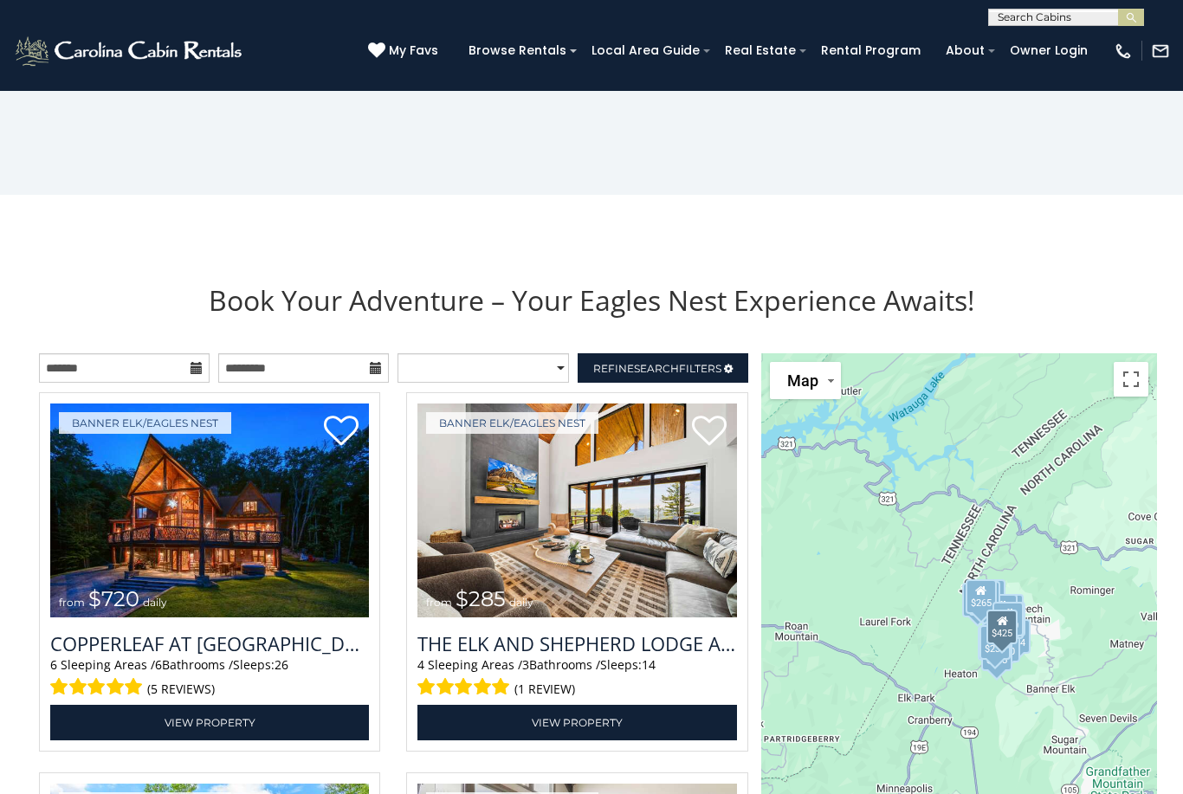
scroll to position [1697, 0]
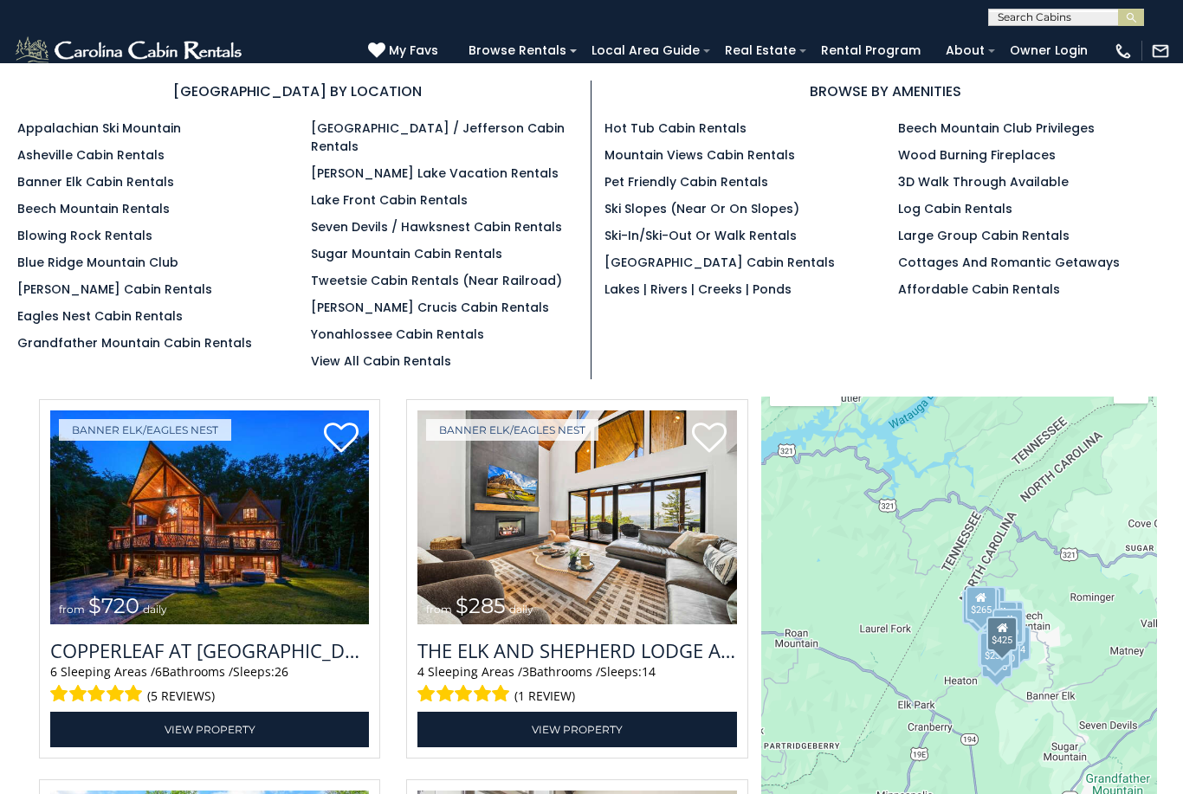
click at [97, 136] on link "Appalachian Ski Mountain" at bounding box center [99, 127] width 164 height 17
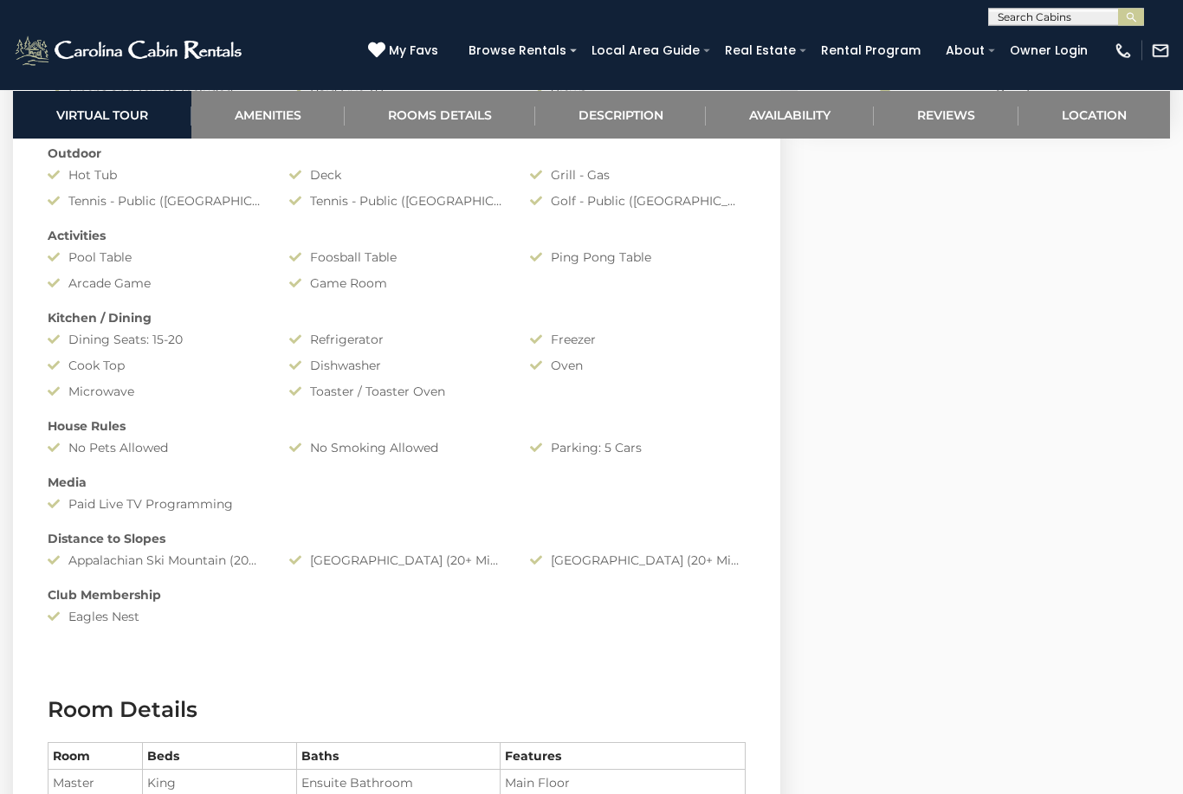
scroll to position [1410, 0]
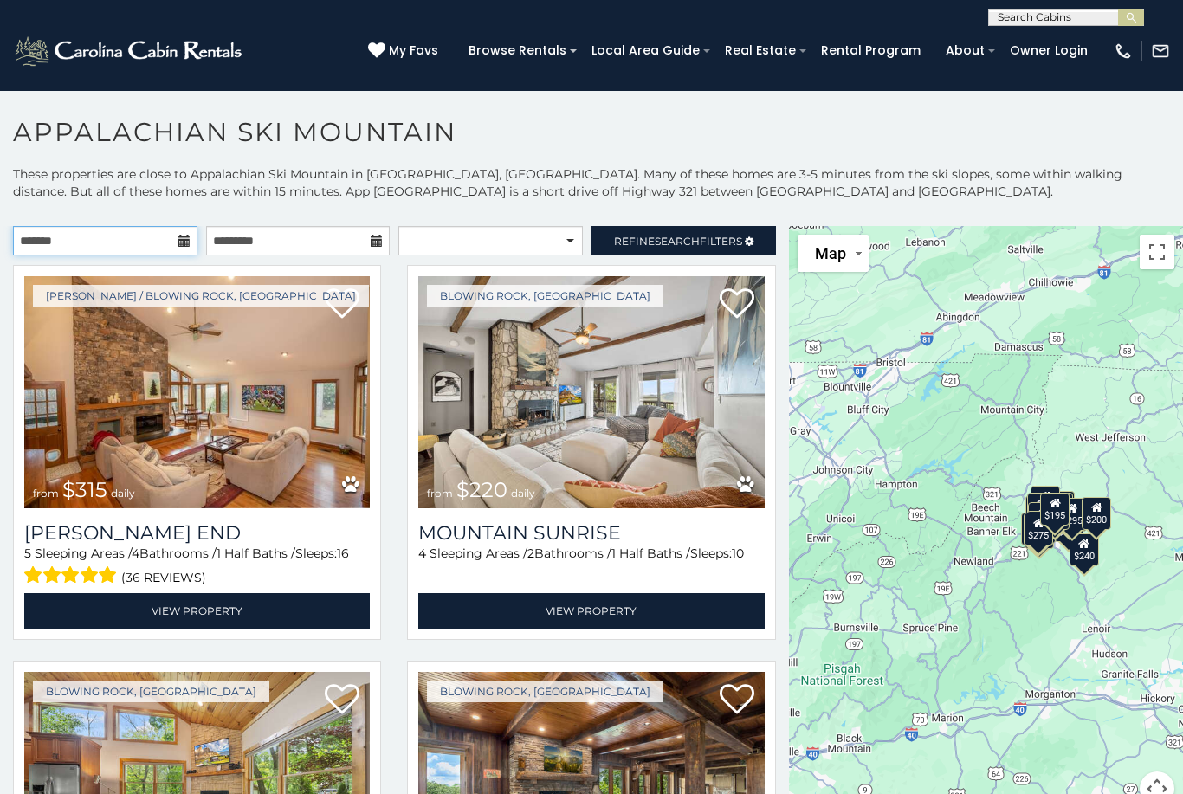
click at [163, 251] on input "text" at bounding box center [105, 240] width 184 height 29
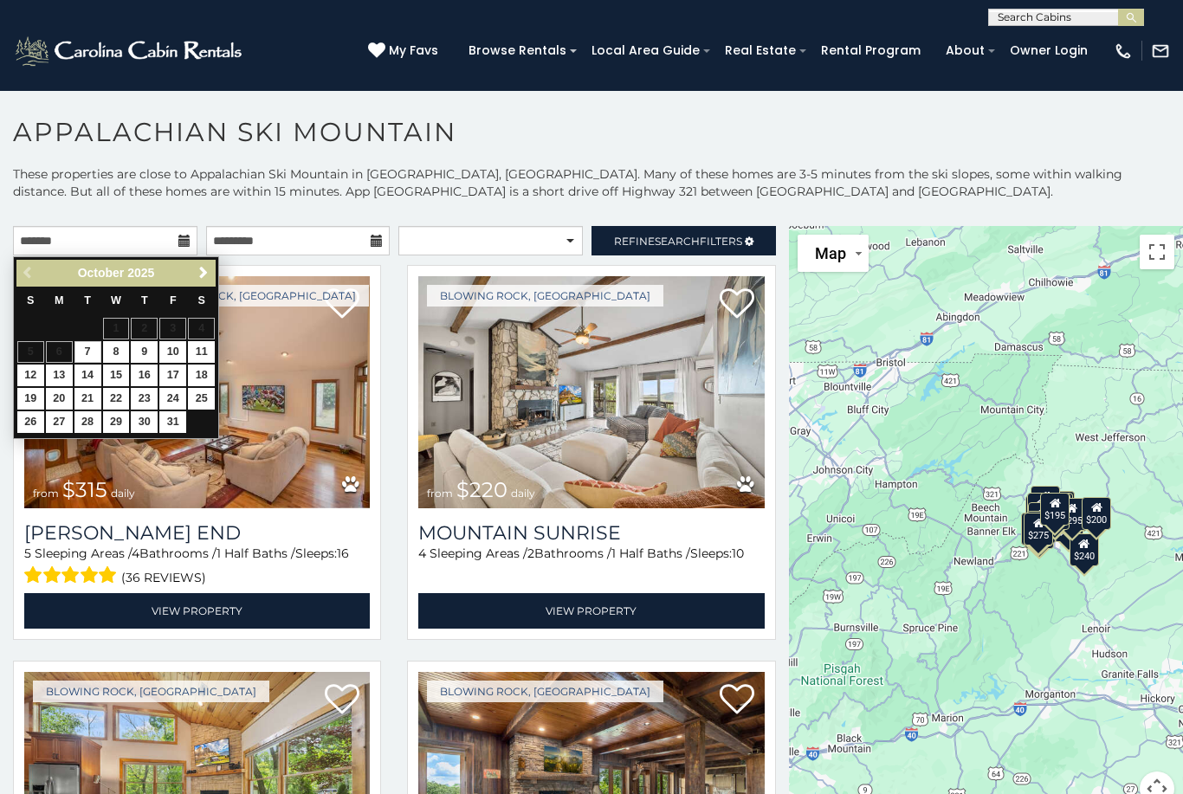
click at [199, 279] on span "Next" at bounding box center [204, 273] width 14 height 14
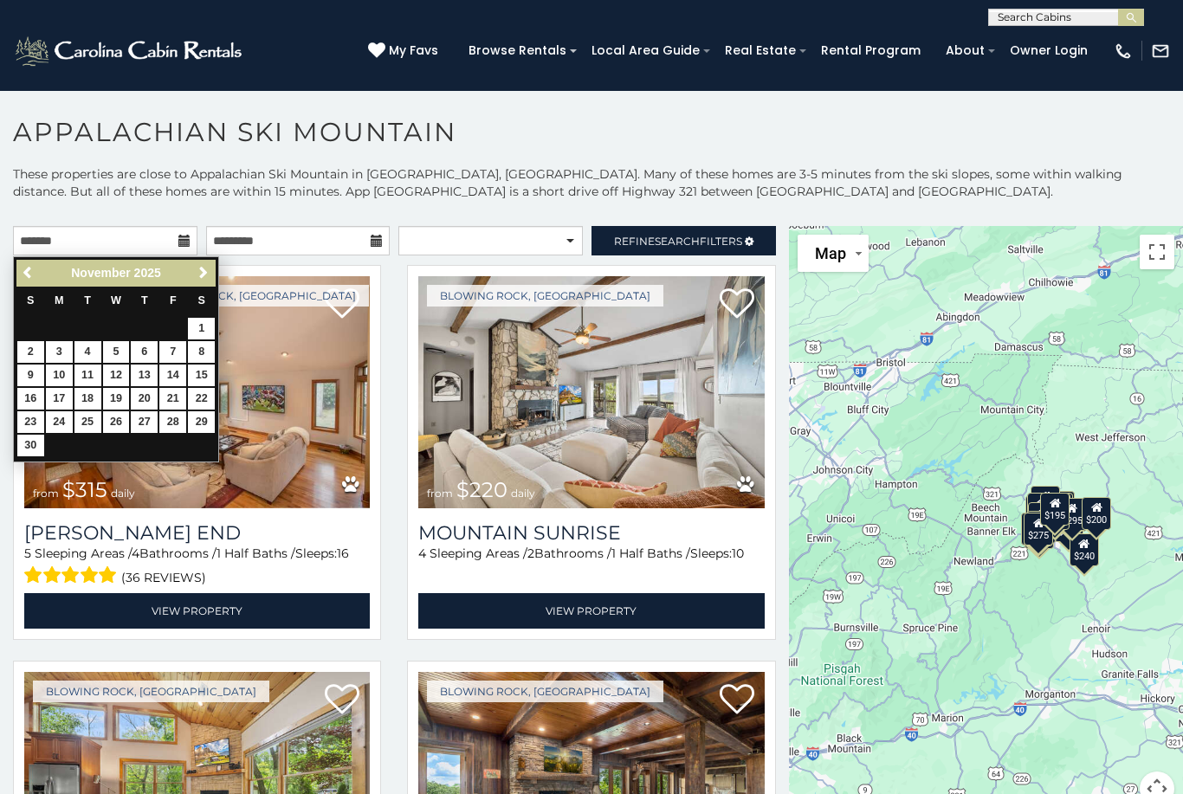
click at [209, 282] on link "Next" at bounding box center [203, 273] width 22 height 22
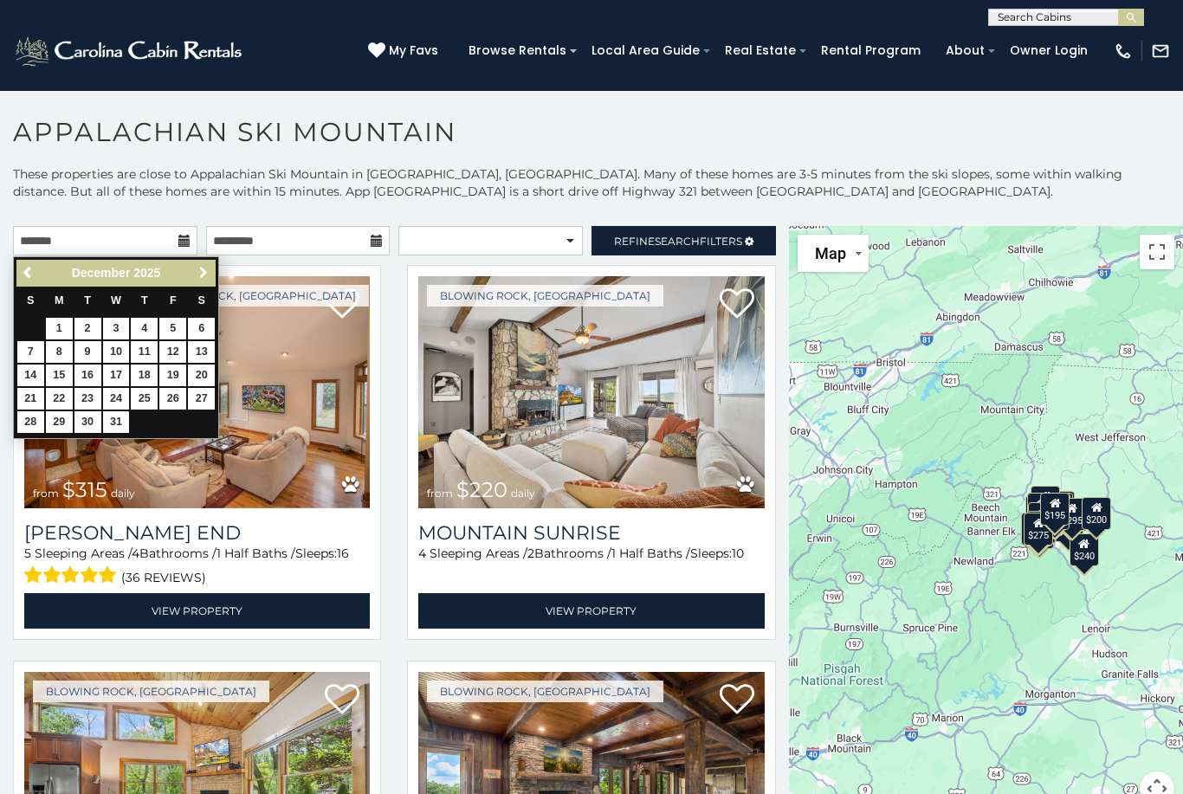
click at [202, 281] on link "Next" at bounding box center [203, 273] width 22 height 22
click at [203, 279] on span "Next" at bounding box center [204, 273] width 14 height 14
click at [212, 272] on link "Next" at bounding box center [203, 273] width 22 height 22
click at [221, 266] on div "[PERSON_NAME] / Blowing Rock, [GEOGRAPHIC_DATA] from $315 daily [PERSON_NAME][G…" at bounding box center [197, 452] width 368 height 375
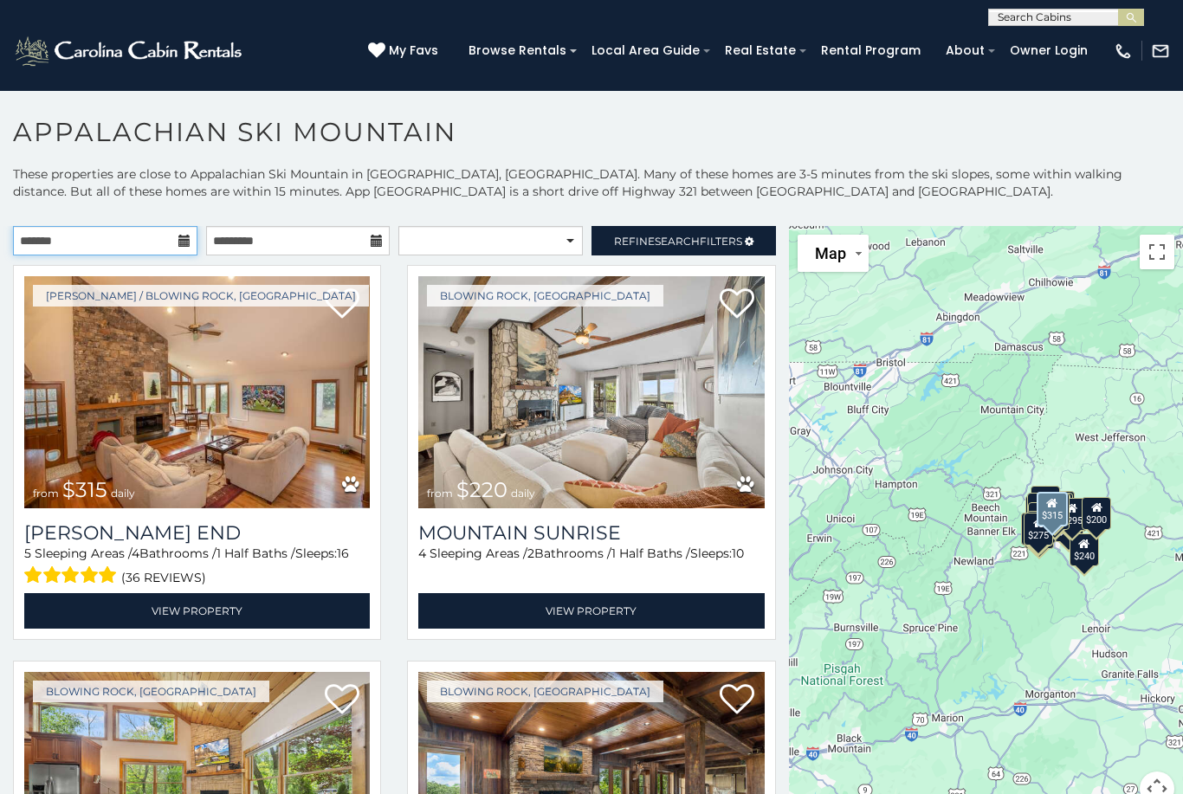
click at [175, 242] on input "text" at bounding box center [105, 240] width 184 height 29
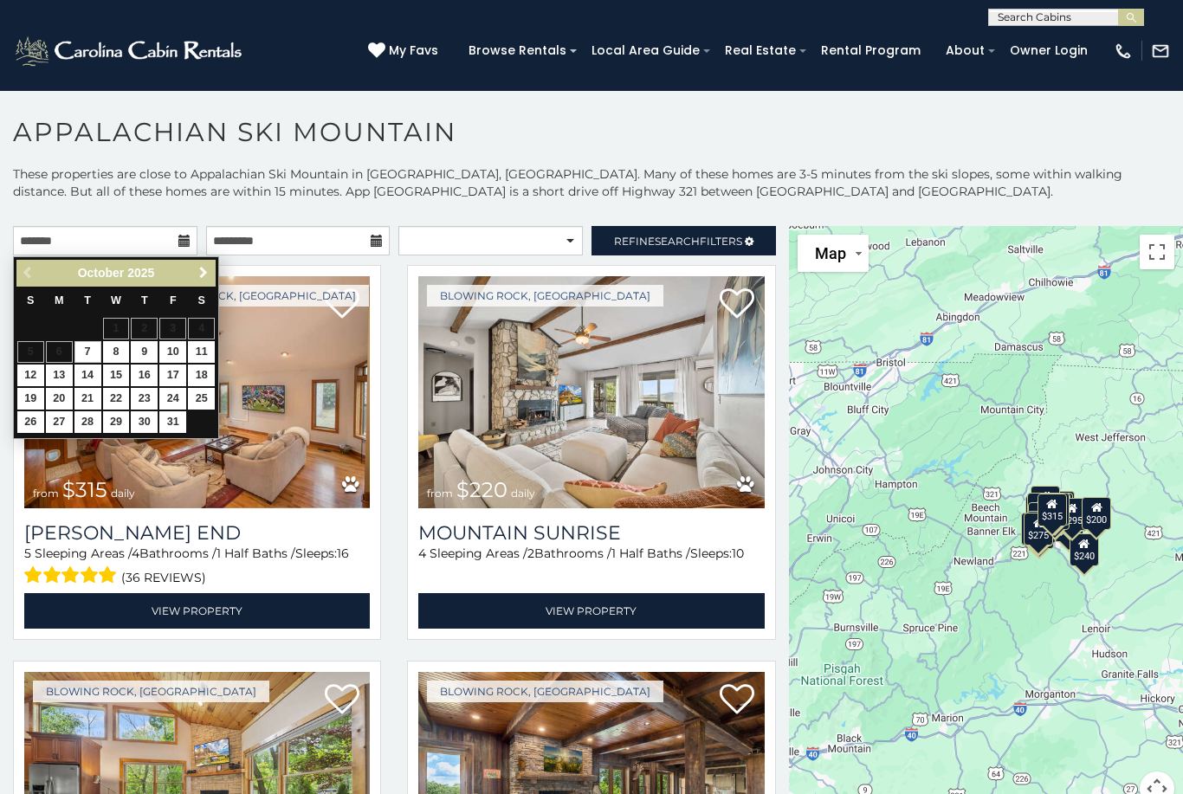
click at [203, 281] on link "Next" at bounding box center [203, 273] width 22 height 22
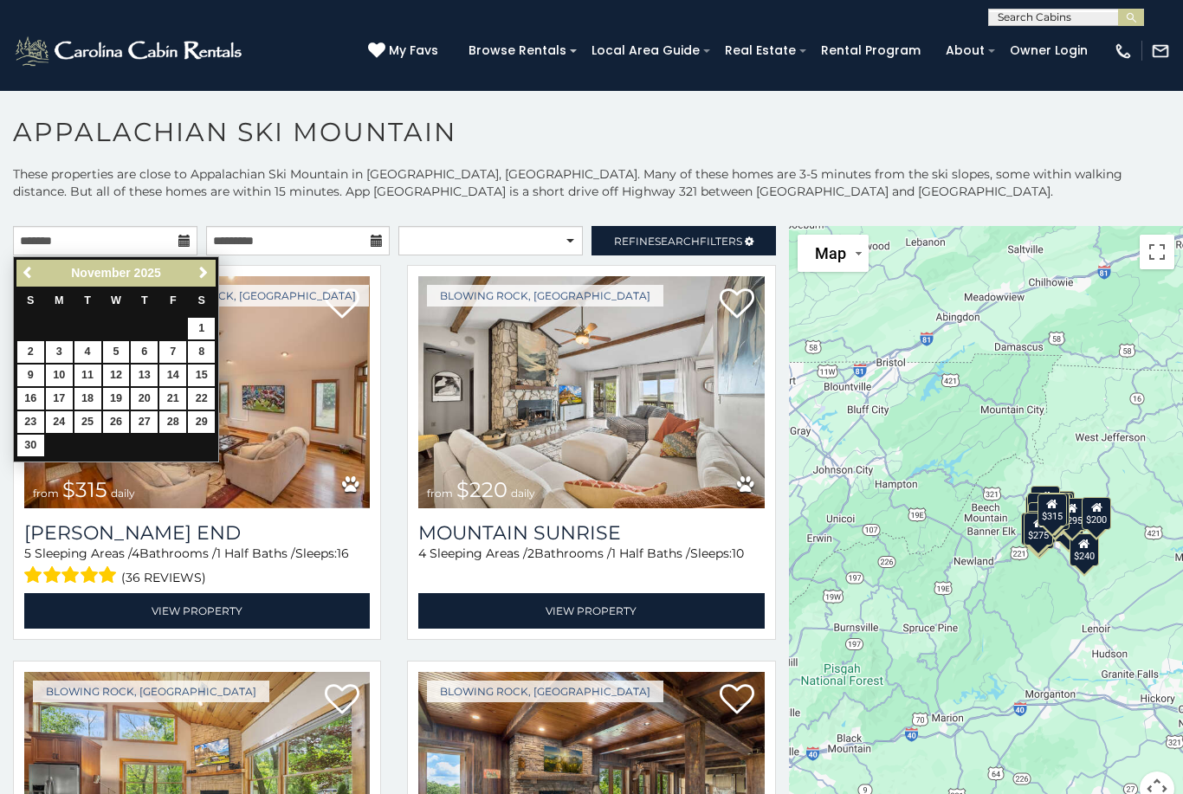
click at [202, 281] on link "Next" at bounding box center [203, 273] width 22 height 22
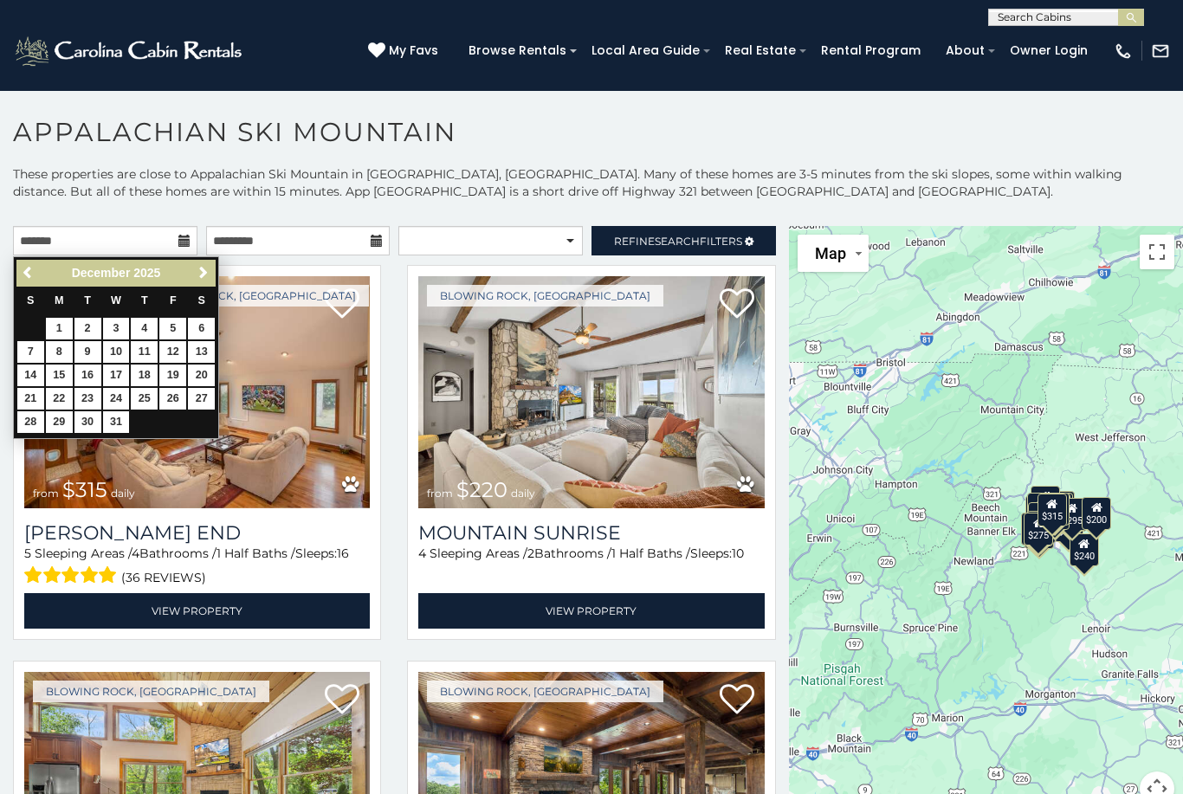
click at [198, 274] on span "Next" at bounding box center [204, 273] width 14 height 14
click at [197, 269] on span "Next" at bounding box center [204, 273] width 14 height 14
click at [196, 281] on link "Next" at bounding box center [203, 273] width 22 height 22
click at [197, 270] on span "Next" at bounding box center [204, 273] width 14 height 14
click at [150, 331] on link "2" at bounding box center [144, 329] width 27 height 22
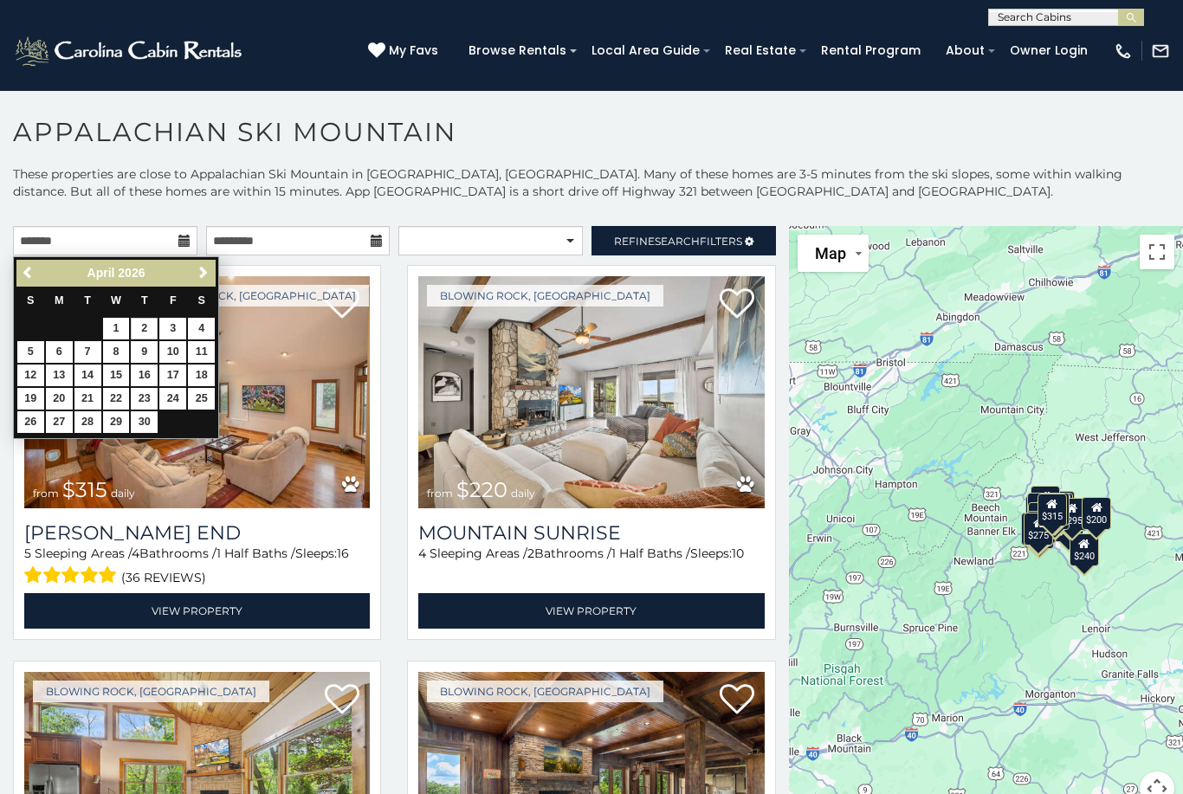
type input "**********"
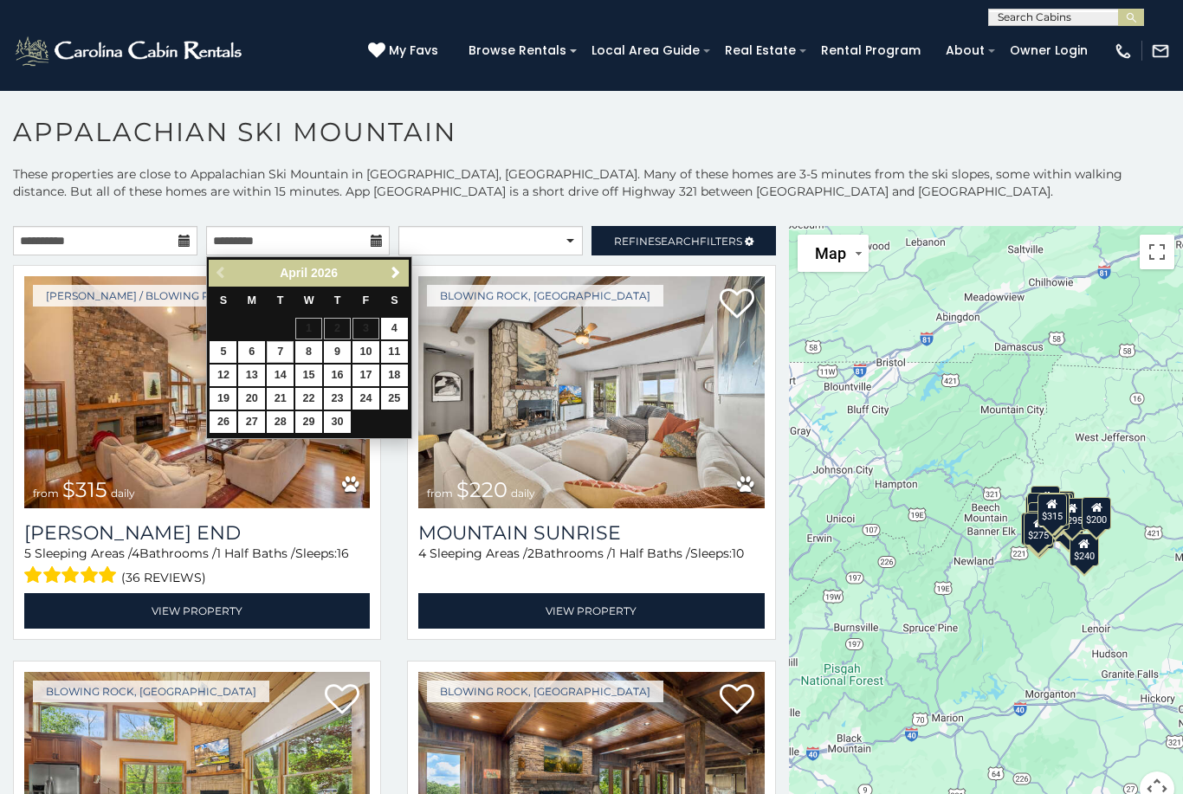
click at [284, 348] on link "7" at bounding box center [280, 352] width 27 height 22
type input "**********"
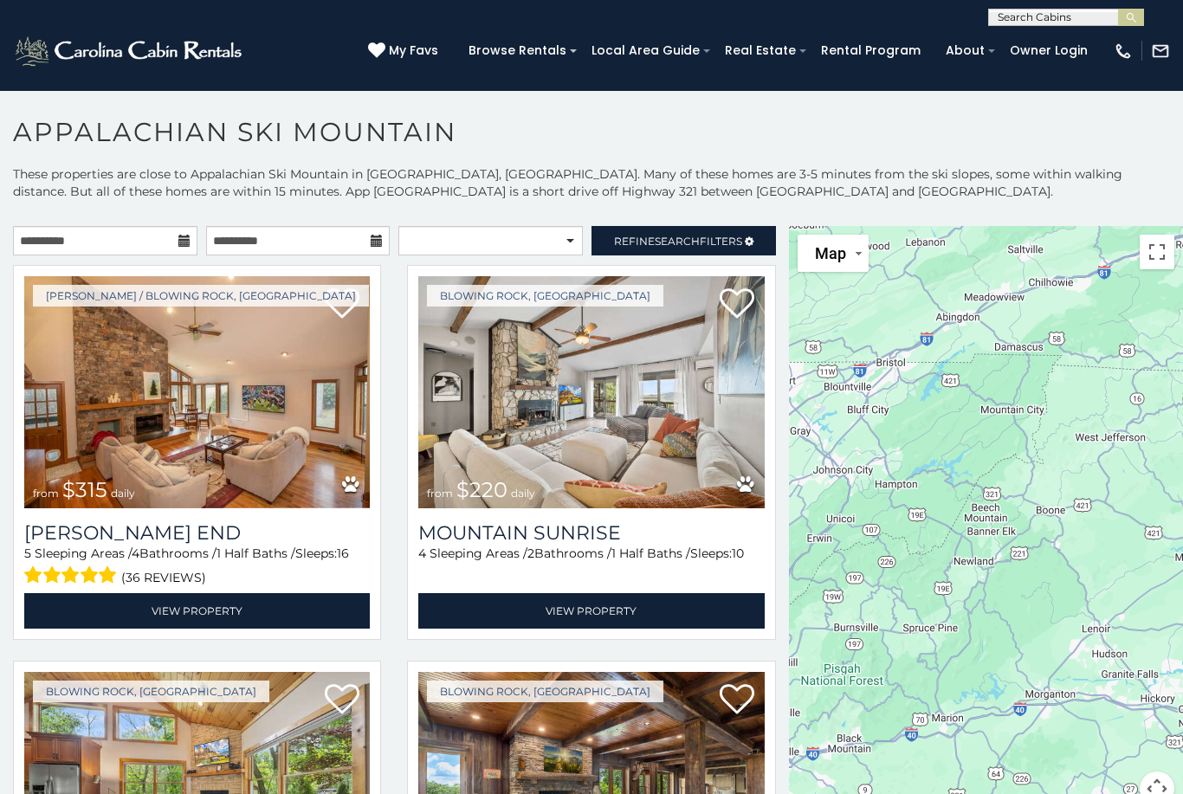
click at [821, 203] on p "These properties are close to Appalachian Ski Mountain in [GEOGRAPHIC_DATA], [G…" at bounding box center [591, 191] width 1183 height 52
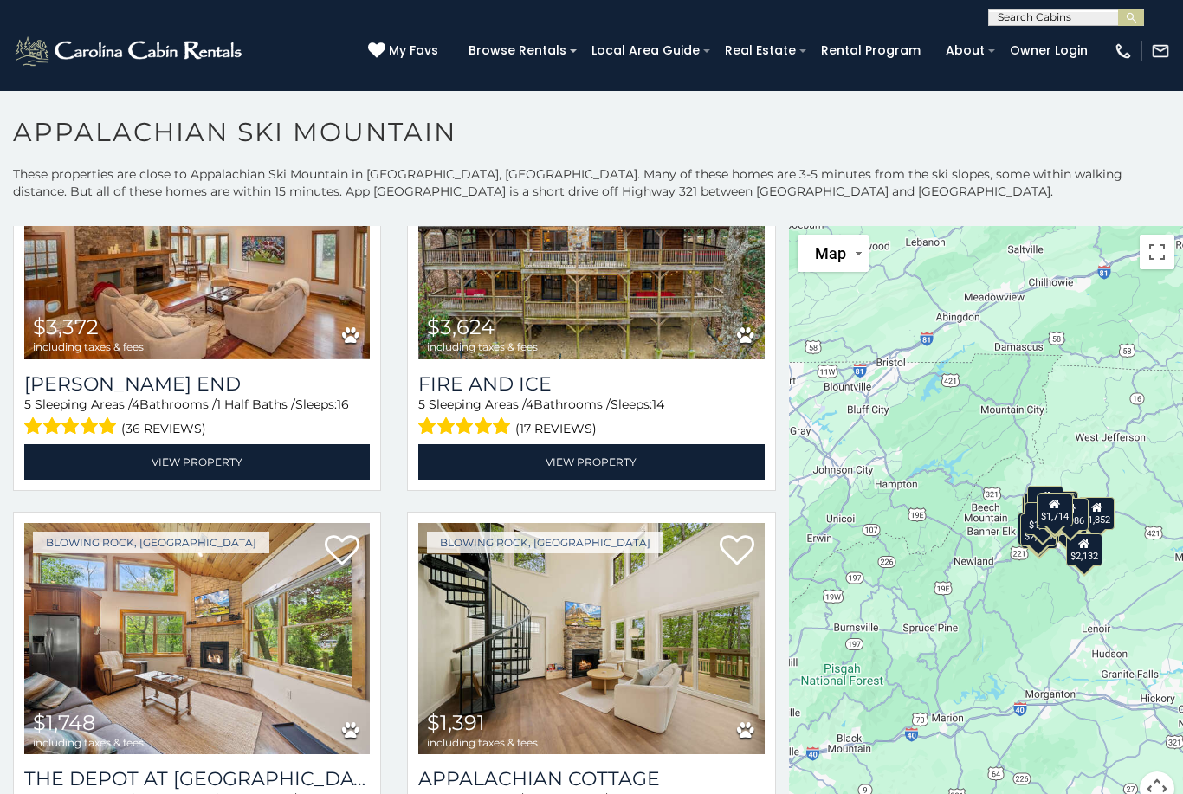
scroll to position [148, 0]
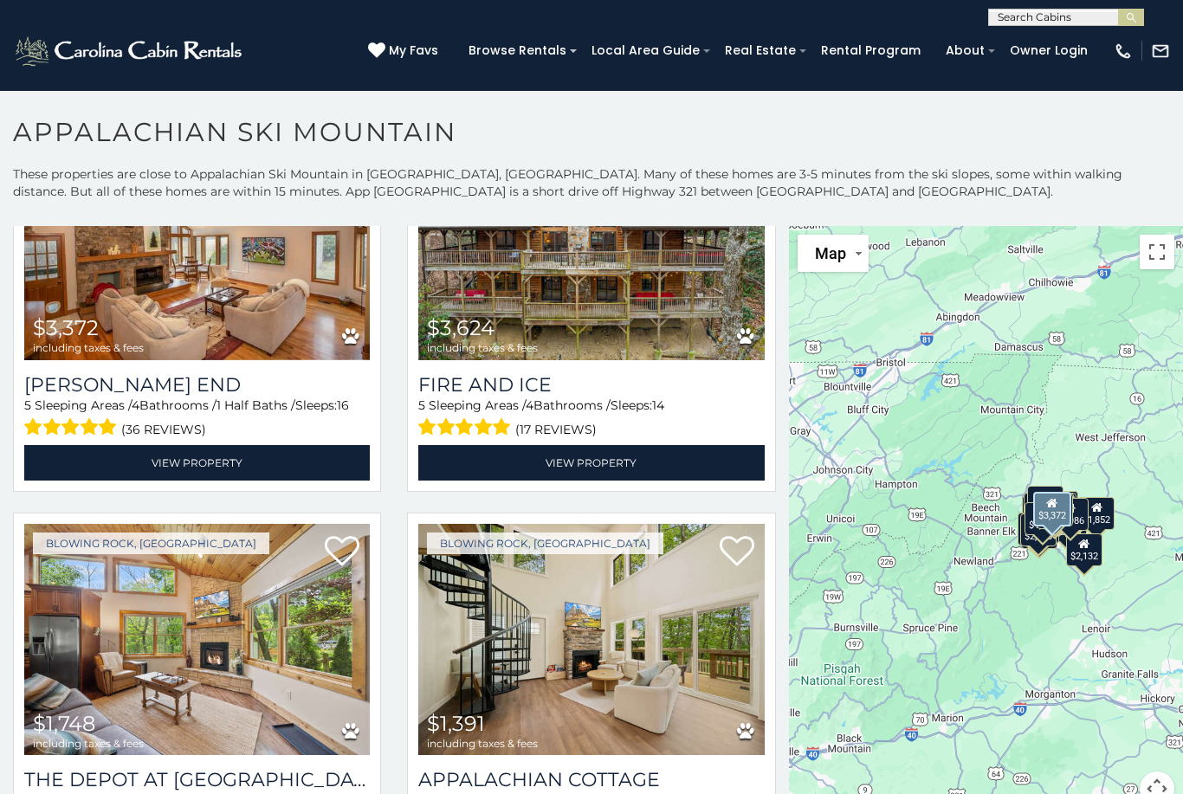
click at [98, 460] on link "View Property" at bounding box center [196, 462] width 345 height 35
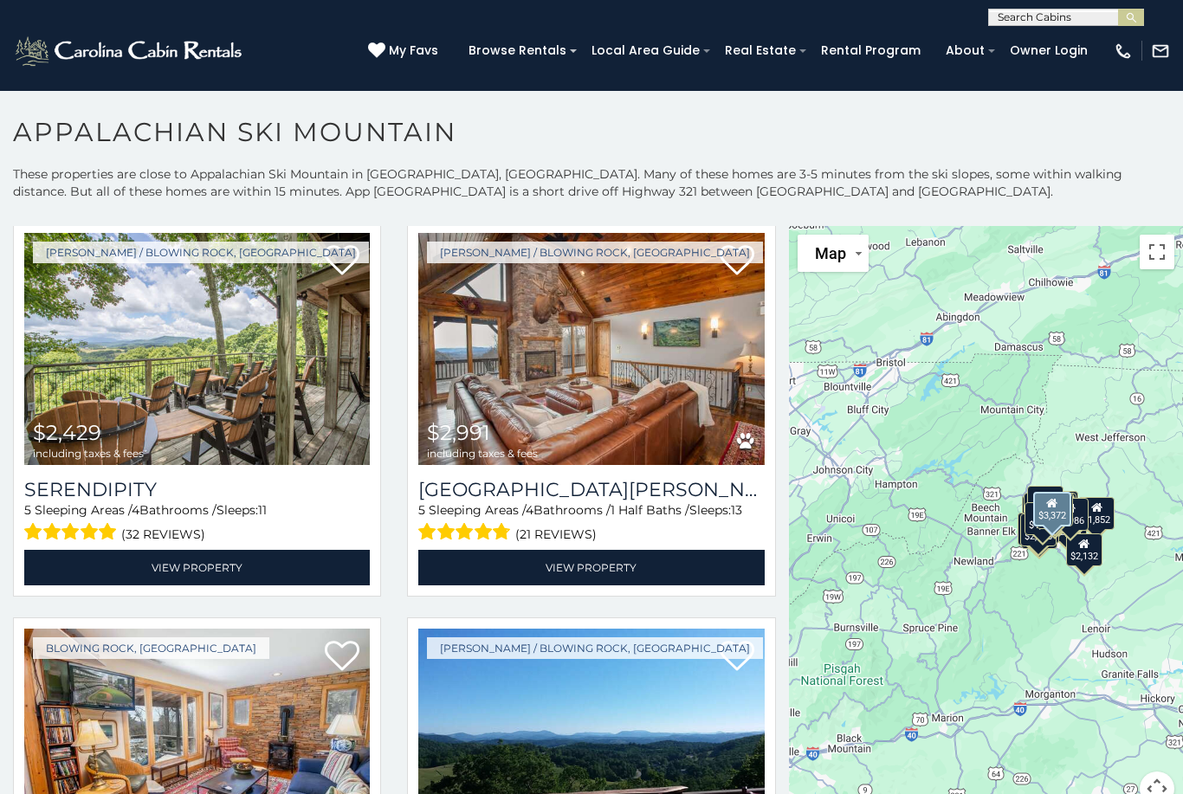
scroll to position [2075, 0]
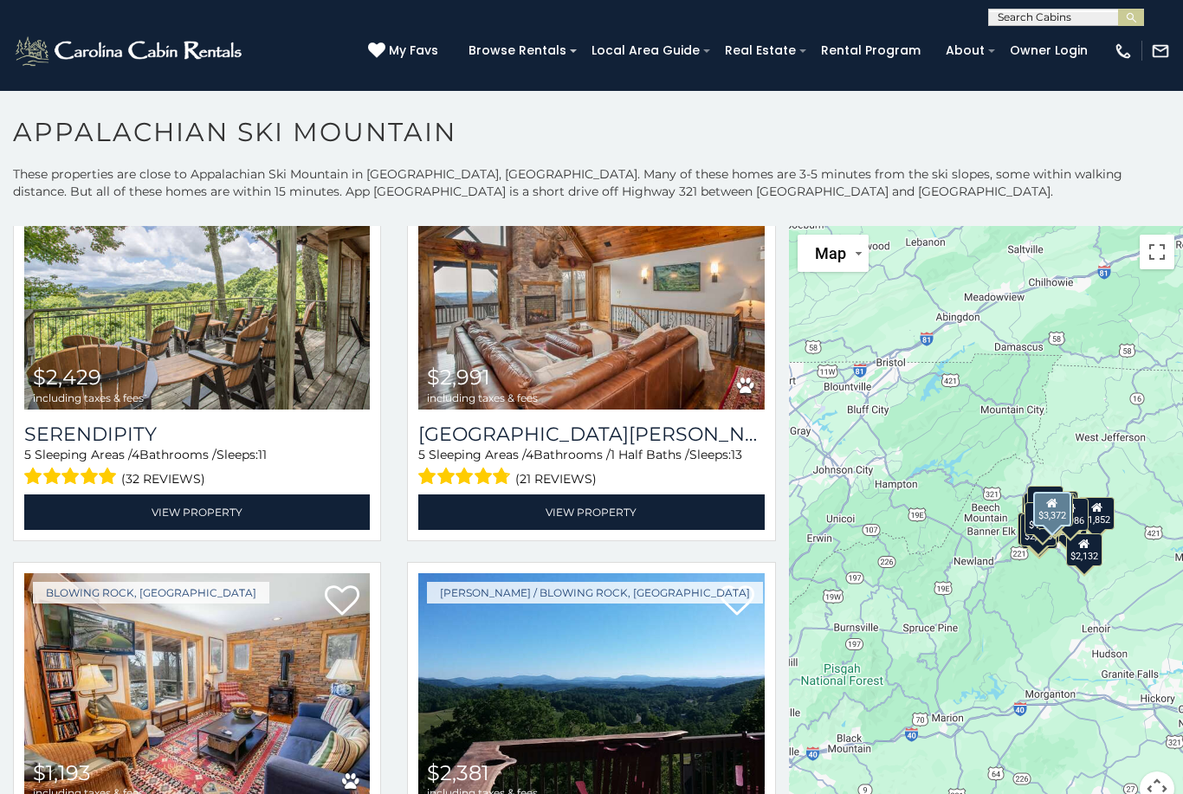
click at [243, 513] on link "View Property" at bounding box center [196, 511] width 345 height 35
click at [44, 513] on link "View Property" at bounding box center [196, 511] width 345 height 35
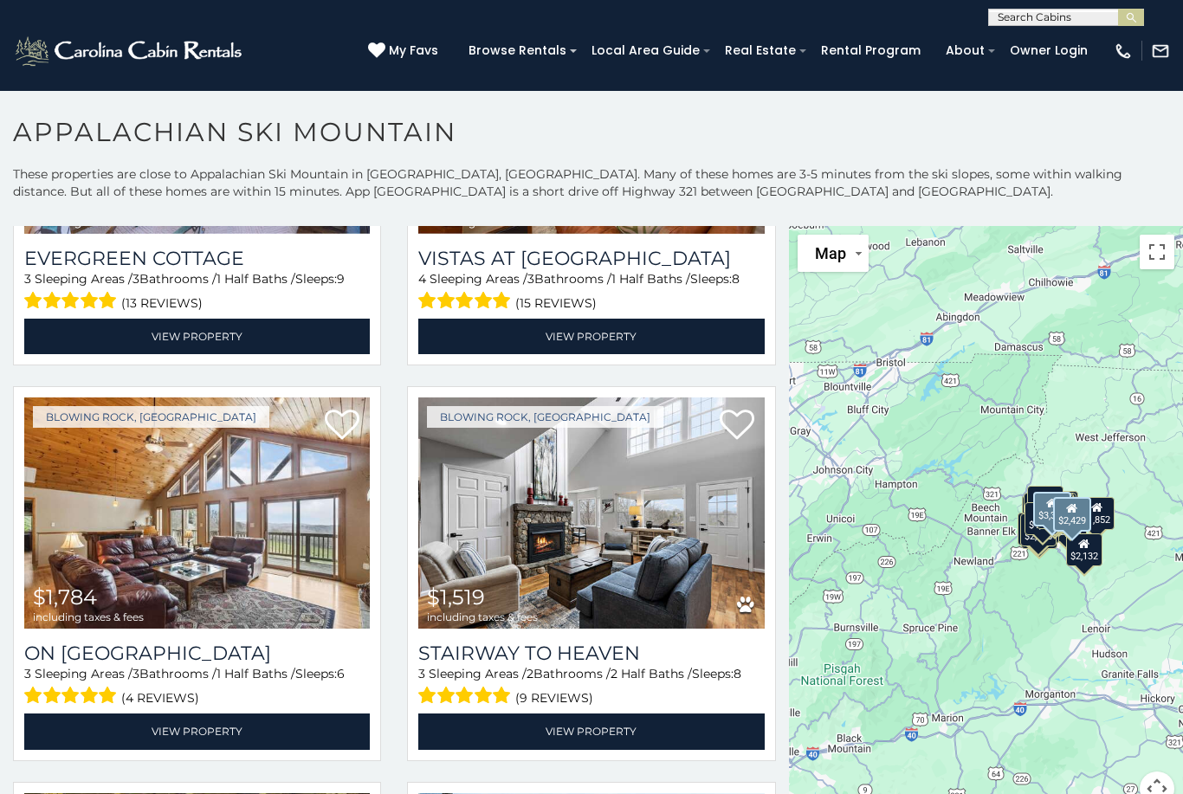
scroll to position [5374, 0]
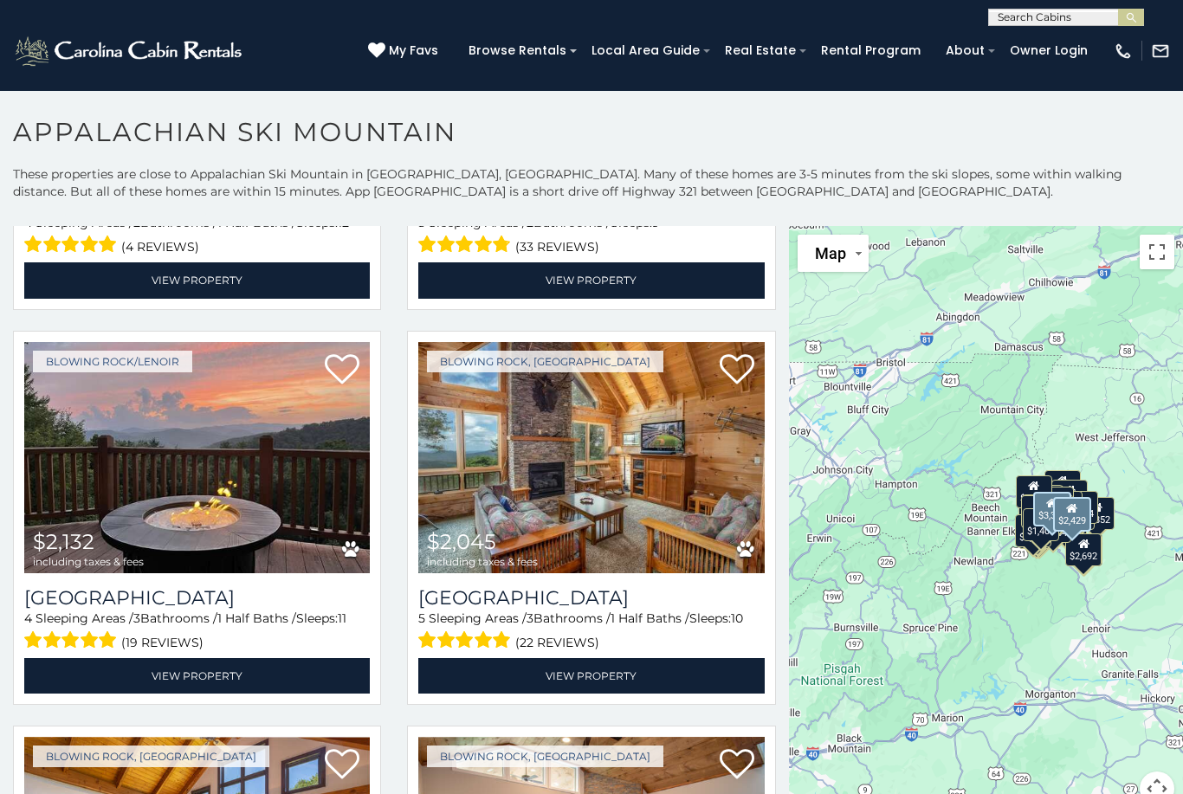
scroll to position [4223, 0]
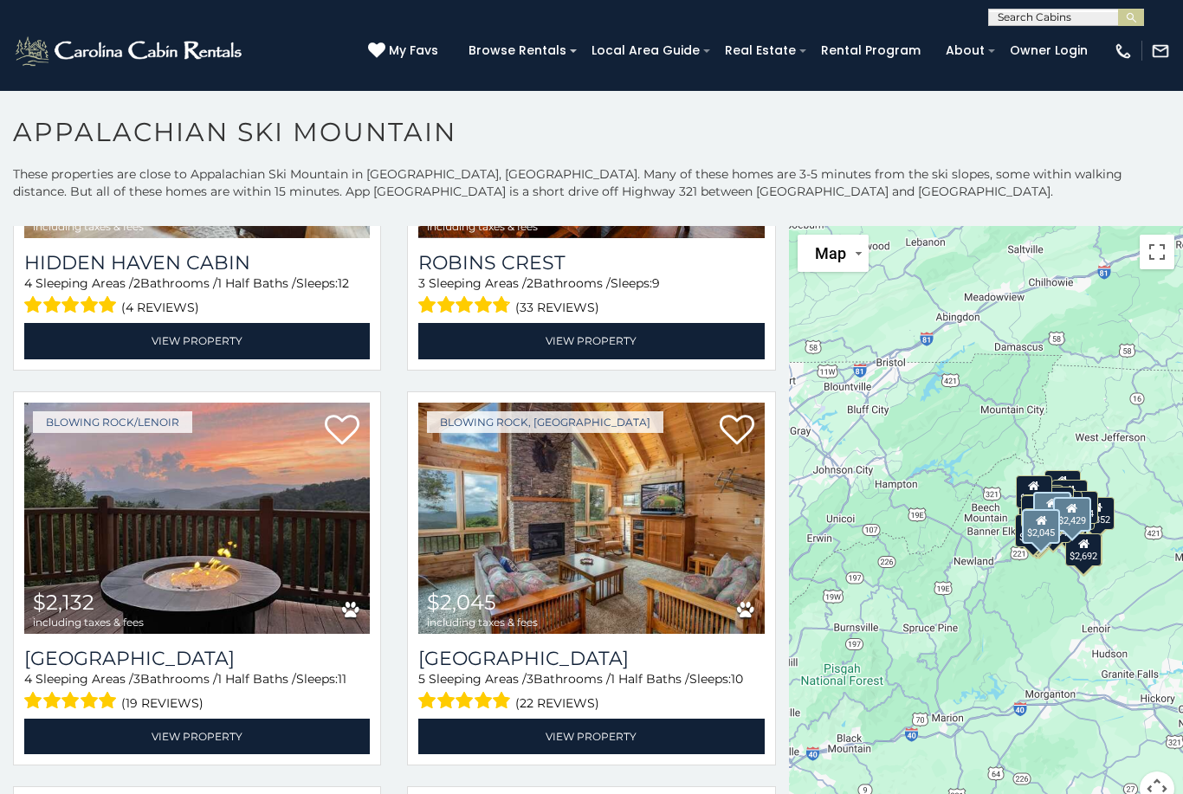
click at [589, 744] on link "View Property" at bounding box center [590, 736] width 345 height 35
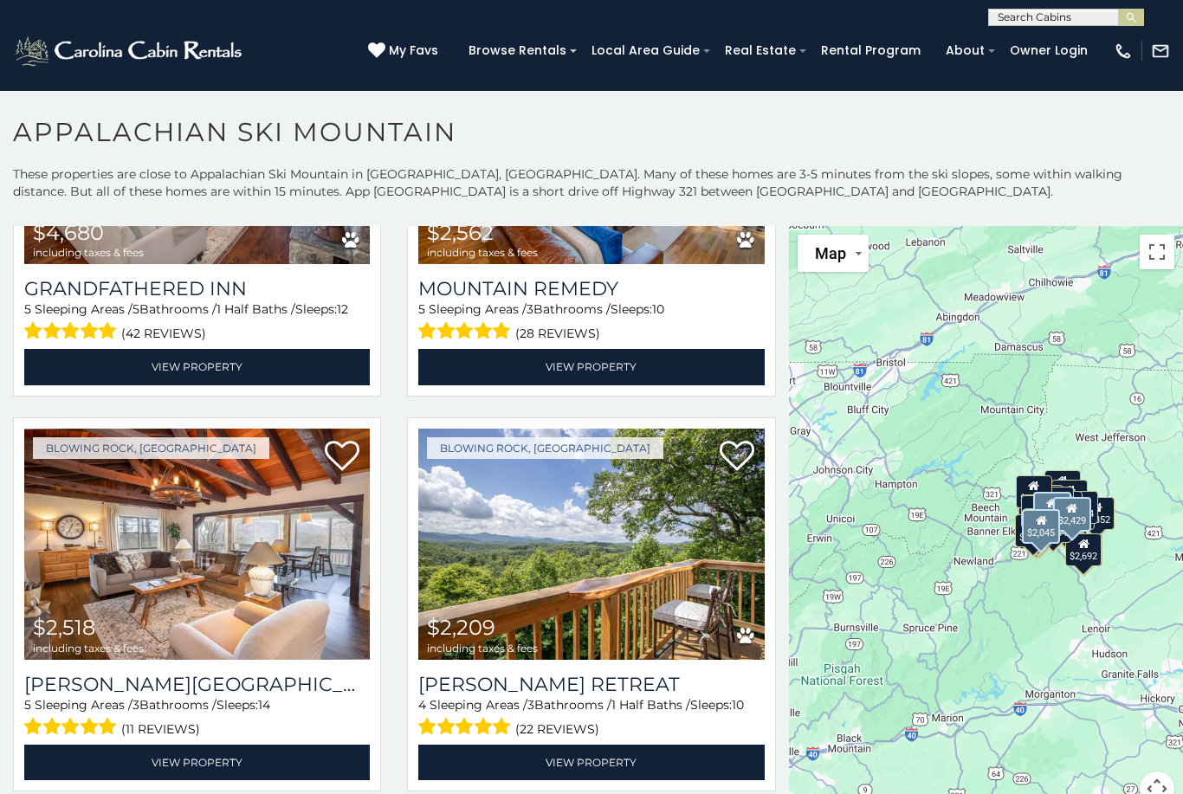
scroll to position [3110, 0]
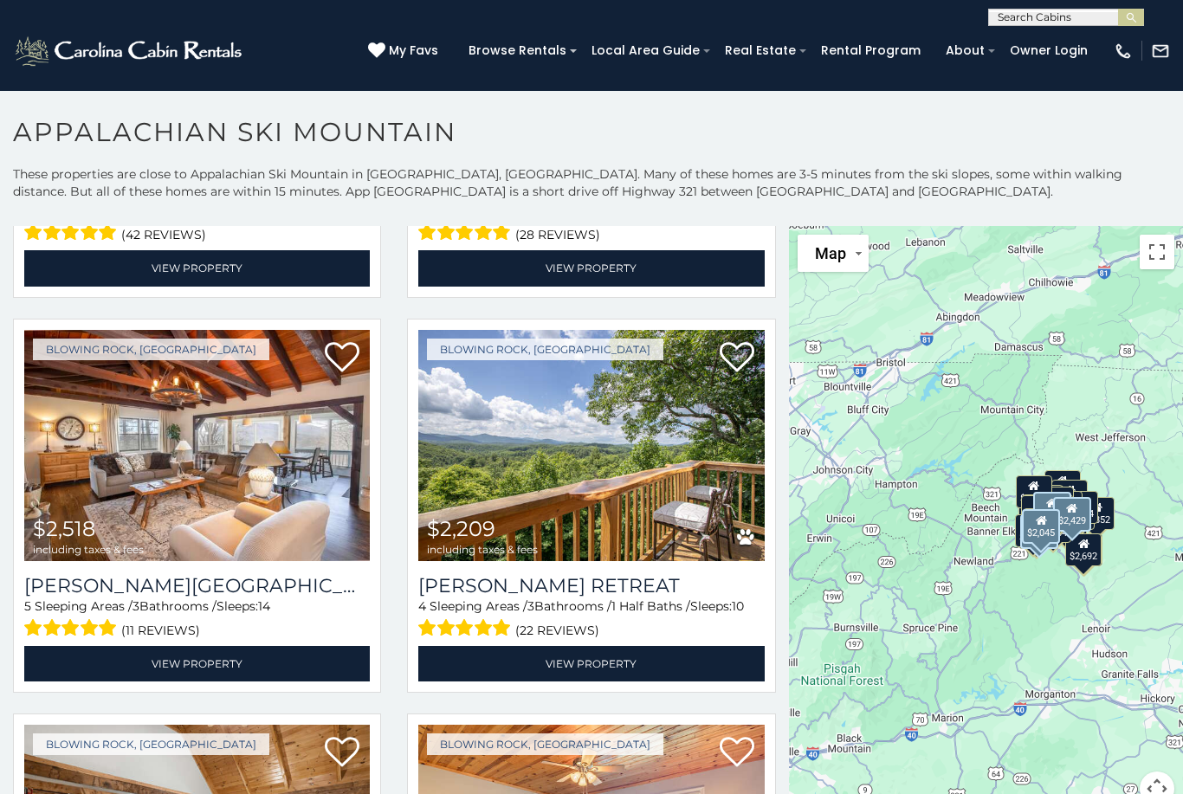
click at [302, 673] on link "View Property" at bounding box center [196, 663] width 345 height 35
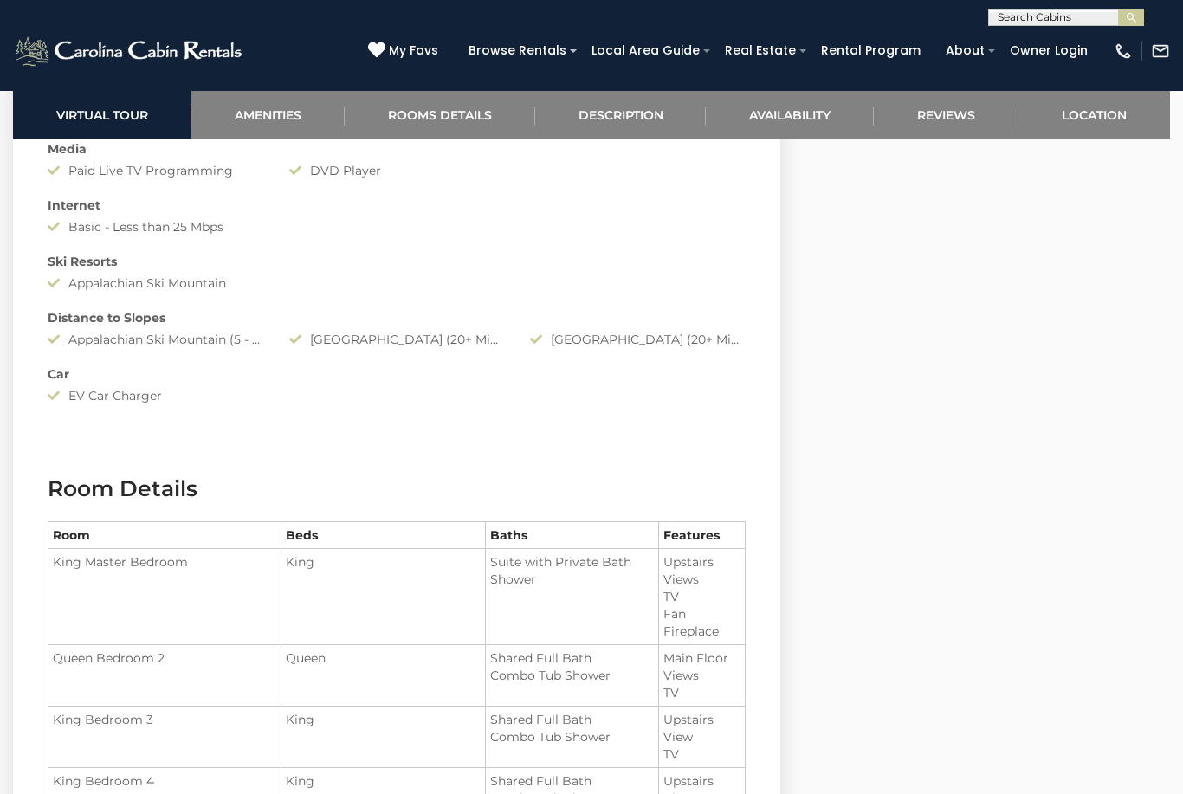
scroll to position [1799, 0]
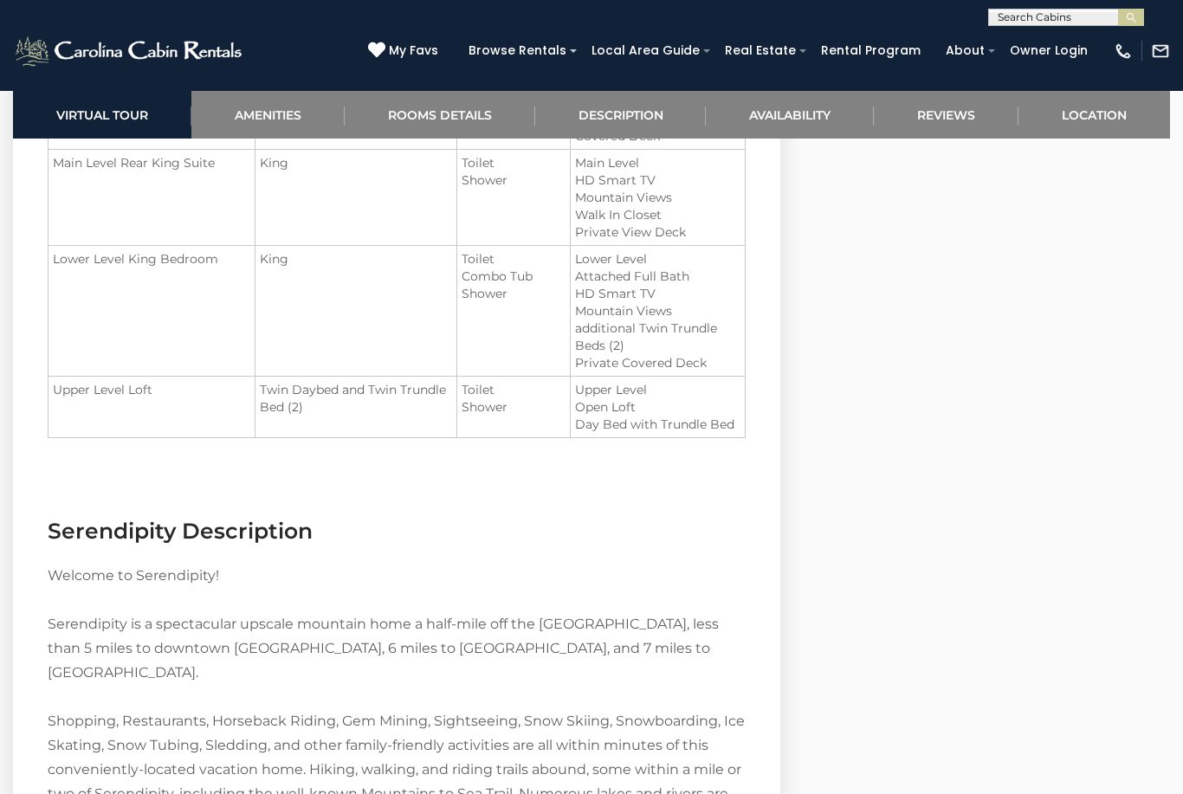
scroll to position [2384, 0]
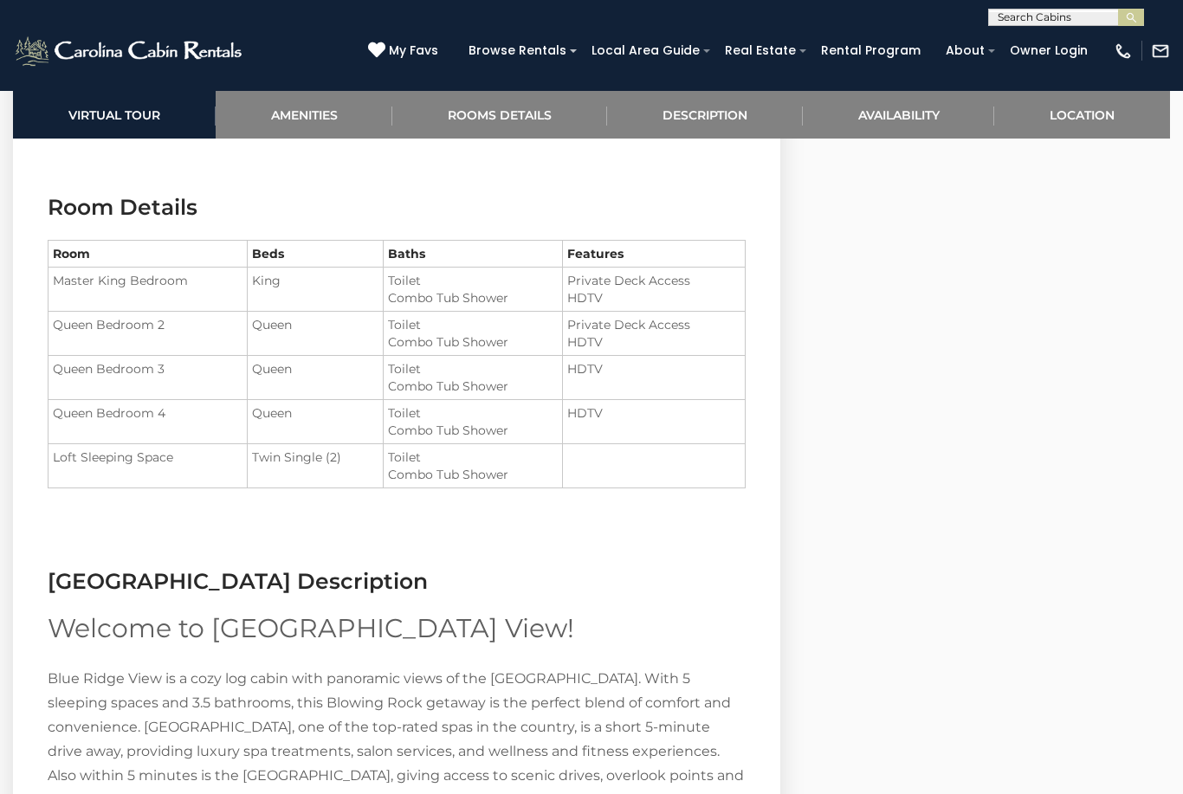
scroll to position [1775, 0]
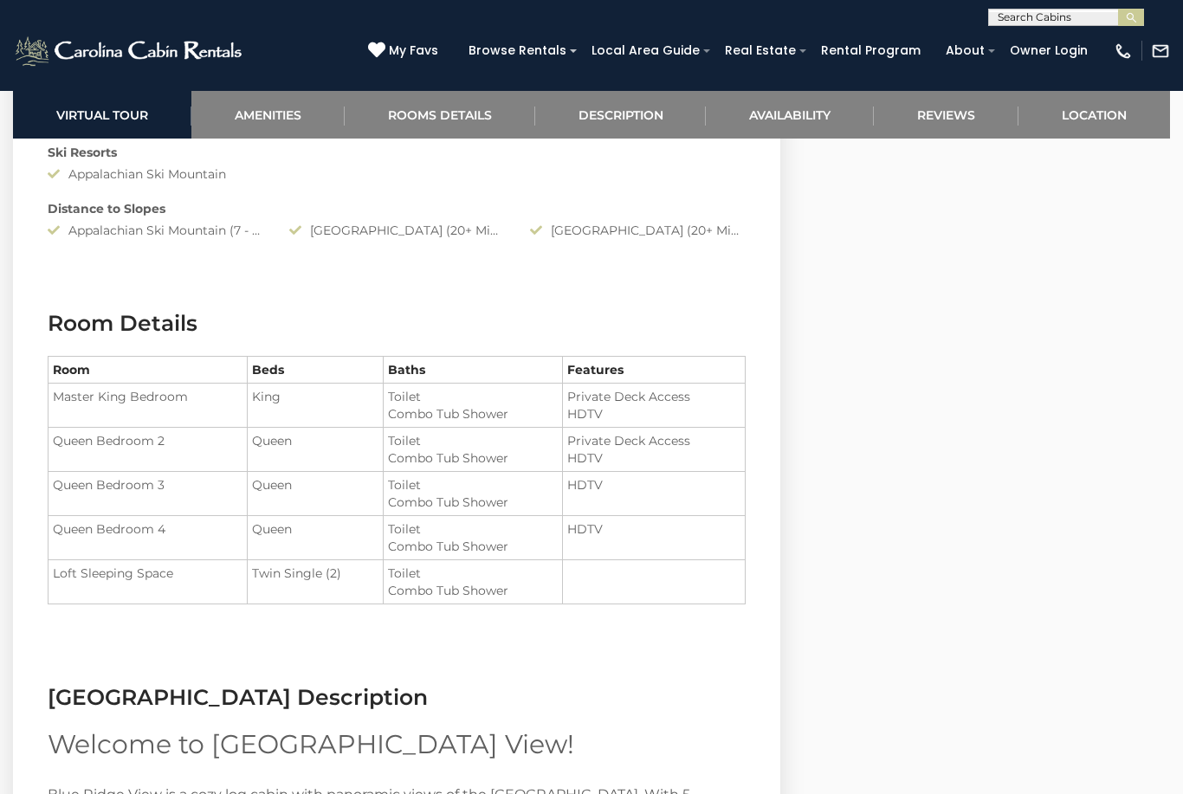
click at [415, 442] on li "Toilet" at bounding box center [473, 440] width 170 height 17
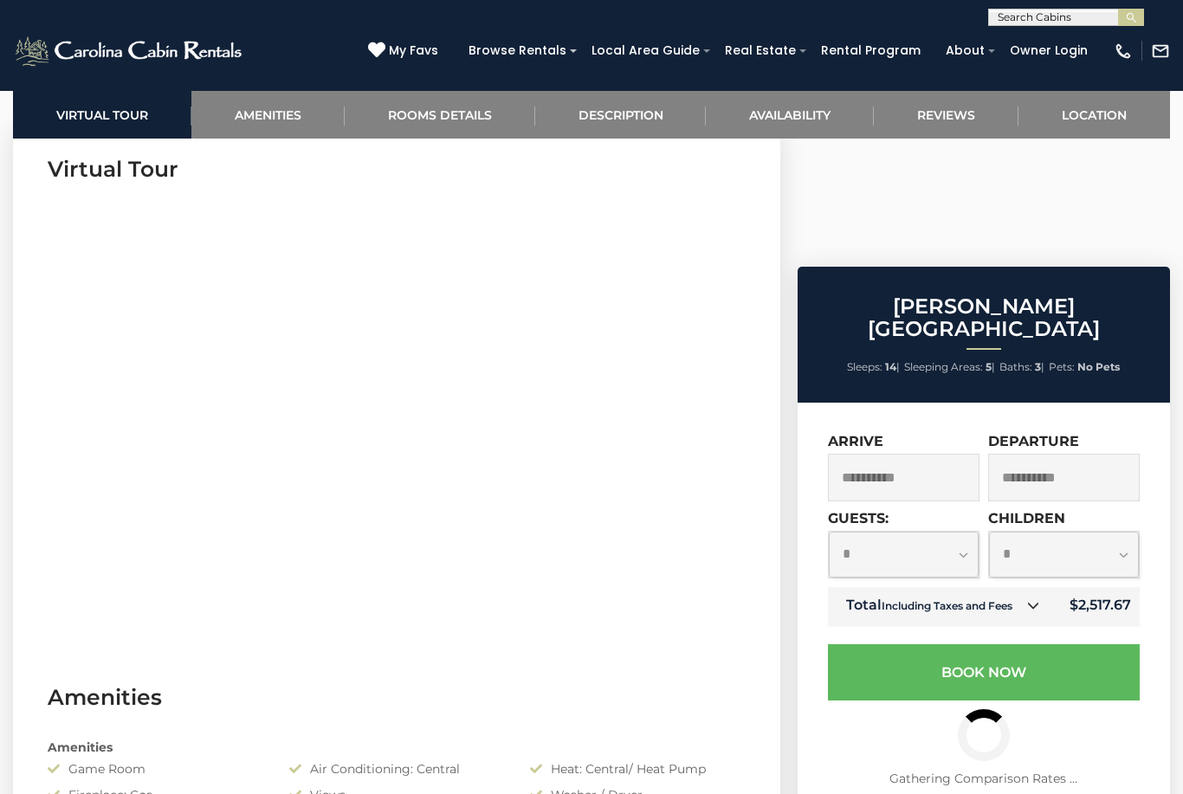
scroll to position [716, 0]
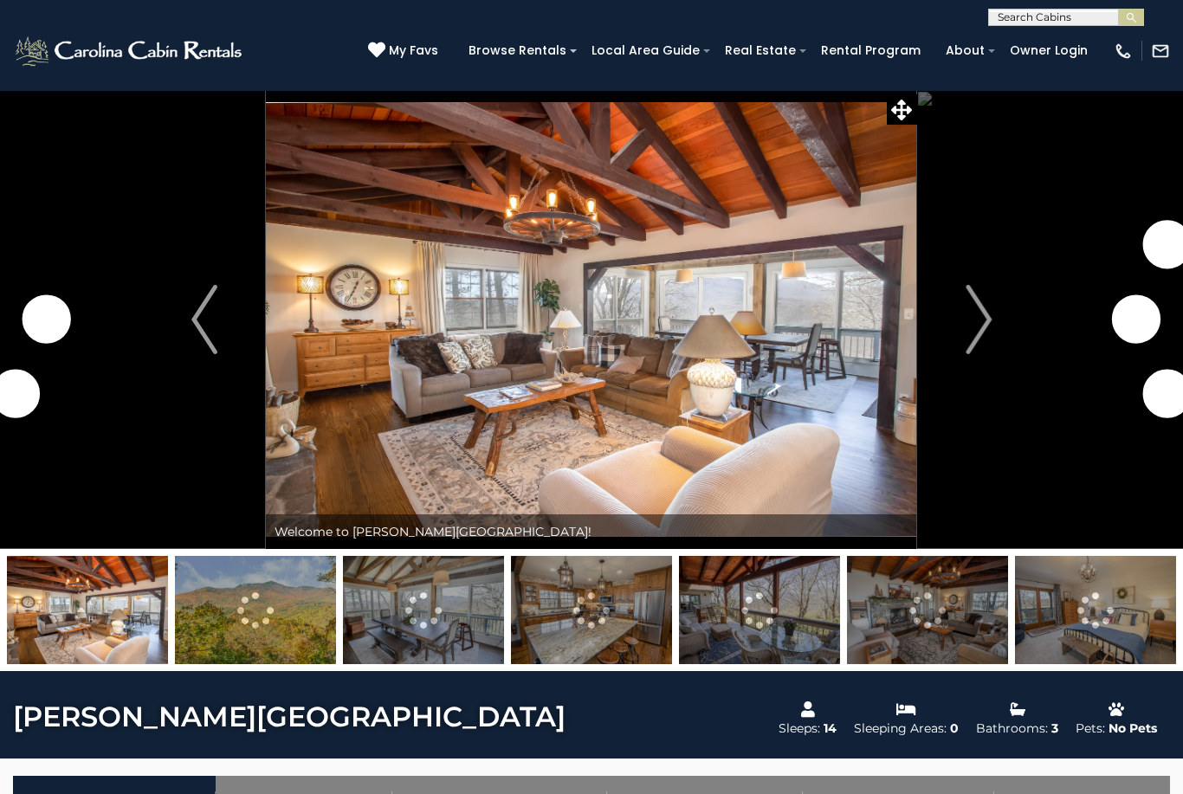
click at [971, 324] on img "Next" at bounding box center [978, 319] width 26 height 69
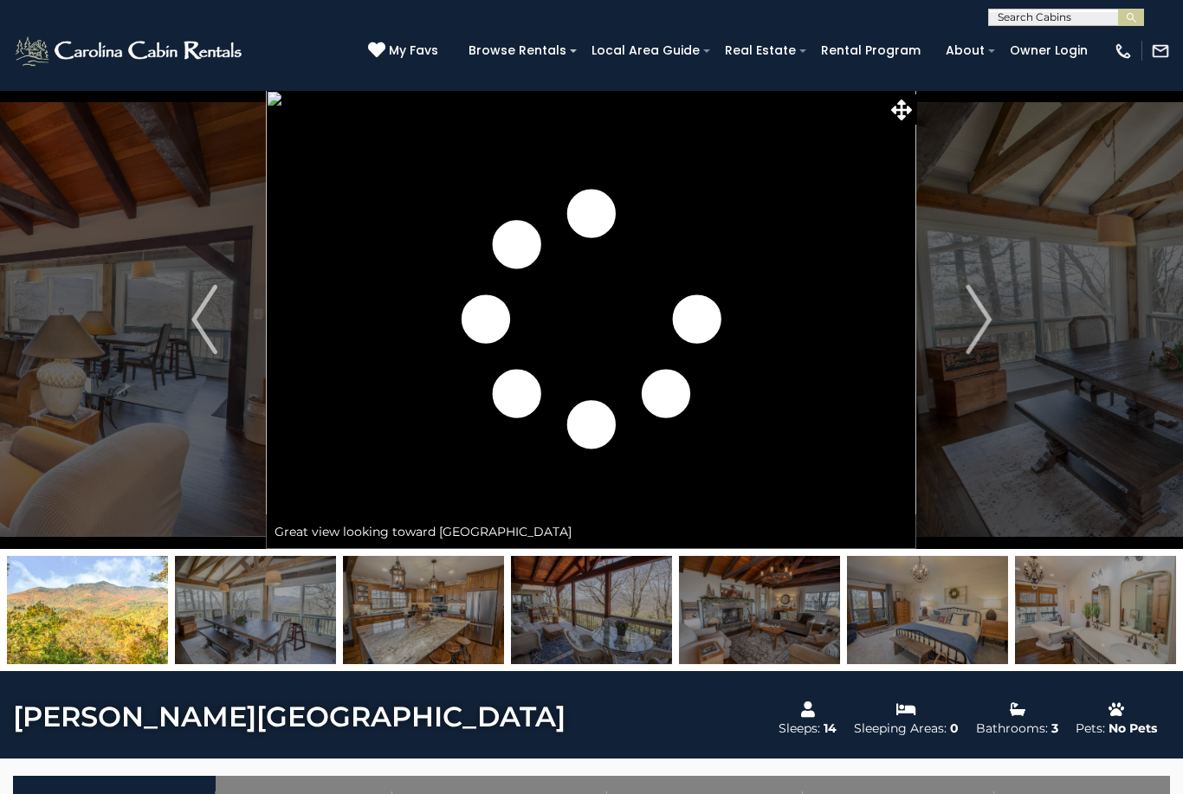
click at [978, 326] on img "Next" at bounding box center [978, 319] width 26 height 69
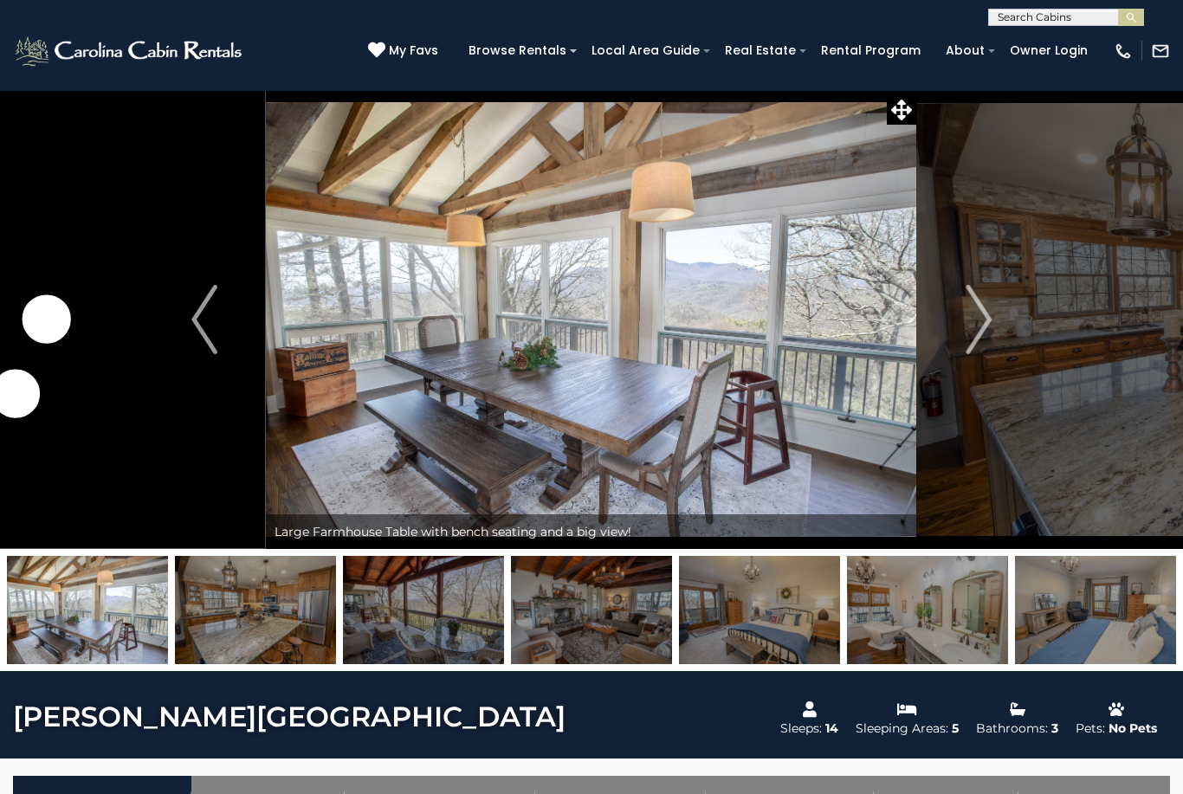
click at [994, 335] on button "Next" at bounding box center [978, 319] width 123 height 459
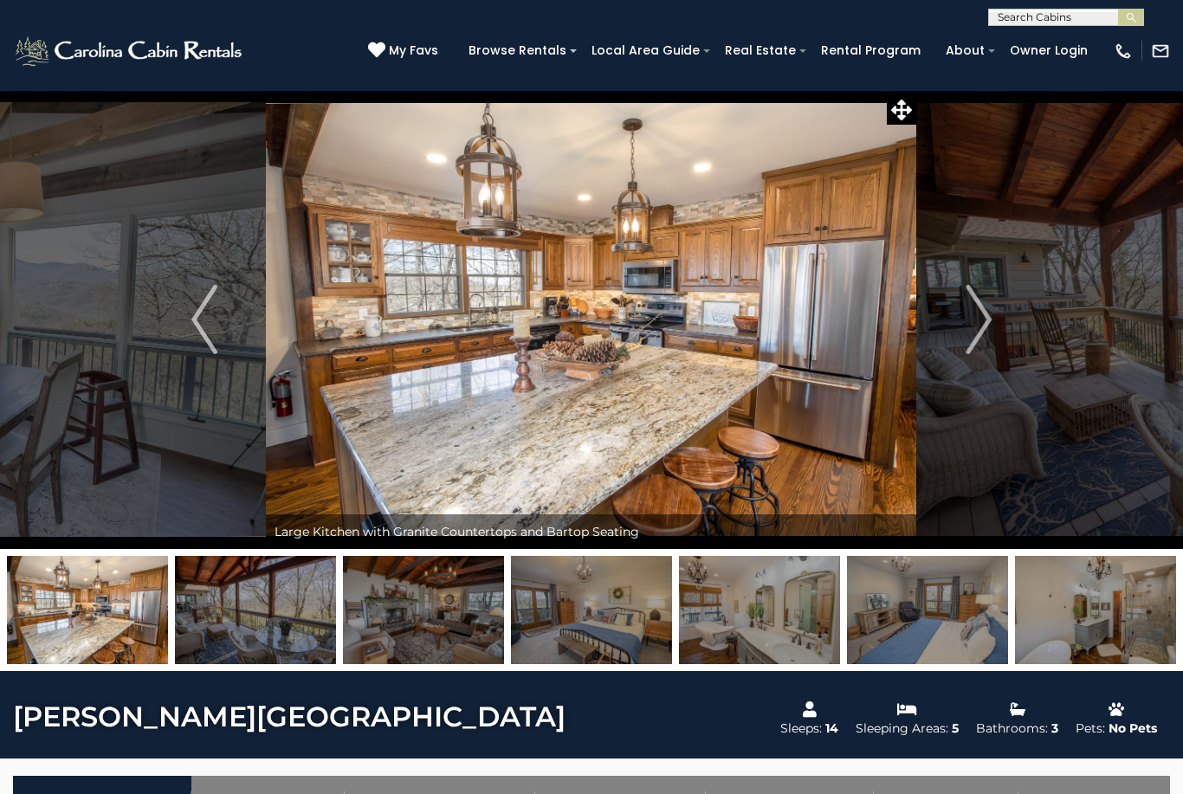
click at [979, 336] on img "Next" at bounding box center [978, 319] width 26 height 69
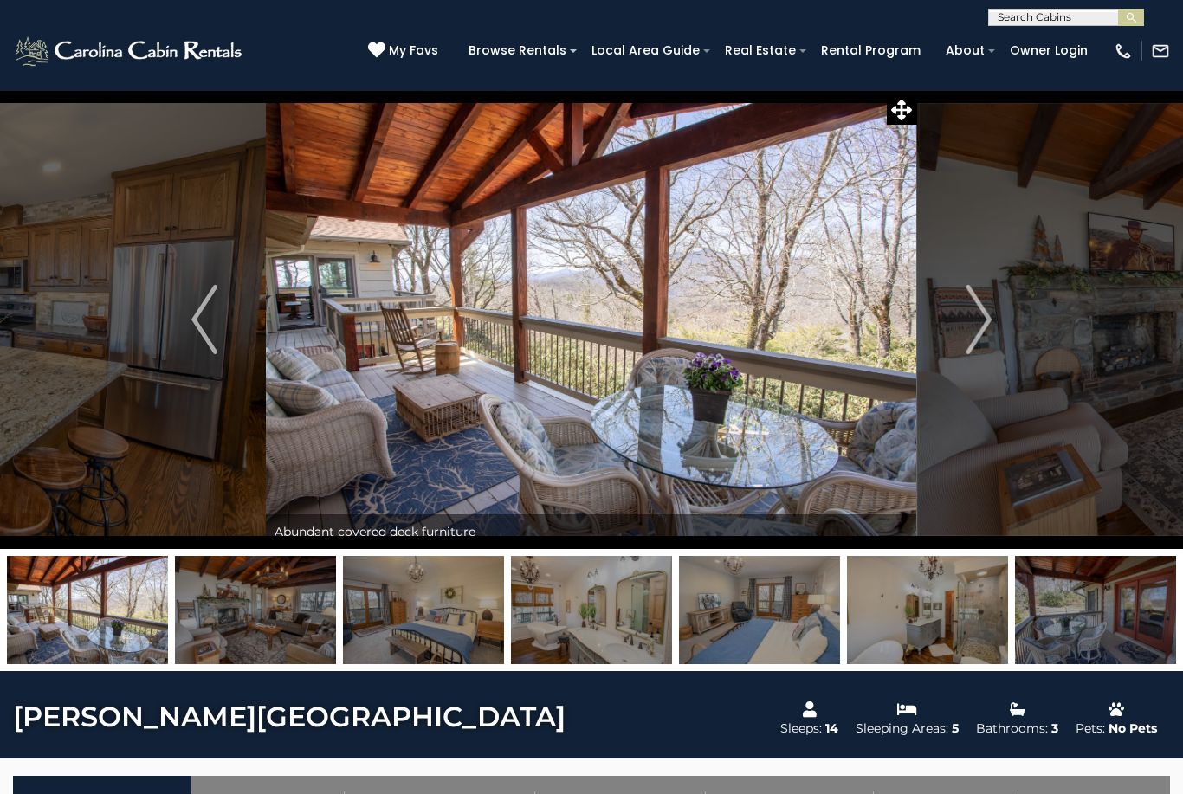
click at [985, 332] on img "Next" at bounding box center [978, 319] width 26 height 69
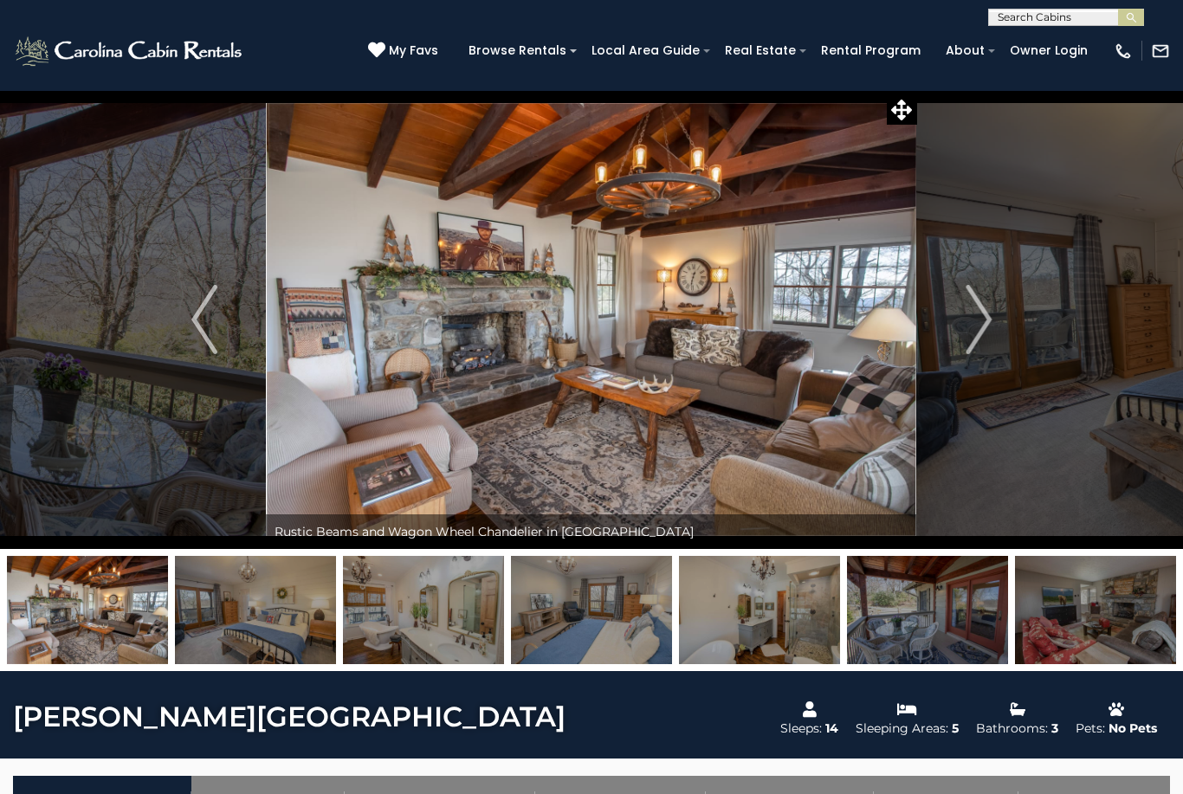
click at [982, 335] on img "Next" at bounding box center [978, 319] width 26 height 69
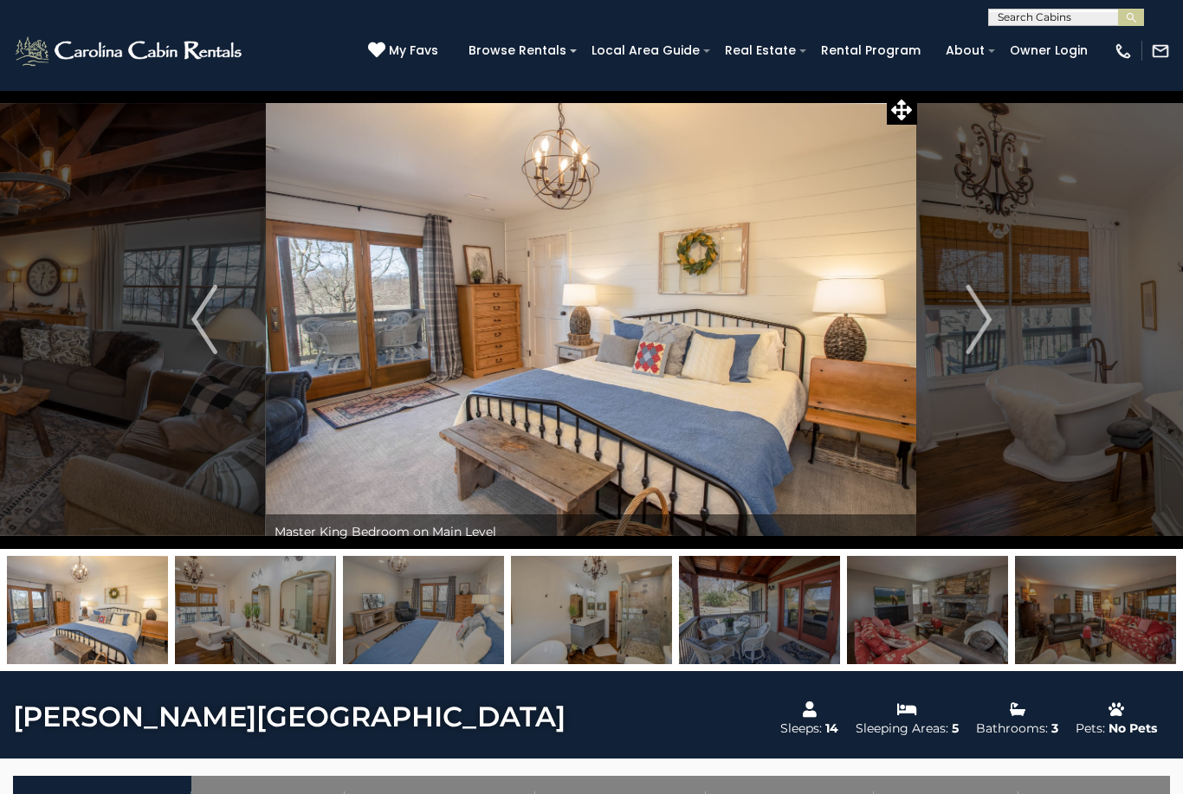
click at [976, 338] on img "Next" at bounding box center [978, 319] width 26 height 69
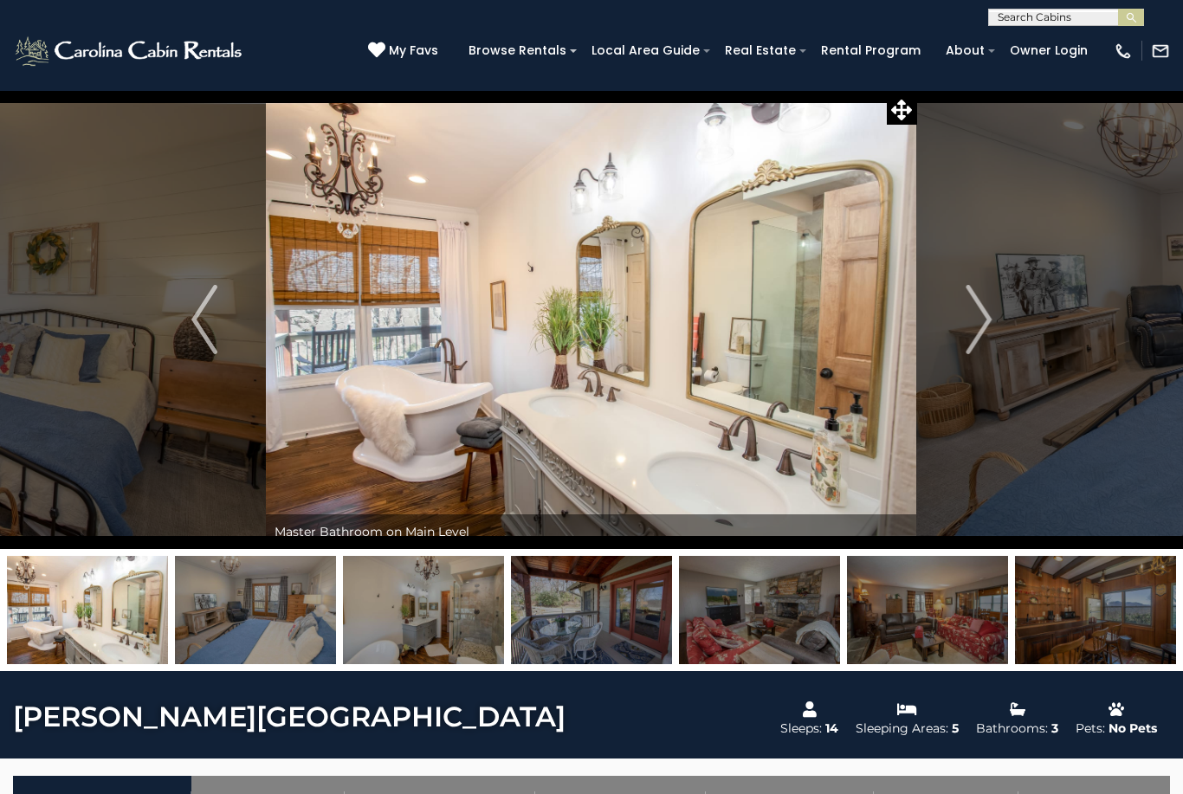
click at [979, 334] on img "Next" at bounding box center [978, 319] width 26 height 69
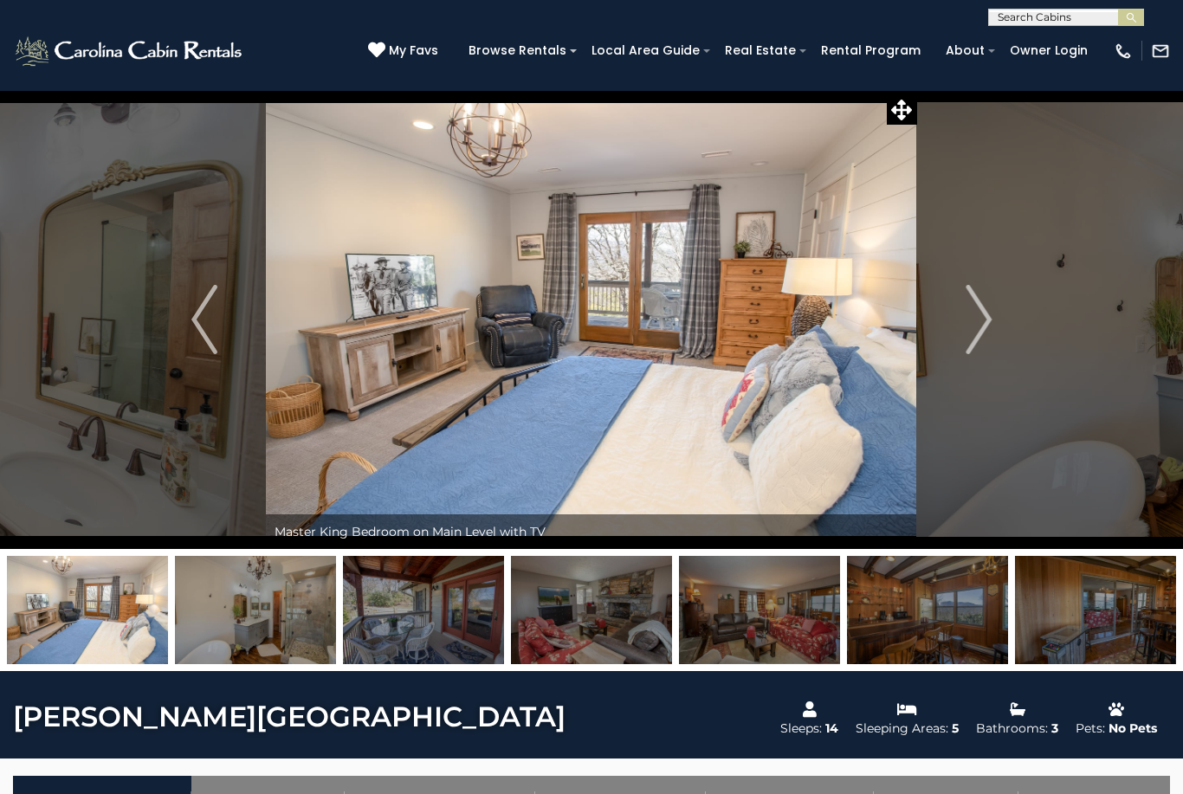
click at [978, 335] on img "Next" at bounding box center [978, 319] width 26 height 69
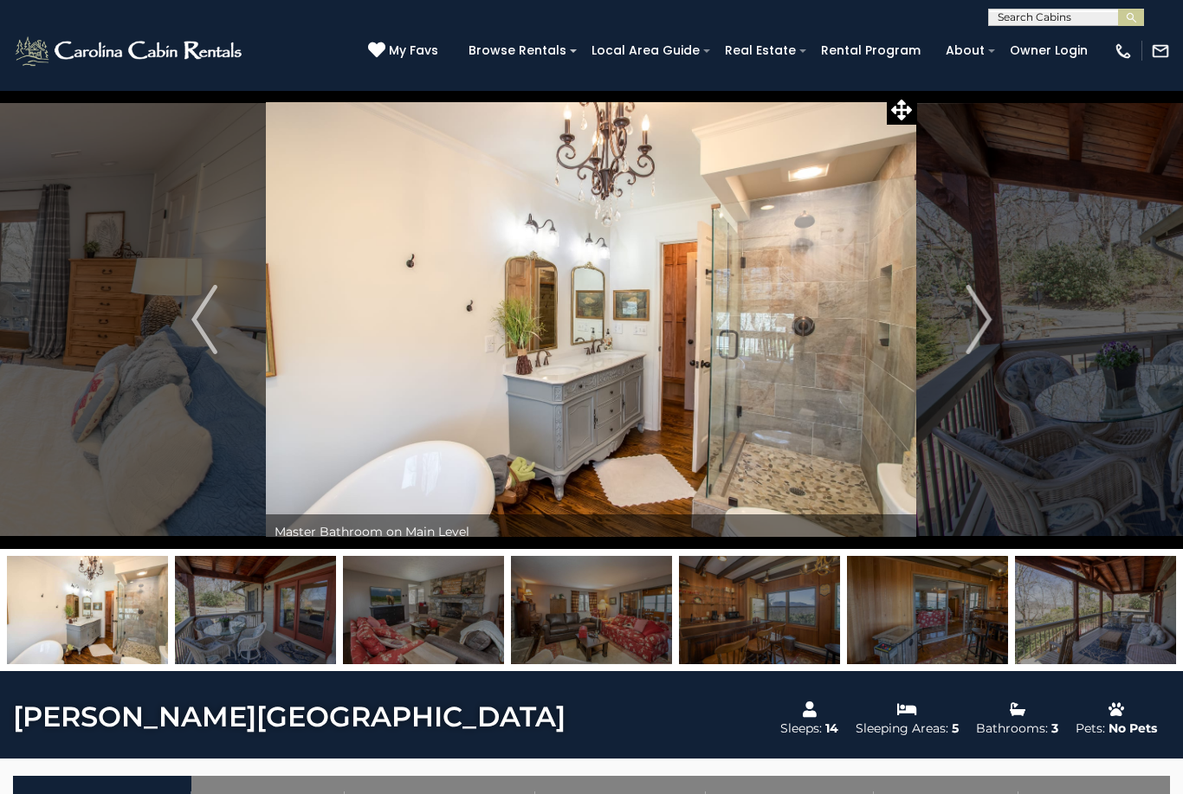
click at [975, 338] on img "Next" at bounding box center [978, 319] width 26 height 69
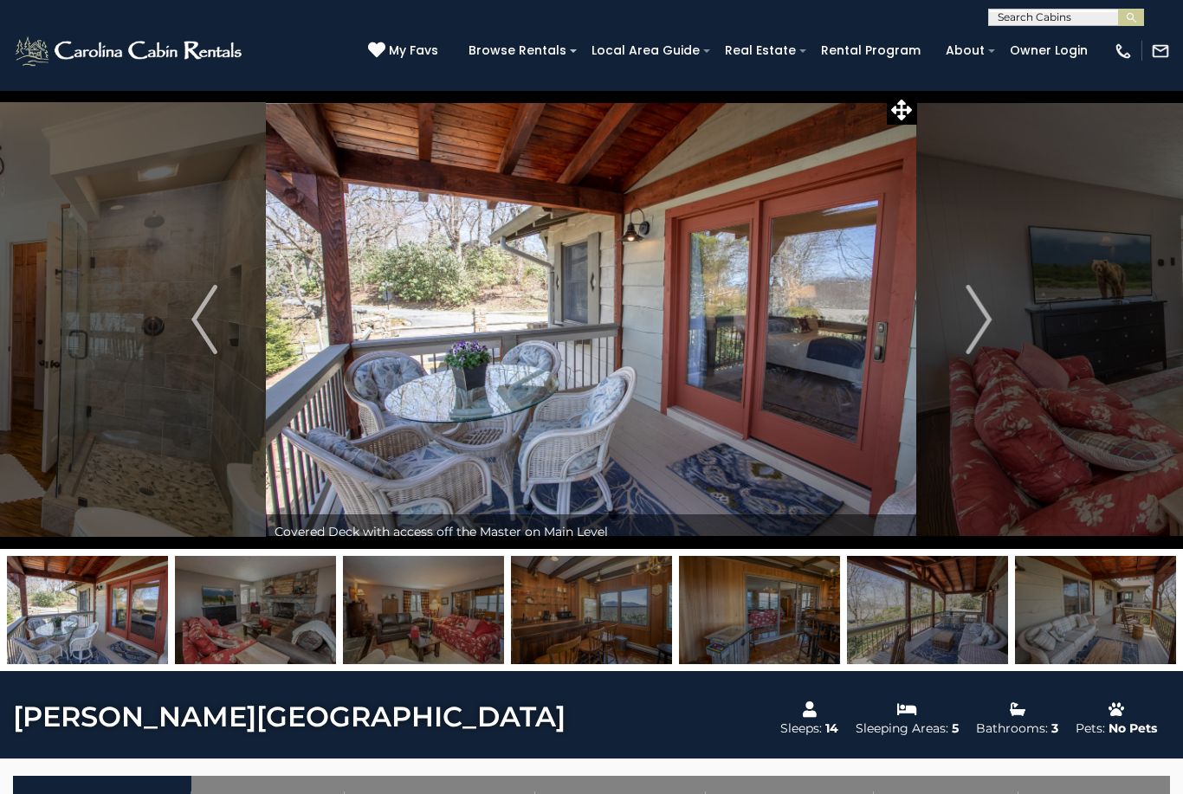
click at [978, 335] on img "Next" at bounding box center [978, 319] width 26 height 69
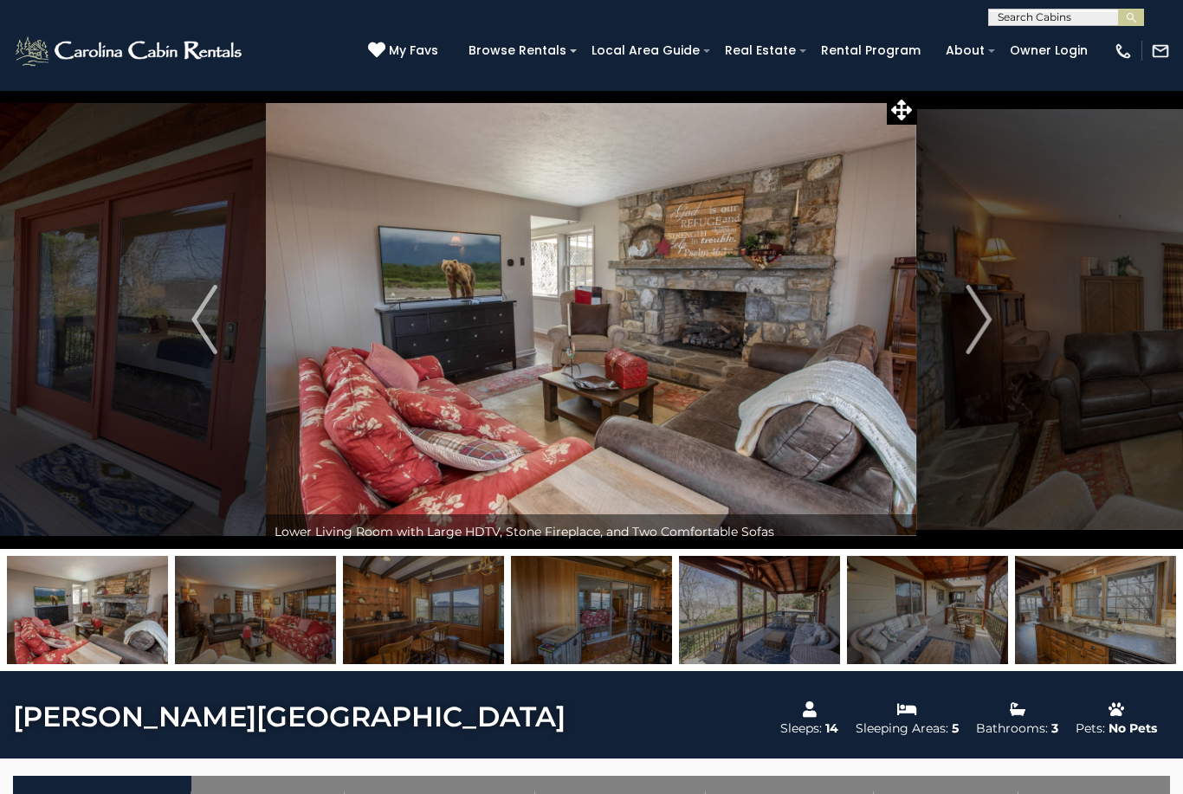
click at [983, 333] on img "Next" at bounding box center [978, 319] width 26 height 69
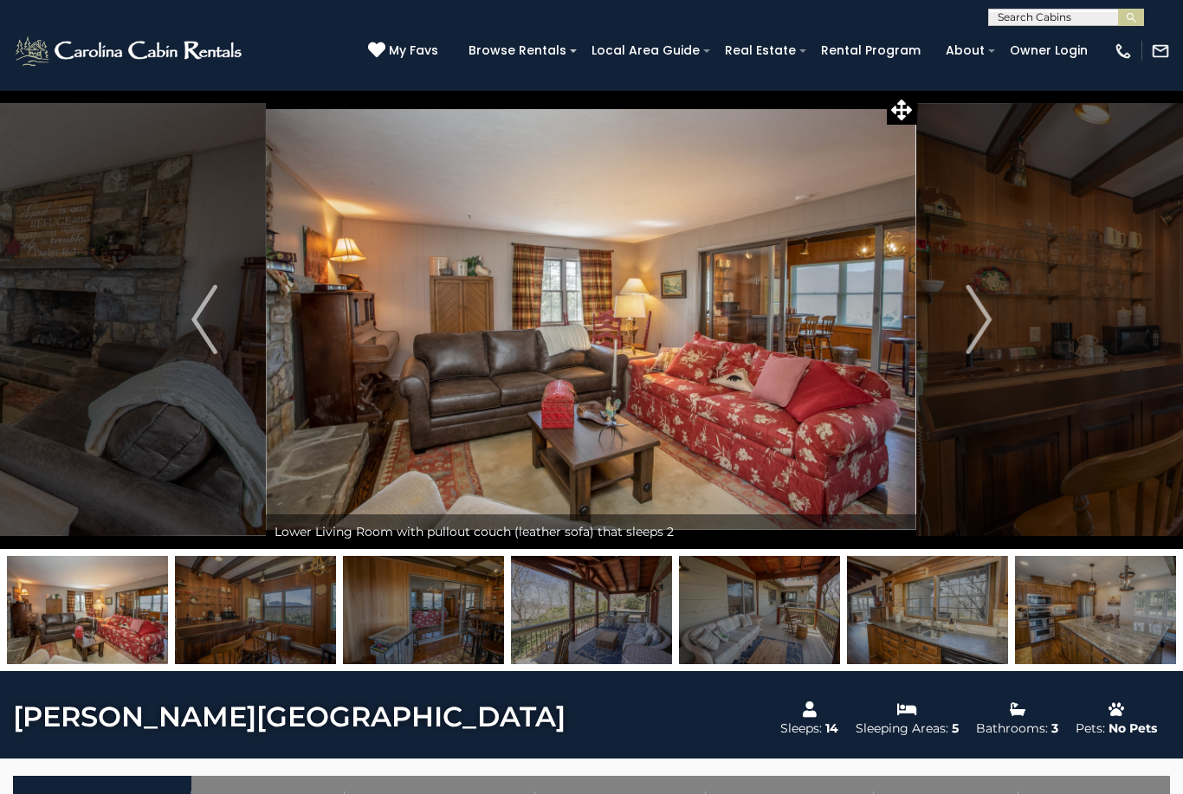
click at [982, 332] on img "Next" at bounding box center [978, 319] width 26 height 69
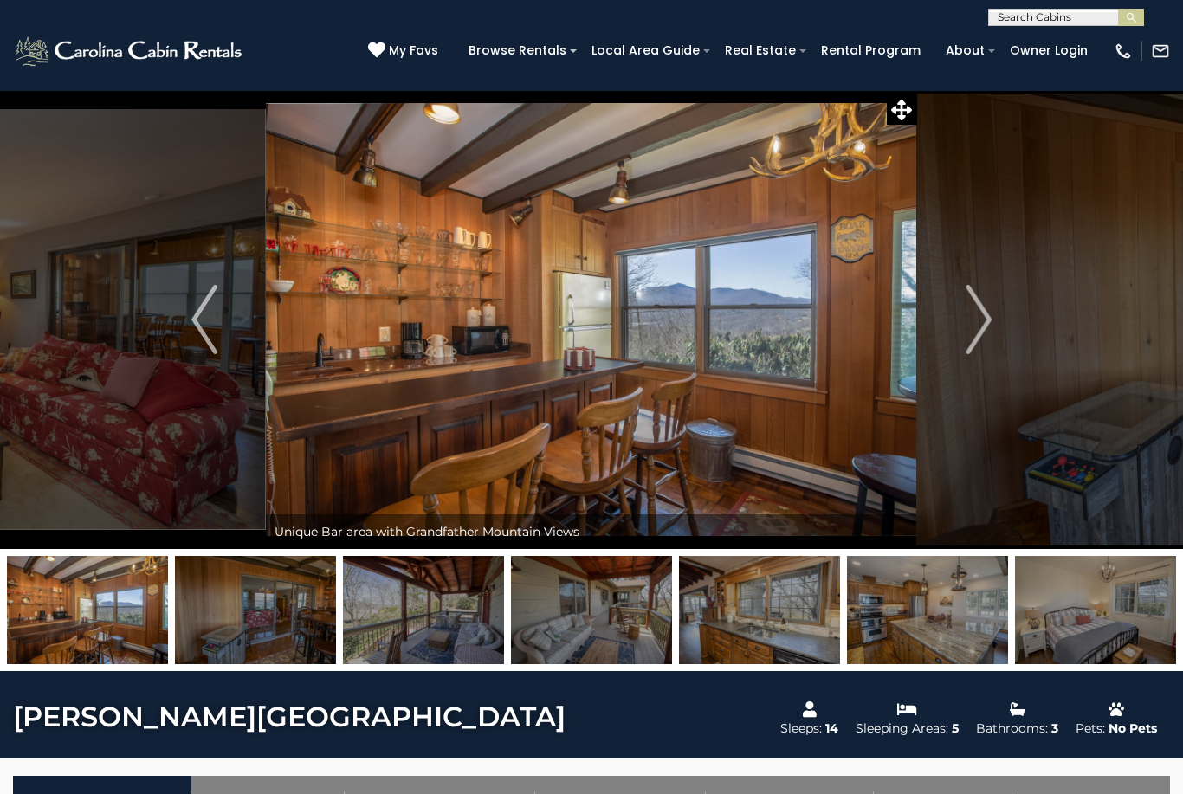
click at [982, 334] on img "Next" at bounding box center [978, 319] width 26 height 69
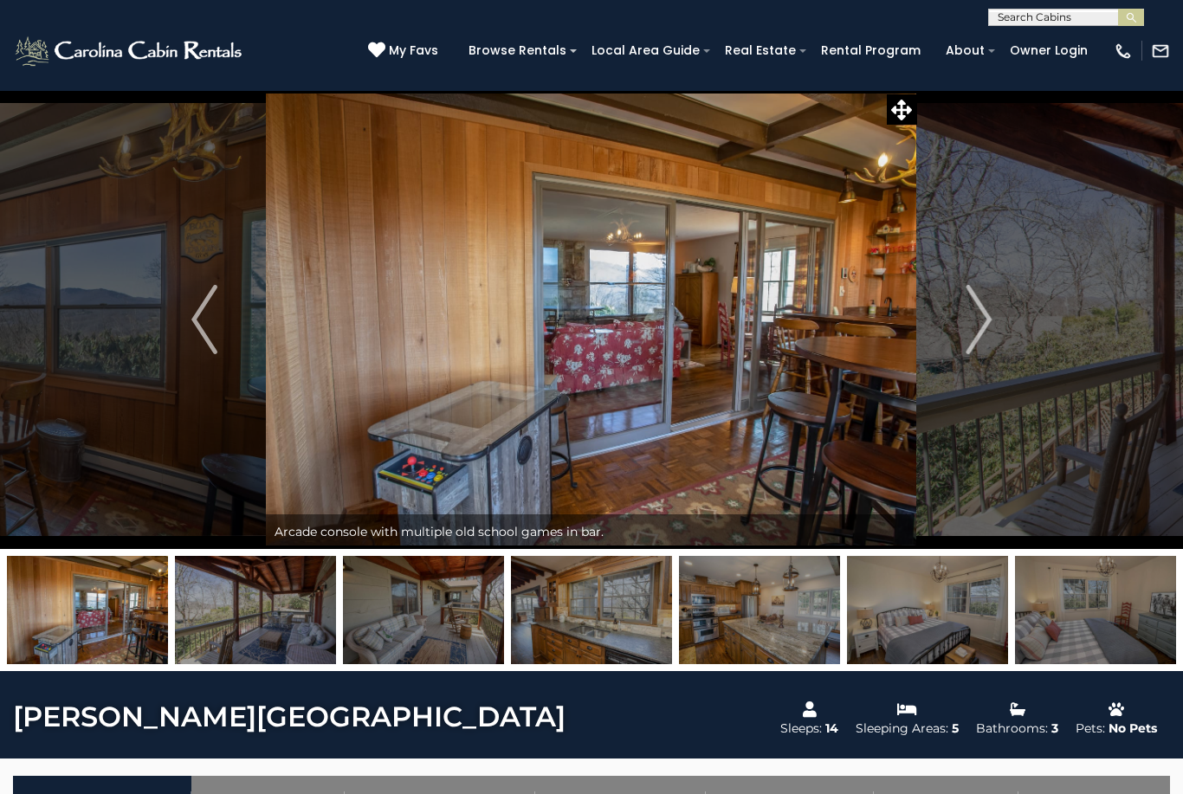
click at [981, 333] on img "Next" at bounding box center [978, 319] width 26 height 69
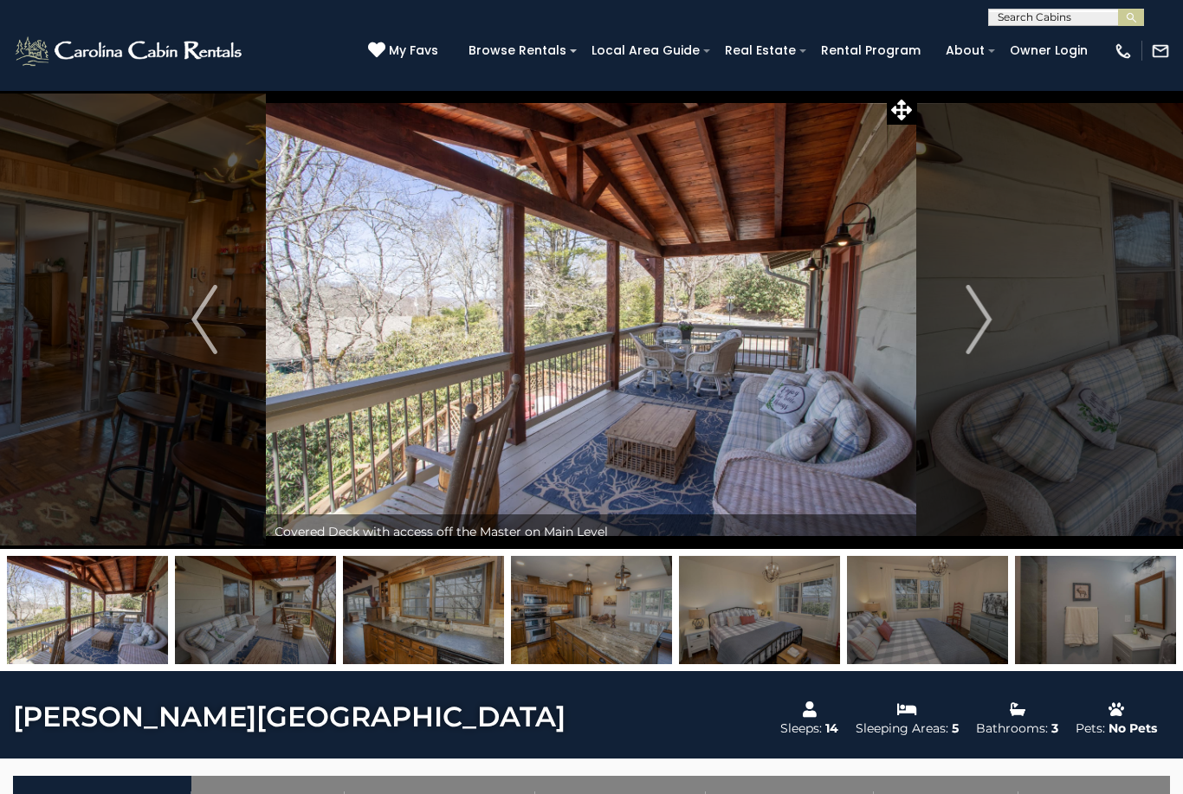
click at [990, 331] on img "Next" at bounding box center [978, 319] width 26 height 69
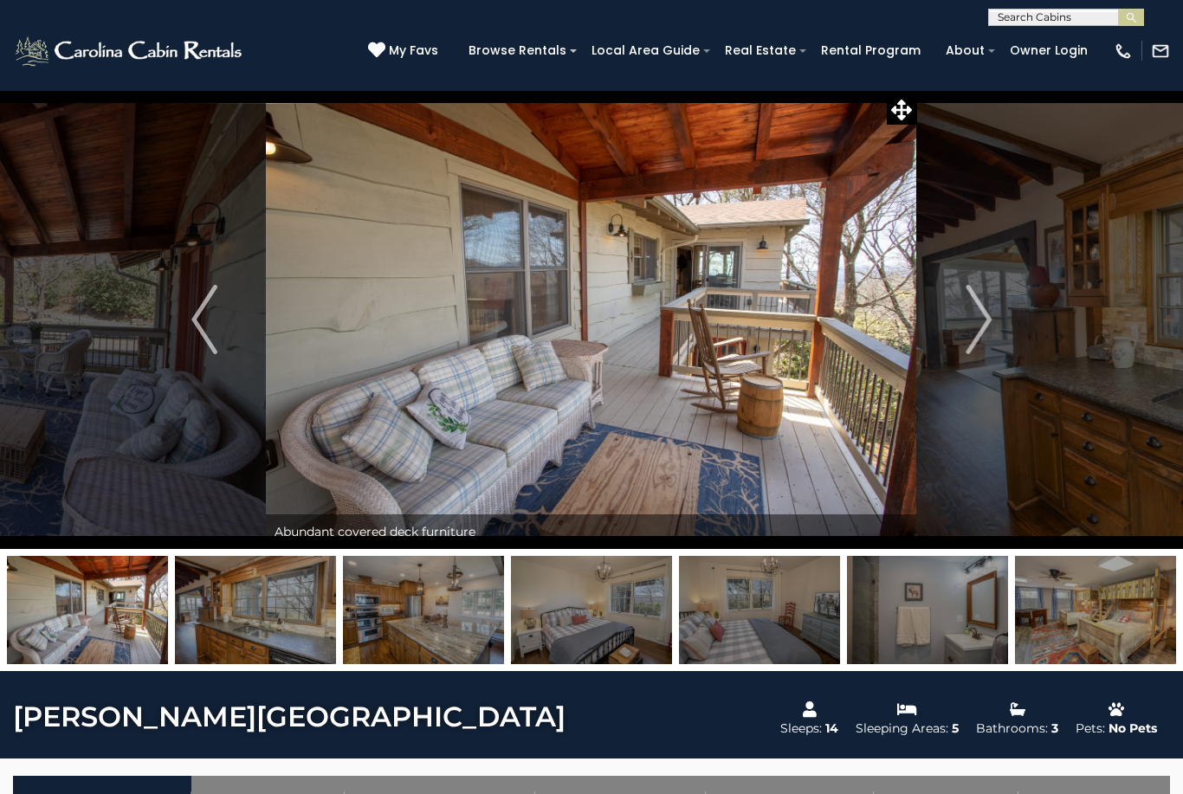
click at [992, 329] on button "Next" at bounding box center [978, 319] width 123 height 459
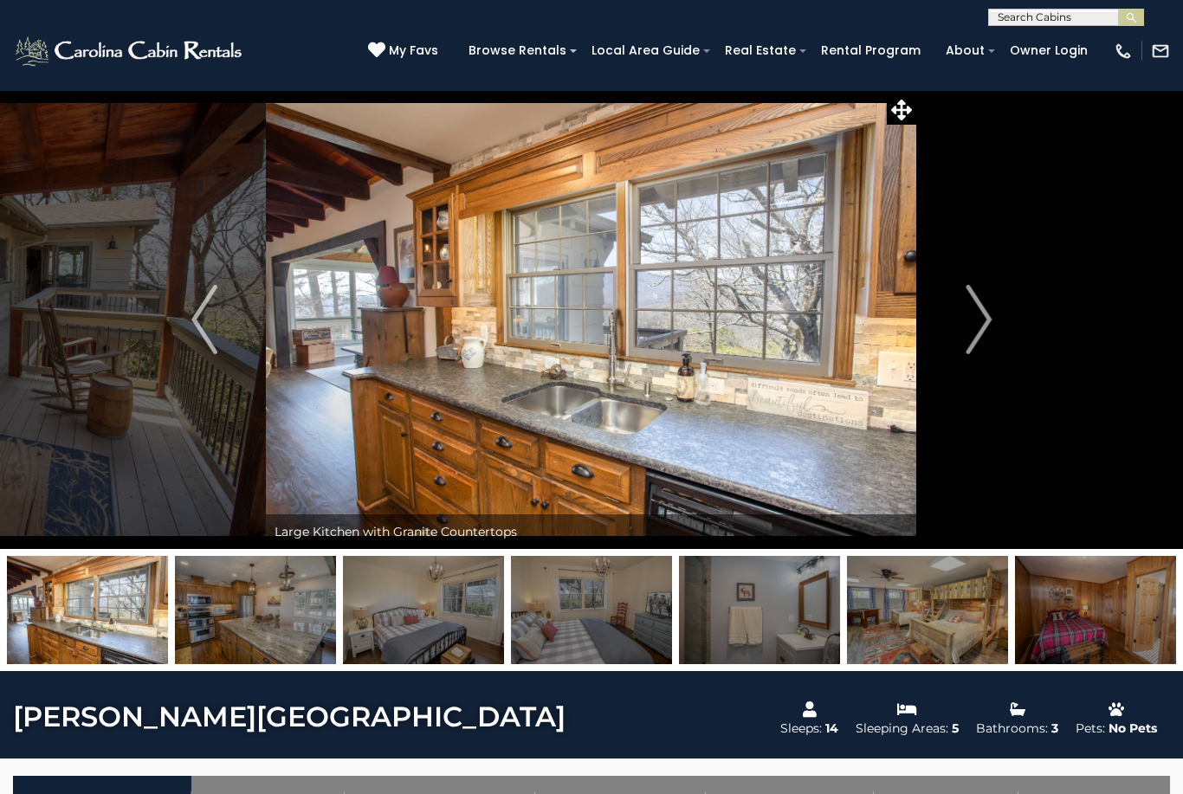
click at [979, 332] on img "Next" at bounding box center [978, 319] width 26 height 69
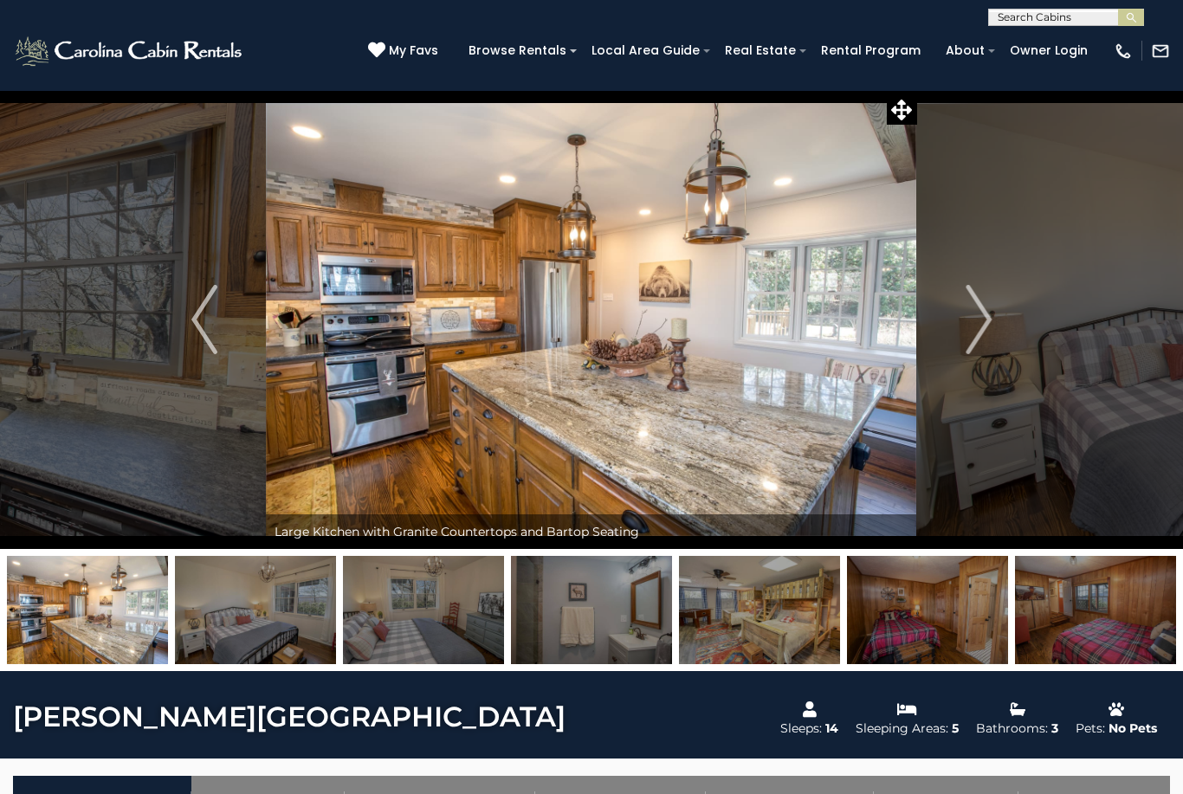
click at [984, 331] on img "Next" at bounding box center [978, 319] width 26 height 69
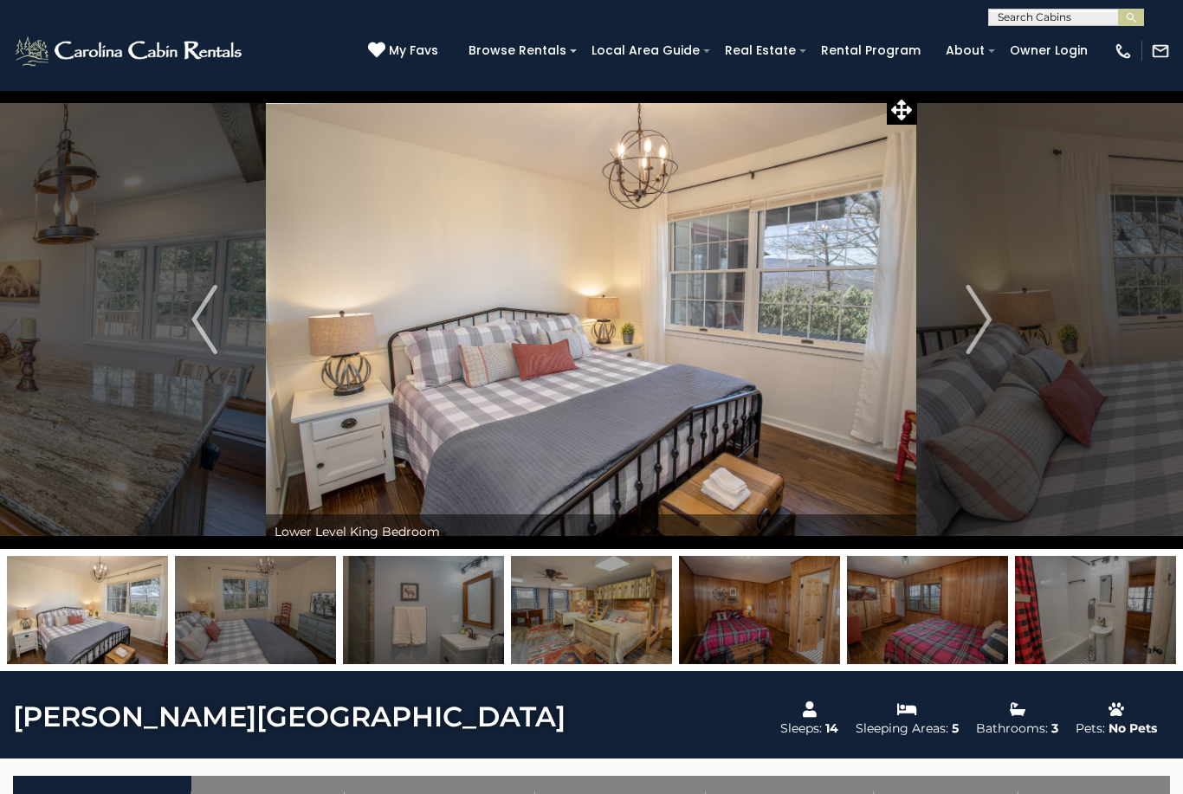
click at [980, 332] on img "Next" at bounding box center [978, 319] width 26 height 69
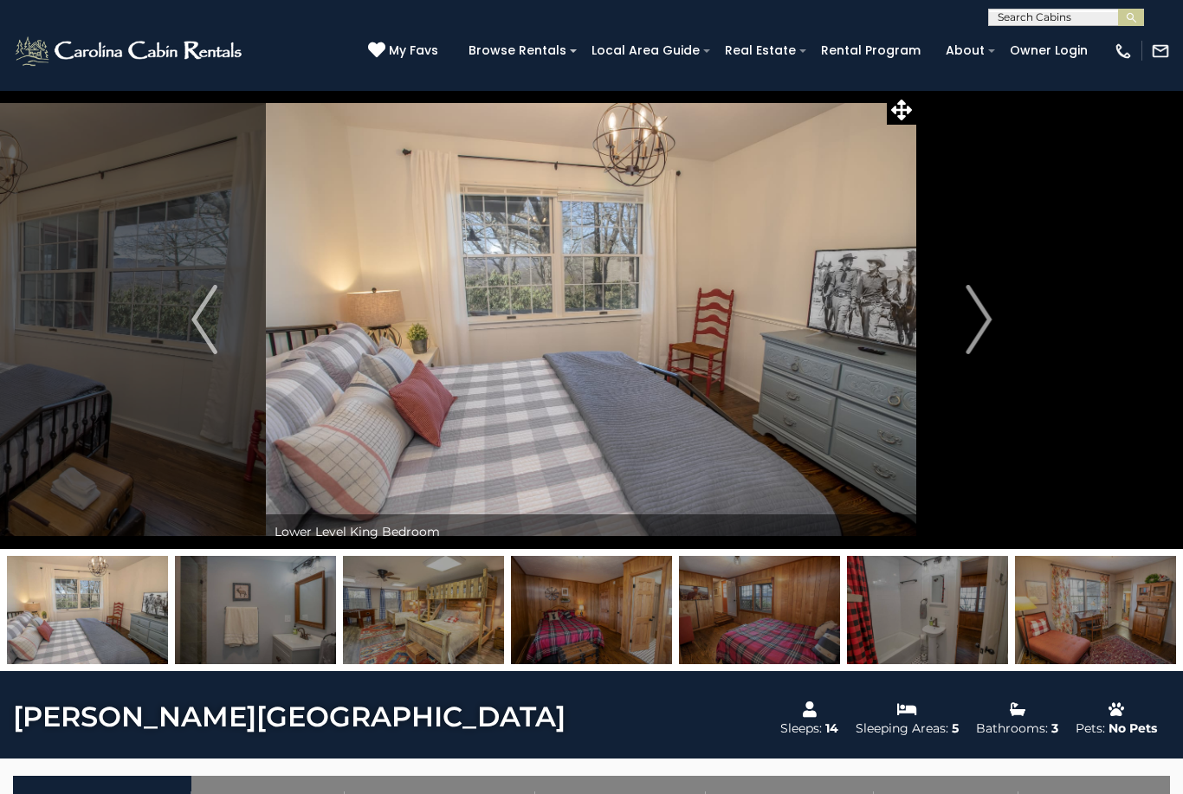
click at [978, 334] on img "Next" at bounding box center [978, 319] width 26 height 69
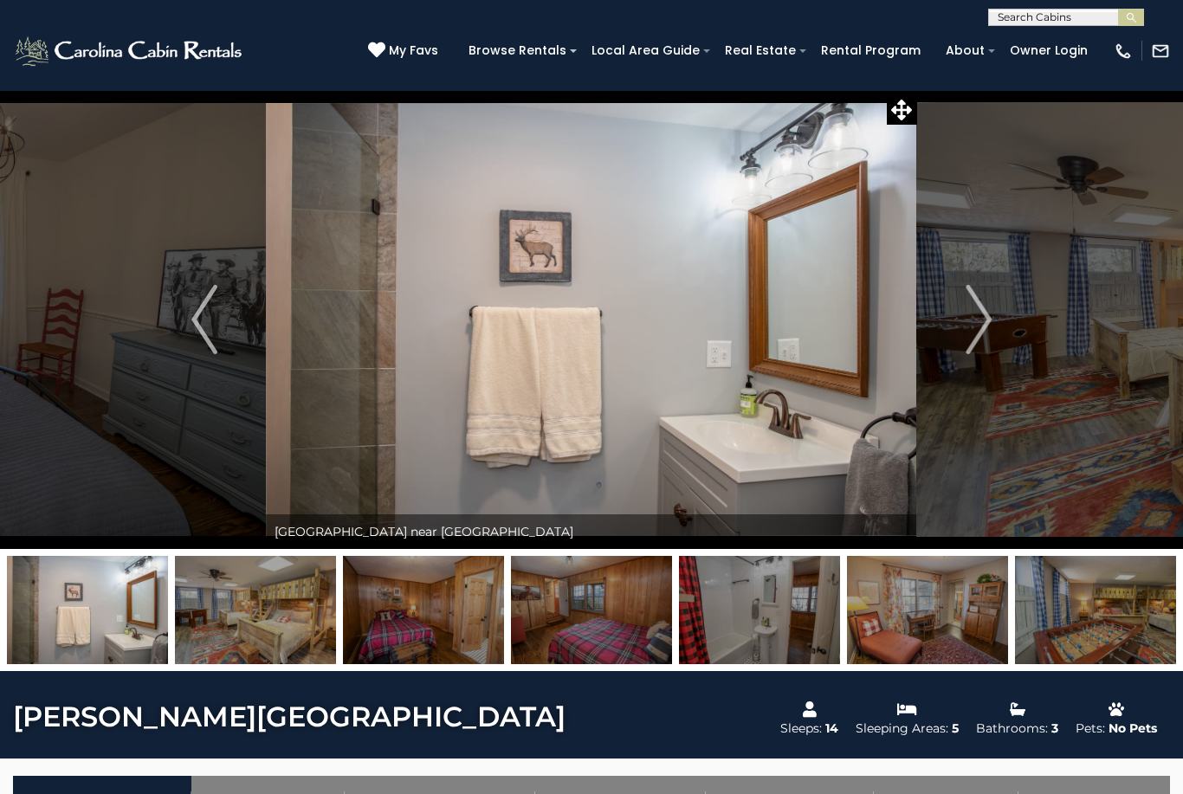
click at [978, 334] on img "Next" at bounding box center [978, 319] width 26 height 69
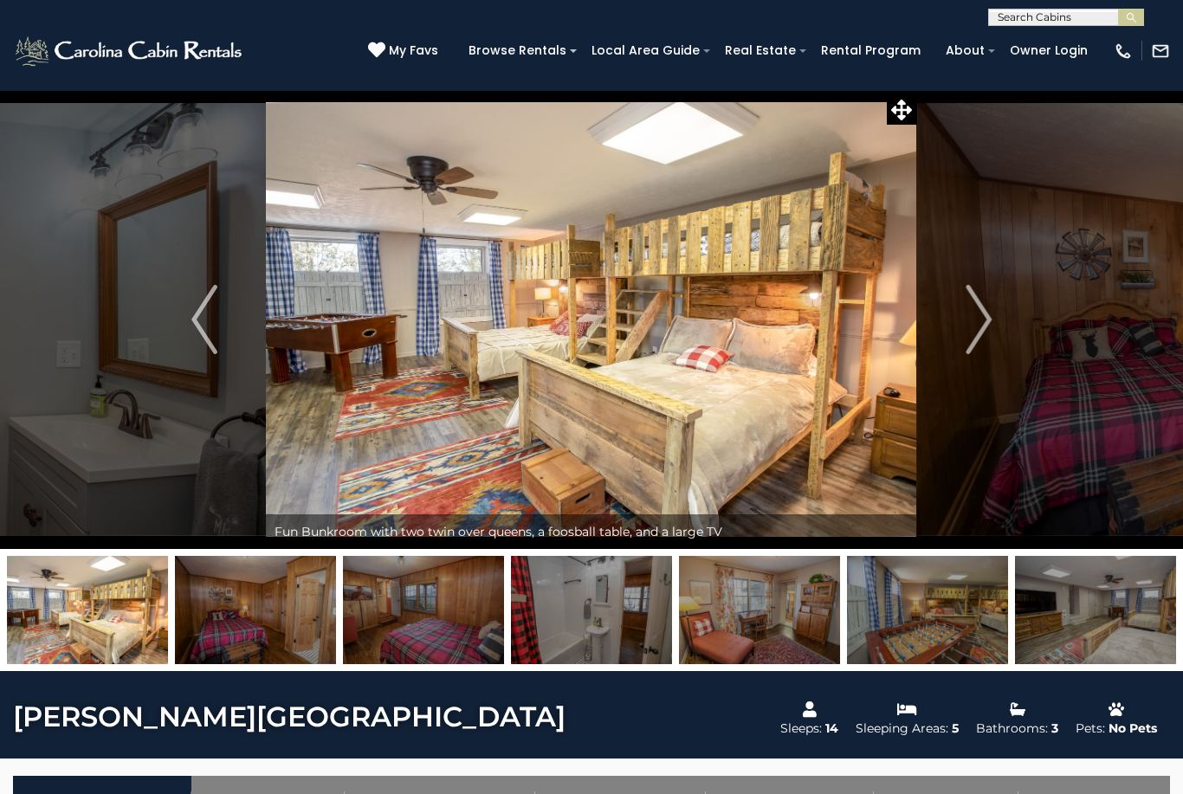
click at [983, 331] on img "Next" at bounding box center [978, 319] width 26 height 69
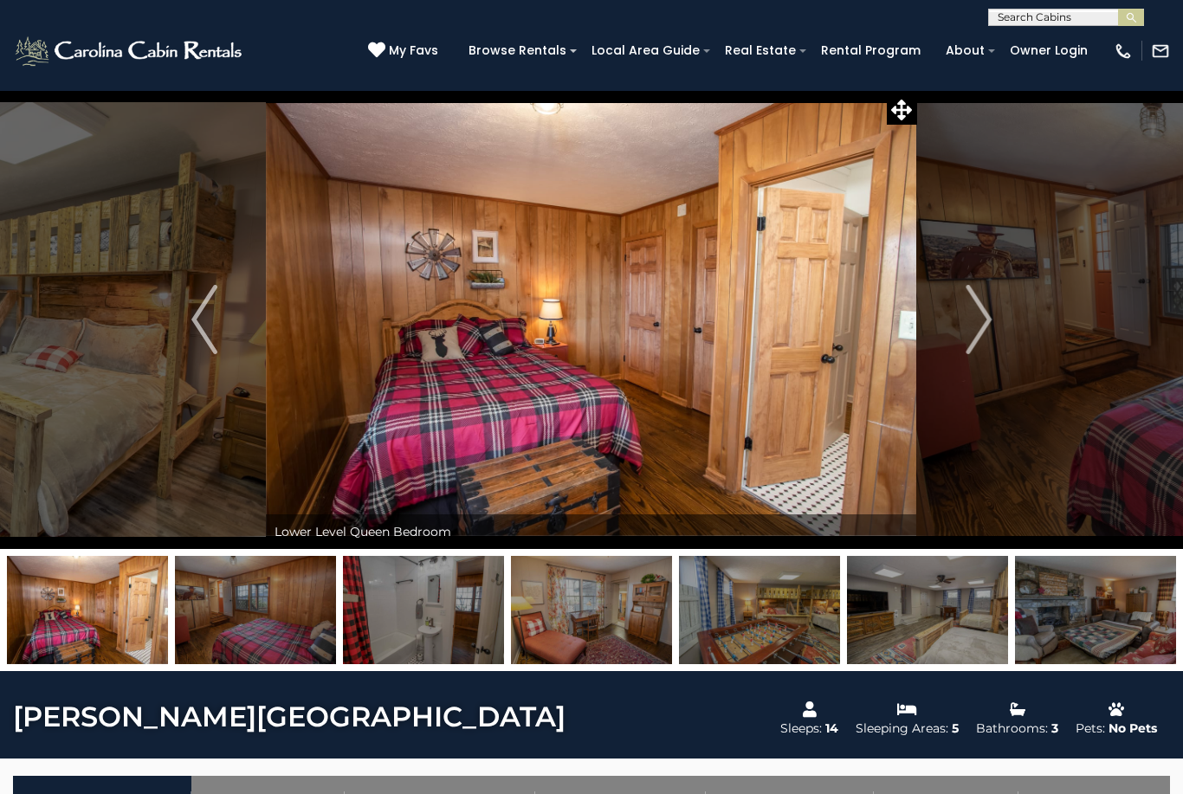
click at [982, 329] on img "Next" at bounding box center [978, 319] width 26 height 69
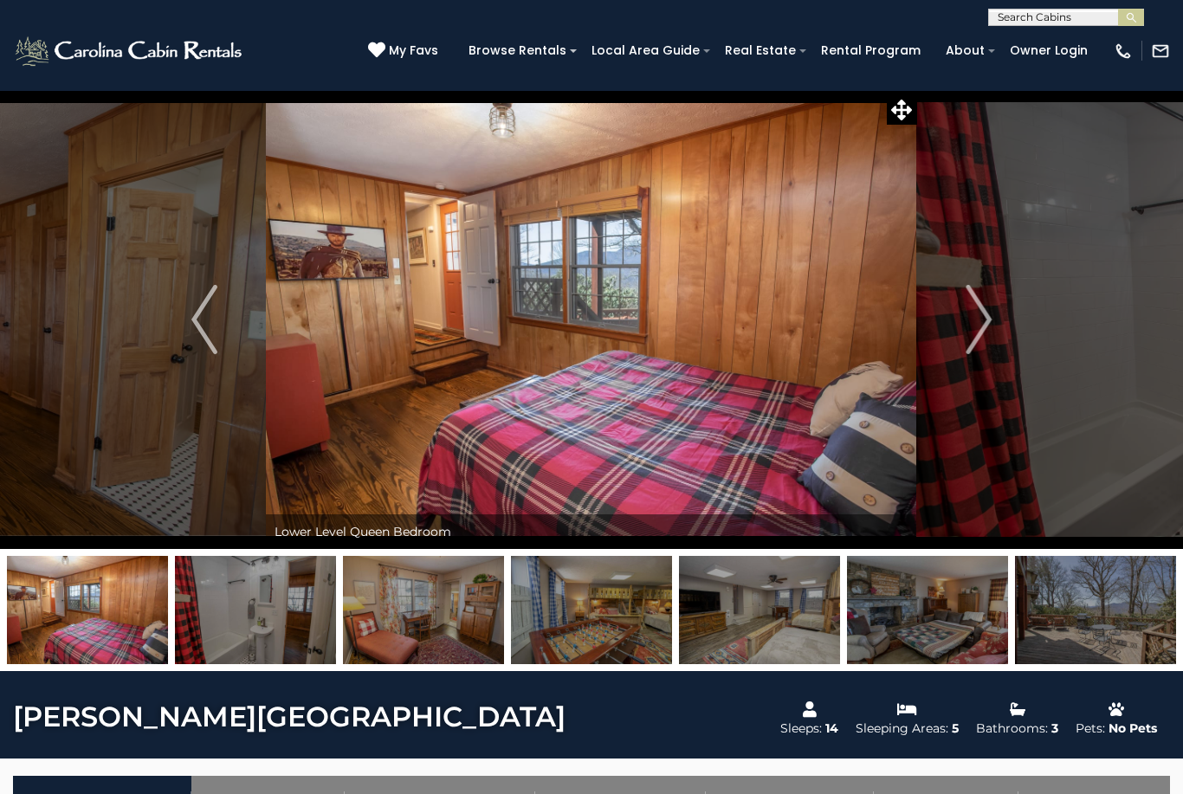
click at [980, 329] on img "Next" at bounding box center [978, 319] width 26 height 69
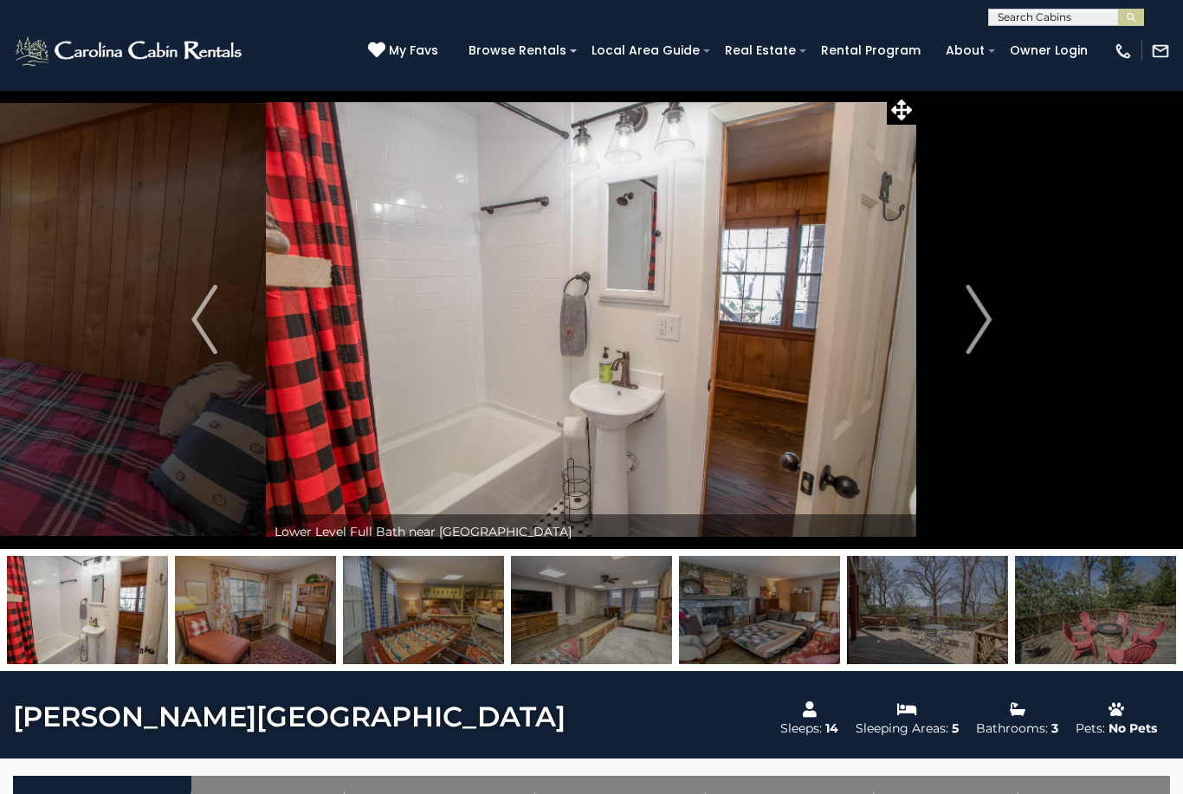
click at [980, 331] on img "Next" at bounding box center [978, 319] width 26 height 69
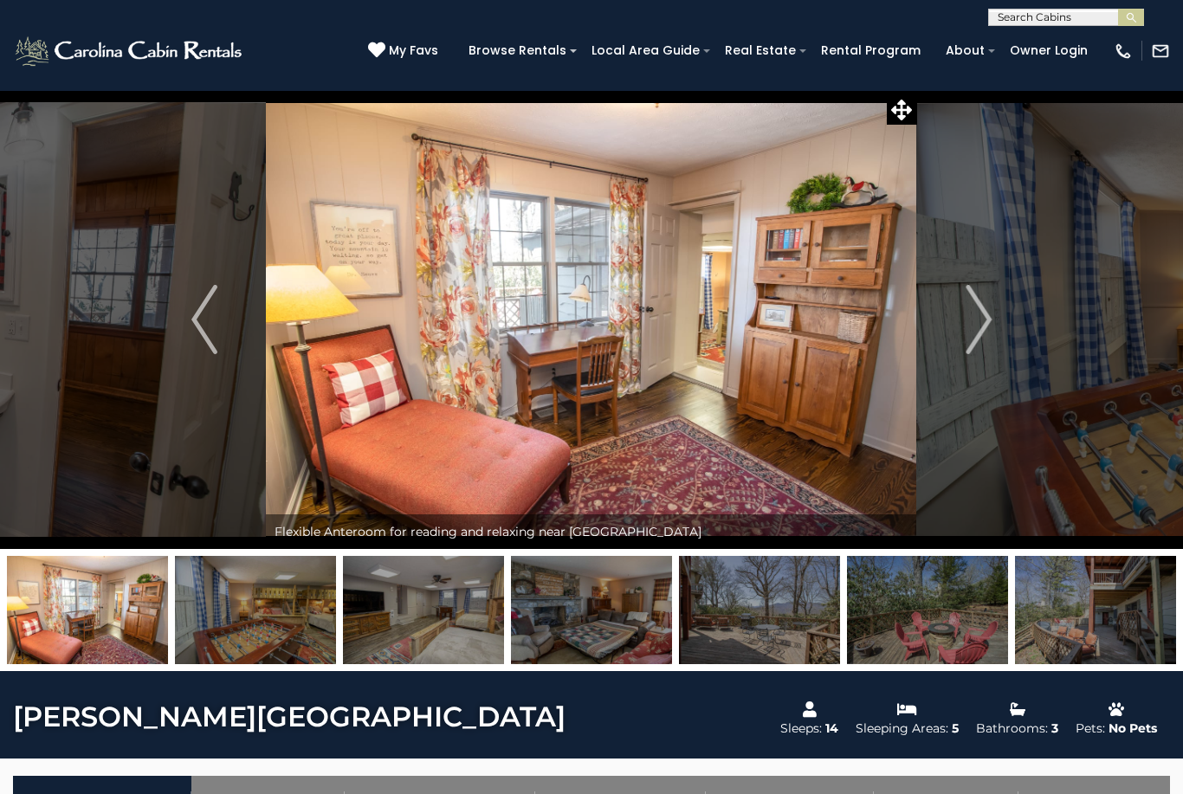
click at [983, 331] on img "Next" at bounding box center [978, 319] width 26 height 69
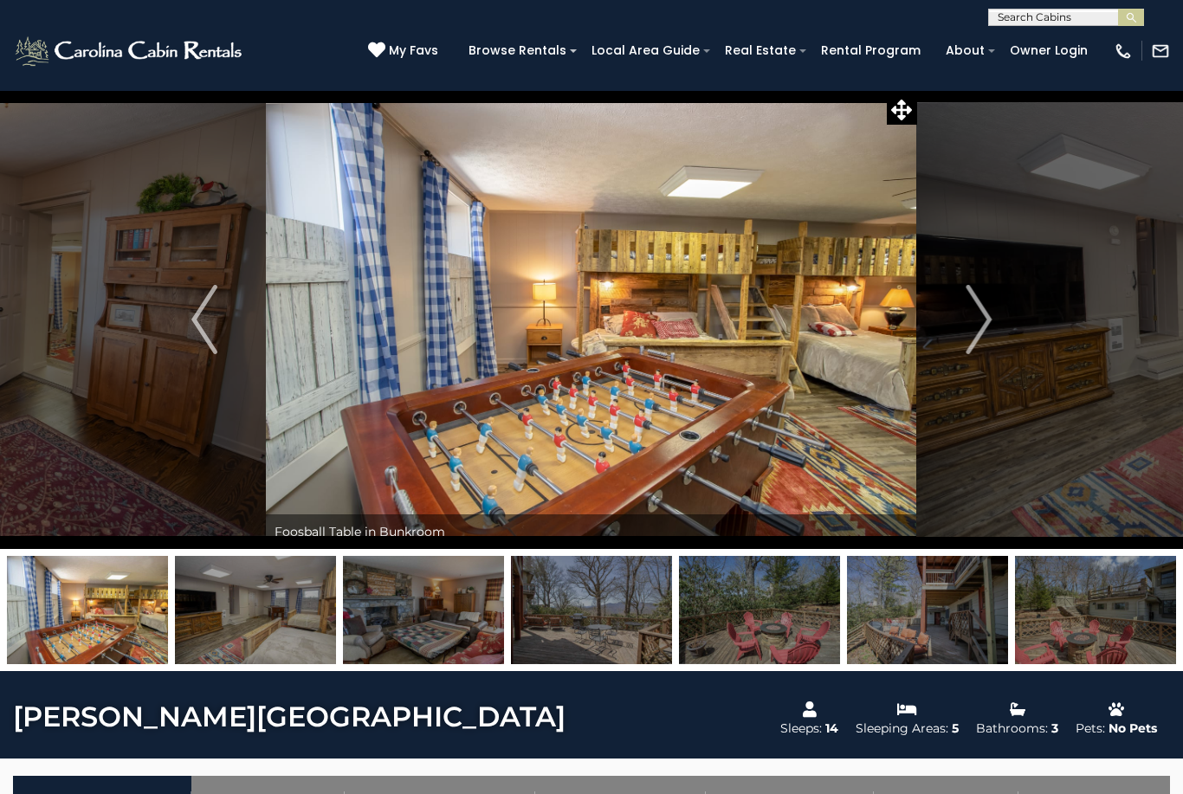
click at [983, 327] on img "Next" at bounding box center [978, 319] width 26 height 69
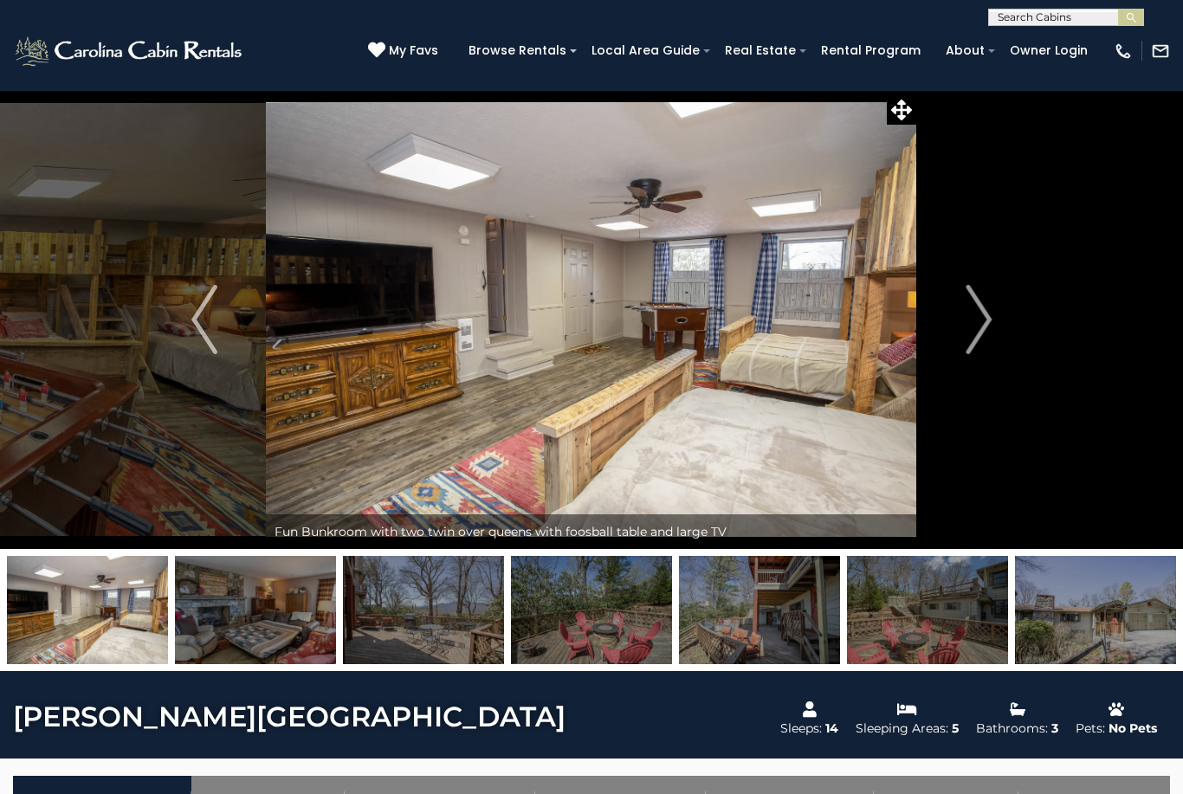
click at [981, 328] on img "Next" at bounding box center [978, 319] width 26 height 69
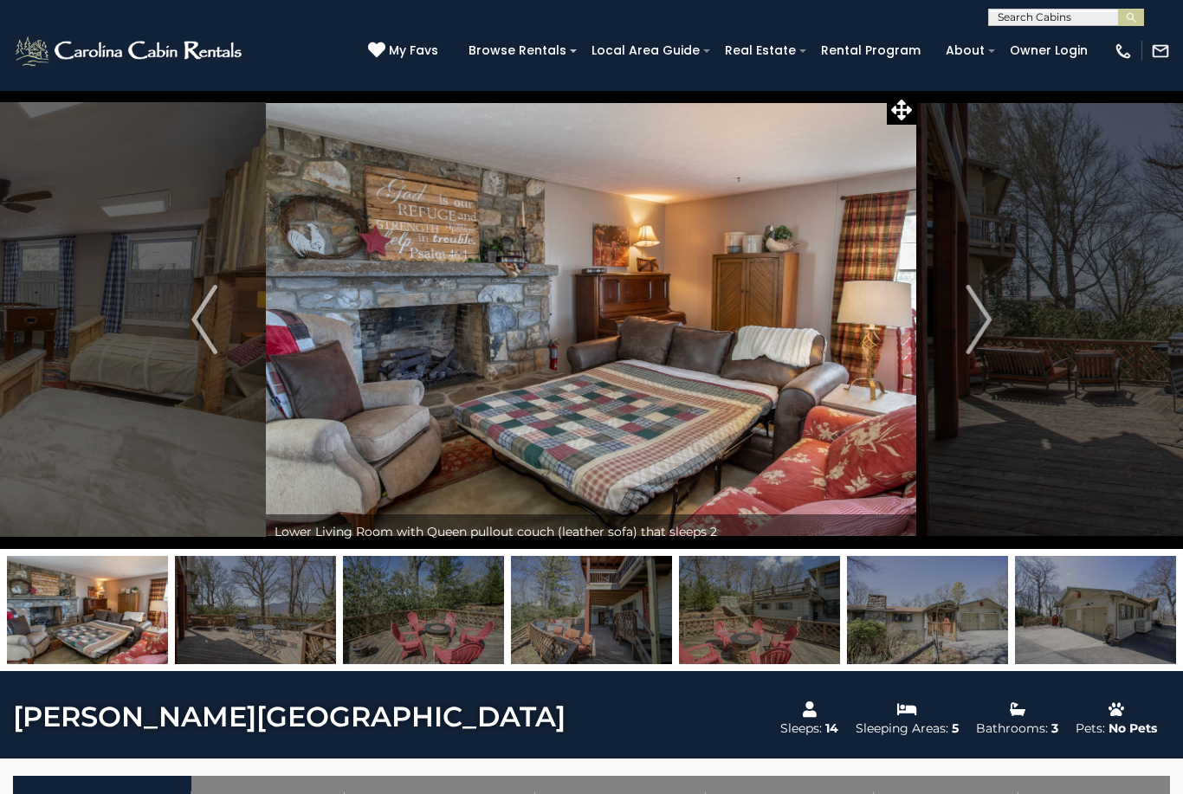
click at [981, 328] on img "Next" at bounding box center [978, 319] width 26 height 69
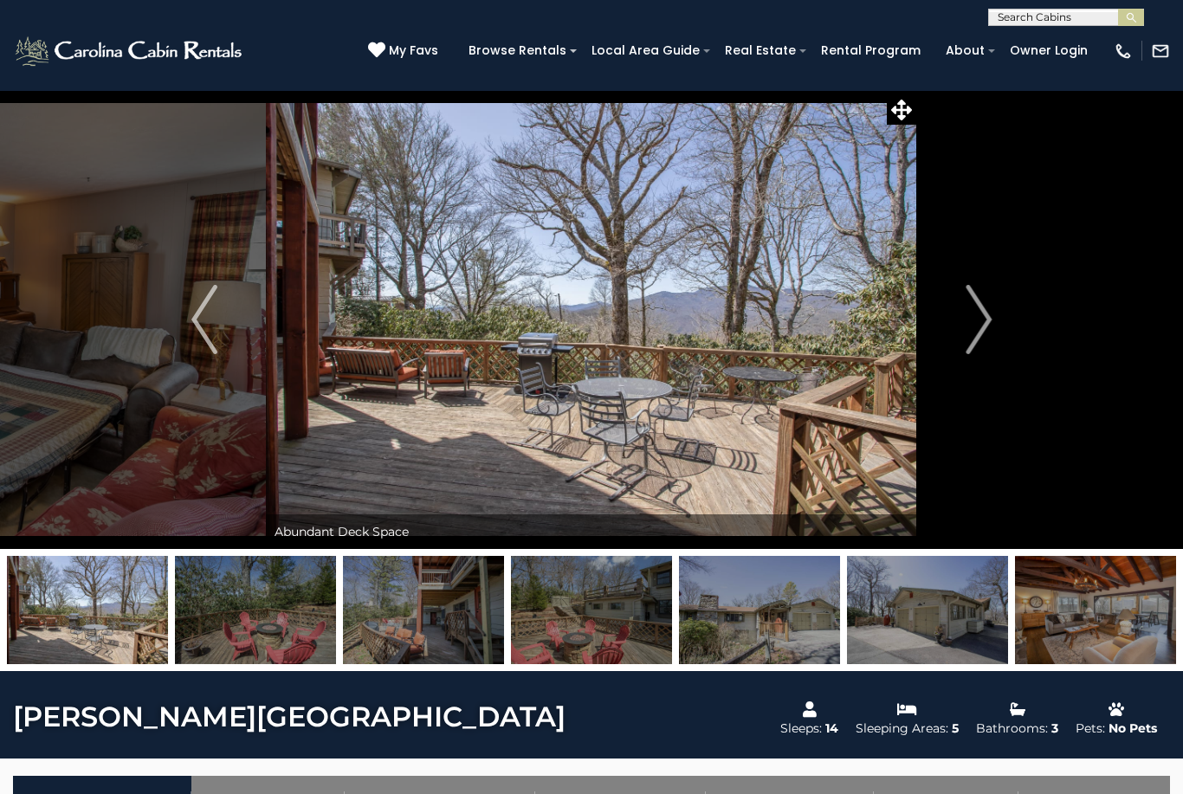
click at [981, 327] on img "Next" at bounding box center [978, 319] width 26 height 69
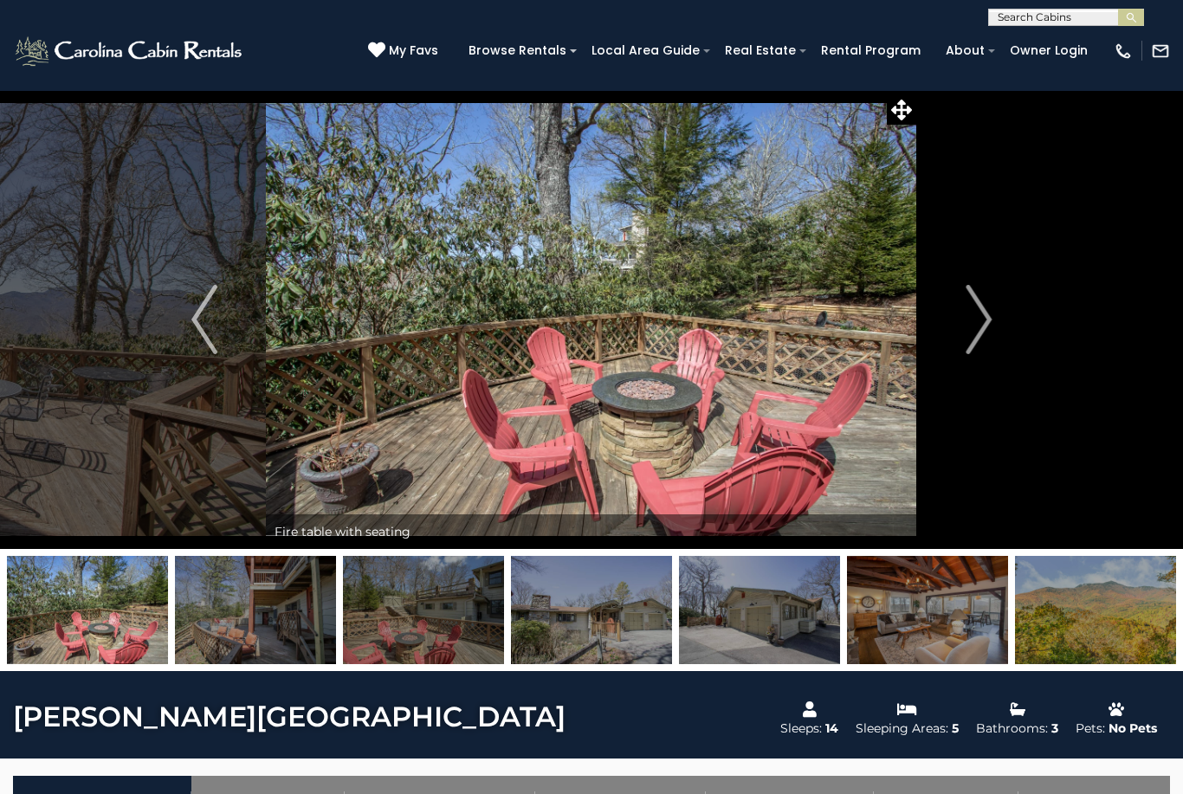
click at [989, 325] on img "Next" at bounding box center [978, 319] width 26 height 69
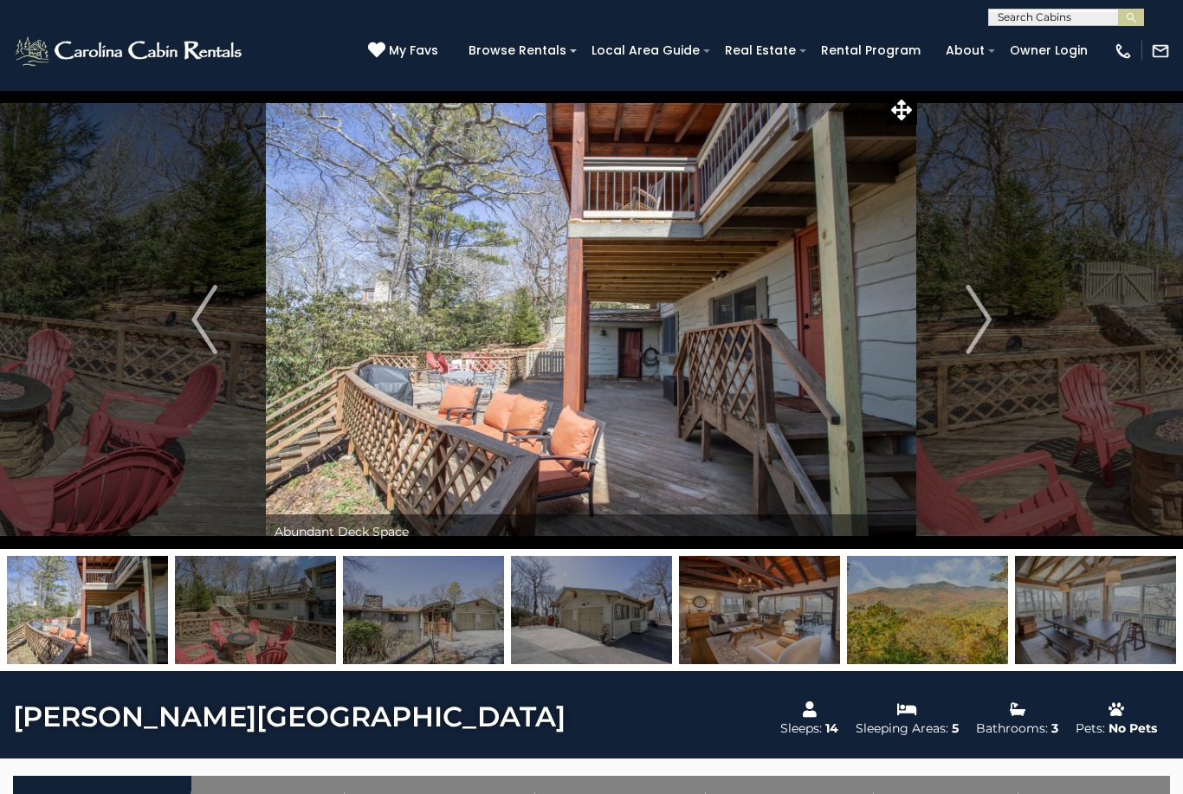
click at [984, 327] on img "Next" at bounding box center [978, 319] width 26 height 69
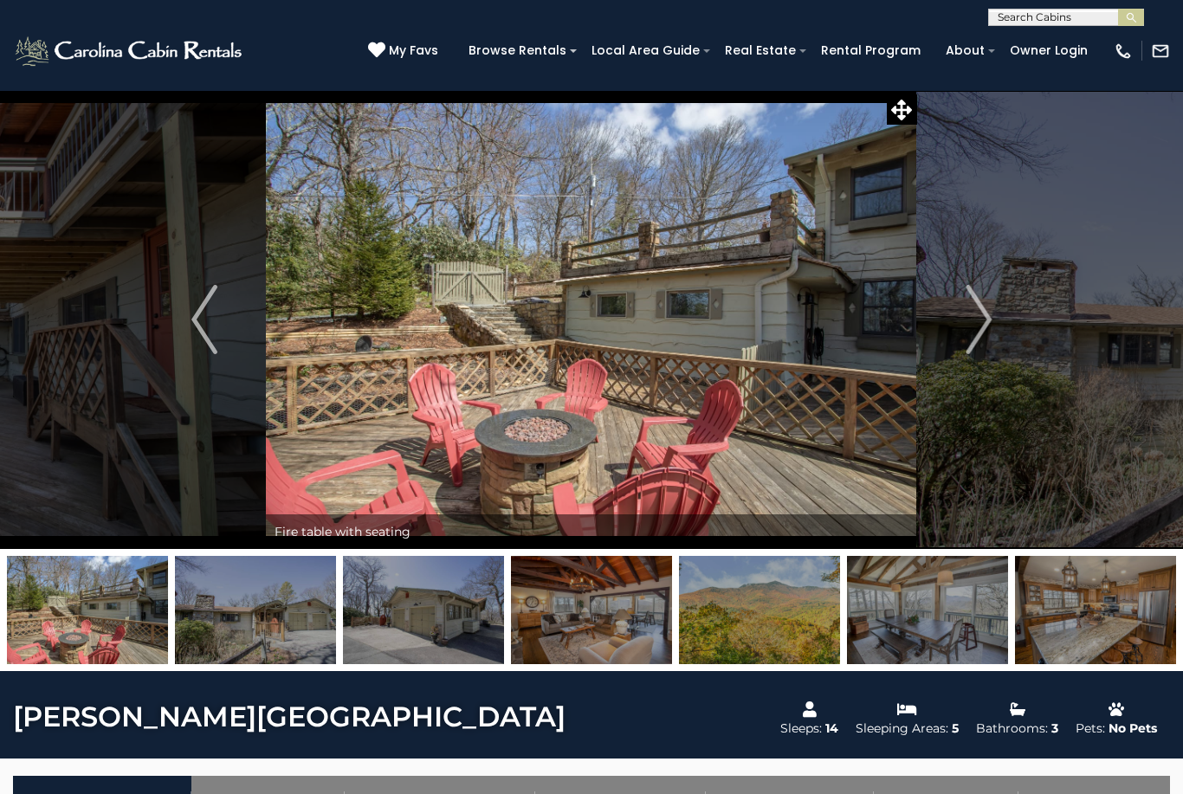
click at [983, 328] on img "Next" at bounding box center [978, 319] width 26 height 69
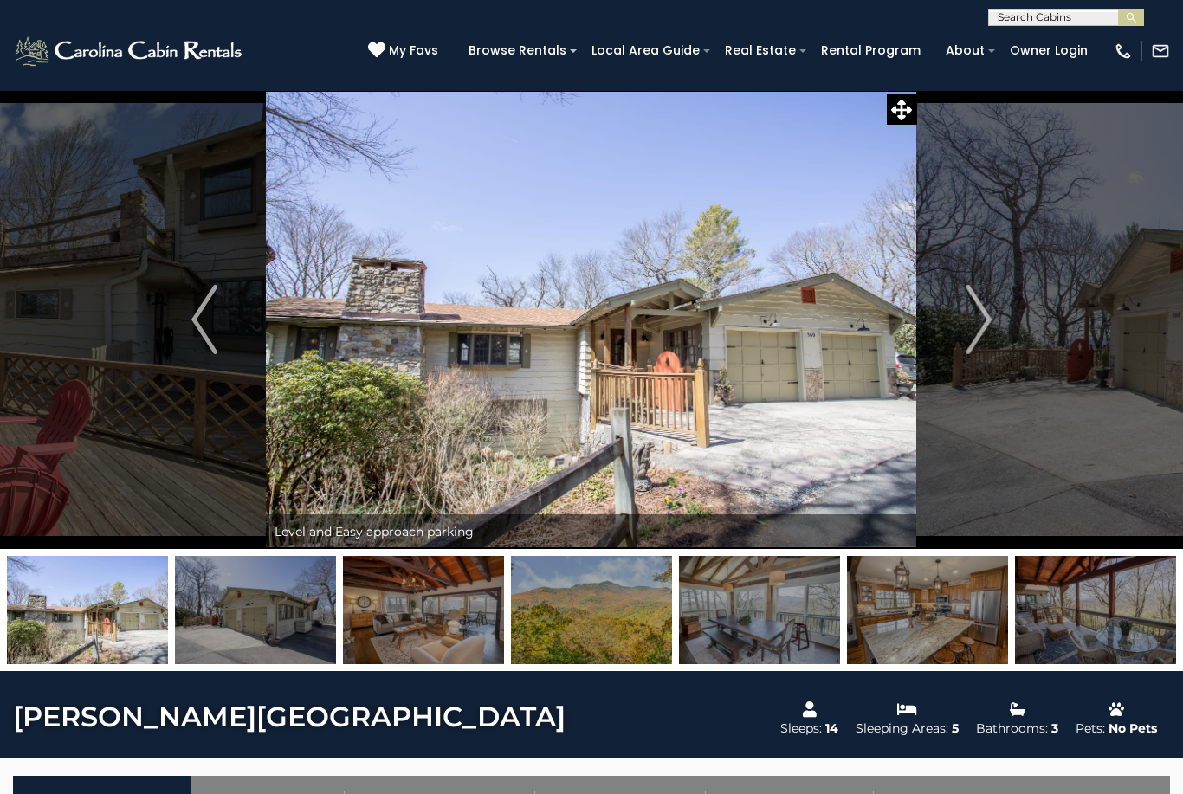
click at [986, 328] on img "Next" at bounding box center [978, 319] width 26 height 69
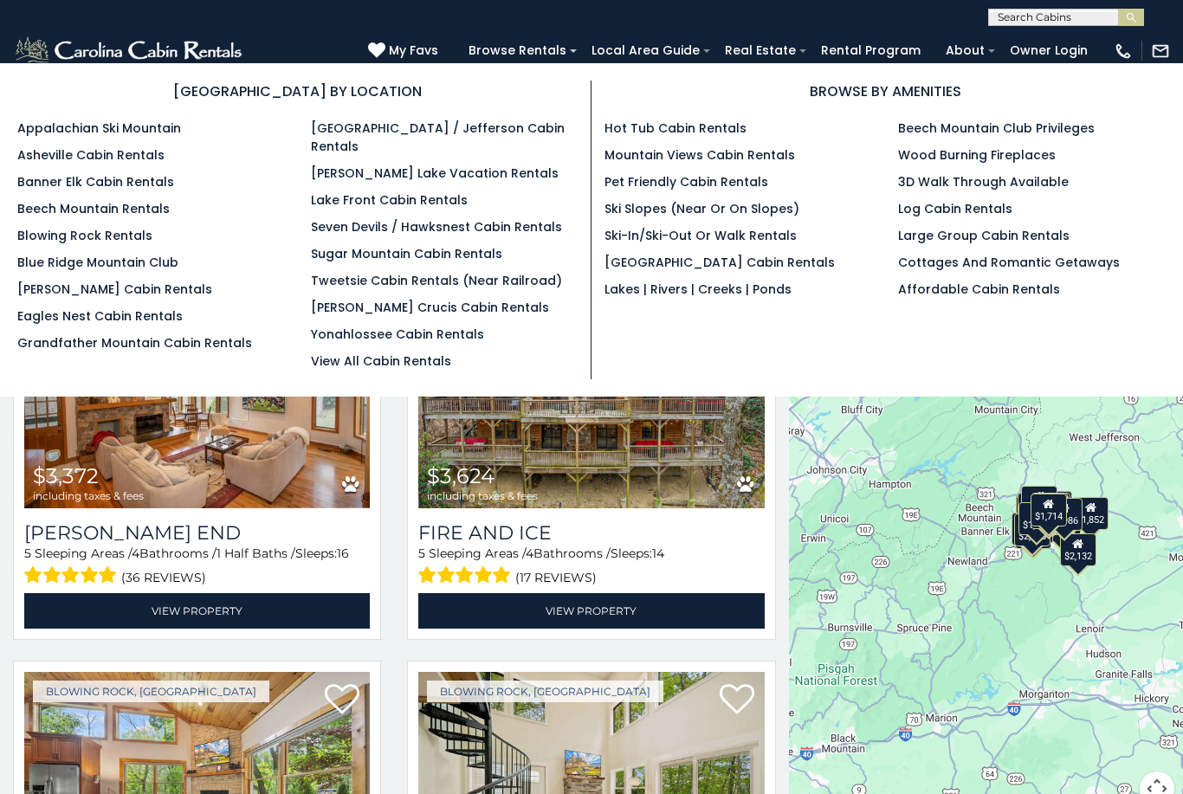
click at [403, 352] on link "View All Cabin Rentals" at bounding box center [381, 360] width 140 height 17
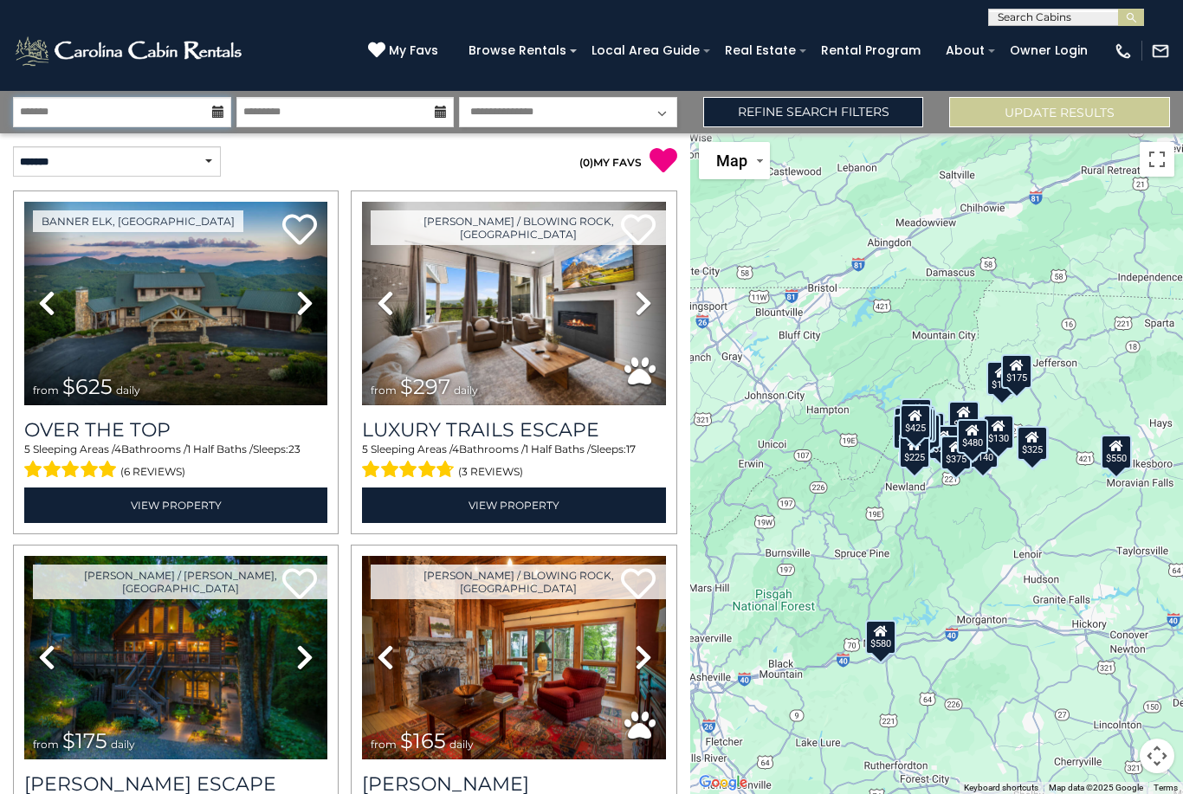
click at [210, 111] on input "text" at bounding box center [122, 112] width 218 height 30
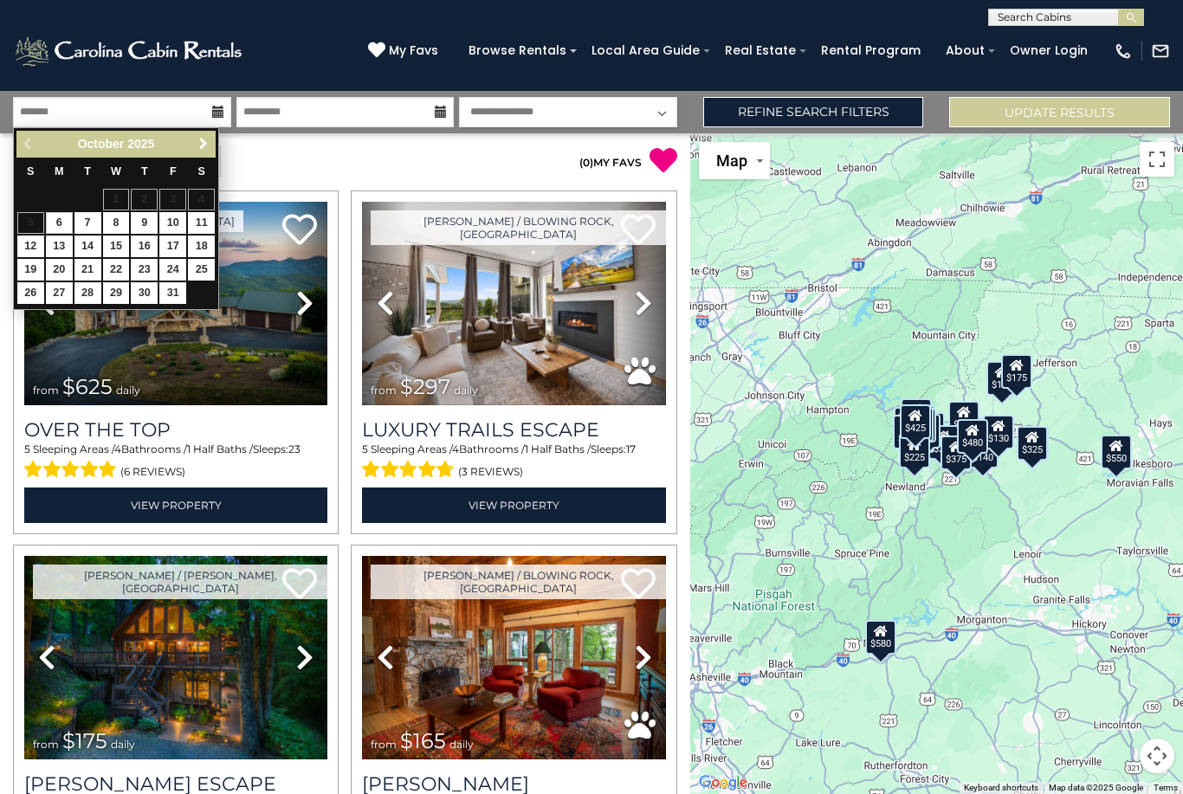
click at [193, 143] on link "Next" at bounding box center [203, 144] width 22 height 22
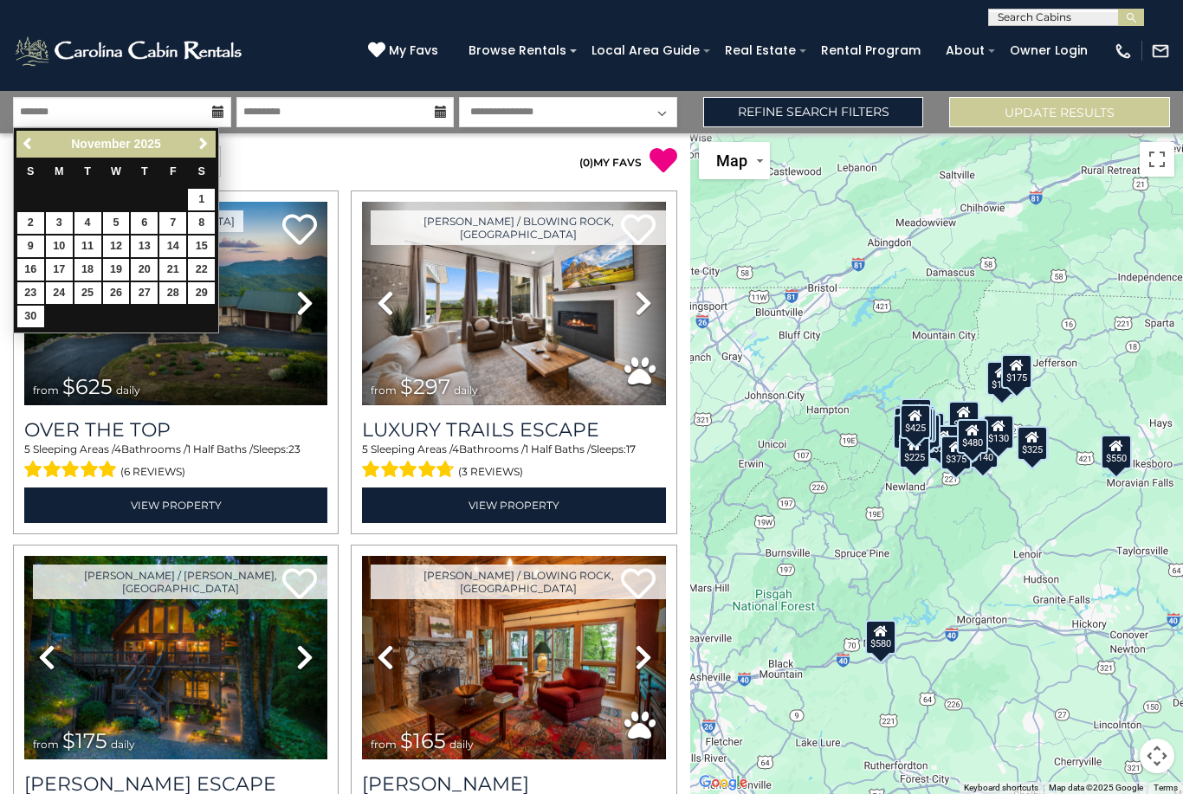
click at [200, 149] on span "Next" at bounding box center [204, 144] width 14 height 14
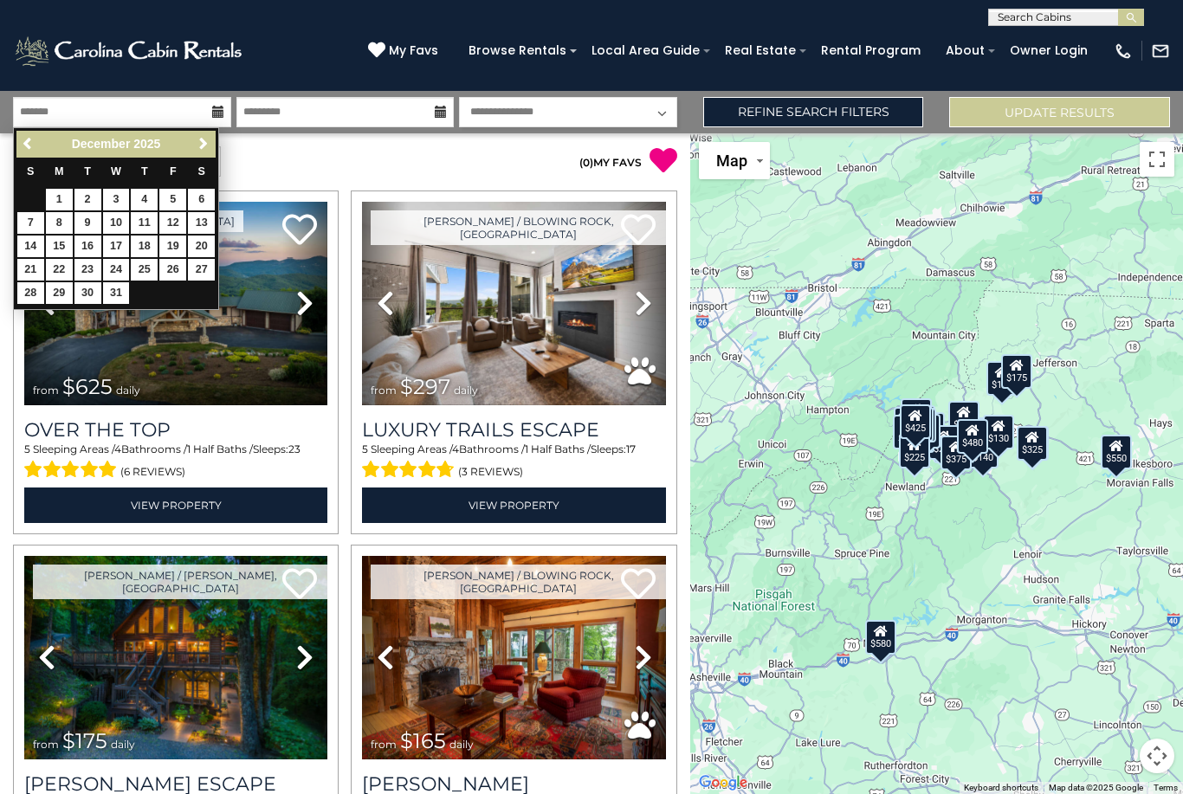
click at [194, 155] on div "Previous Next December 2025" at bounding box center [115, 144] width 199 height 27
click at [200, 148] on span "Next" at bounding box center [204, 144] width 14 height 14
click at [201, 144] on span "Next" at bounding box center [204, 144] width 14 height 14
click at [201, 146] on span "Next" at bounding box center [204, 144] width 14 height 14
click at [197, 139] on span "Next" at bounding box center [204, 144] width 14 height 14
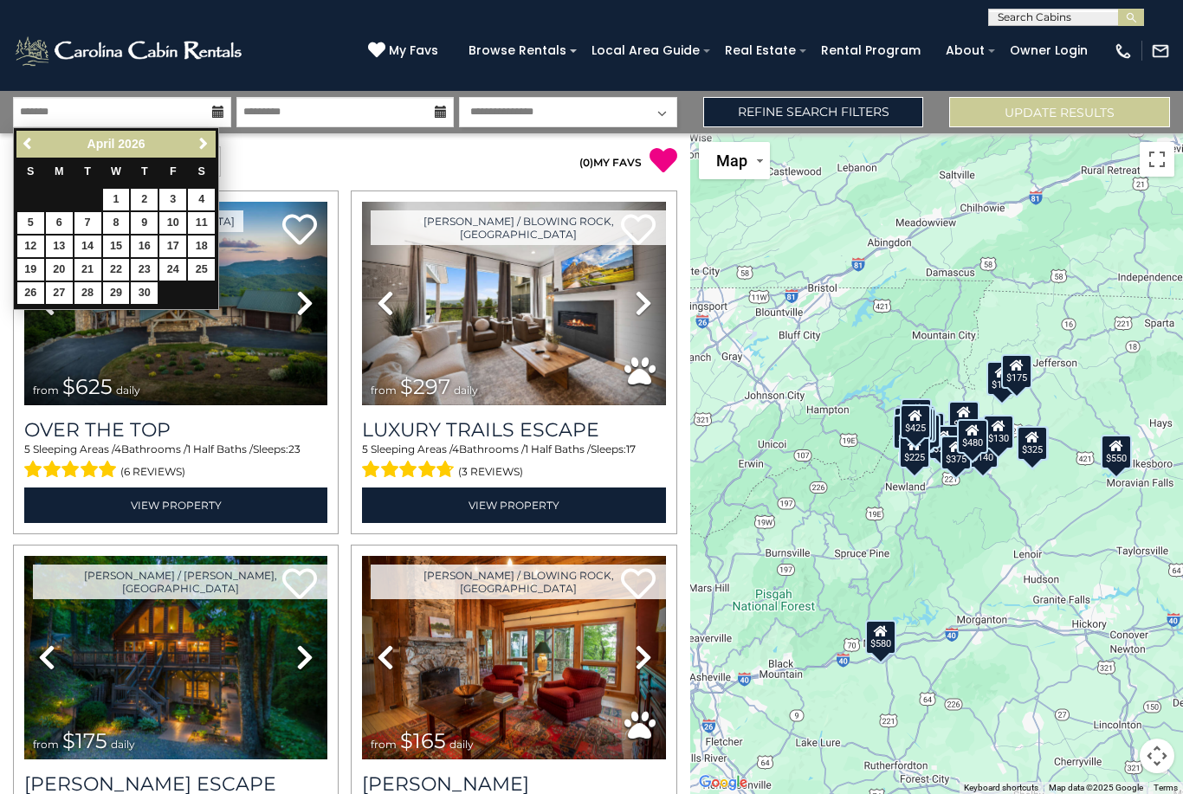
click at [145, 197] on link "2" at bounding box center [144, 200] width 27 height 22
type input "******"
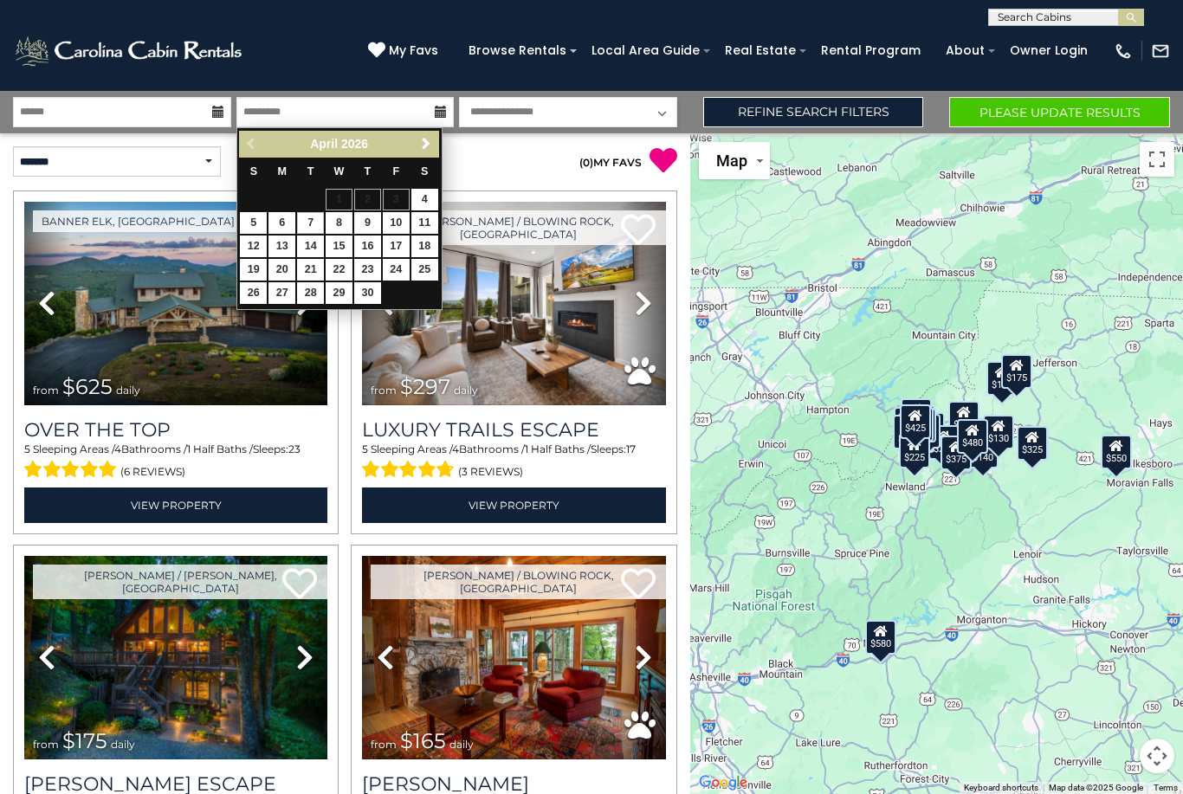
click at [310, 220] on link "7" at bounding box center [310, 223] width 27 height 22
type input "******"
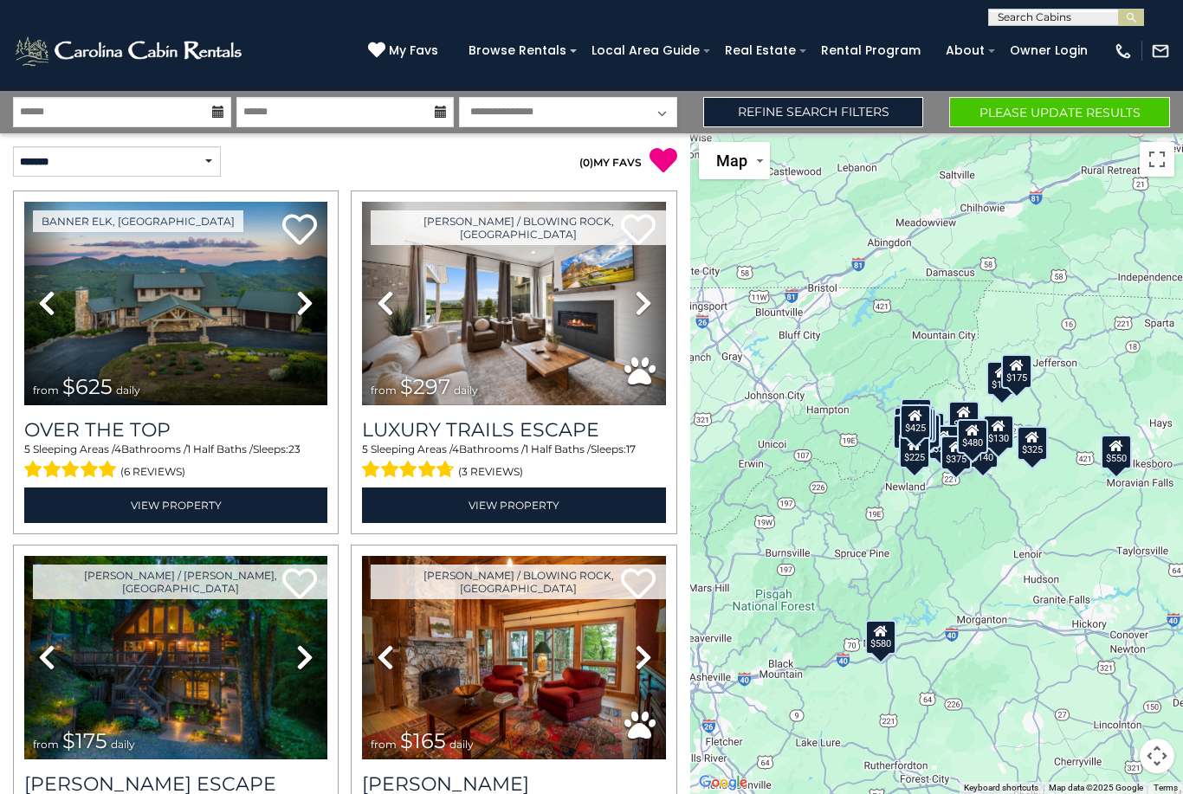
click at [892, 114] on link "Refine Search Filters" at bounding box center [813, 112] width 221 height 30
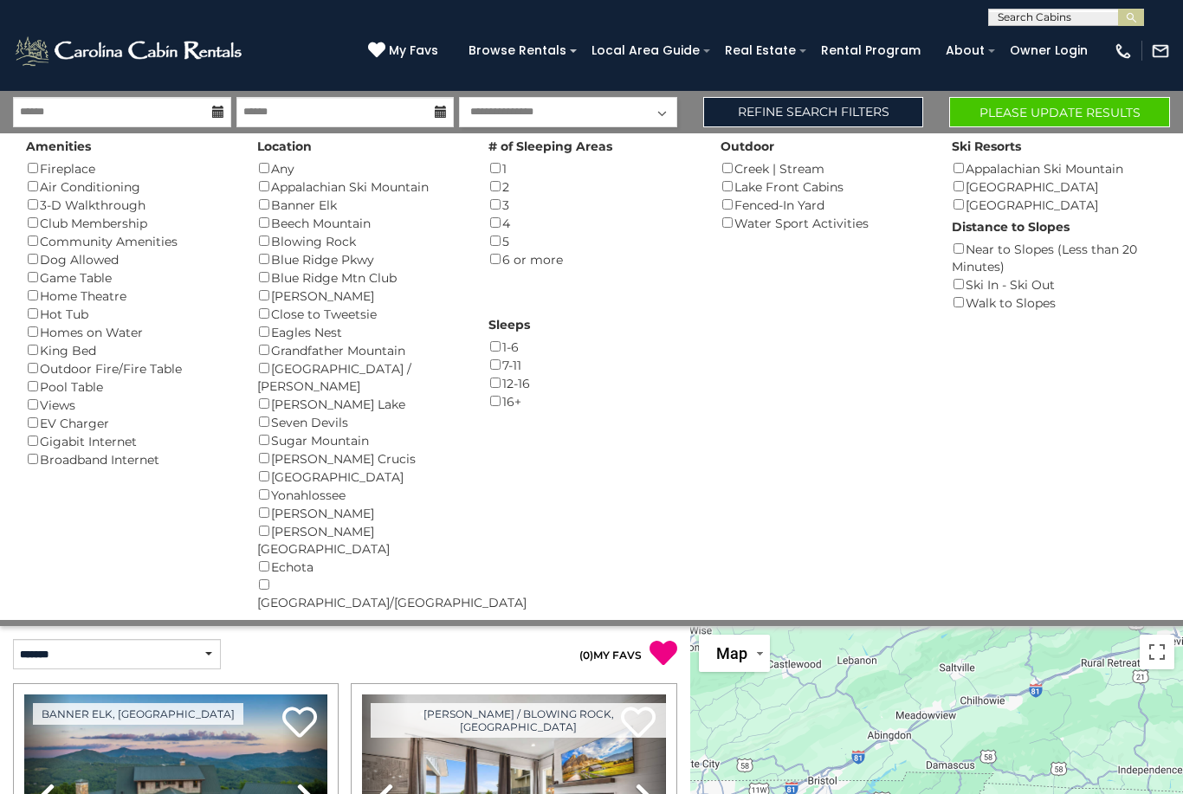
click at [1092, 110] on button "Please Update Results" at bounding box center [1059, 112] width 221 height 30
click at [1084, 113] on button "Please Update Results" at bounding box center [1059, 112] width 221 height 30
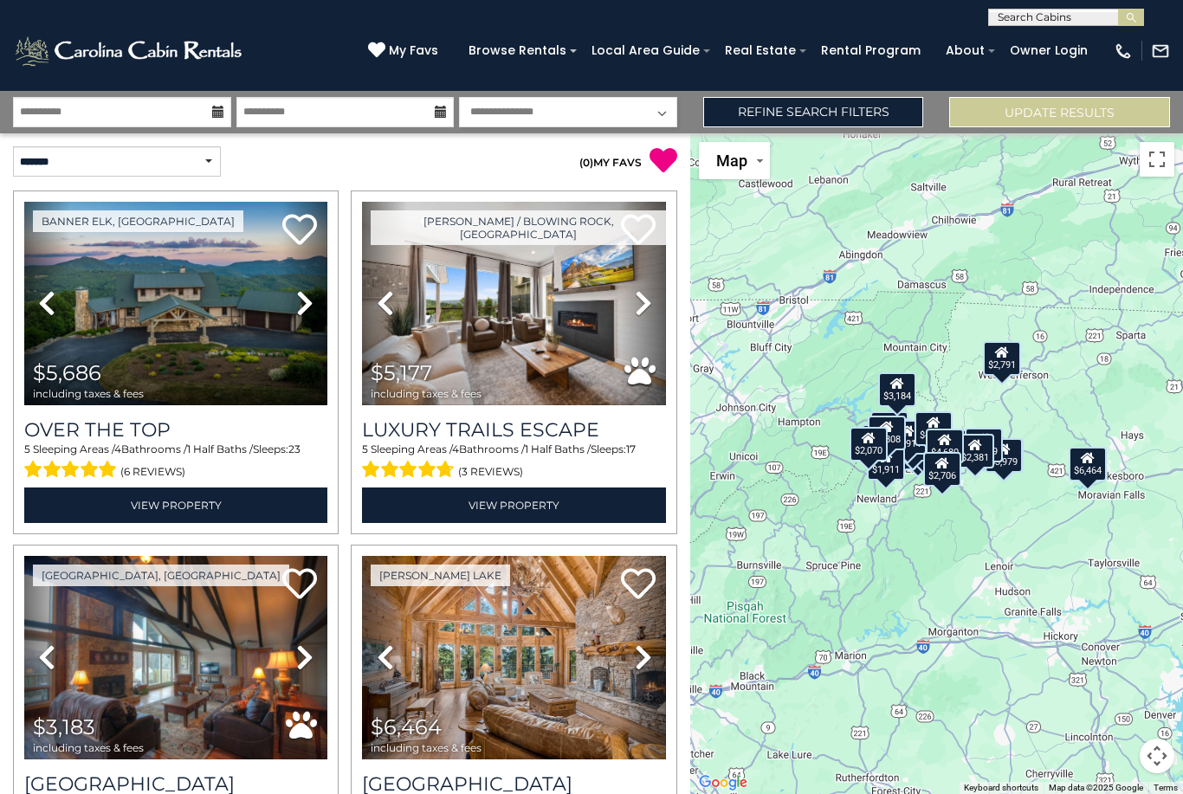
click at [1010, 375] on div "$2,791" at bounding box center [1002, 357] width 38 height 35
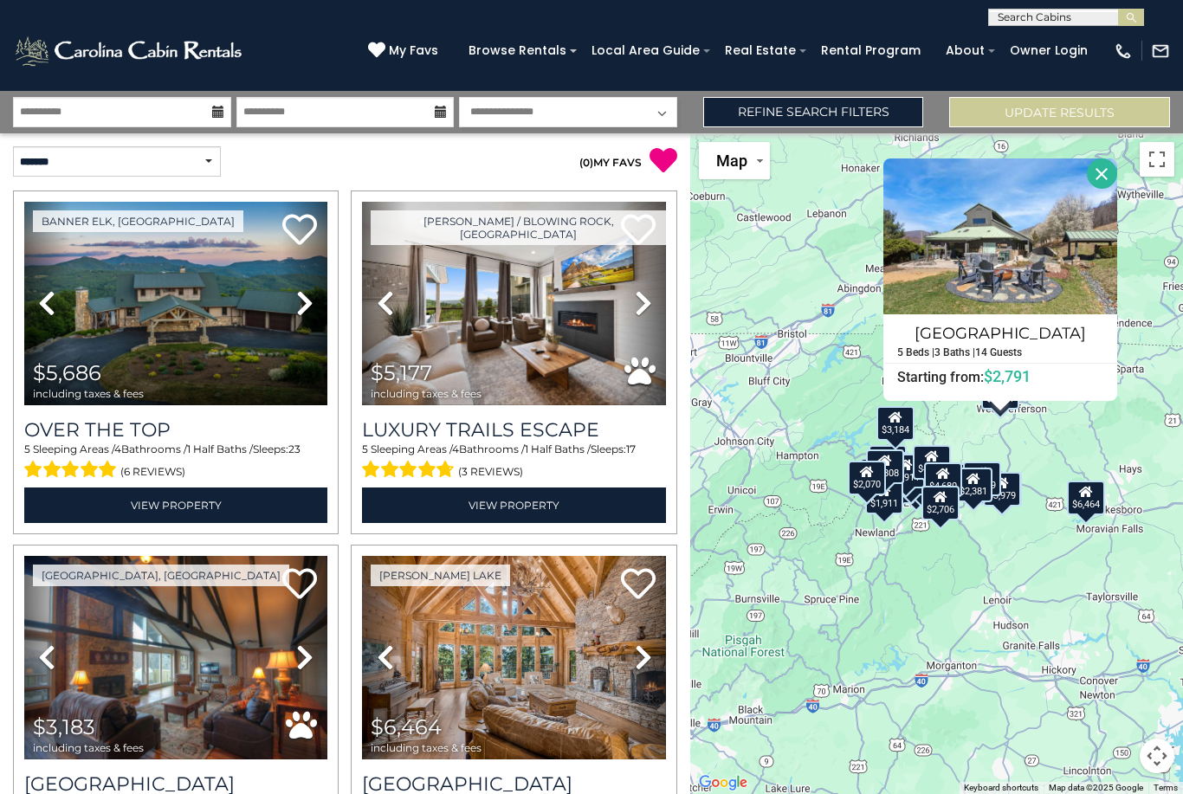
click at [1016, 615] on div "$5,686 $5,177 $3,183 $6,464 $3,979 $3,998 $3,720 $3,275 $3,428 $4,049 $6,998 $3…" at bounding box center [936, 463] width 493 height 661
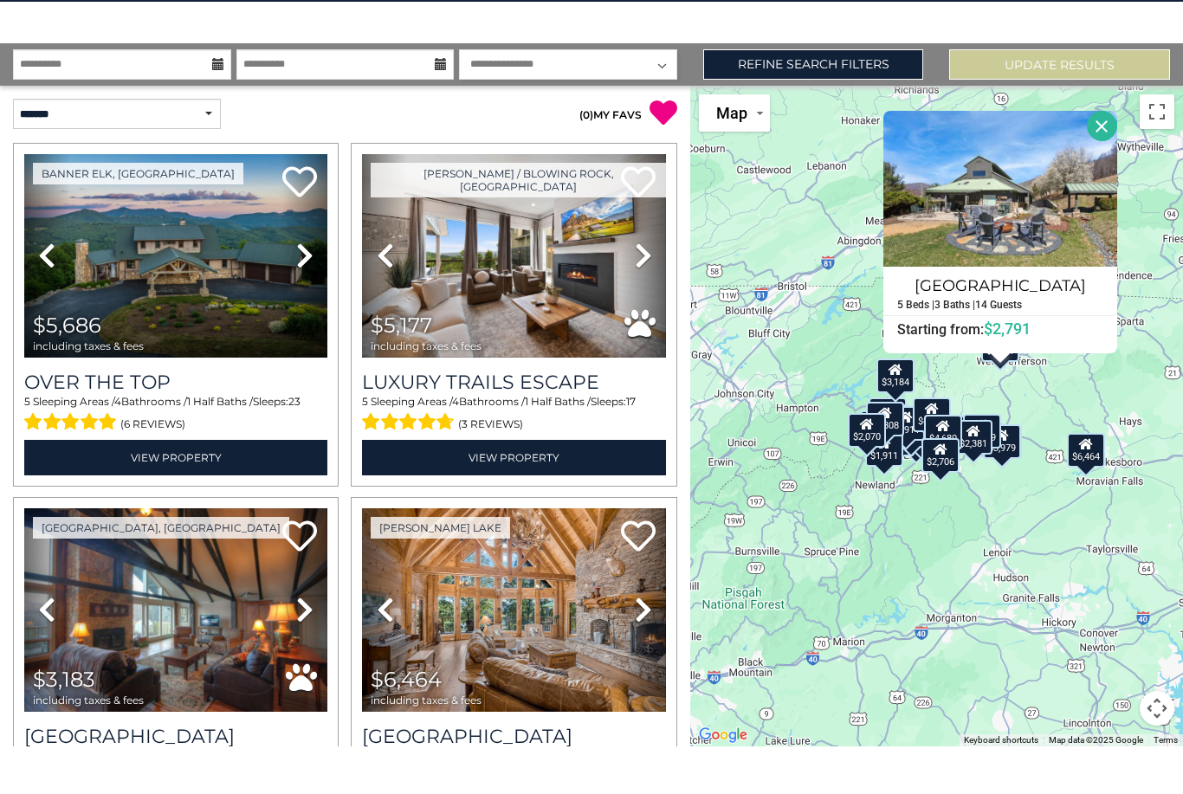
scroll to position [55, 0]
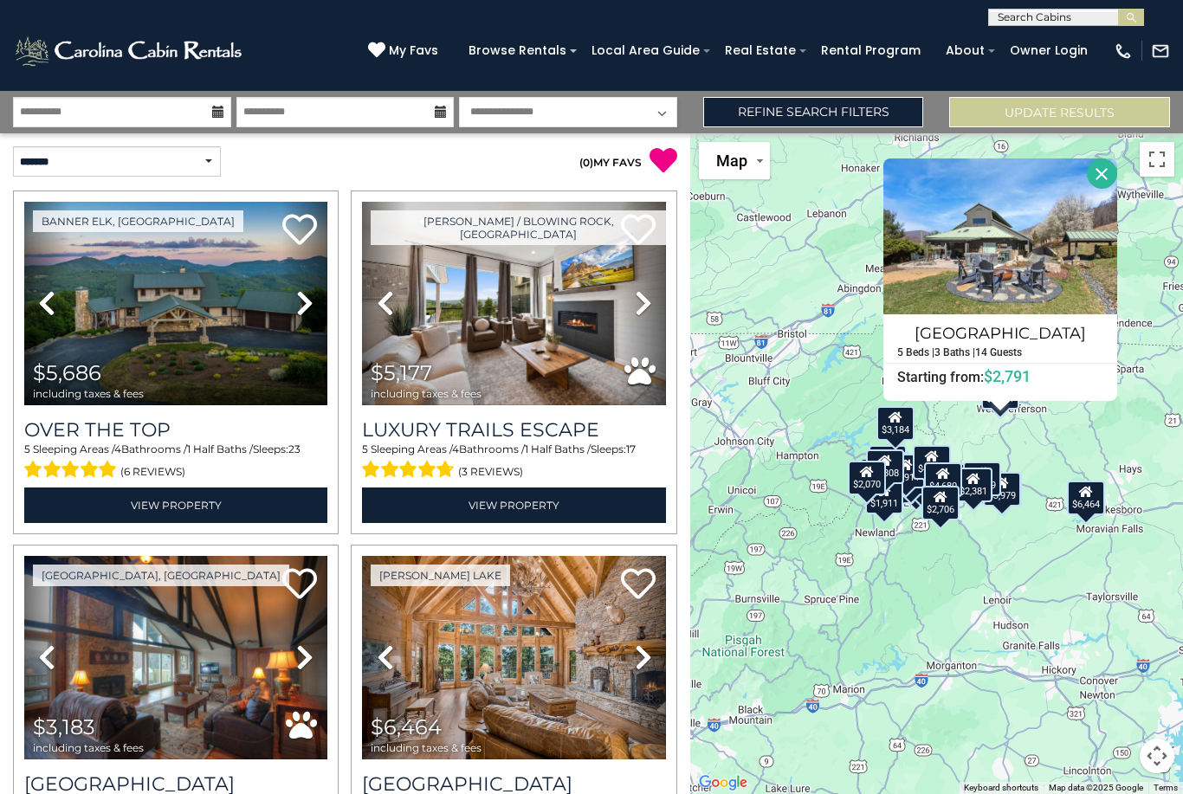
click at [815, 625] on div "$5,686 $5,177 $3,183 $6,464 $3,979 $3,998 $3,720 $3,275 $3,428 $4,049 $6,998 $3…" at bounding box center [936, 463] width 493 height 661
click at [1036, 589] on div "$5,686 $5,177 $3,183 $6,464 $3,979 $3,998 $3,720 $3,275 $3,428 $4,049 $6,998 $3…" at bounding box center [936, 463] width 493 height 661
click at [1101, 158] on button "Close" at bounding box center [1102, 173] width 30 height 30
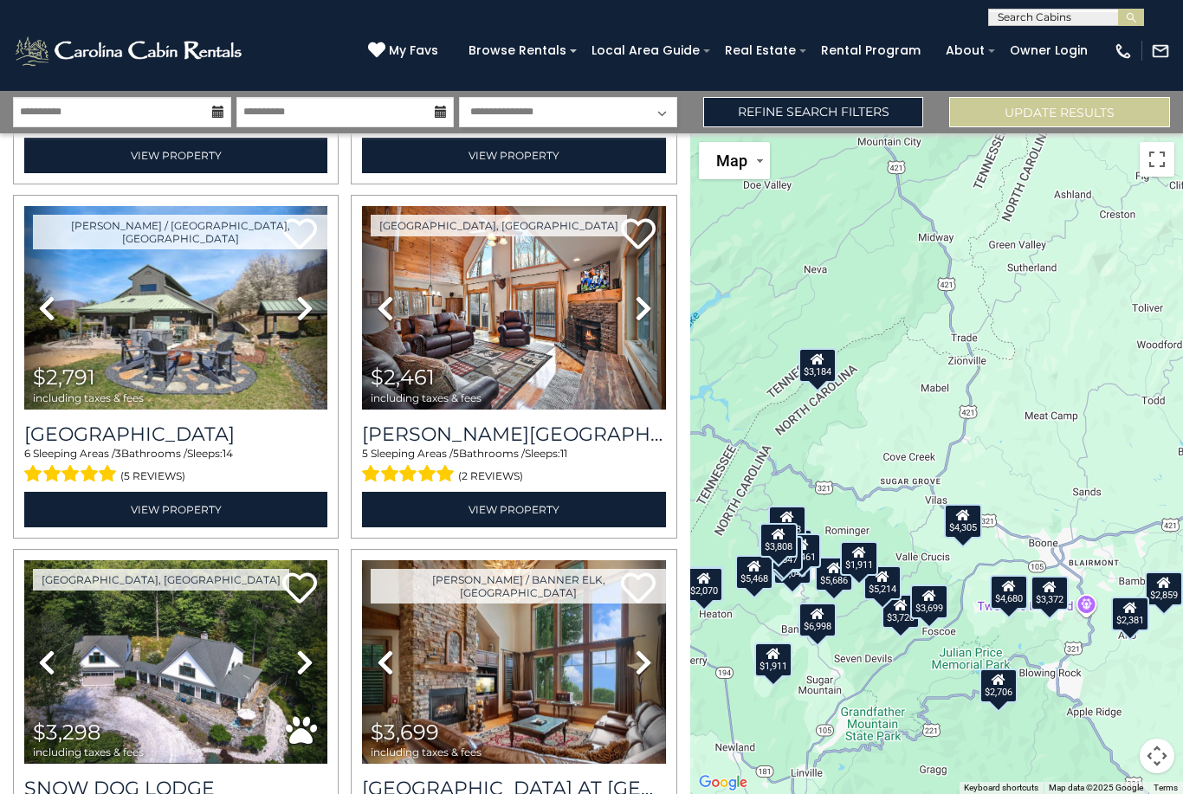
scroll to position [97, 0]
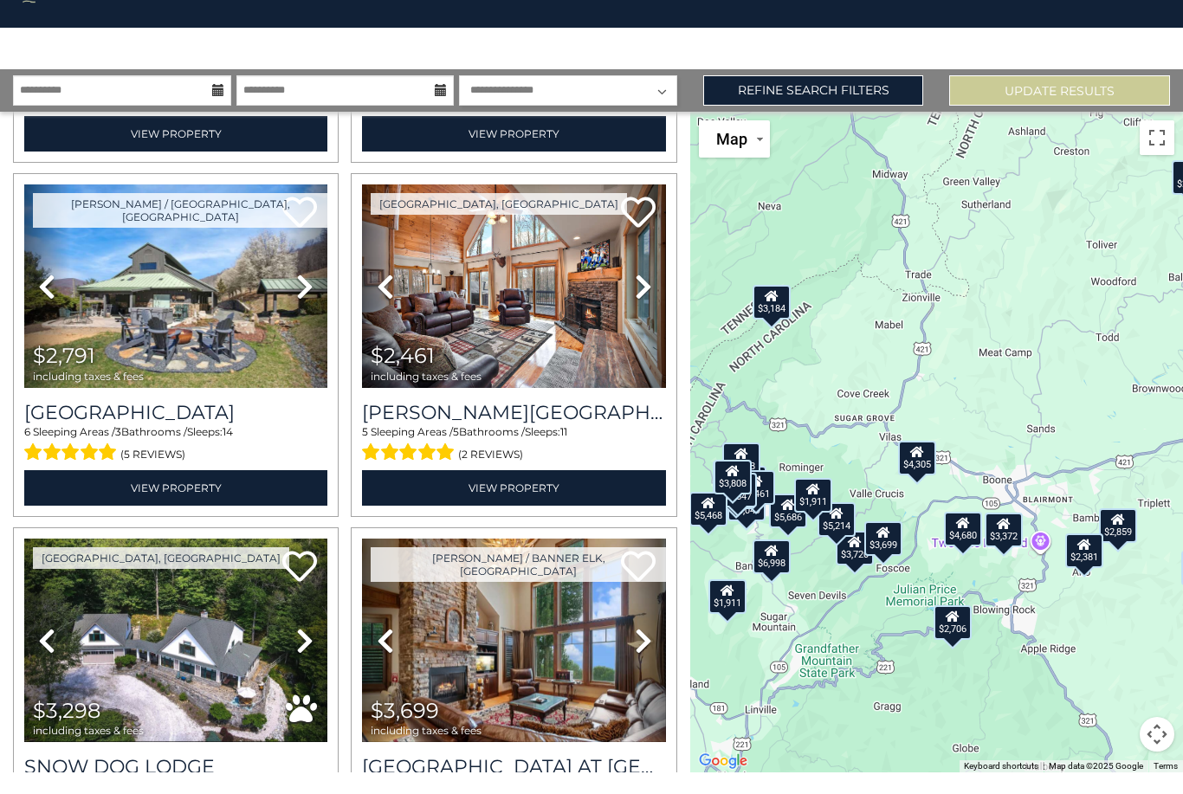
click at [959, 627] on div "$2,706" at bounding box center [952, 644] width 38 height 35
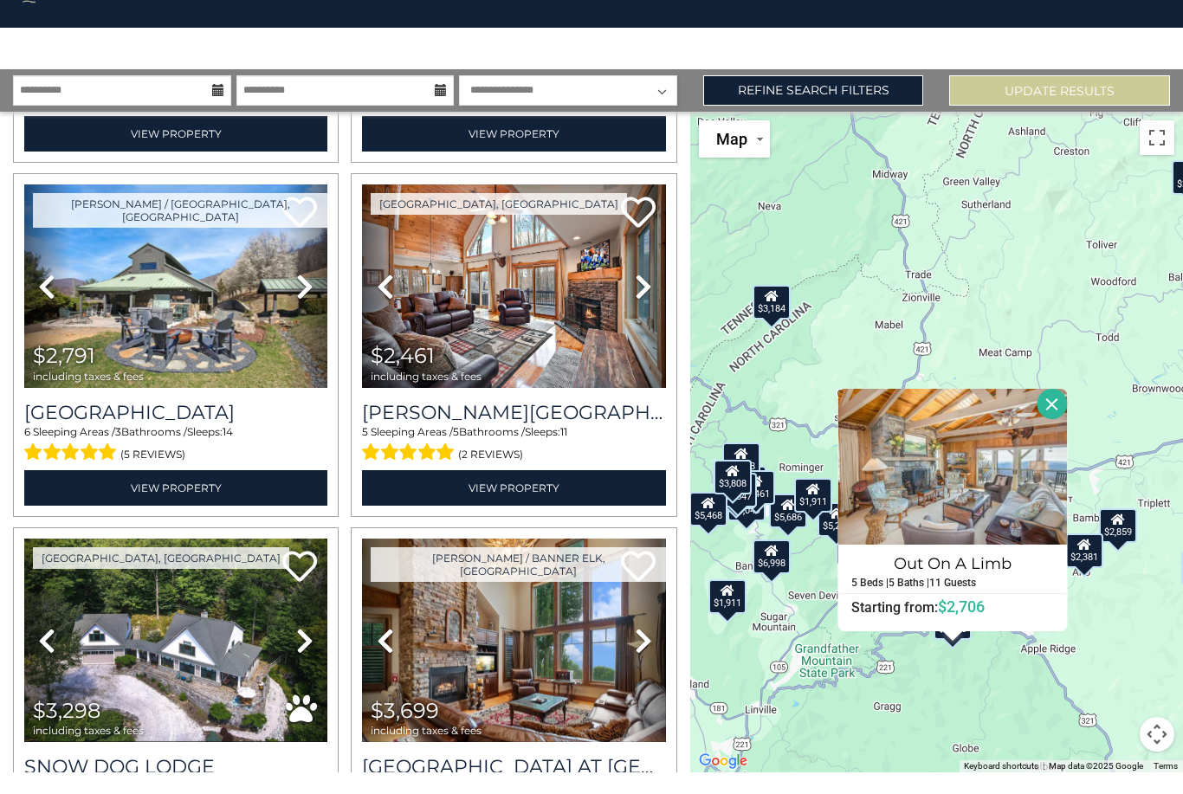
click at [1012, 699] on div "$5,686 $5,177 $3,183 $6,464 $3,979 $3,998 $3,720 $3,275 $3,428 $4,049 $6,998 $3…" at bounding box center [936, 463] width 493 height 661
click at [1017, 668] on div "$5,686 $5,177 $3,183 $6,464 $3,979 $3,998 $3,720 $3,275 $3,428 $4,049 $6,998 $3…" at bounding box center [936, 463] width 493 height 661
click at [1057, 410] on button "Close" at bounding box center [1052, 425] width 30 height 30
